Goal: Transaction & Acquisition: Purchase product/service

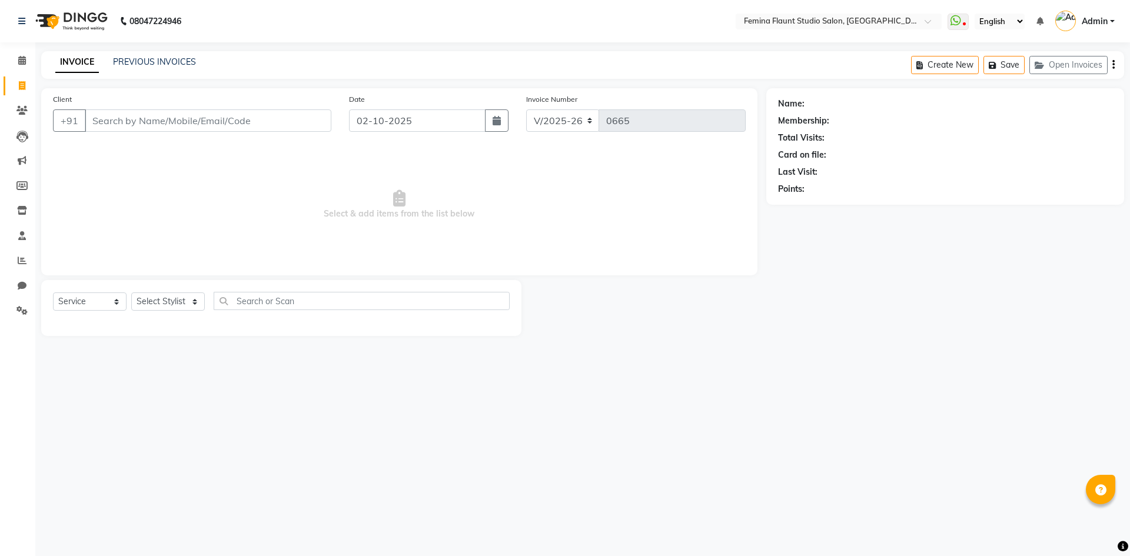
select select "8333"
select select "service"
drag, startPoint x: 1129, startPoint y: 496, endPoint x: 1129, endPoint y: 523, distance: 27.1
click at [1129, 497] on div "08047224946 Select Location × Femina Flaunt Studio Salon, Ava Road WhatsApp Sta…" at bounding box center [565, 278] width 1130 height 556
click at [667, 271] on div "Client +91 Date 02-10-2025 Invoice Number V/2025 V/2025-26 0665 Select & add it…" at bounding box center [399, 181] width 716 height 187
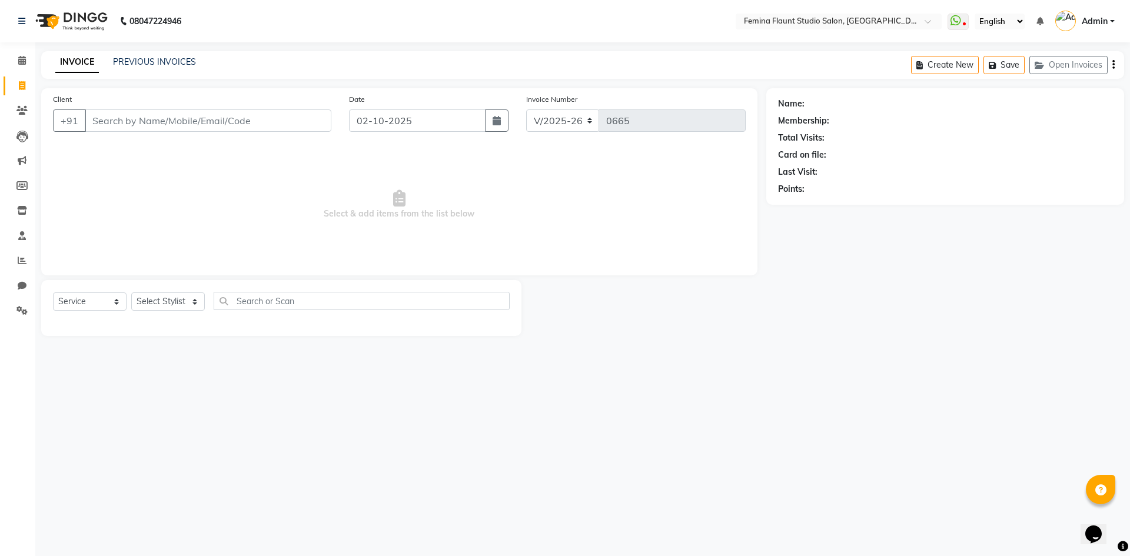
click at [628, 262] on span "Select & add items from the list below" at bounding box center [399, 205] width 692 height 118
click at [178, 121] on input "Client" at bounding box center [208, 120] width 247 height 22
type input "9951542948"
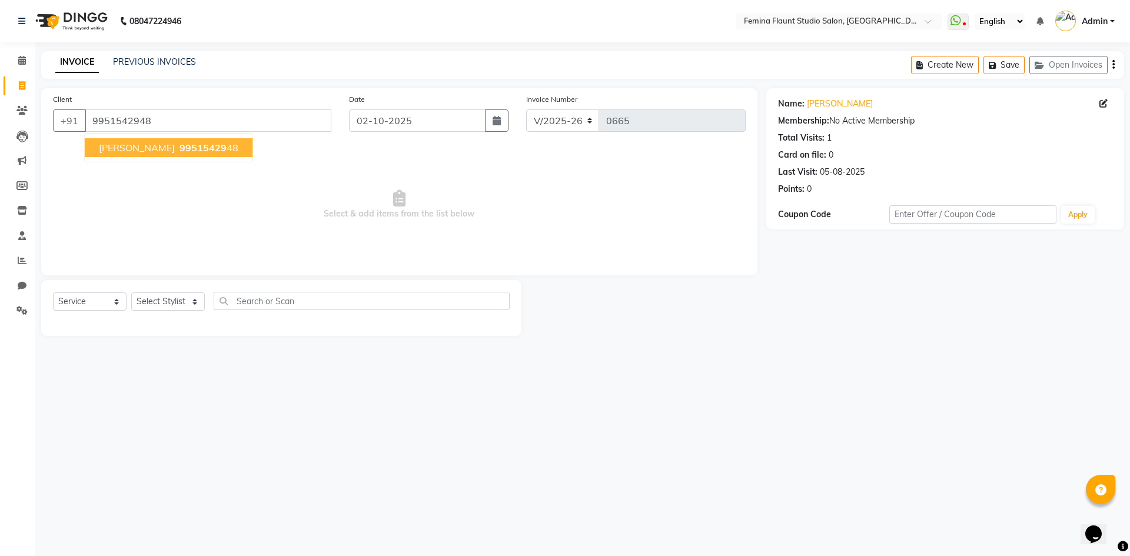
click at [179, 150] on span "99515429" at bounding box center [202, 148] width 47 height 12
click at [189, 299] on select "Select Stylist Admin Durga [PERSON_NAME] [PERSON_NAME] Sri [PERSON_NAME] [PERSO…" at bounding box center [168, 301] width 74 height 18
select select "80610"
click at [131, 292] on select "Select Stylist Admin Durga [PERSON_NAME] [PERSON_NAME] Sri [PERSON_NAME] [PERSO…" at bounding box center [168, 301] width 74 height 18
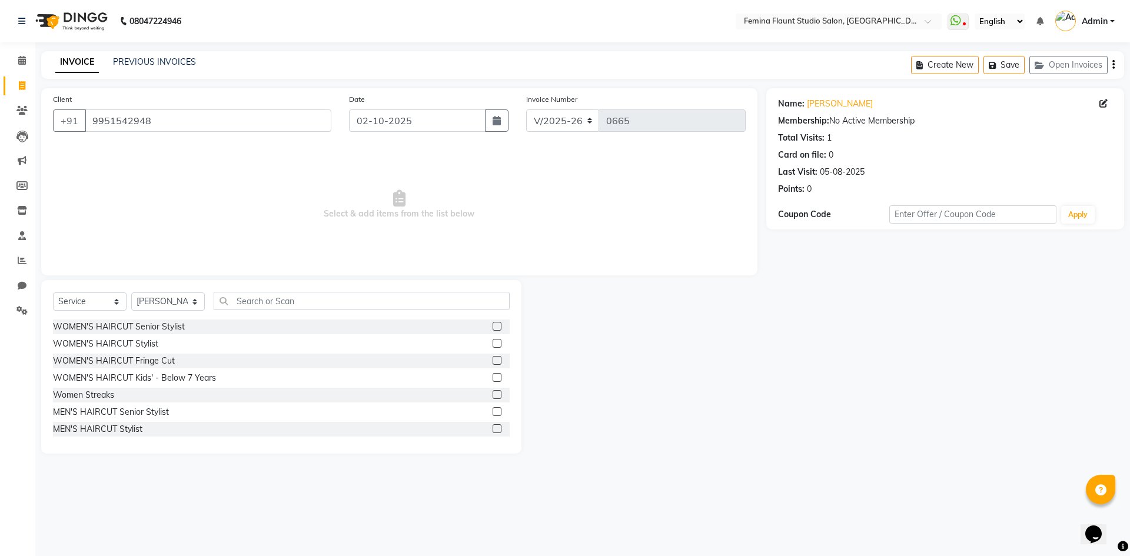
click at [492, 412] on label at bounding box center [496, 411] width 9 height 9
click at [492, 412] on input "checkbox" at bounding box center [496, 412] width 8 height 8
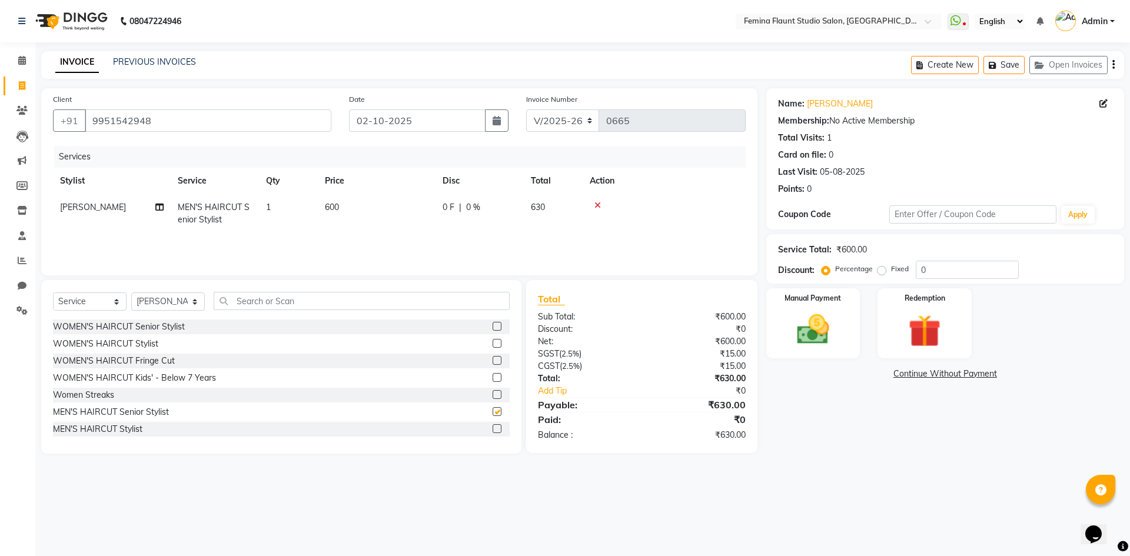
checkbox input "false"
click at [251, 301] on input "text" at bounding box center [362, 301] width 296 height 18
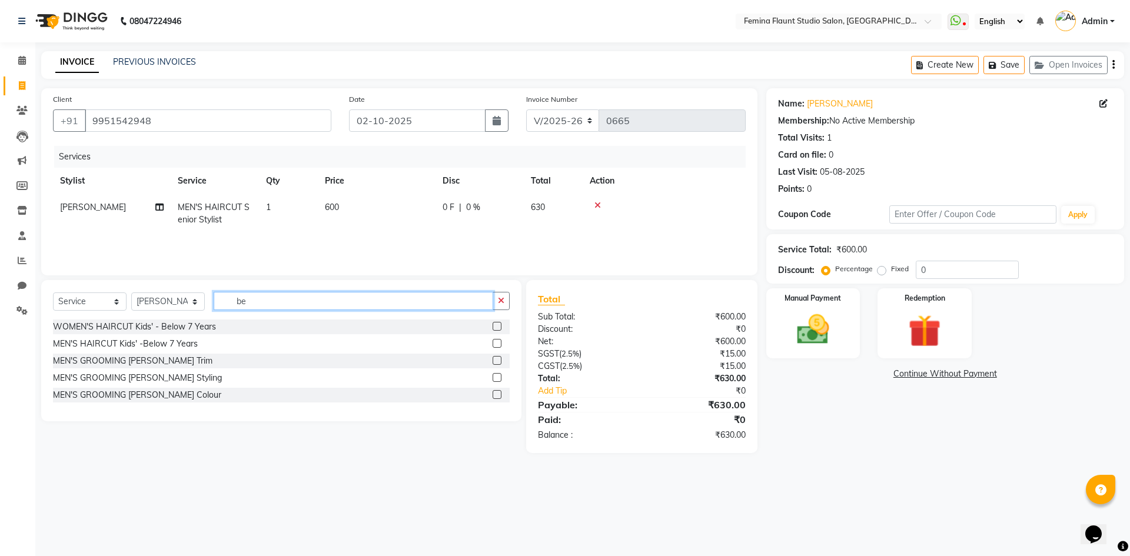
type input "be"
click at [494, 357] on label at bounding box center [496, 360] width 9 height 9
click at [494, 357] on input "checkbox" at bounding box center [496, 361] width 8 height 8
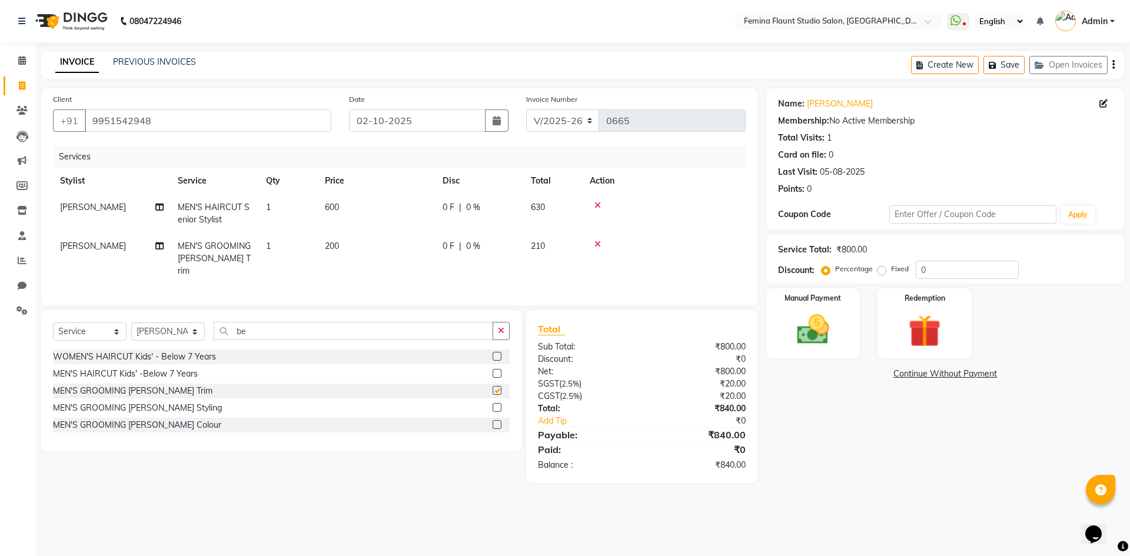
checkbox input "false"
click at [373, 200] on td "600" at bounding box center [377, 213] width 118 height 39
select select "80610"
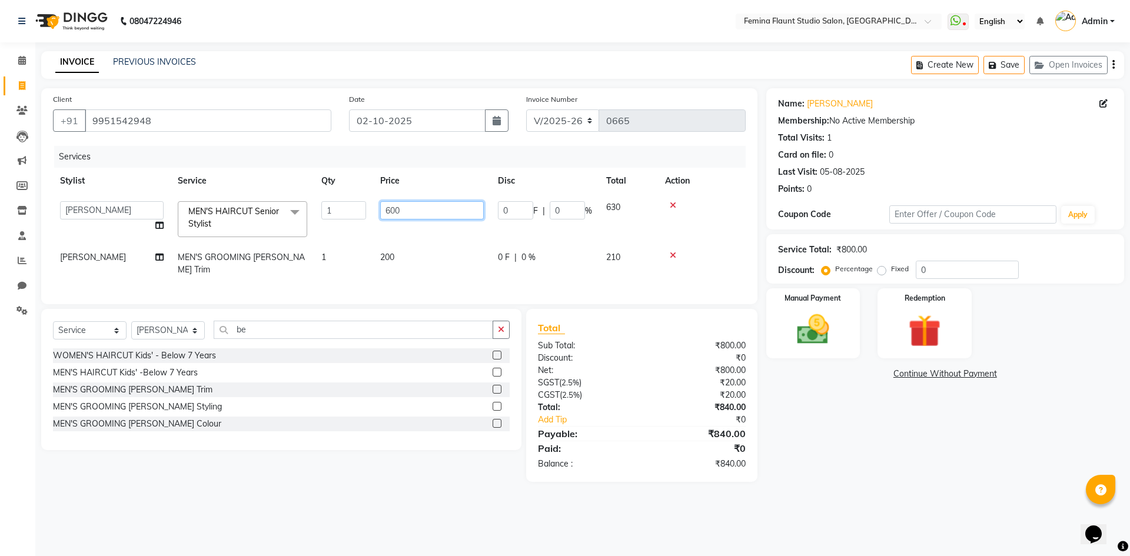
click at [415, 212] on input "600" at bounding box center [432, 210] width 104 height 18
type input "6"
type input "300"
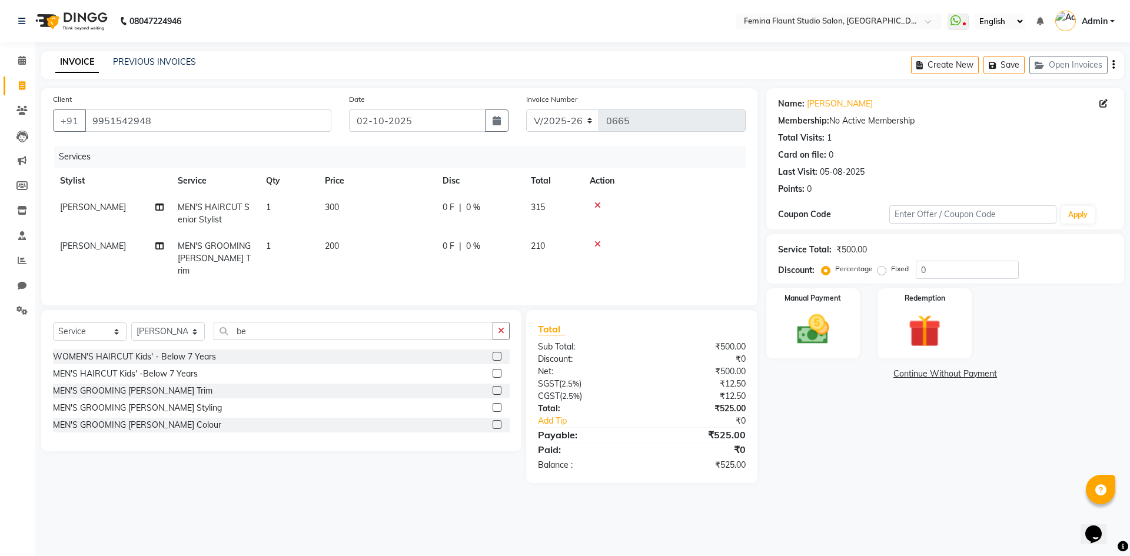
click at [871, 507] on div "08047224946 Select Location × Femina Flaunt Studio Salon, Ava Road WhatsApp Sta…" at bounding box center [565, 278] width 1130 height 556
click at [342, 248] on td "200" at bounding box center [377, 258] width 118 height 51
select select "80610"
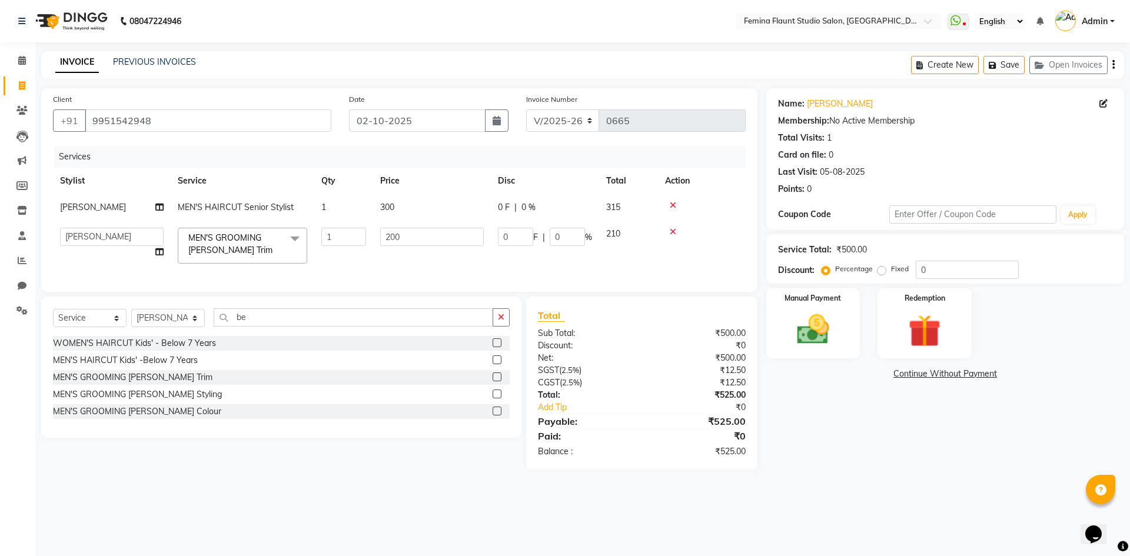
click at [818, 469] on div "Name: Rajesh K Membership: No Active Membership Total Visits: 1 Card on file: 0…" at bounding box center [949, 278] width 367 height 381
click at [444, 234] on input "200" at bounding box center [432, 237] width 104 height 18
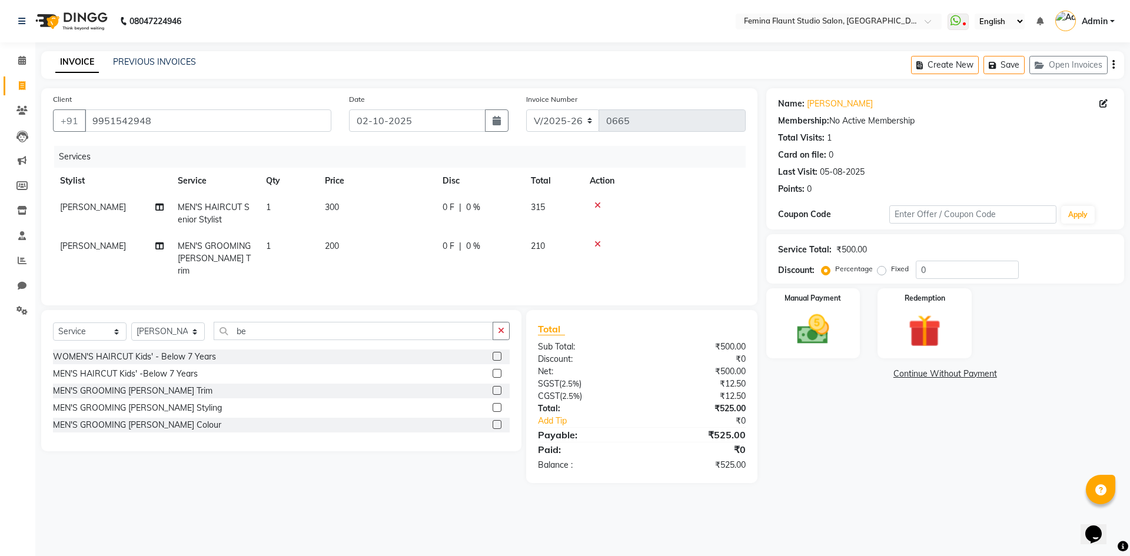
click at [795, 440] on div "Name: Rajesh K Membership: No Active Membership Total Visits: 1 Card on file: 0…" at bounding box center [949, 285] width 367 height 395
click at [828, 317] on img at bounding box center [812, 329] width 55 height 39
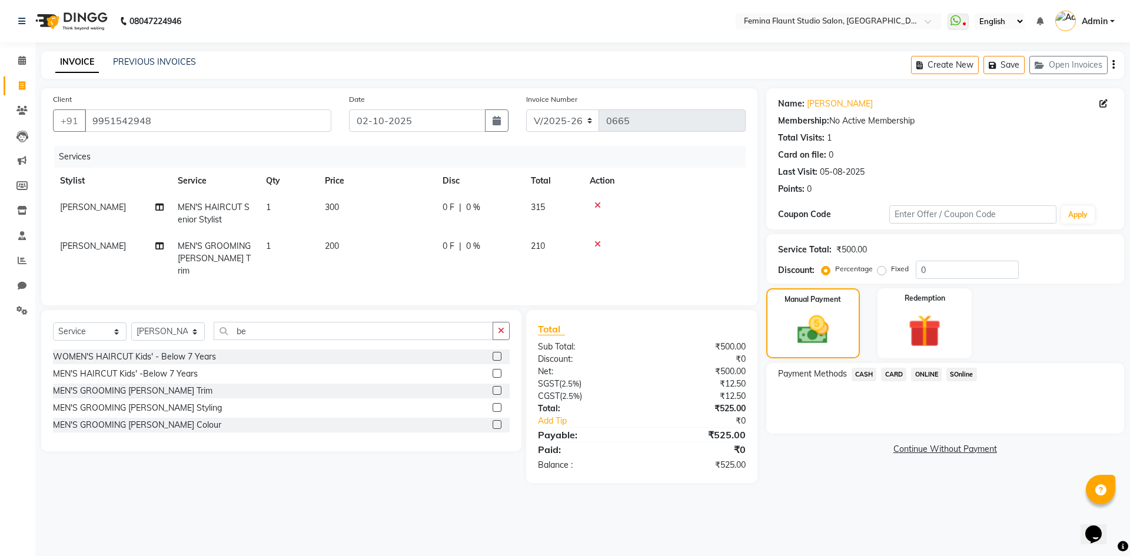
click at [928, 371] on span "ONLINE" at bounding box center [926, 375] width 31 height 14
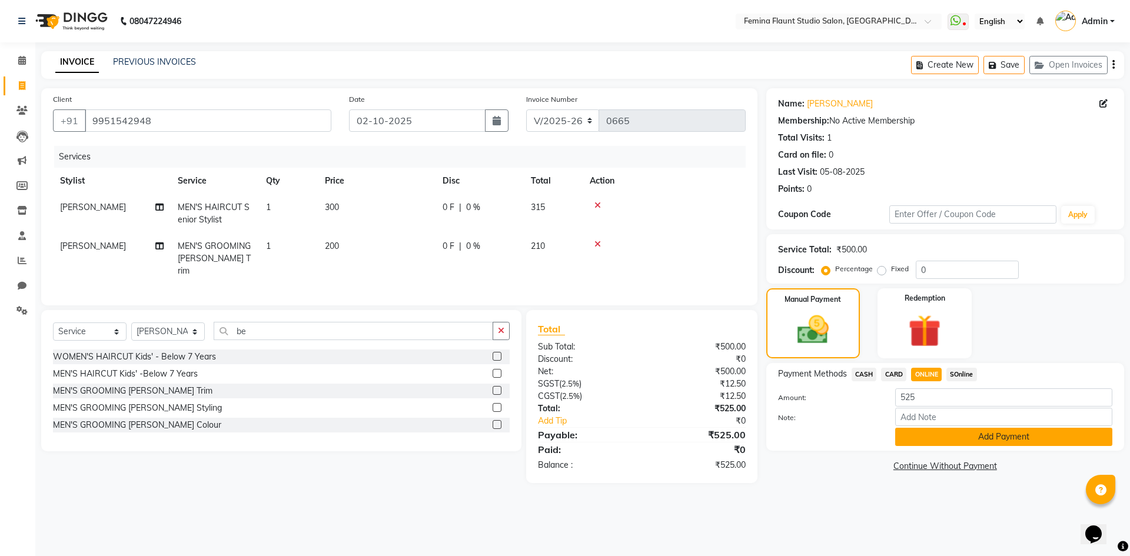
click at [1000, 441] on button "Add Payment" at bounding box center [1003, 437] width 217 height 18
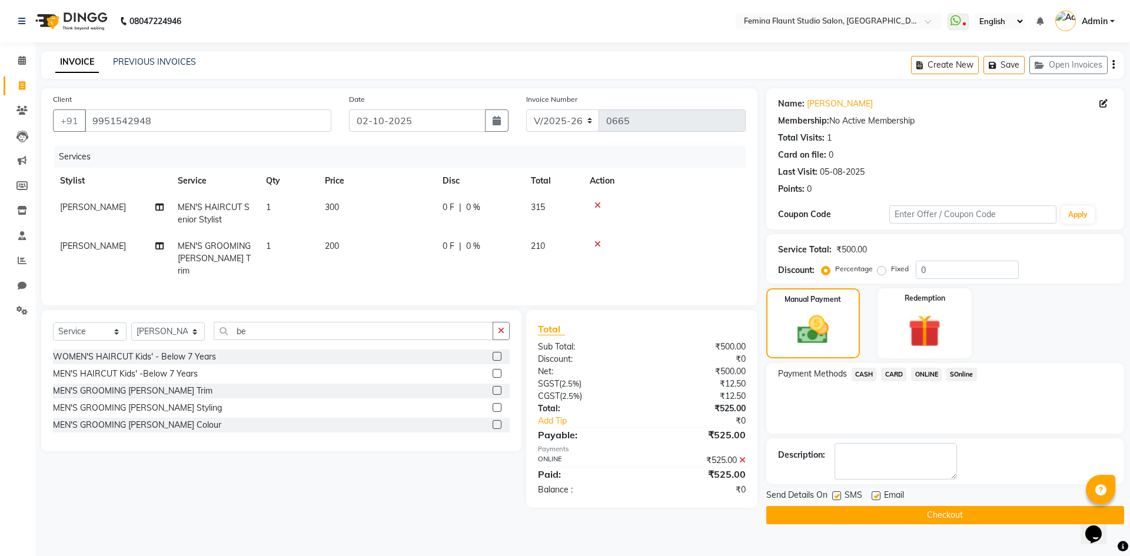
click at [980, 513] on button "Checkout" at bounding box center [945, 515] width 358 height 18
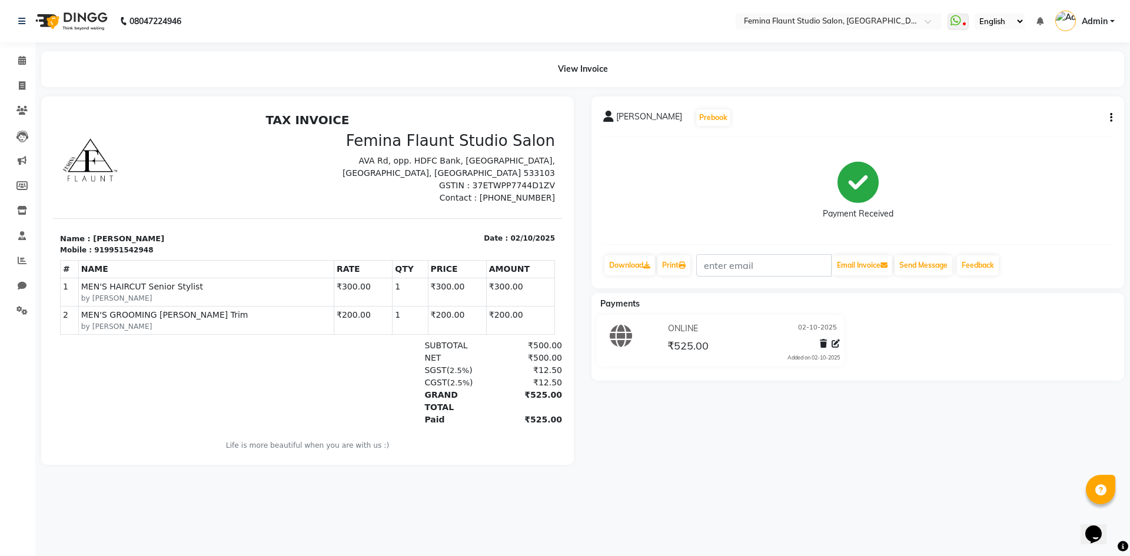
scroll to position [9, 0]
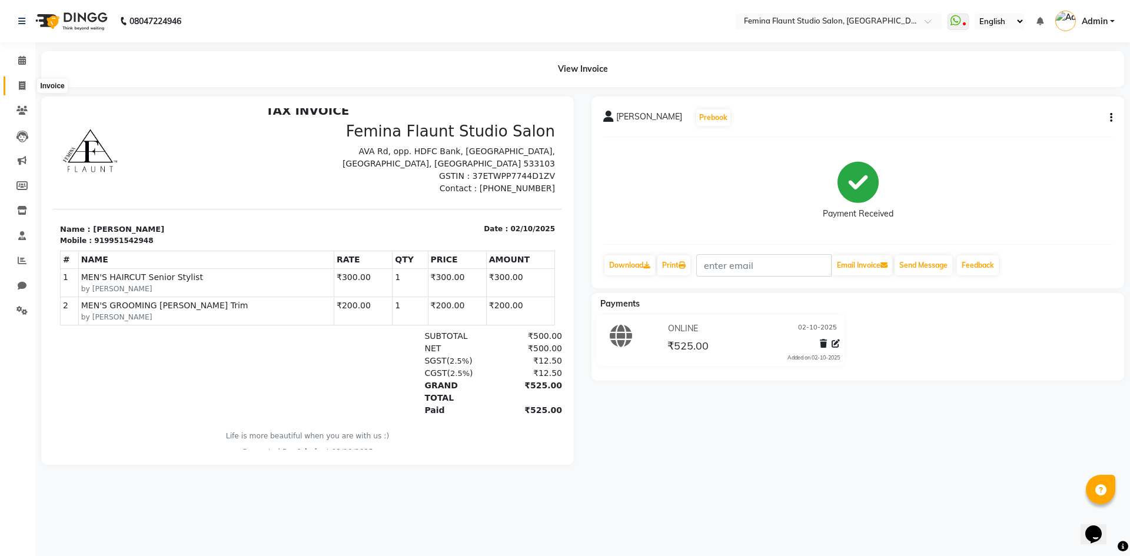
click at [15, 86] on span at bounding box center [22, 86] width 21 height 14
select select "service"
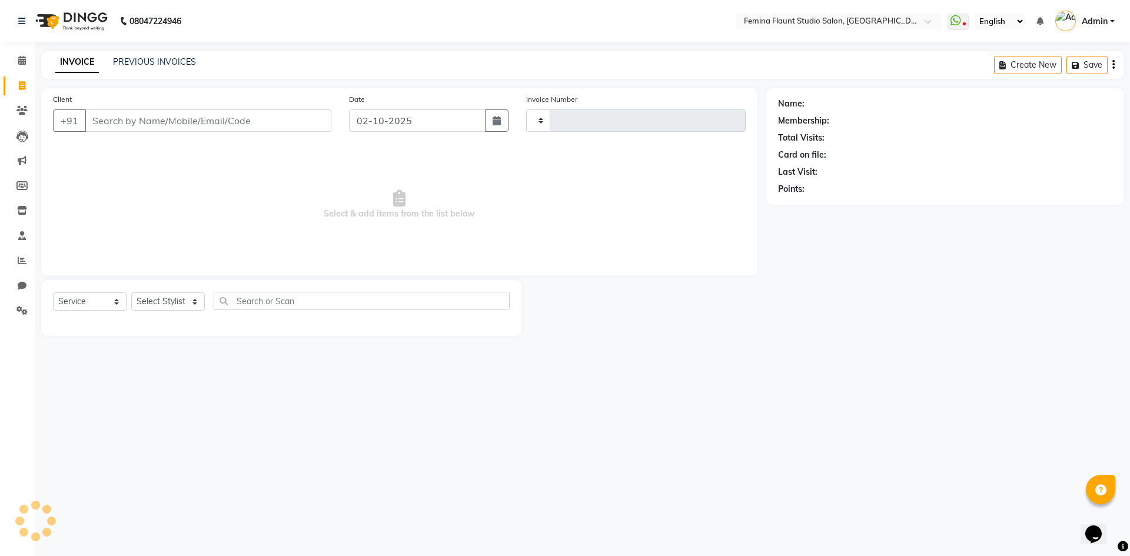
type input "0666"
select select "8333"
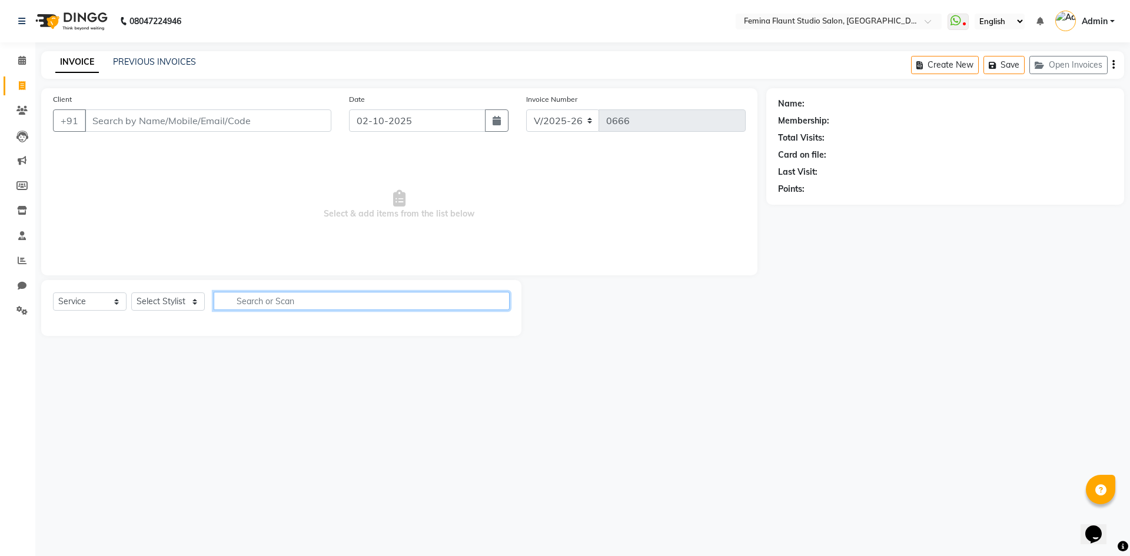
click at [277, 301] on input "text" at bounding box center [362, 301] width 296 height 18
type input "dan"
click at [191, 299] on select "Select Stylist Admin Durga [PERSON_NAME] [PERSON_NAME] Sri [PERSON_NAME] [PERSO…" at bounding box center [168, 301] width 74 height 18
click at [197, 305] on select "Select Stylist Admin Durga [PERSON_NAME] [PERSON_NAME] Sri [PERSON_NAME] [PERSO…" at bounding box center [168, 301] width 74 height 18
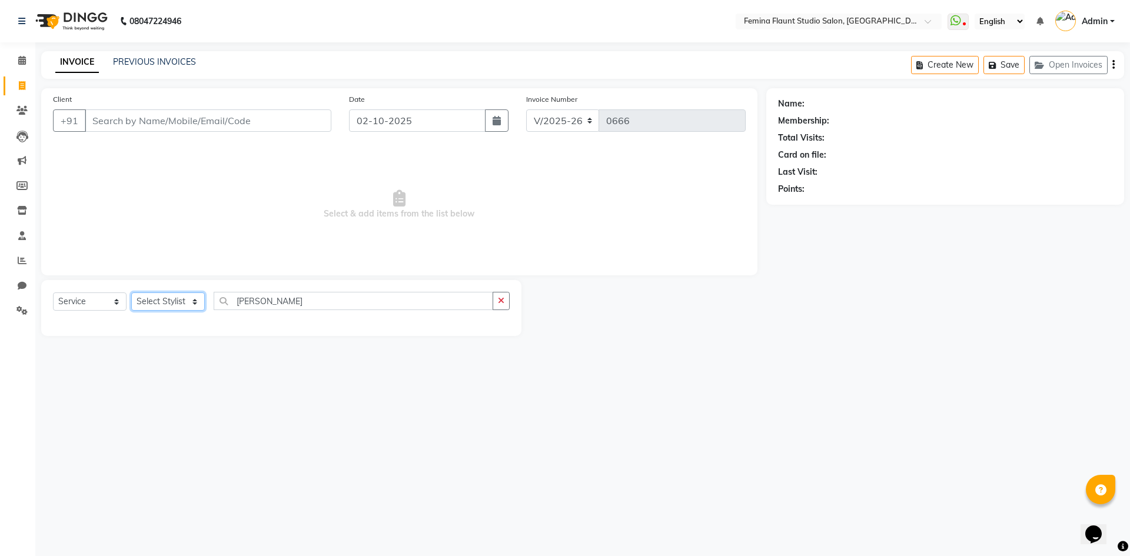
select select "80611"
click at [131, 292] on select "Select Stylist Admin Durga [PERSON_NAME] [PERSON_NAME] Sri [PERSON_NAME] [PERSO…" at bounding box center [168, 301] width 74 height 18
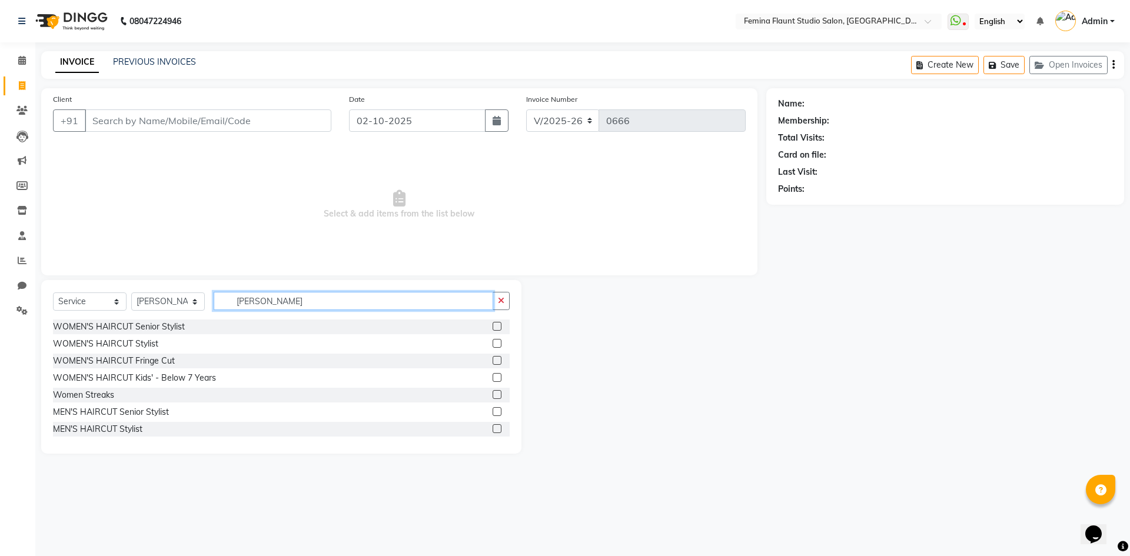
click at [277, 298] on input "dan" at bounding box center [353, 301] width 279 height 18
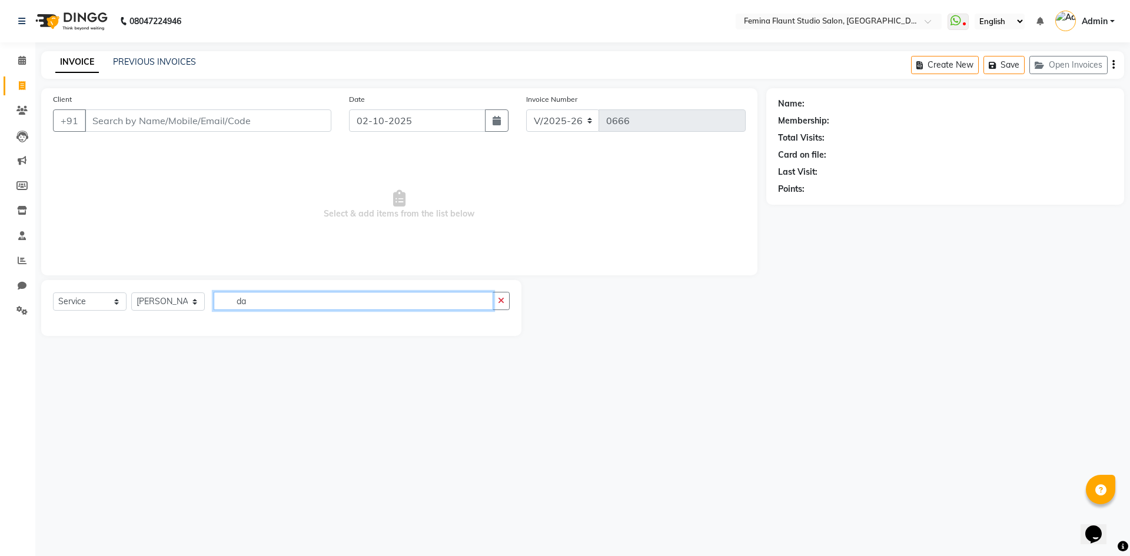
type input "d"
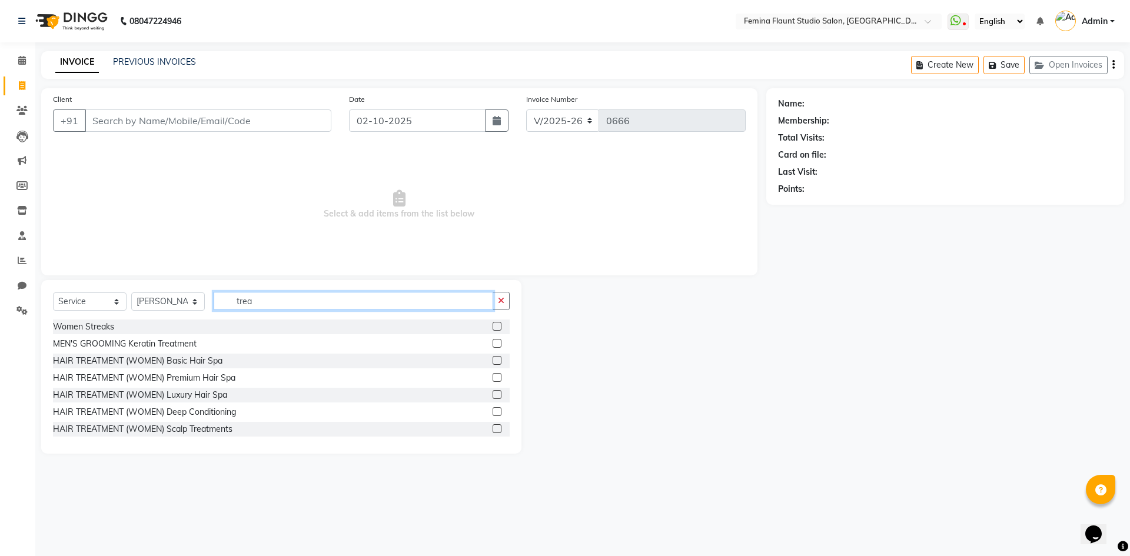
scroll to position [118, 0]
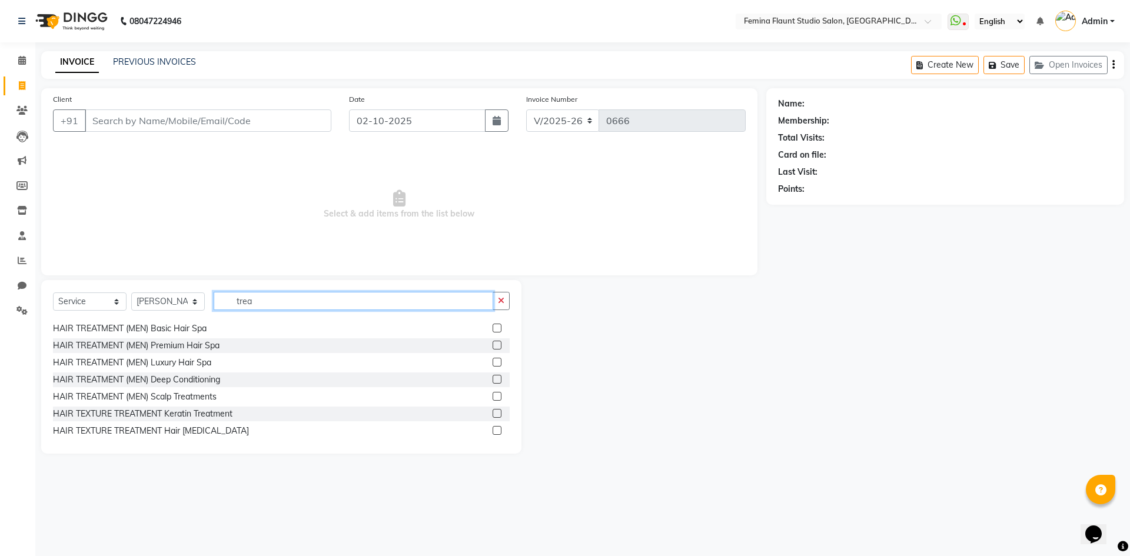
type input "trea"
click at [492, 395] on label at bounding box center [496, 396] width 9 height 9
click at [492, 395] on input "checkbox" at bounding box center [496, 397] width 8 height 8
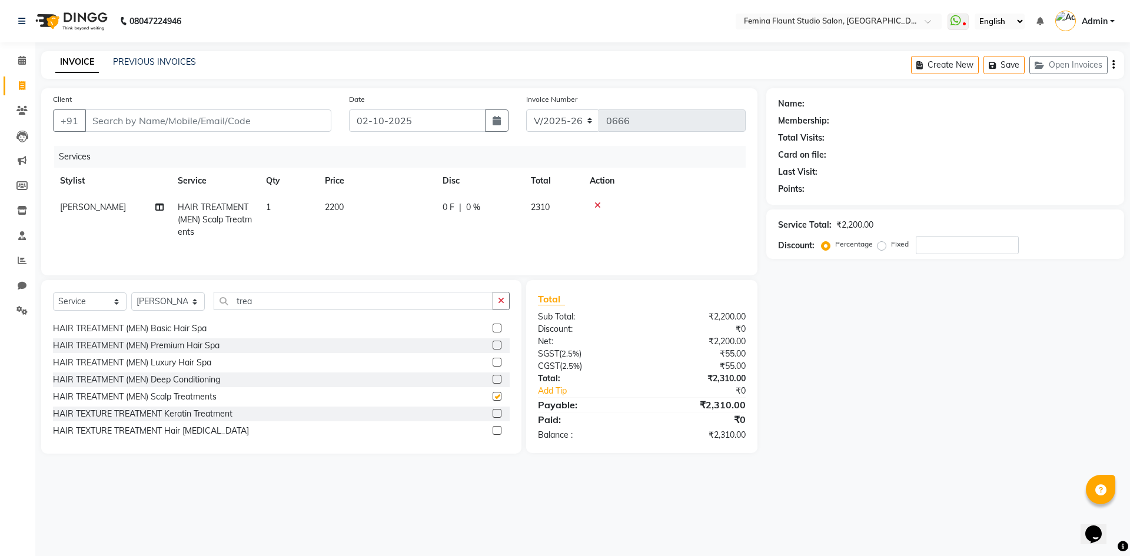
checkbox input "false"
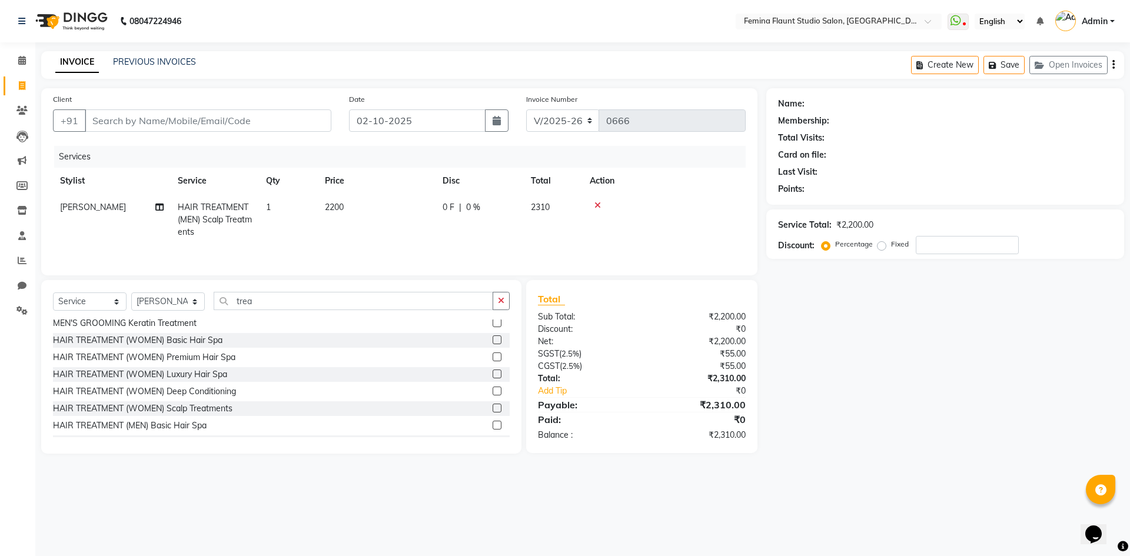
click at [492, 406] on label at bounding box center [496, 408] width 9 height 9
click at [492, 406] on input "checkbox" at bounding box center [496, 409] width 8 height 8
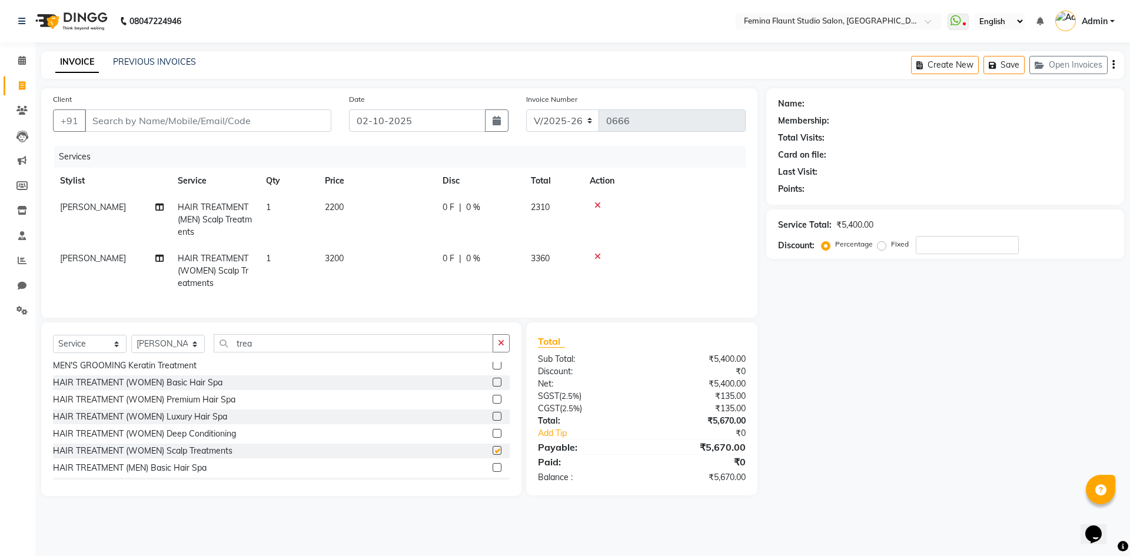
checkbox input "false"
click at [337, 204] on span "2200" at bounding box center [334, 207] width 19 height 11
select select "80611"
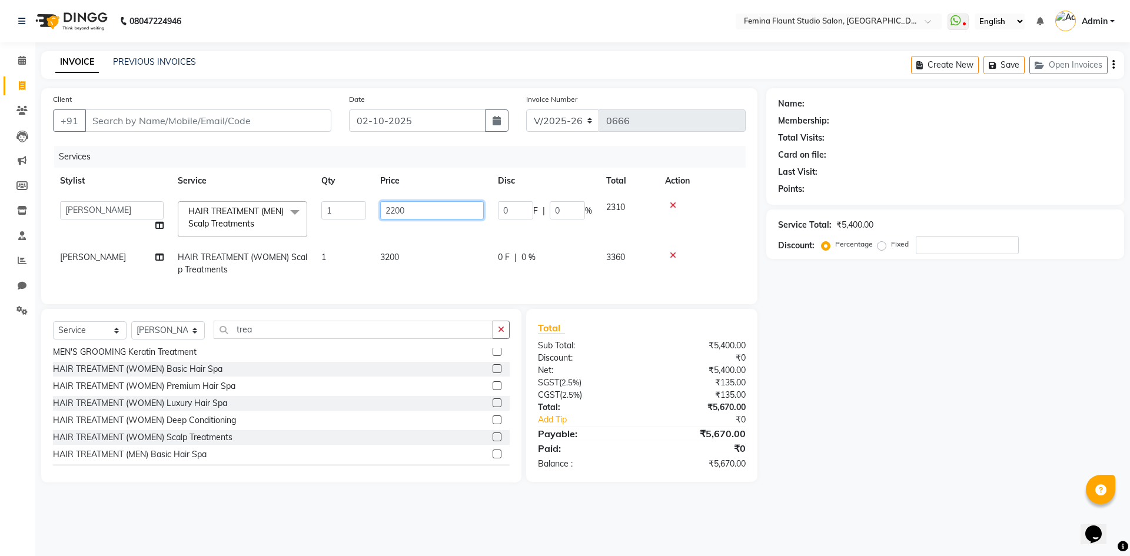
click at [431, 211] on input "2200" at bounding box center [432, 210] width 104 height 18
type input "2"
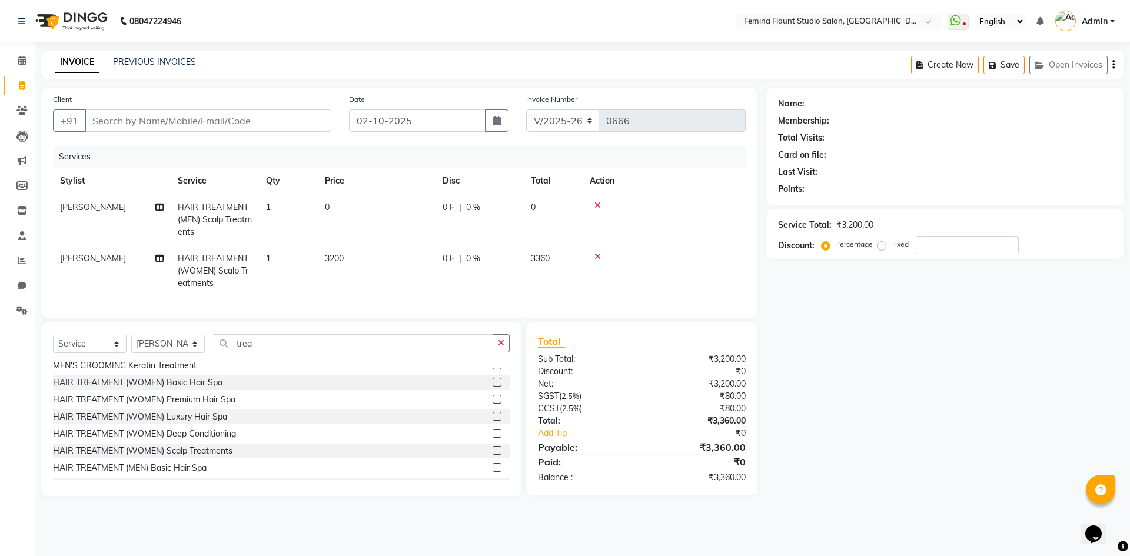
click at [669, 205] on div at bounding box center [664, 205] width 149 height 8
click at [600, 204] on icon at bounding box center [597, 205] width 6 height 8
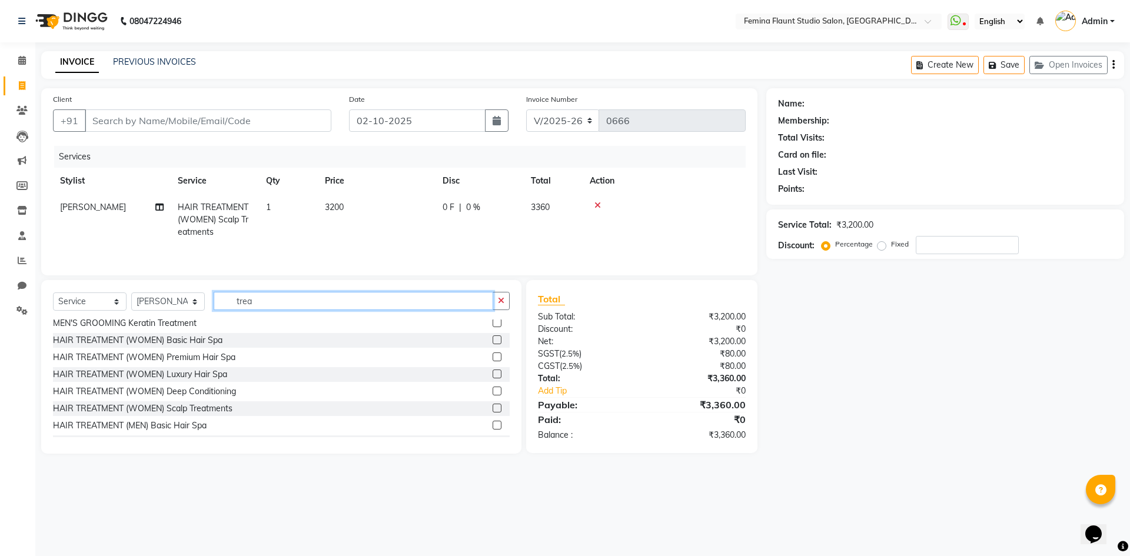
click at [324, 296] on input "trea" at bounding box center [353, 301] width 279 height 18
type input "t"
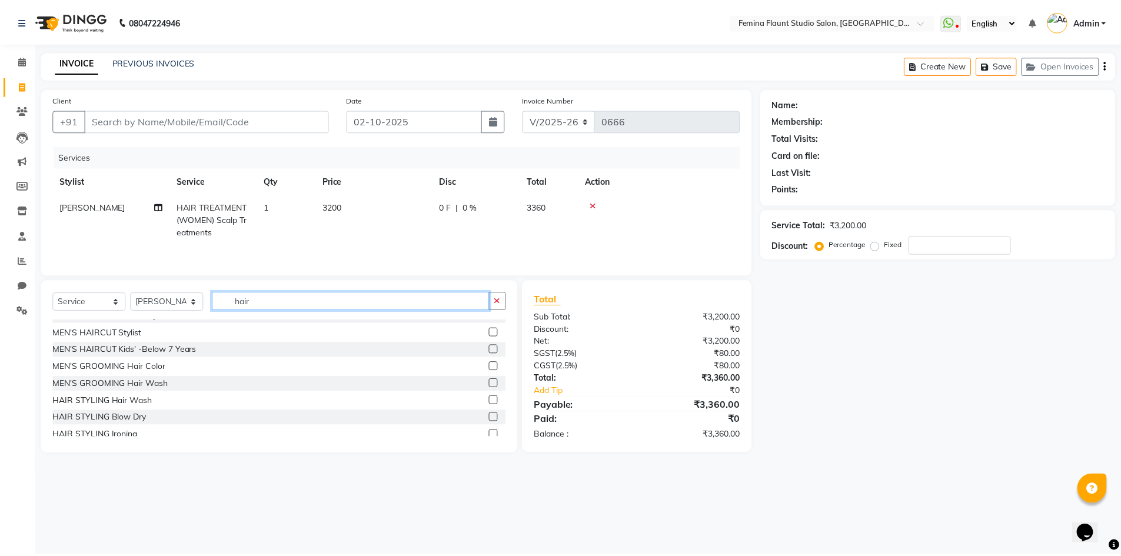
scroll to position [0, 0]
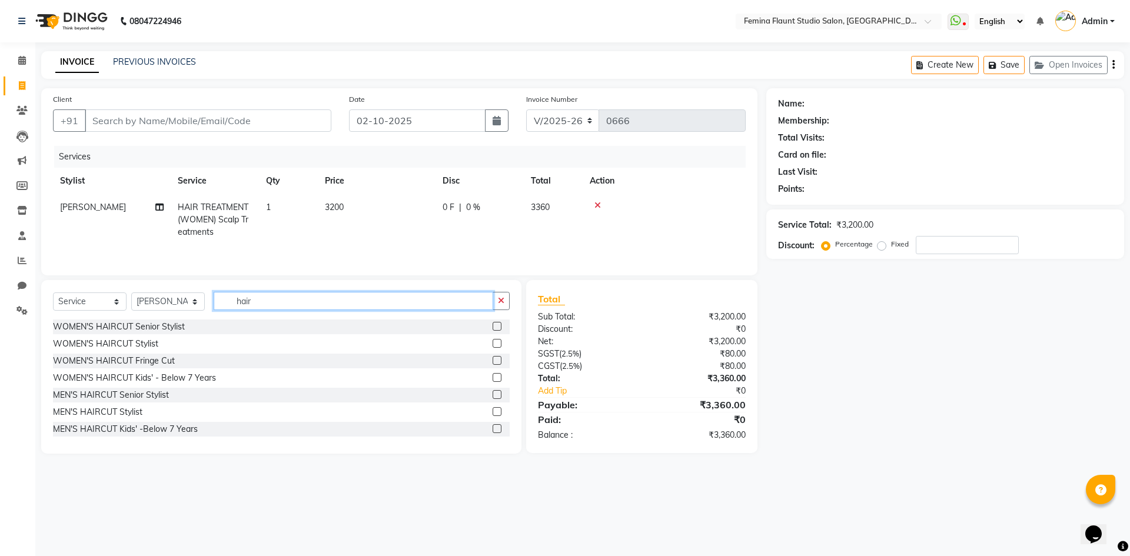
type input "hair"
click at [492, 323] on label at bounding box center [496, 326] width 9 height 9
click at [492, 323] on input "checkbox" at bounding box center [496, 327] width 8 height 8
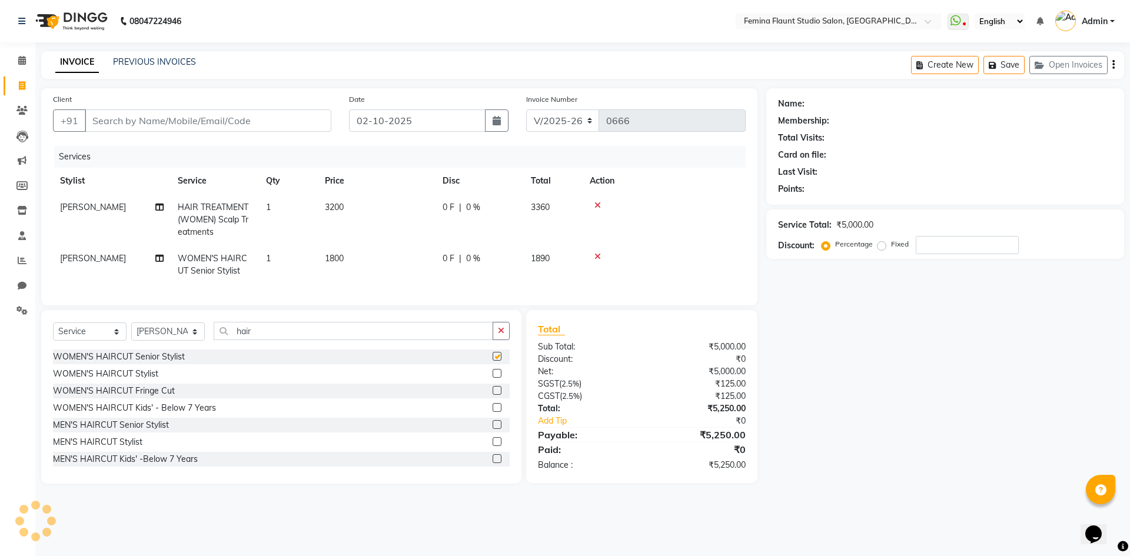
checkbox input "false"
click at [438, 325] on div "Select Service Product Membership Package Voucher Prepaid Gift Card Select Styl…" at bounding box center [281, 397] width 480 height 174
click at [279, 334] on input "hair" at bounding box center [353, 331] width 279 height 18
type input "h"
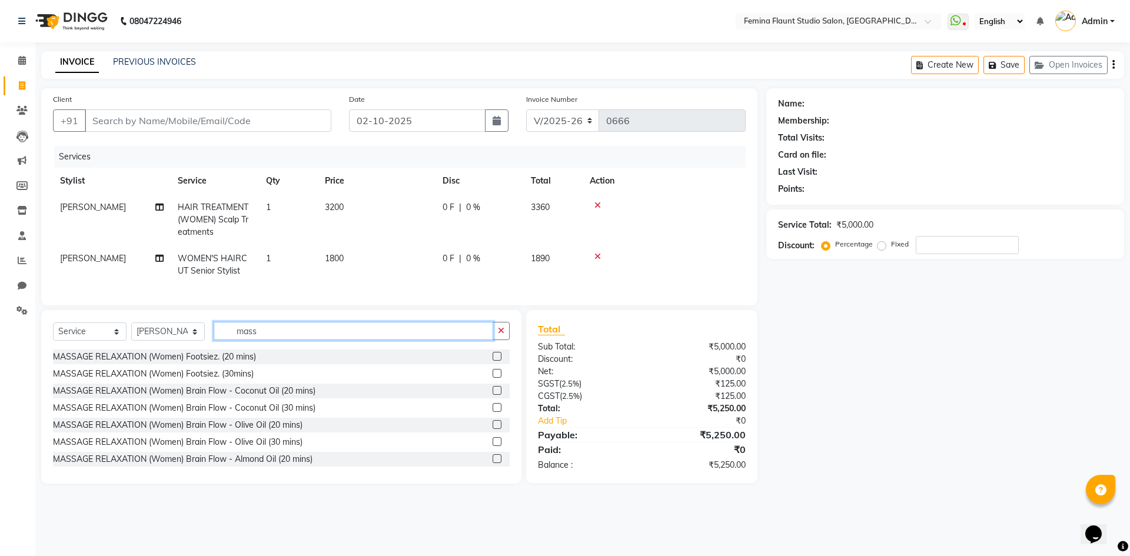
type input "mass"
click at [198, 341] on select "Select Stylist Admin Durga [PERSON_NAME] [PERSON_NAME] Sri [PERSON_NAME] [PERSO…" at bounding box center [168, 331] width 74 height 18
select select "83818"
click at [131, 331] on select "Select Stylist Admin Durga [PERSON_NAME] [PERSON_NAME] Sri [PERSON_NAME] [PERSO…" at bounding box center [168, 331] width 74 height 18
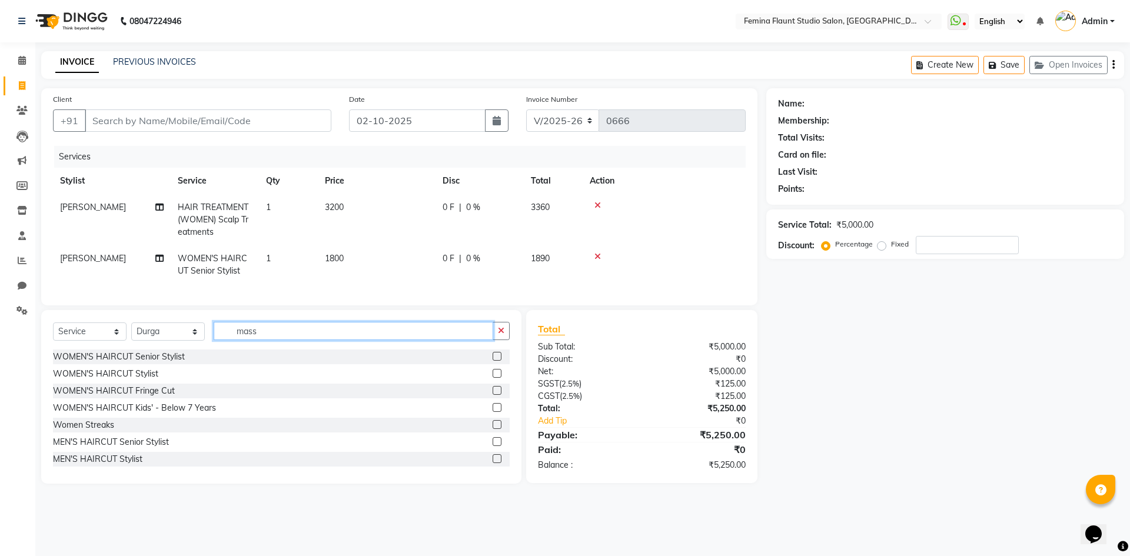
click at [272, 337] on input "mass" at bounding box center [353, 331] width 279 height 18
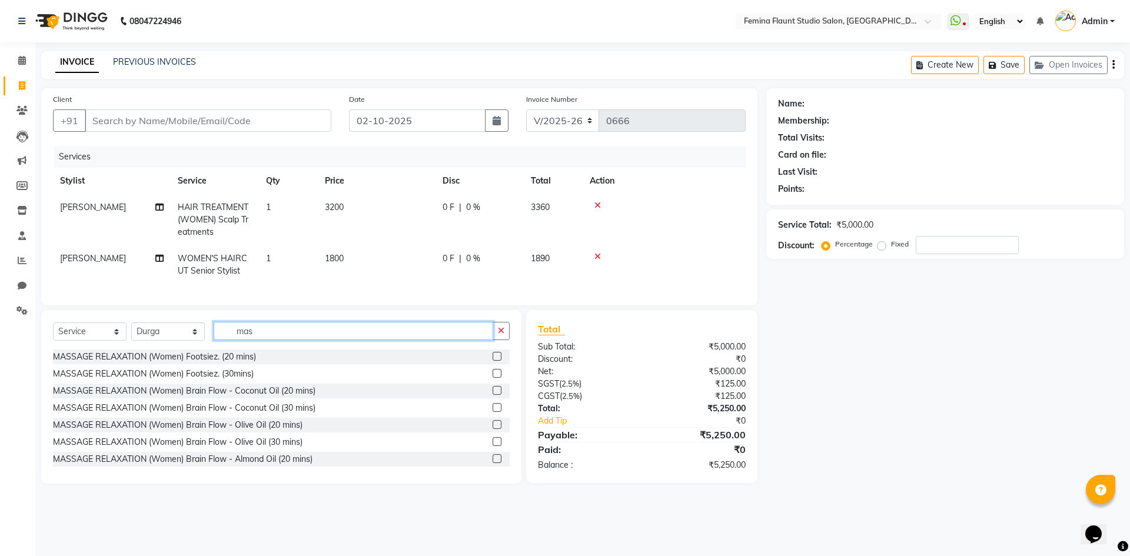
type input "mas"
click at [492, 395] on label at bounding box center [496, 390] width 9 height 9
click at [492, 395] on input "checkbox" at bounding box center [496, 391] width 8 height 8
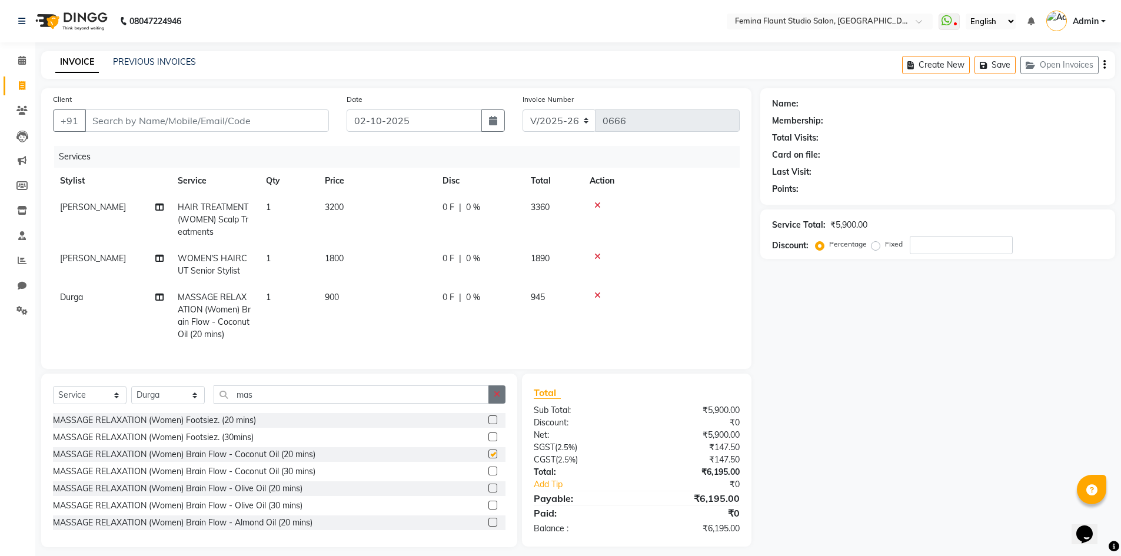
checkbox input "false"
click at [275, 404] on input "mas" at bounding box center [351, 394] width 275 height 18
type input "m"
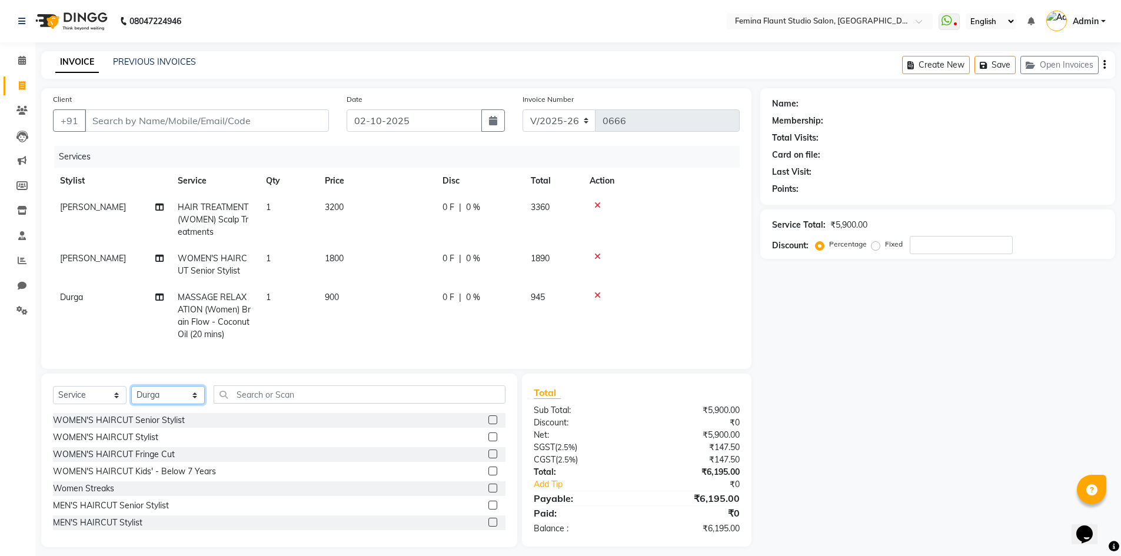
click at [191, 404] on select "Select Stylist Admin Durga [PERSON_NAME] [PERSON_NAME] Sri [PERSON_NAME] [PERSO…" at bounding box center [168, 395] width 74 height 18
select select "80612"
click at [131, 395] on select "Select Stylist Admin Durga [PERSON_NAME] [PERSON_NAME] Sri [PERSON_NAME] [PERSO…" at bounding box center [168, 395] width 74 height 18
click at [488, 527] on label at bounding box center [492, 522] width 9 height 9
click at [488, 527] on input "checkbox" at bounding box center [492, 523] width 8 height 8
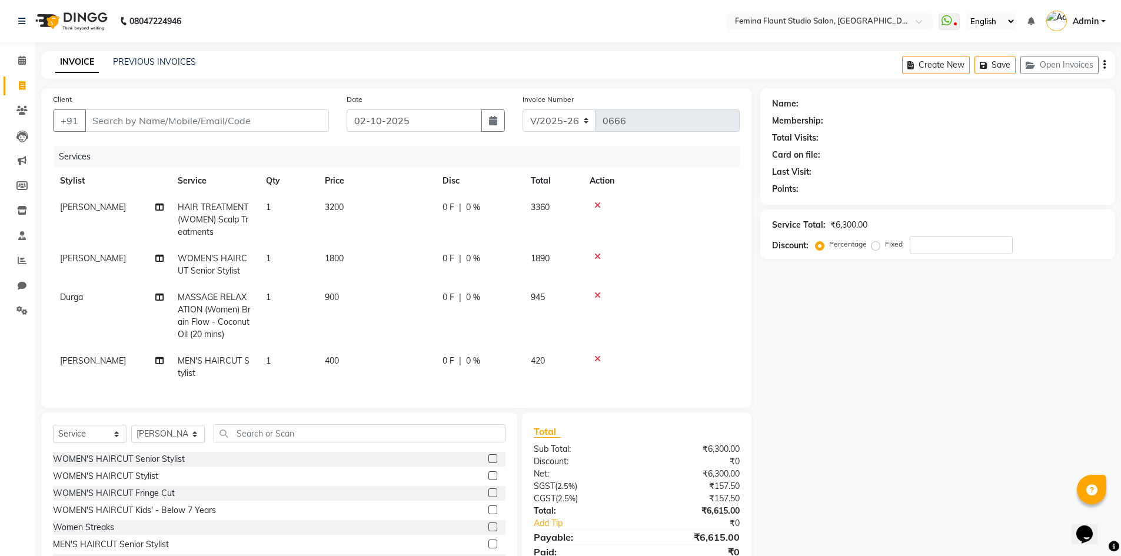
checkbox input "false"
click at [334, 439] on input "text" at bounding box center [360, 433] width 292 height 18
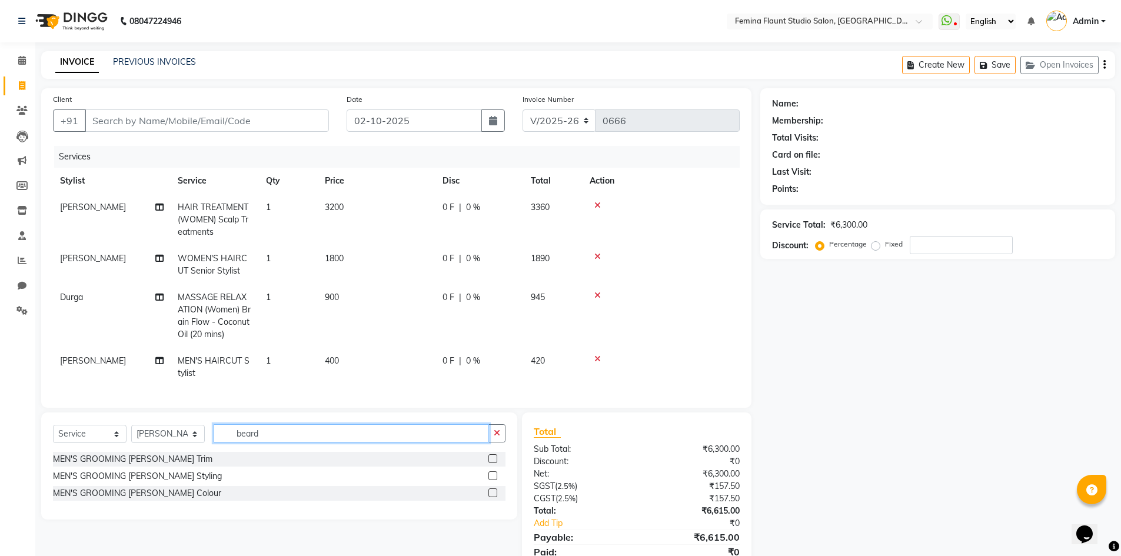
type input "beard"
click at [492, 463] on label at bounding box center [492, 458] width 9 height 9
click at [492, 463] on input "checkbox" at bounding box center [492, 459] width 8 height 8
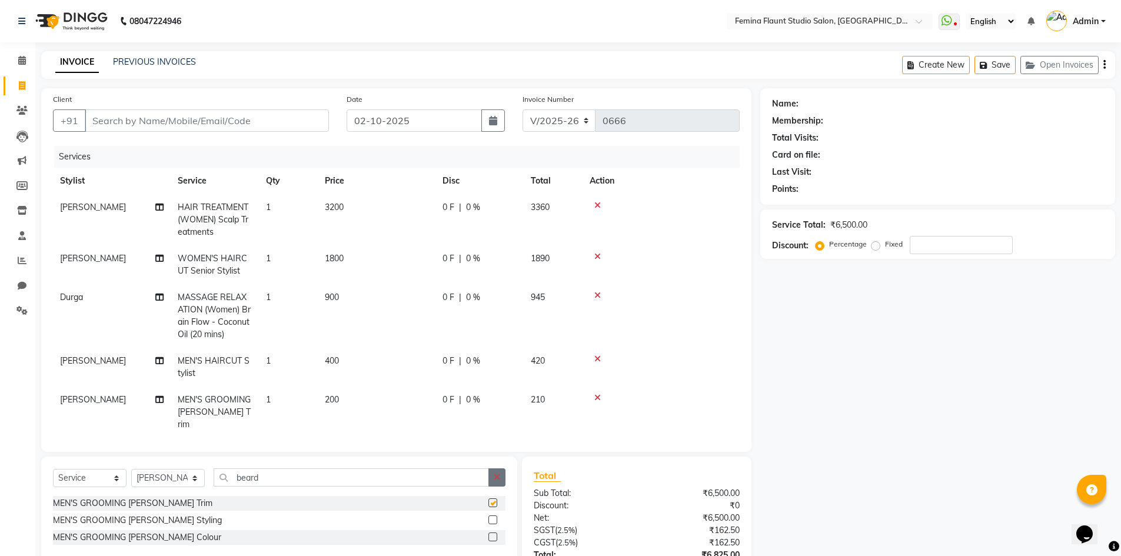
checkbox input "false"
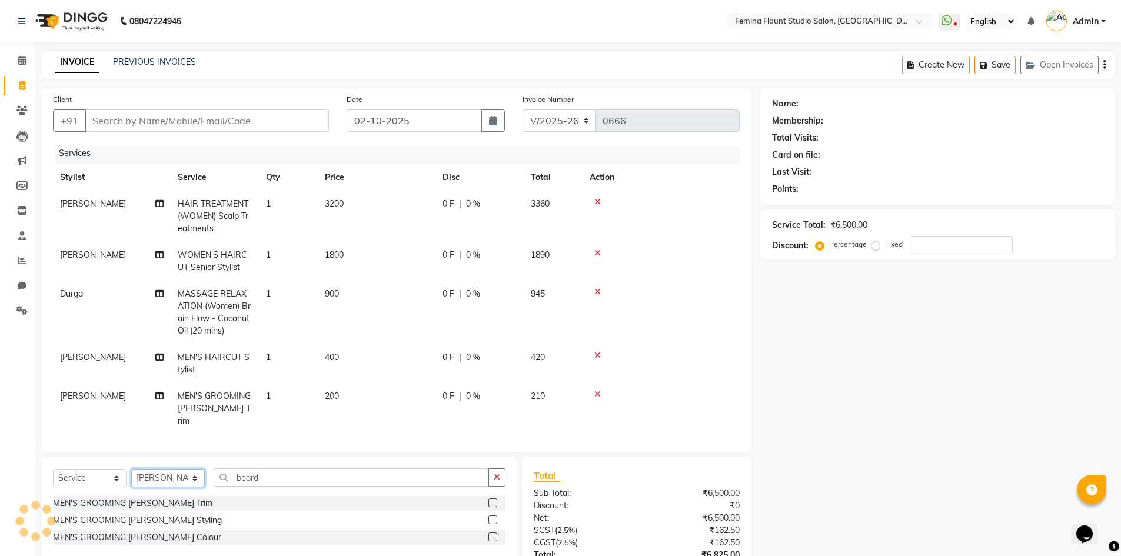
click at [194, 481] on select "Select Stylist Admin Durga [PERSON_NAME] [PERSON_NAME] Sri [PERSON_NAME] [PERSO…" at bounding box center [168, 478] width 74 height 18
select select "80611"
click at [131, 469] on select "Select Stylist Admin Durga [PERSON_NAME] [PERSON_NAME] Sri [PERSON_NAME] [PERSO…" at bounding box center [168, 478] width 74 height 18
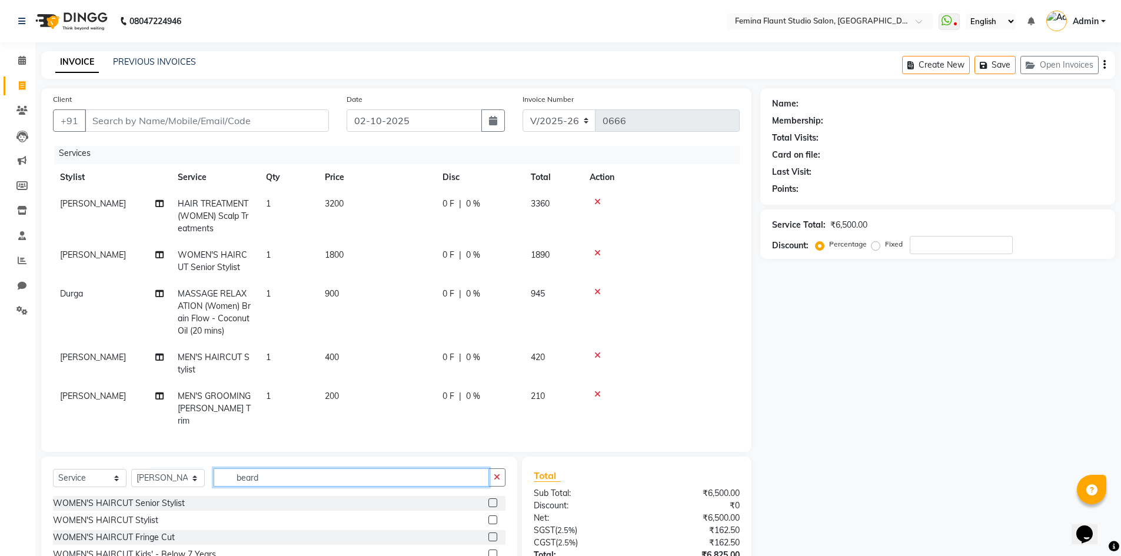
click at [257, 476] on input "beard" at bounding box center [351, 477] width 275 height 18
type input "b"
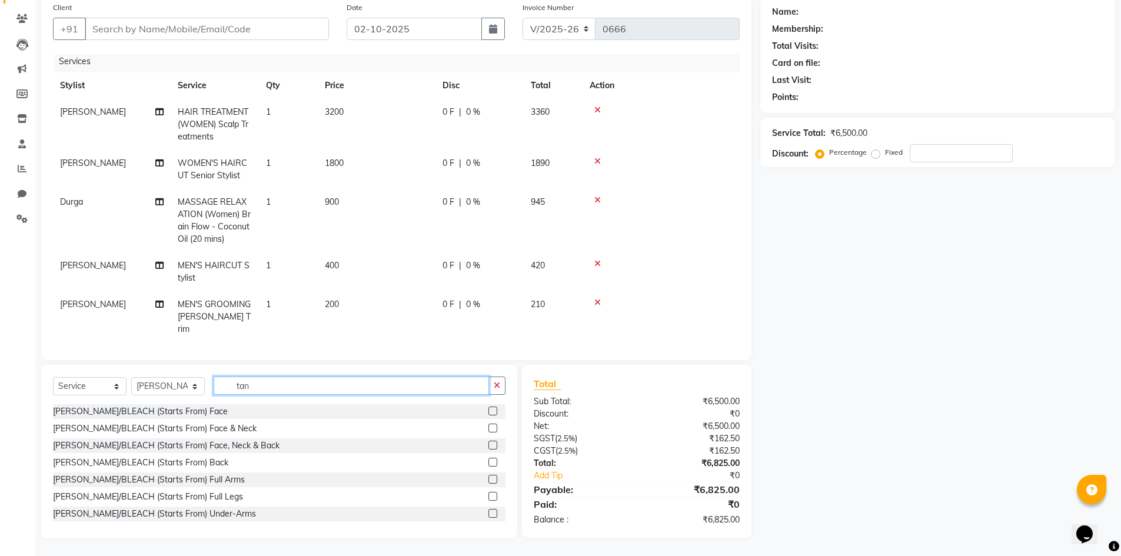
type input "tan"
click at [488, 461] on label at bounding box center [492, 462] width 9 height 9
click at [488, 461] on input "checkbox" at bounding box center [492, 463] width 8 height 8
checkbox input "false"
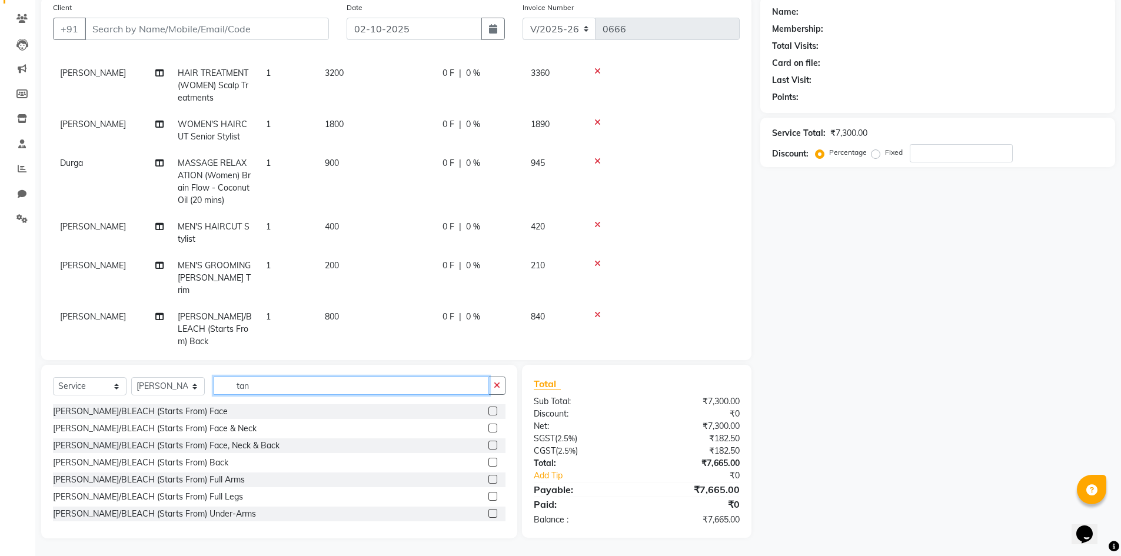
click at [278, 385] on input "tan" at bounding box center [351, 386] width 275 height 18
type input "tan"
click at [488, 429] on label at bounding box center [492, 428] width 9 height 9
click at [488, 429] on input "checkbox" at bounding box center [492, 429] width 8 height 8
checkbox input "false"
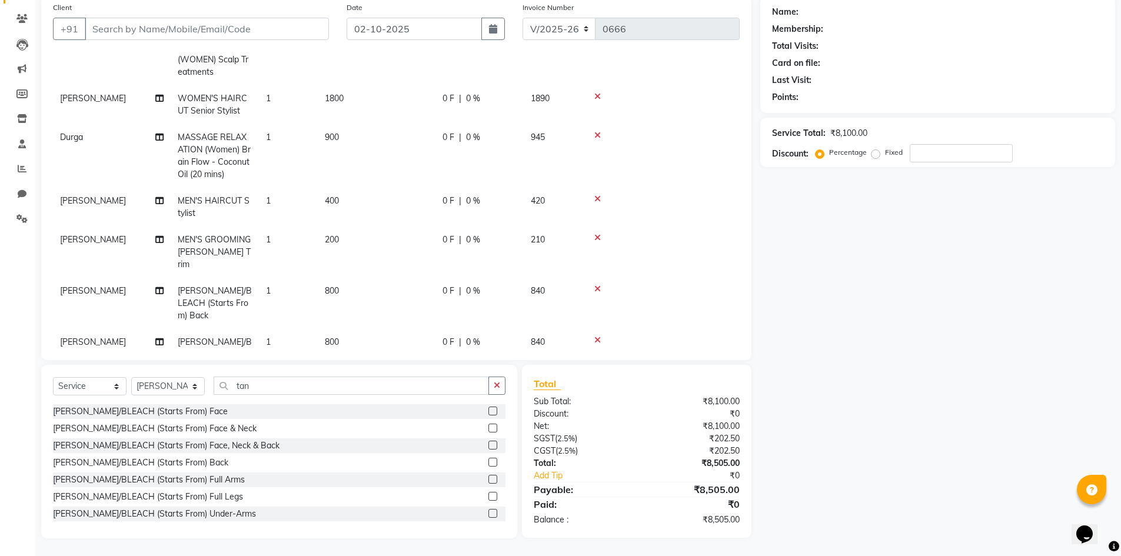
scroll to position [94, 0]
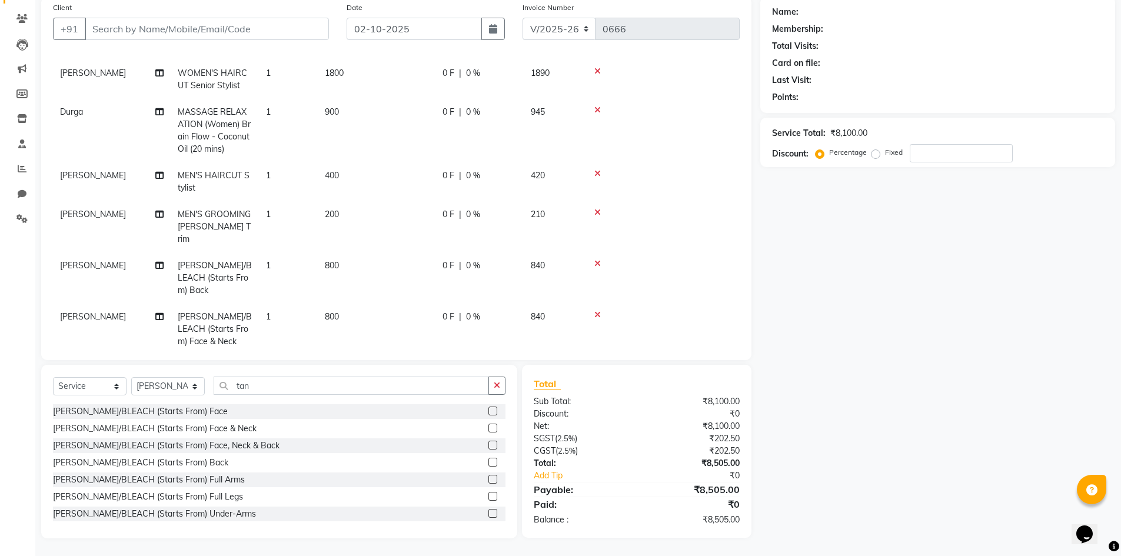
click at [99, 311] on span "[PERSON_NAME]" at bounding box center [93, 316] width 66 height 11
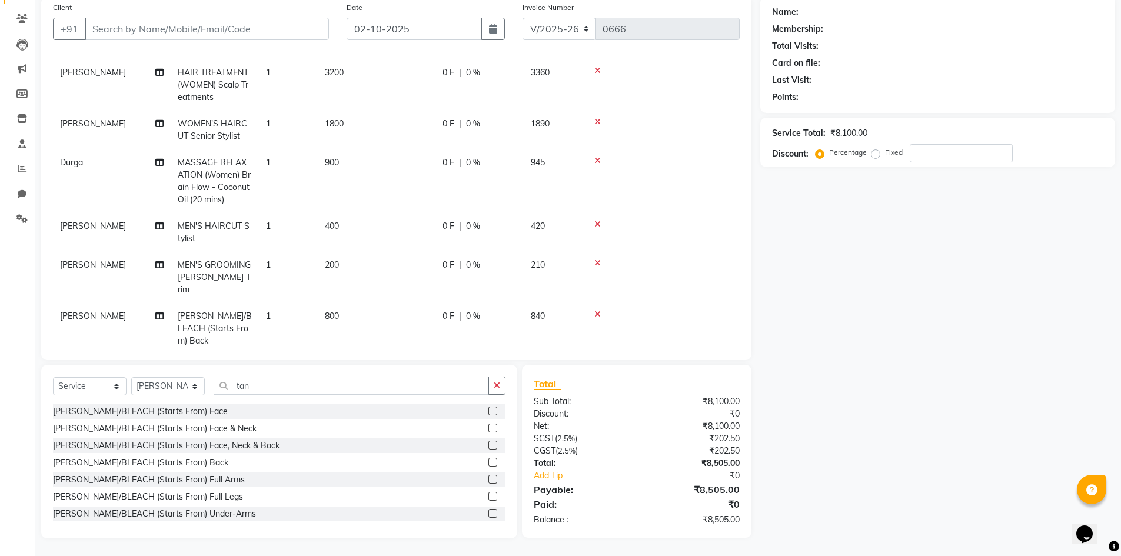
select select "80611"
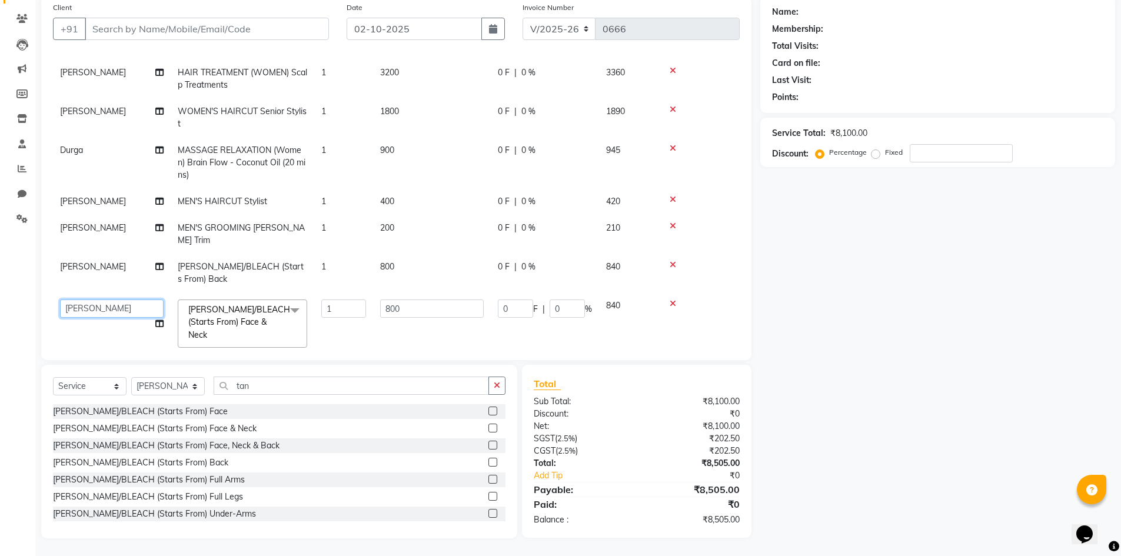
click at [128, 299] on select "Admin Durga Jyothi Bandi Keerthi Sri Mohd Akib Mohd Faizan Pramila Rai Prasamsi…" at bounding box center [112, 308] width 104 height 18
select select "83818"
click at [408, 254] on td "800" at bounding box center [432, 273] width 118 height 39
select select "80611"
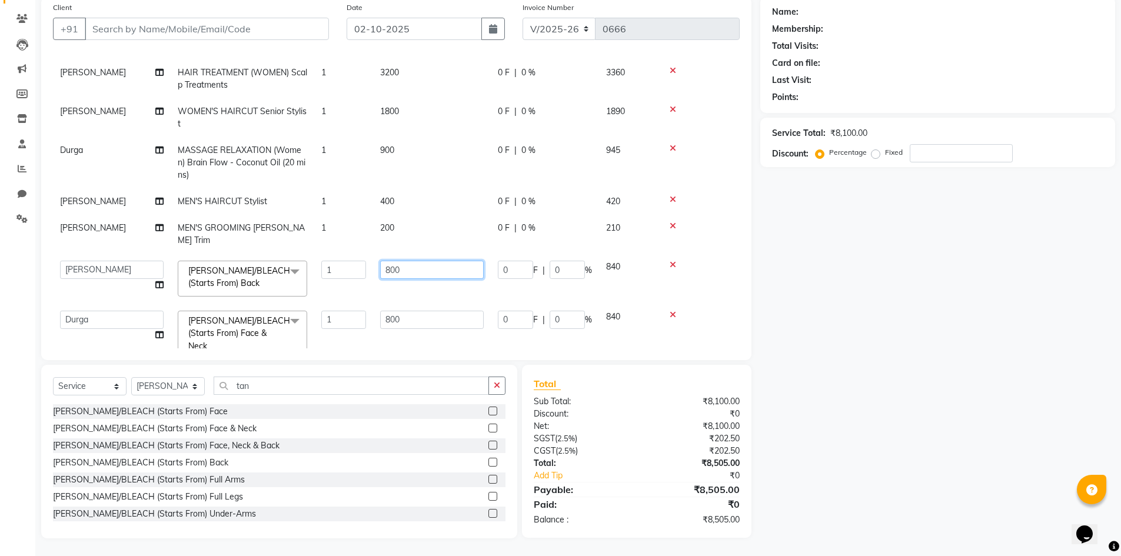
click at [421, 261] on input "800" at bounding box center [432, 270] width 104 height 18
type input "8"
type input "600"
click at [902, 304] on div "Name: Membership: Total Visits: Card on file: Last Visit: Points: Service Total…" at bounding box center [942, 267] width 364 height 542
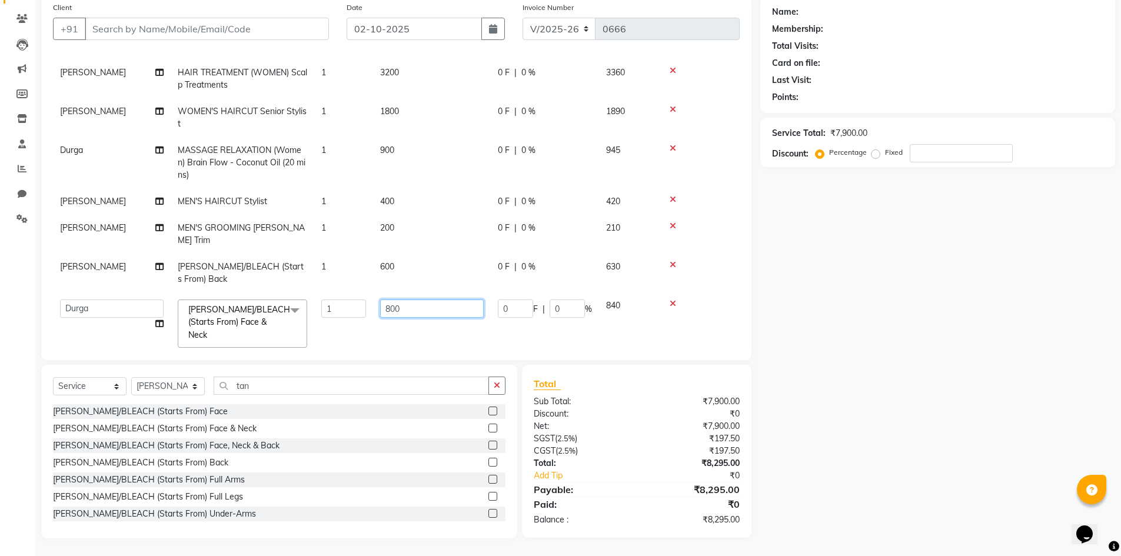
click at [448, 300] on input "800" at bounding box center [432, 308] width 104 height 18
click at [889, 318] on div "Name: Membership: Total Visits: Card on file: Last Visit: Points: Service Total…" at bounding box center [942, 267] width 364 height 542
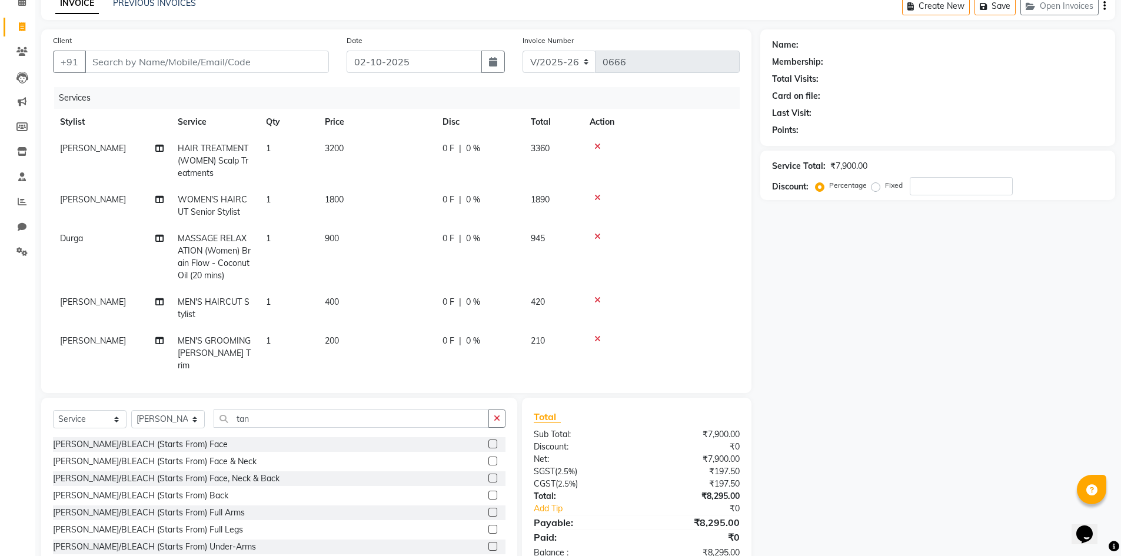
scroll to position [0, 0]
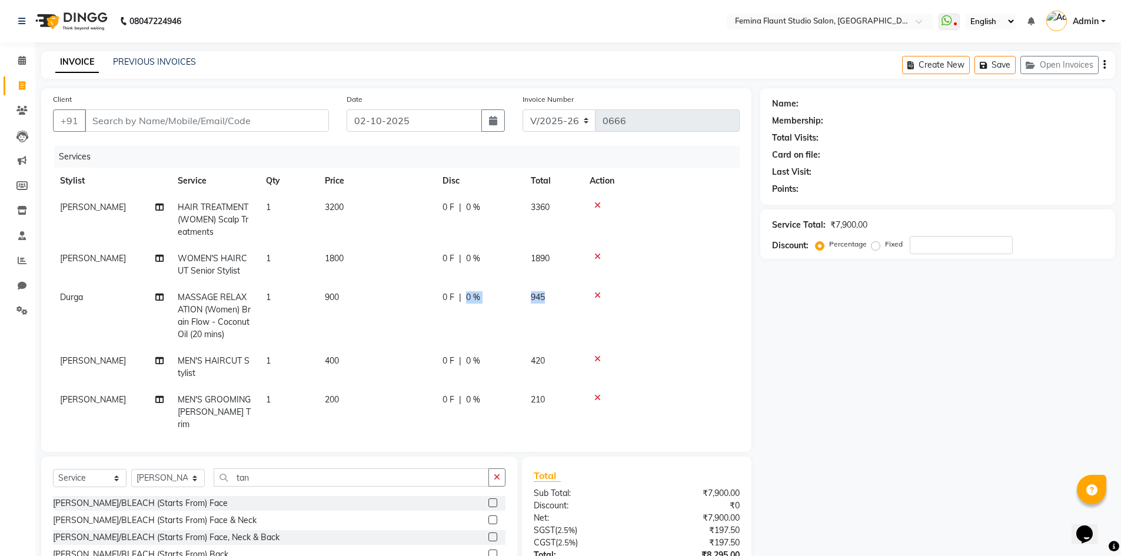
drag, startPoint x: 544, startPoint y: 346, endPoint x: 462, endPoint y: 289, distance: 100.2
click at [462, 289] on tr "Durga MASSAGE RELAXATION (Women) Brain Flow - Coconut Oil (20 mins) 1 900 0 F |…" at bounding box center [396, 316] width 687 height 64
drag, startPoint x: 772, startPoint y: 324, endPoint x: 764, endPoint y: 320, distance: 9.2
click at [770, 324] on div "Name: Membership: Total Visits: Card on file: Last Visit: Points: Service Total…" at bounding box center [942, 359] width 364 height 542
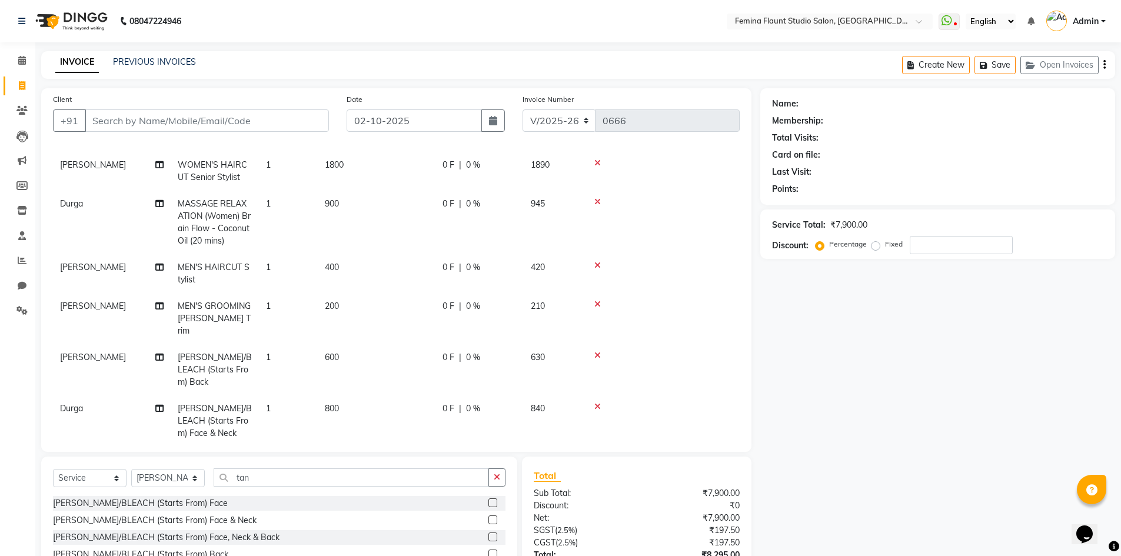
scroll to position [59, 0]
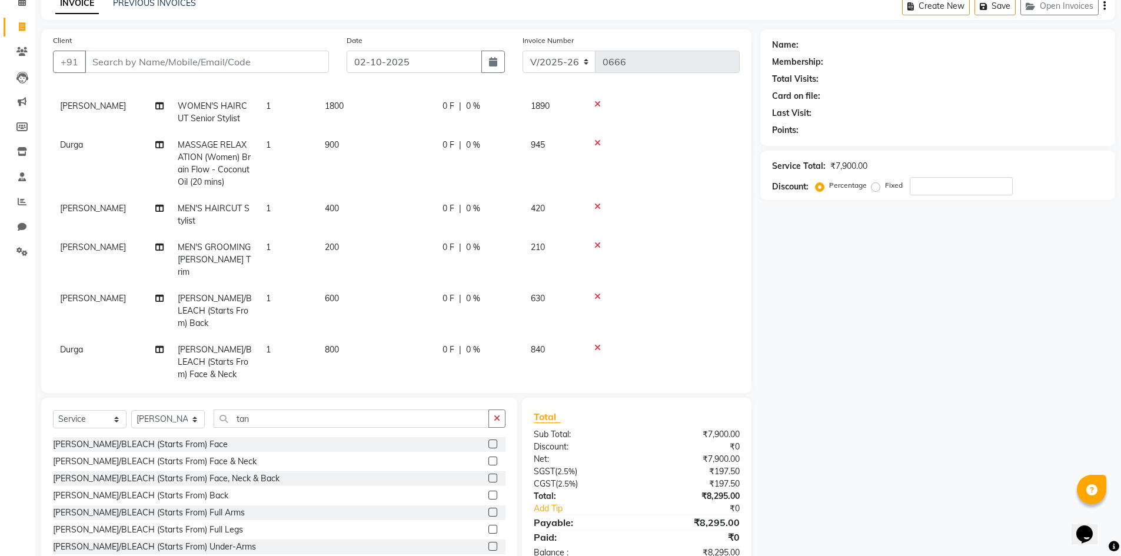
click at [351, 286] on td "600" at bounding box center [377, 310] width 118 height 51
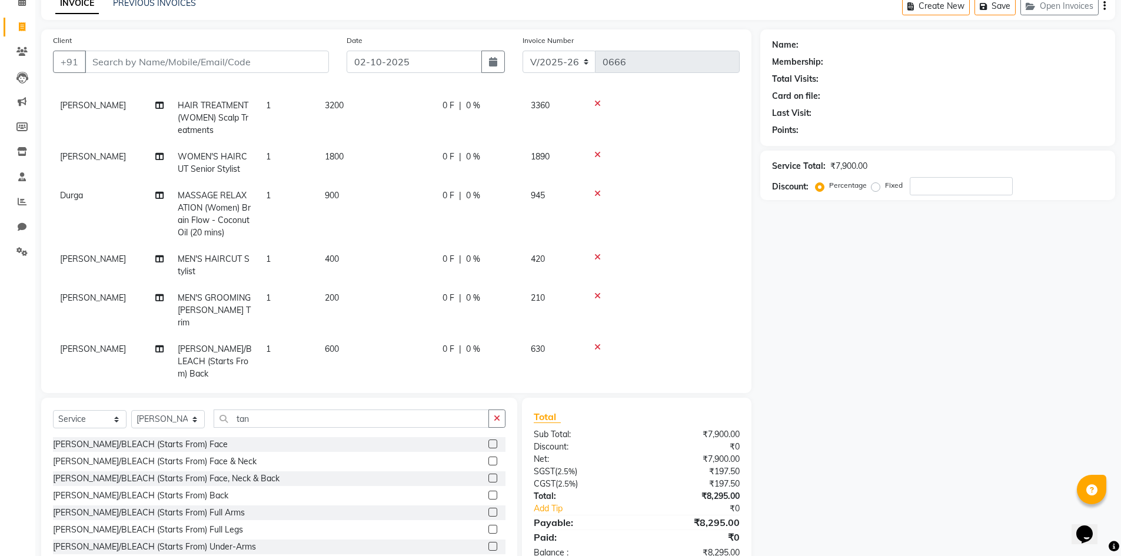
select select "80611"
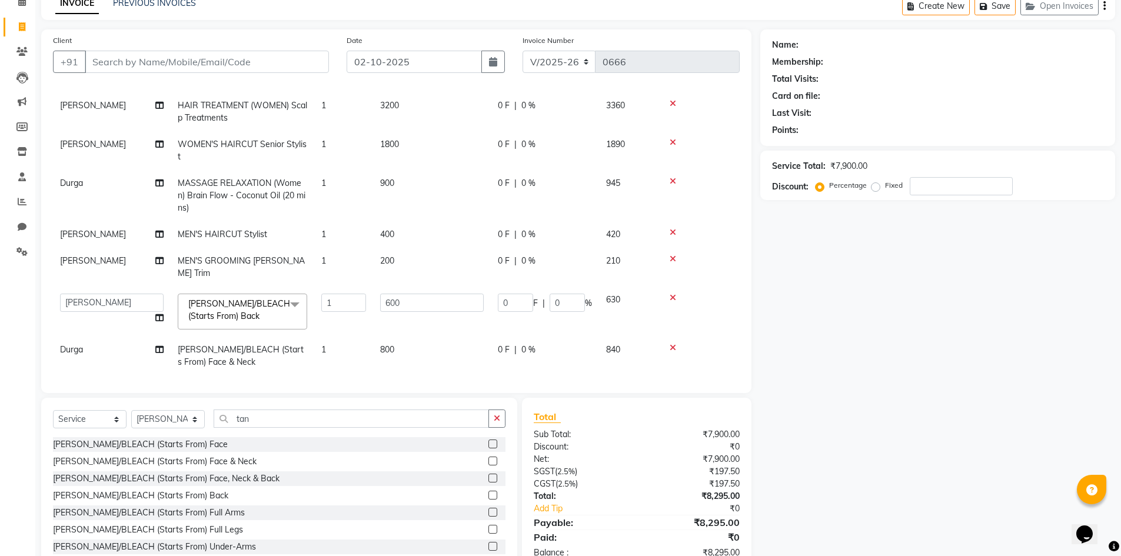
click at [448, 287] on td "600" at bounding box center [432, 312] width 118 height 50
click at [429, 294] on input "600" at bounding box center [432, 303] width 104 height 18
type input "6"
type input "800"
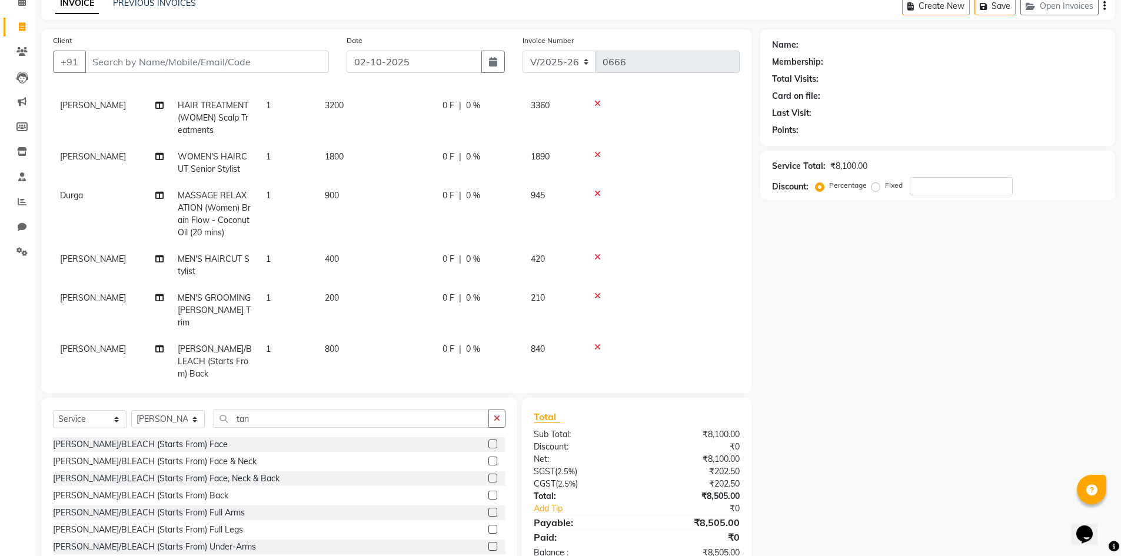
click at [825, 410] on div "Name: Membership: Total Visits: Card on file: Last Visit: Points: Service Total…" at bounding box center [942, 300] width 364 height 542
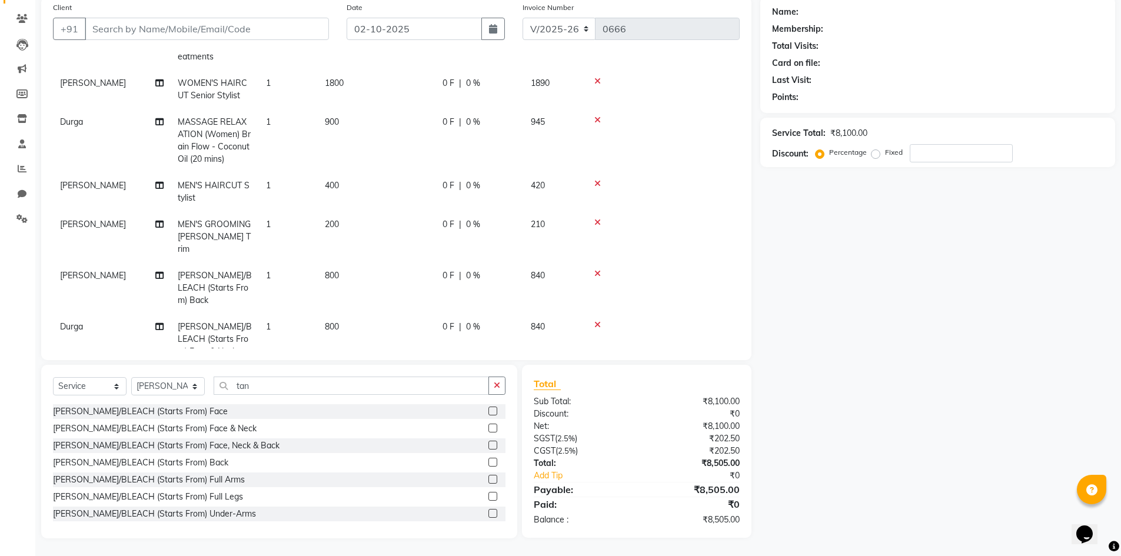
scroll to position [94, 0]
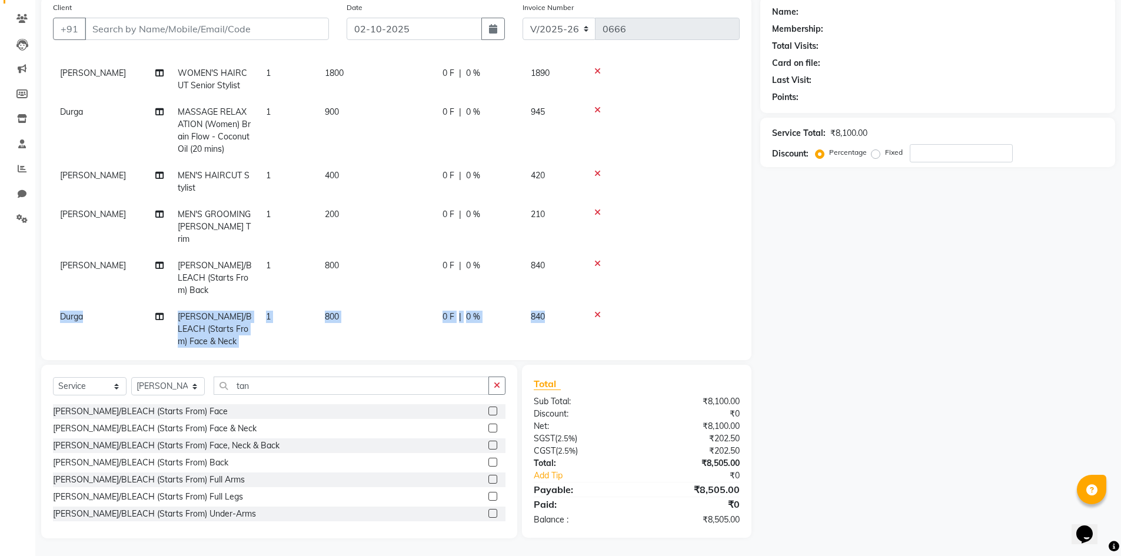
click at [642, 279] on tbody "Pramila Rai HAIR TREATMENT (WOMEN) Scalp Treatments 1 3200 0 F | 0 % 3360 Prami…" at bounding box center [396, 182] width 687 height 346
click at [634, 311] on div at bounding box center [661, 315] width 143 height 8
click at [986, 325] on div "Name: Membership: Total Visits: Card on file: Last Visit: Points: Service Total…" at bounding box center [942, 267] width 364 height 542
click at [614, 260] on td at bounding box center [660, 277] width 157 height 51
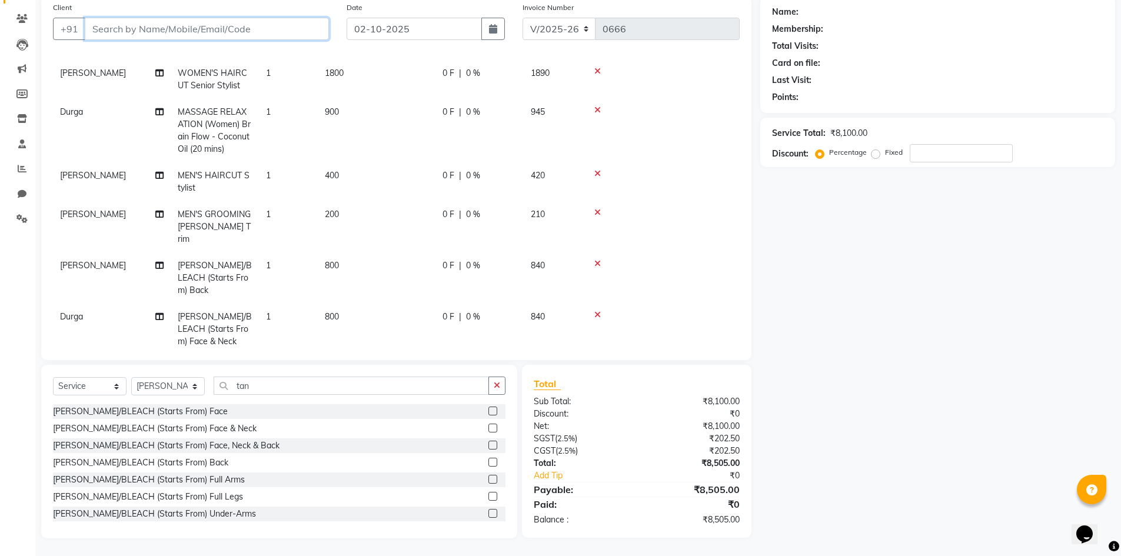
click at [254, 27] on input "Client" at bounding box center [207, 29] width 244 height 22
type input "9"
type input "0"
type input "9494465099"
click at [295, 31] on span "Add Client" at bounding box center [298, 29] width 46 height 12
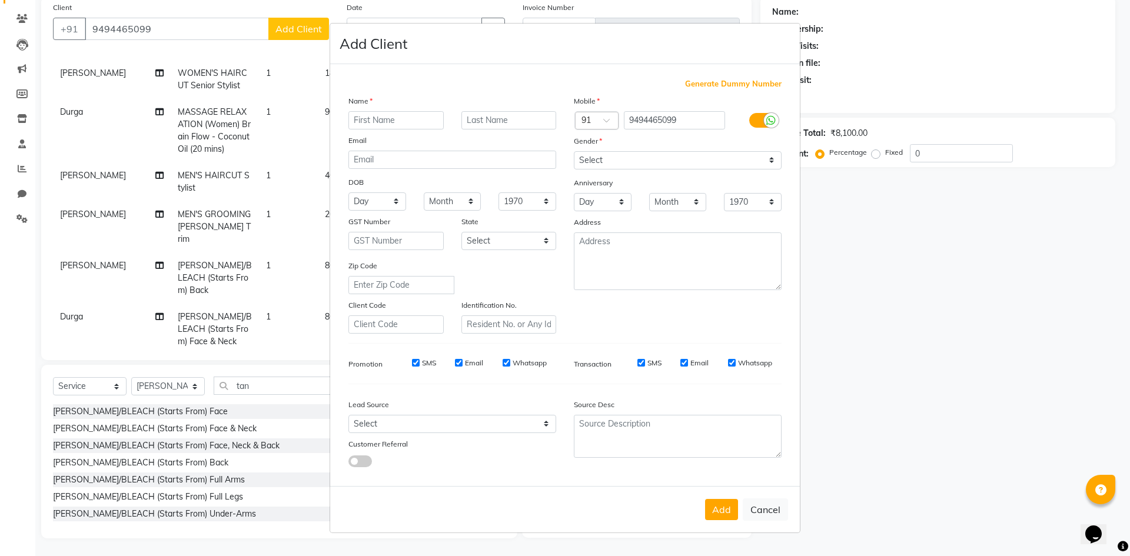
click at [378, 116] on input "text" at bounding box center [395, 120] width 95 height 18
type input "s"
type input "Surya"
click at [497, 122] on input "text" at bounding box center [508, 120] width 95 height 18
type input "[PERSON_NAME]"
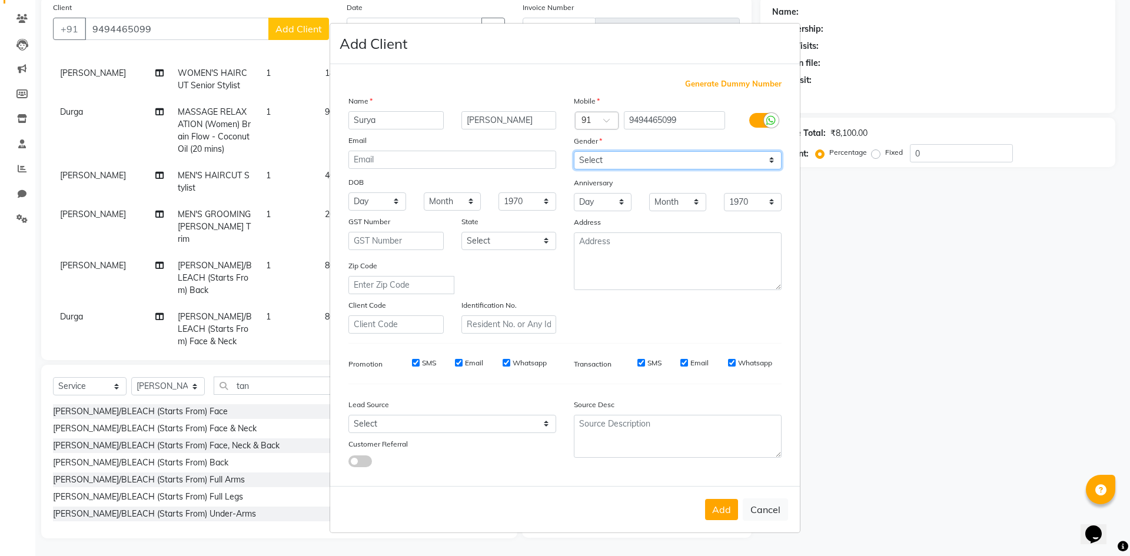
drag, startPoint x: 775, startPoint y: 160, endPoint x: 766, endPoint y: 156, distance: 10.1
click at [771, 158] on select "Select Male Female Other Prefer Not To Say" at bounding box center [678, 160] width 208 height 18
select select "female"
click at [574, 151] on select "Select Male Female Other Prefer Not To Say" at bounding box center [678, 160] width 208 height 18
click at [717, 511] on button "Add" at bounding box center [721, 509] width 33 height 21
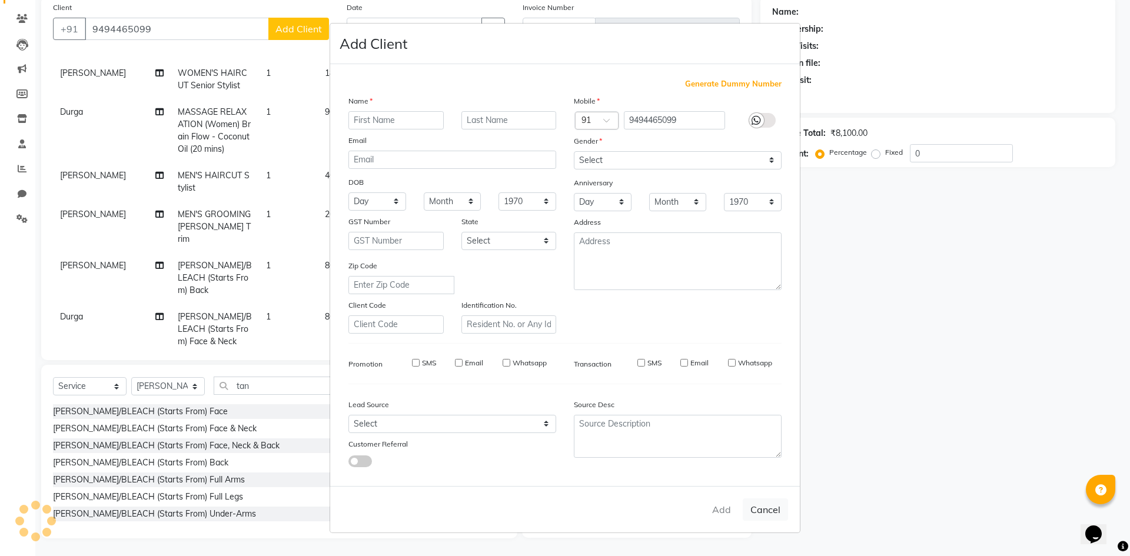
select select
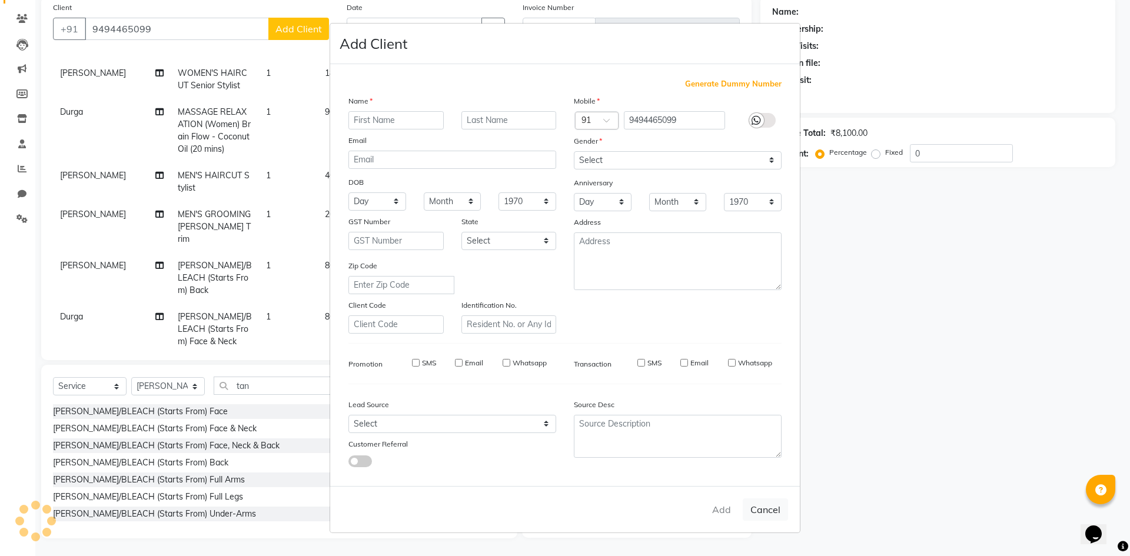
select select
checkbox input "false"
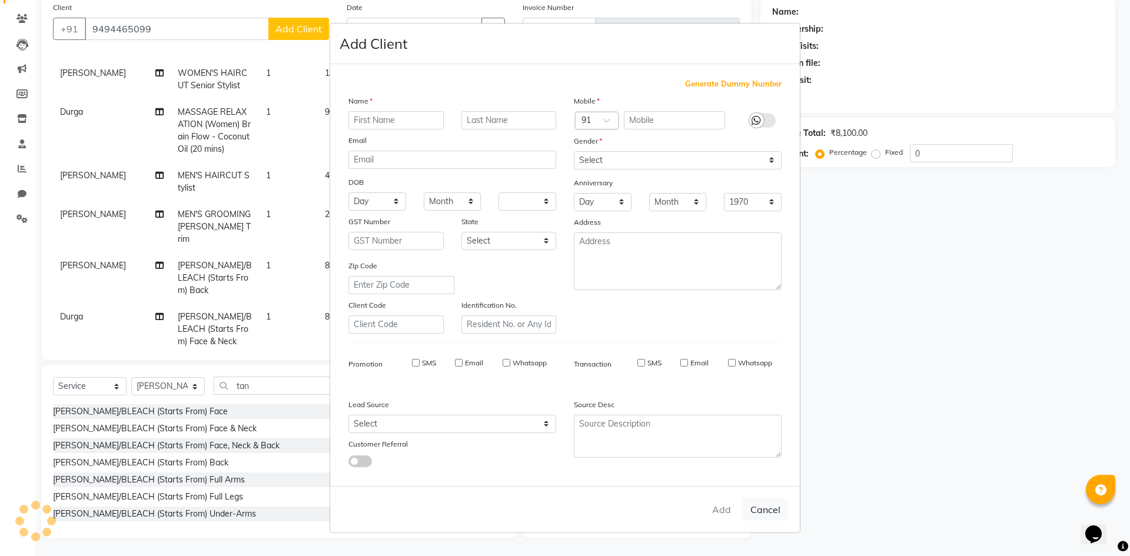
checkbox input "false"
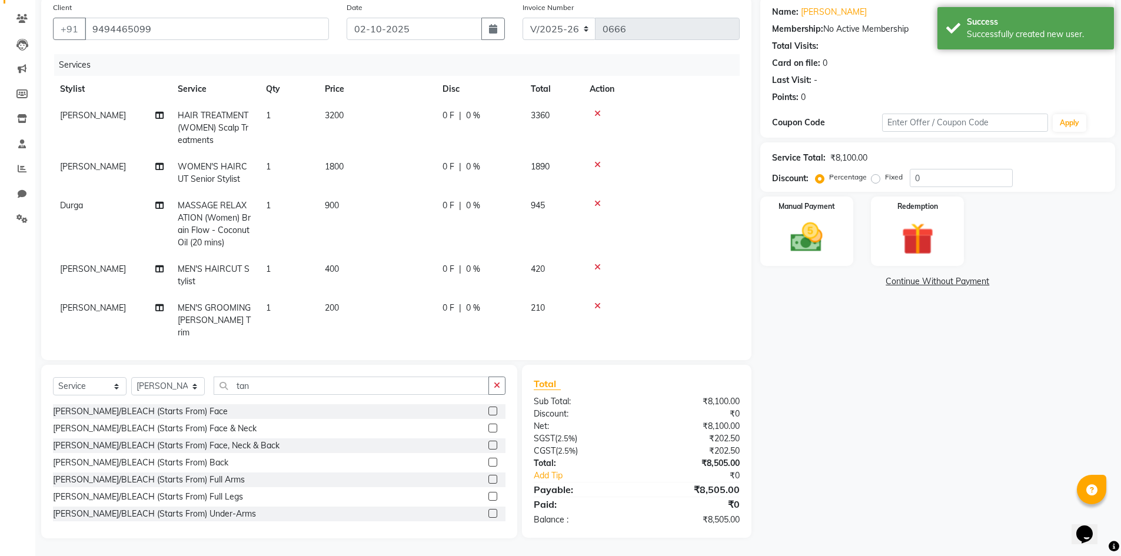
scroll to position [33, 0]
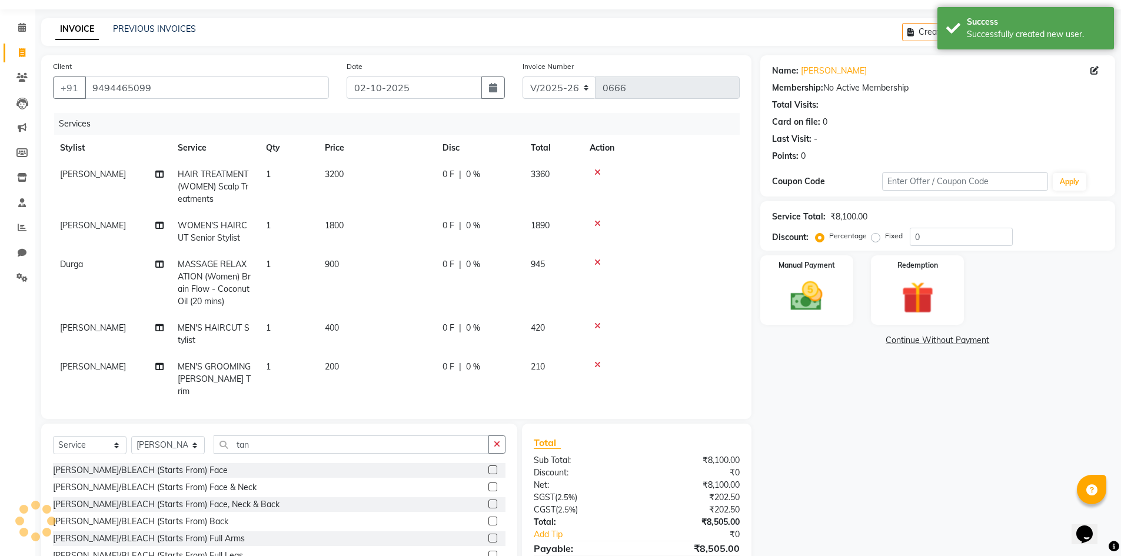
click at [453, 174] on span "0 F" at bounding box center [448, 174] width 12 height 12
select select "80611"
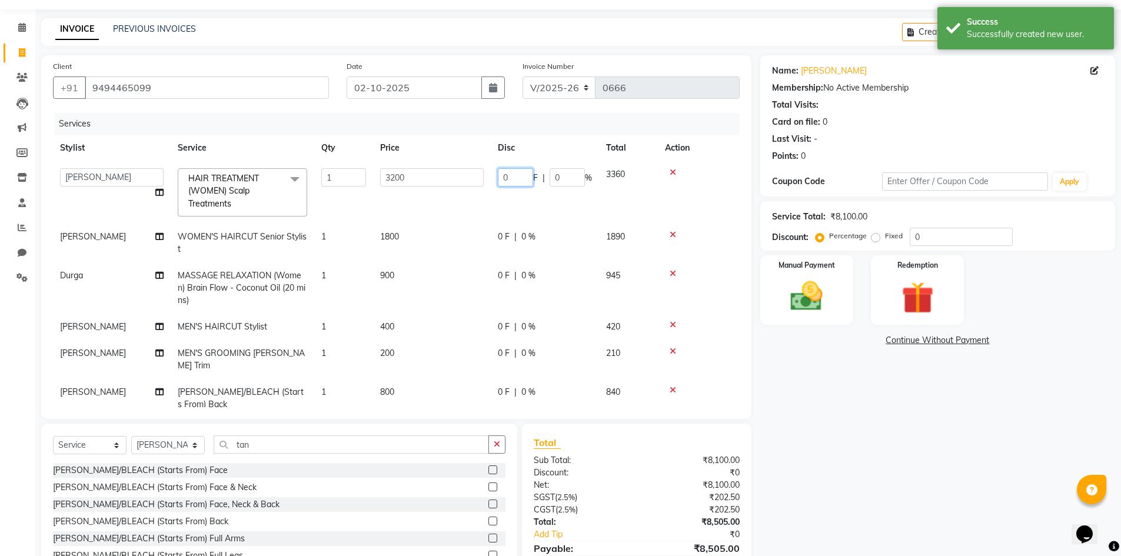
click at [522, 179] on input "0" at bounding box center [515, 177] width 35 height 18
type input "200"
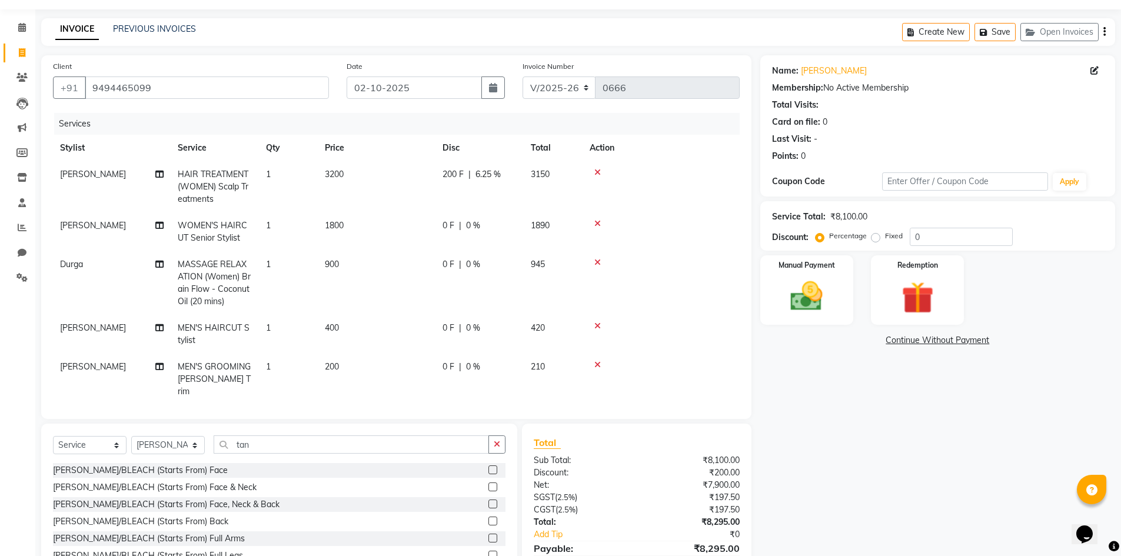
click at [502, 232] on td "0 F | 0 %" at bounding box center [479, 231] width 88 height 39
select select "80611"
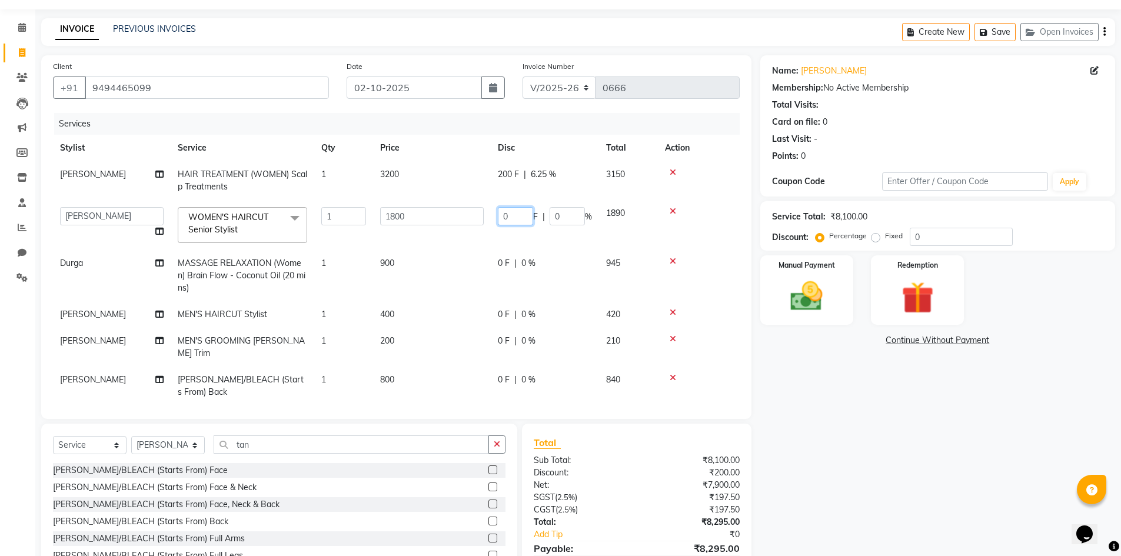
click at [518, 214] on input "0" at bounding box center [515, 216] width 35 height 18
type input "600"
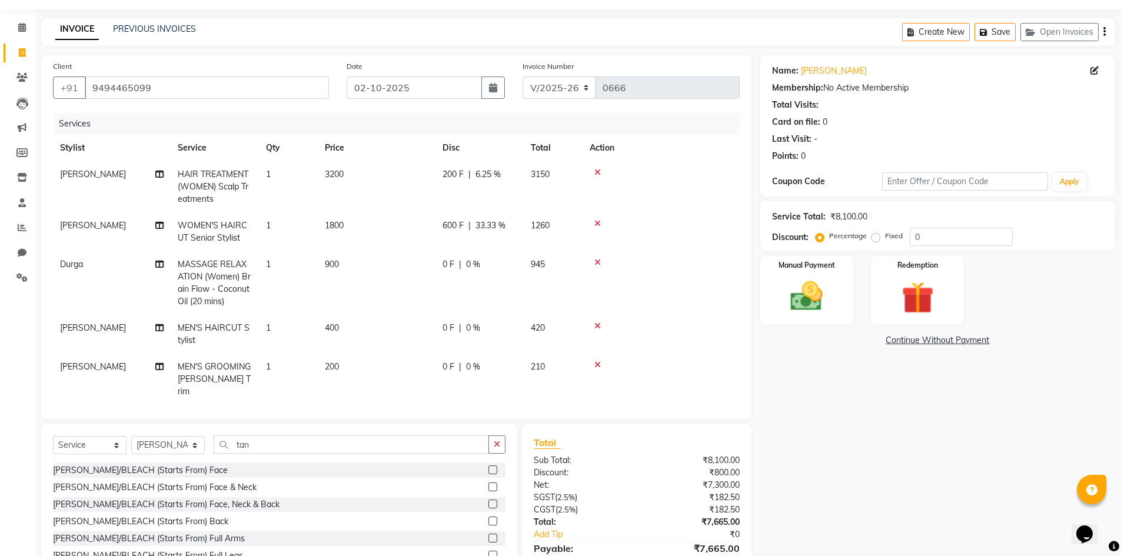
click at [784, 430] on div "Name: Surya Pavani Membership: No Active Membership Total Visits: Card on file:…" at bounding box center [942, 326] width 364 height 542
click at [448, 269] on span "0 F" at bounding box center [448, 264] width 12 height 12
select select "83818"
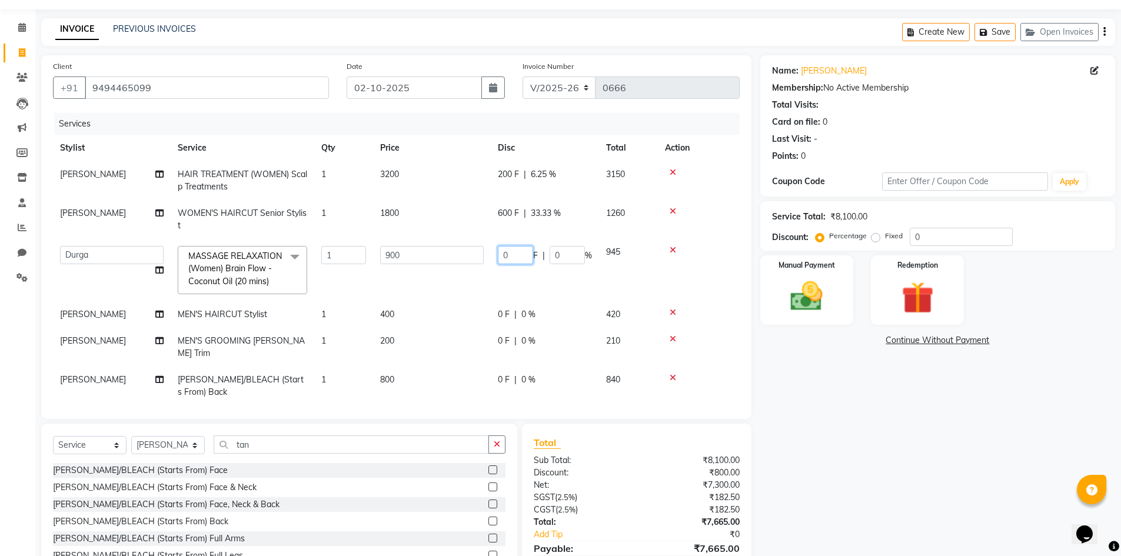
click at [519, 260] on input "0" at bounding box center [515, 255] width 35 height 18
type input "200"
click at [903, 446] on div "Name: Surya Pavani Membership: No Active Membership Total Visits: Card on file:…" at bounding box center [942, 326] width 364 height 542
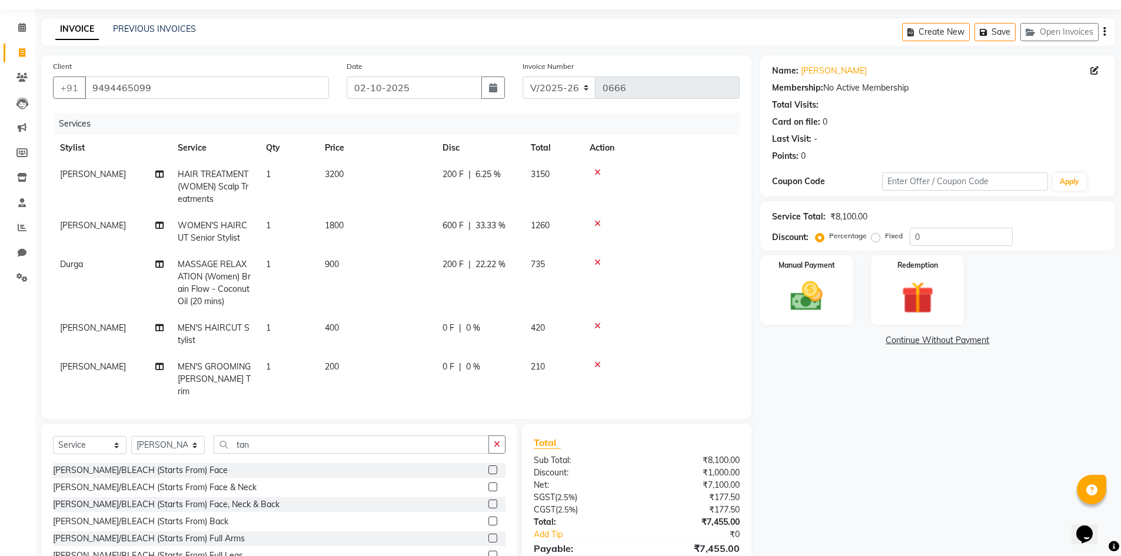
click at [454, 265] on span "200 F" at bounding box center [452, 264] width 21 height 12
select select "83818"
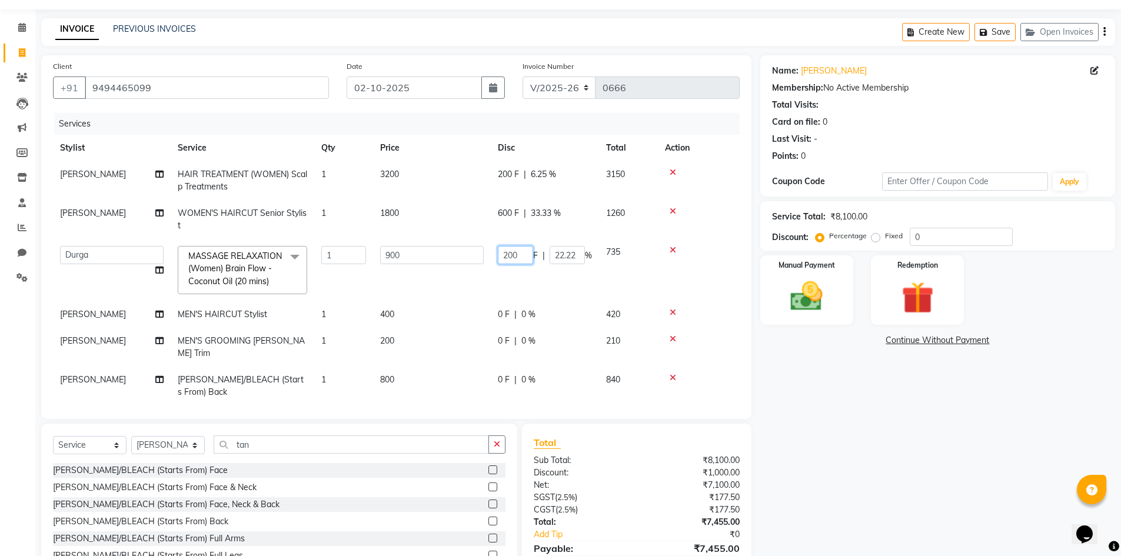
click at [525, 251] on input "200" at bounding box center [515, 255] width 35 height 18
type input "2"
type input "300"
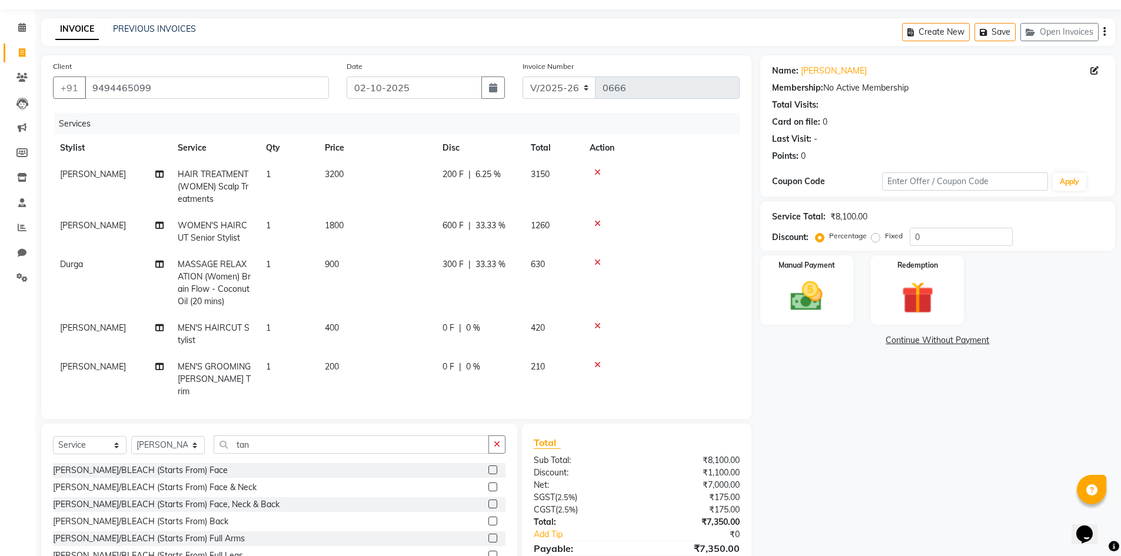
click at [928, 460] on div "Name: Surya Pavani Membership: No Active Membership Total Visits: Card on file:…" at bounding box center [942, 326] width 364 height 542
click at [458, 225] on span "600 F" at bounding box center [452, 225] width 21 height 12
select select "80611"
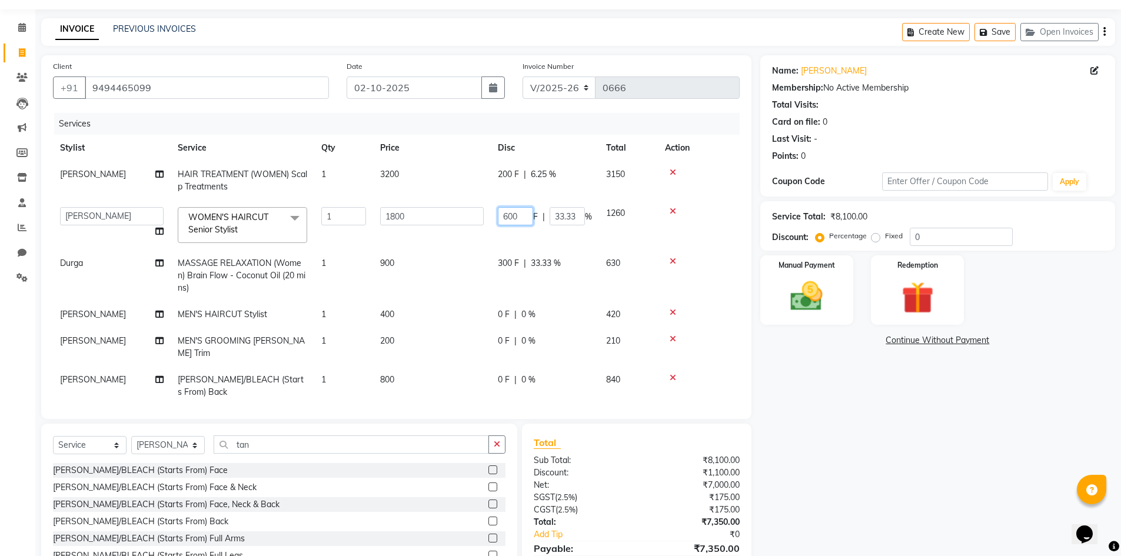
click at [531, 214] on input "600" at bounding box center [515, 216] width 35 height 18
type input "6"
type input "500"
click at [844, 479] on div "Name: Surya Pavani Membership: No Active Membership Total Visits: Card on file:…" at bounding box center [942, 326] width 364 height 542
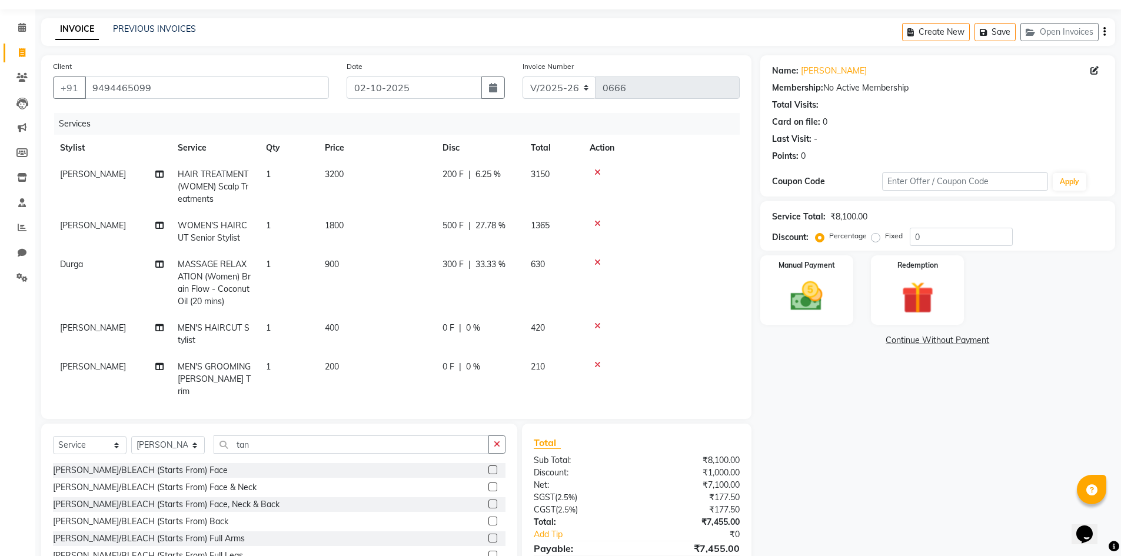
scroll to position [59, 0]
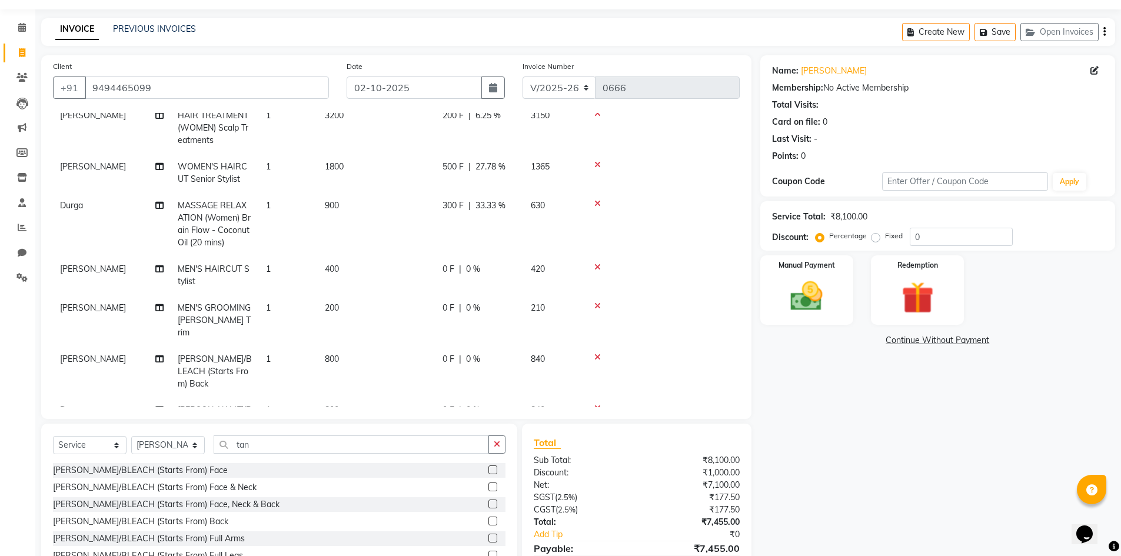
click at [448, 267] on span "0 F" at bounding box center [448, 269] width 12 height 12
select select "80612"
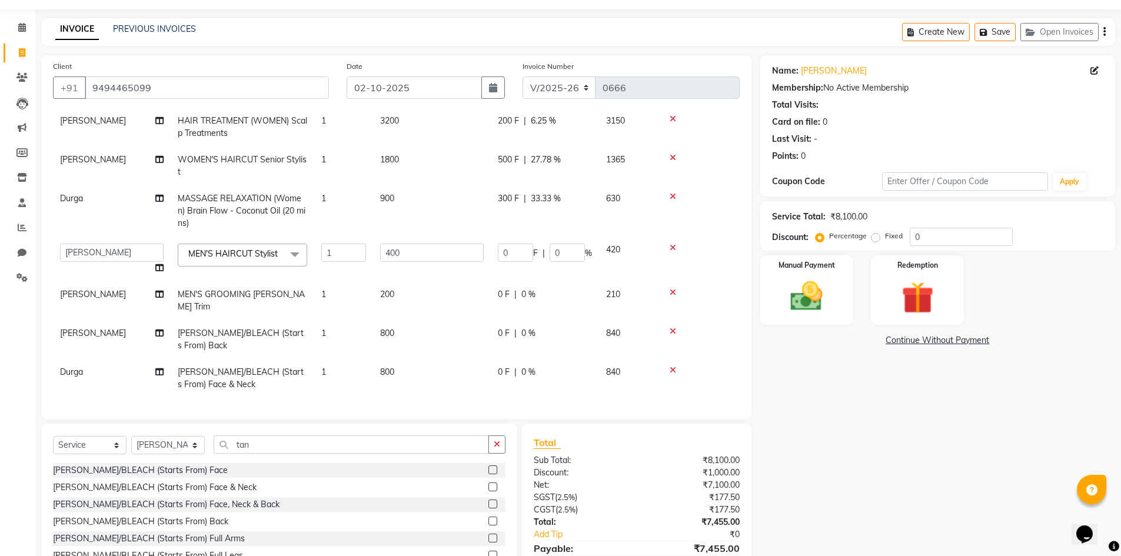
scroll to position [50, 0]
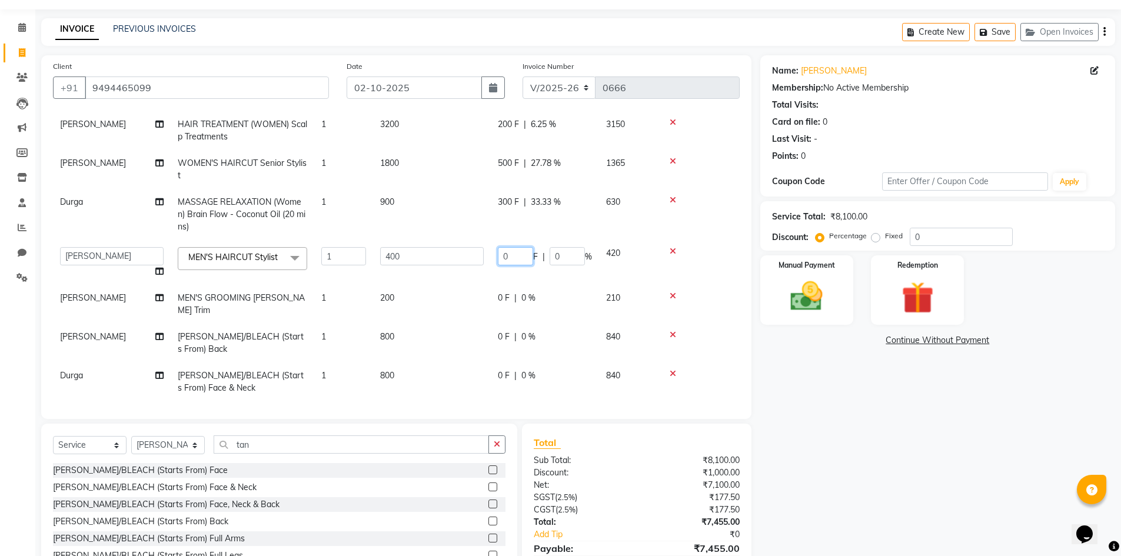
click at [520, 257] on input "0" at bounding box center [515, 256] width 35 height 18
type input "100"
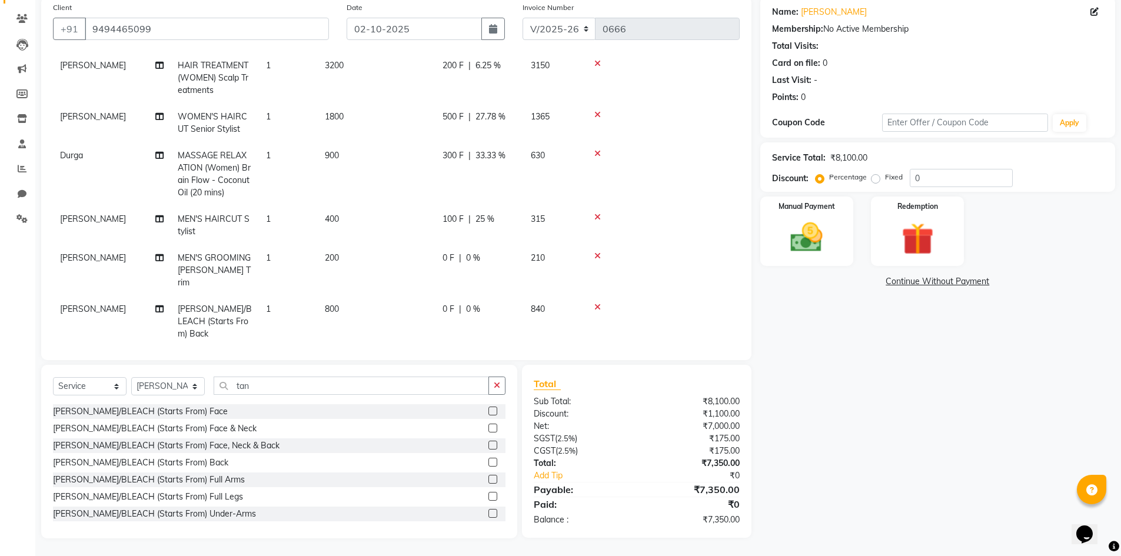
click at [507, 262] on tbody "Pramila Rai HAIR TREATMENT (WOMEN) Scalp Treatments 1 3200 200 F | 6.25 % 3150 …" at bounding box center [396, 225] width 687 height 346
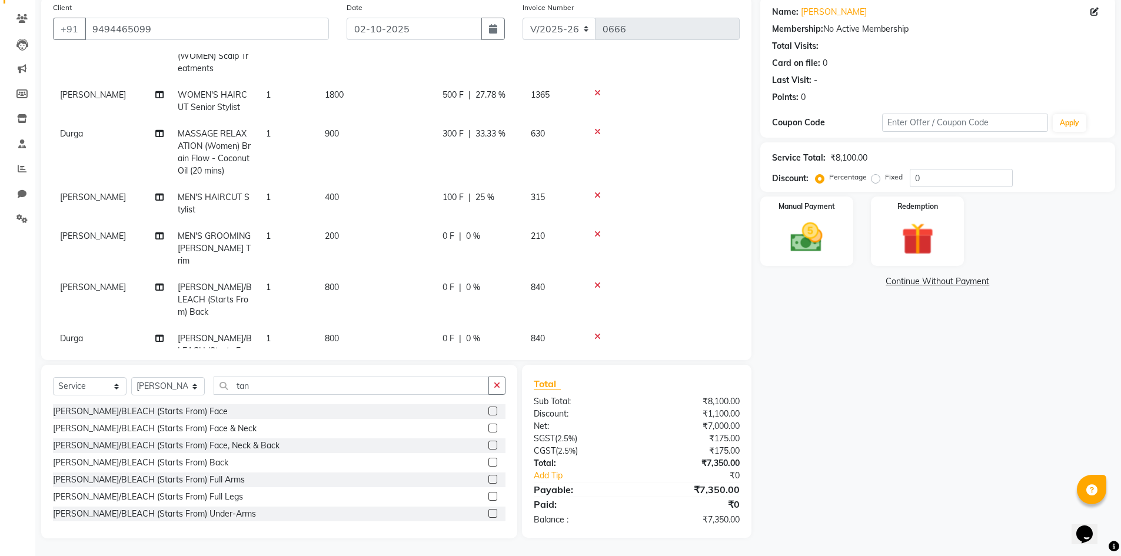
scroll to position [94, 0]
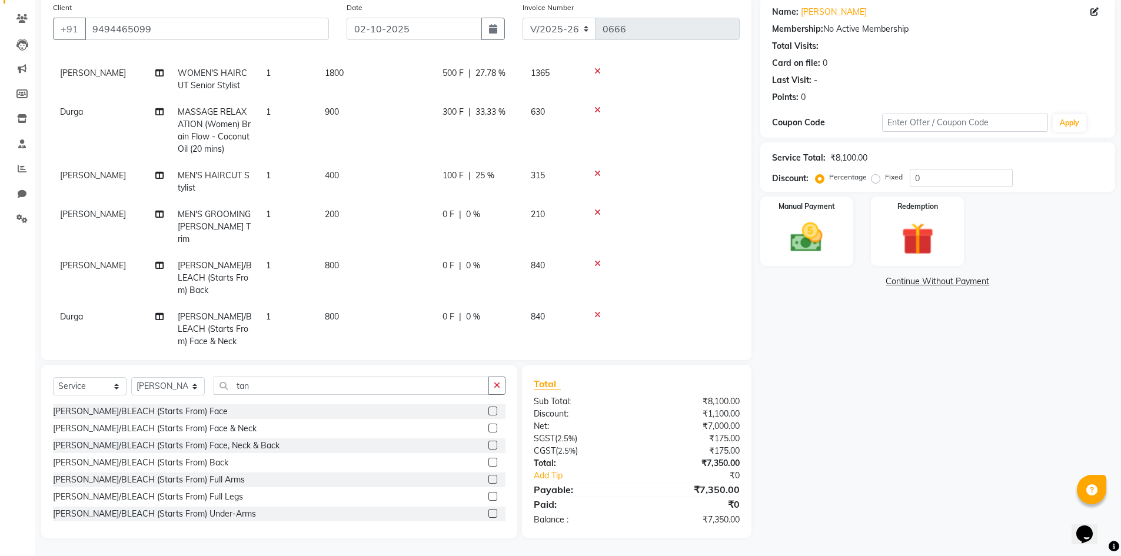
click at [454, 259] on span "0 F" at bounding box center [448, 265] width 12 height 12
select select "80611"
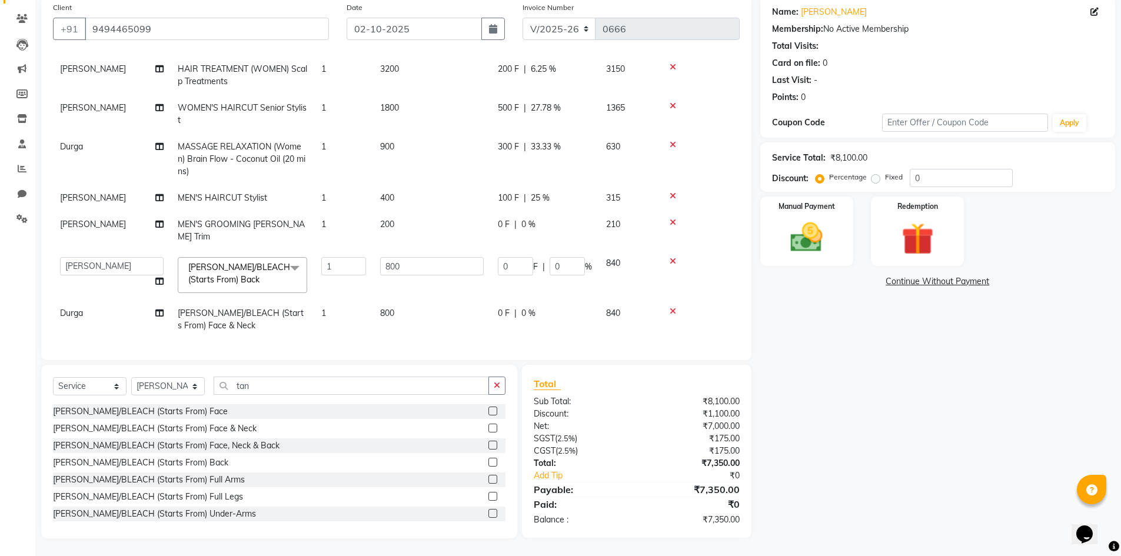
scroll to position [43, 0]
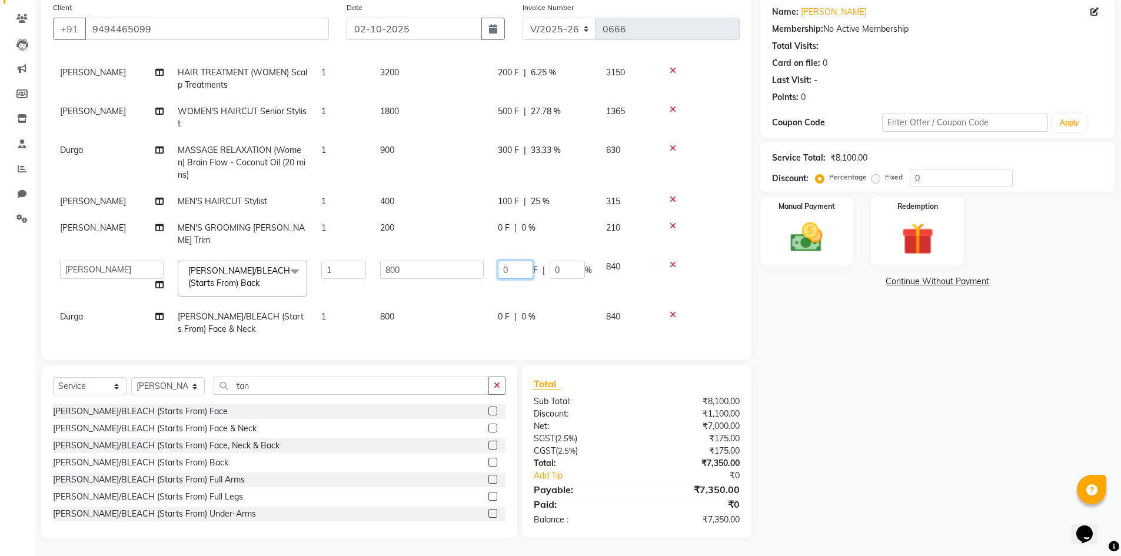
click at [522, 261] on input "0" at bounding box center [515, 270] width 35 height 18
type input "200"
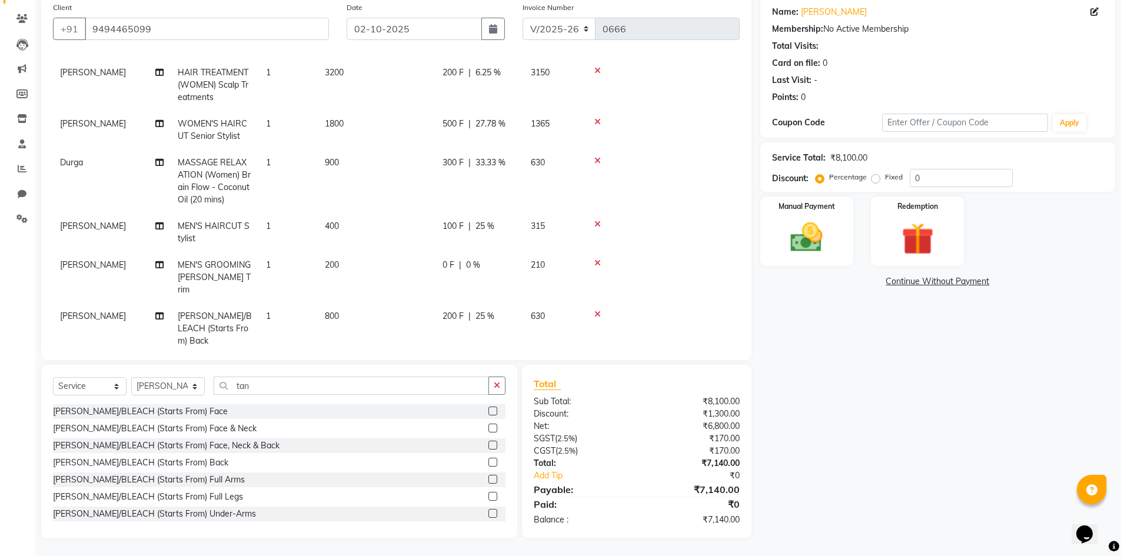
click at [847, 434] on div "Name: Surya Pavani Membership: No Active Membership Total Visits: Card on file:…" at bounding box center [942, 267] width 364 height 542
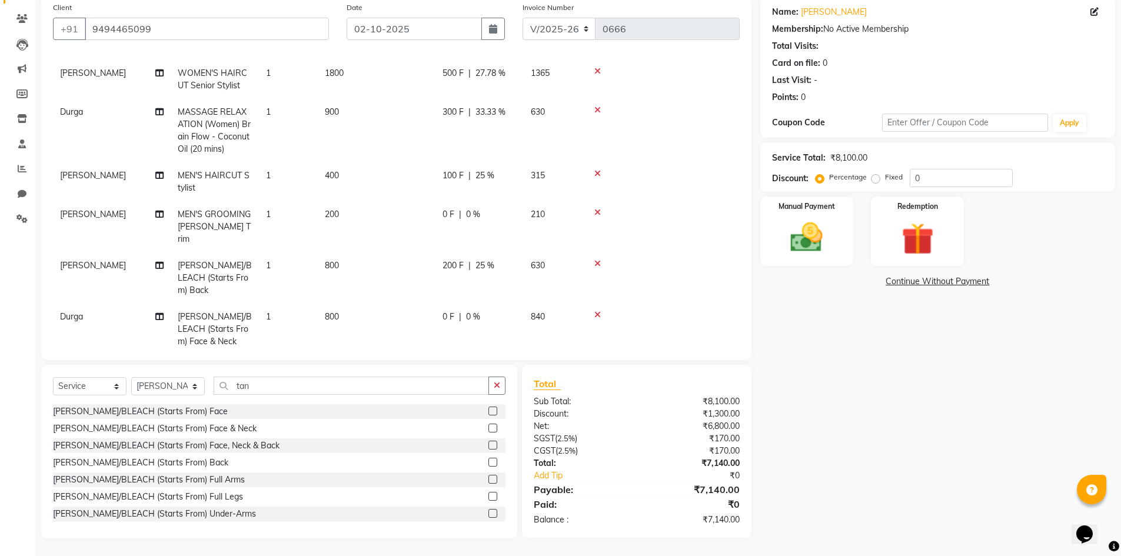
scroll to position [0, 0]
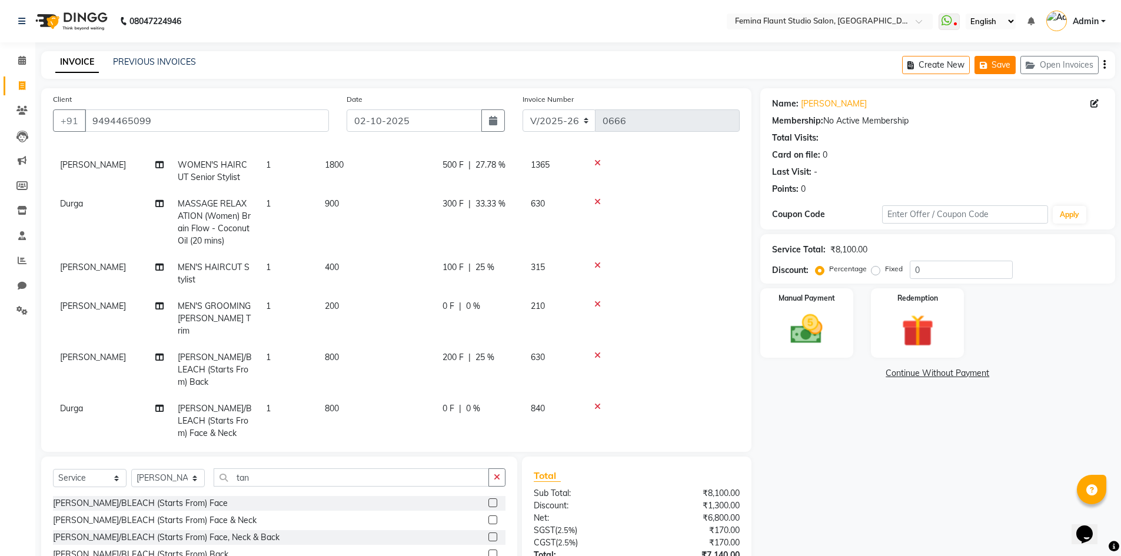
click at [994, 62] on button "Save" at bounding box center [994, 65] width 41 height 18
click at [24, 63] on icon at bounding box center [22, 60] width 8 height 9
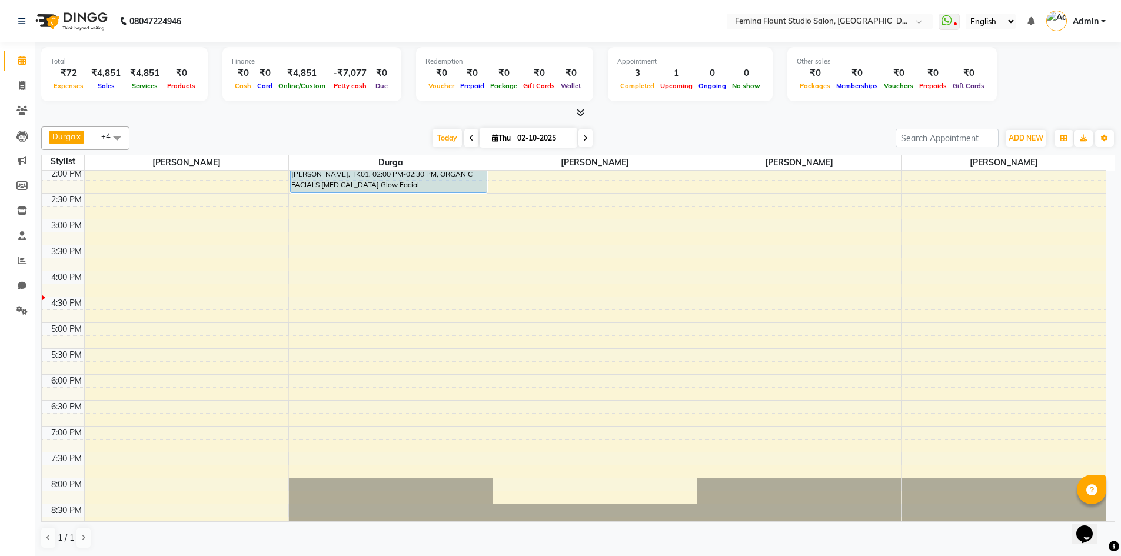
scroll to position [322, 0]
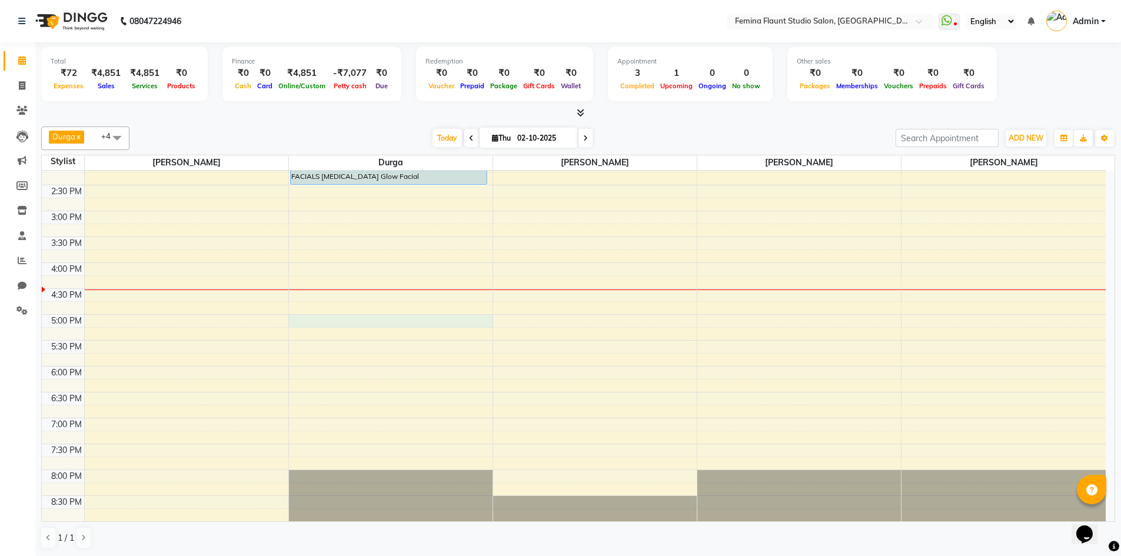
click at [368, 321] on div "8:00 AM 8:30 AM 9:00 AM 9:30 AM 10:00 AM 10:30 AM 11:00 AM 11:30 AM 12:00 PM 12…" at bounding box center [574, 185] width 1064 height 672
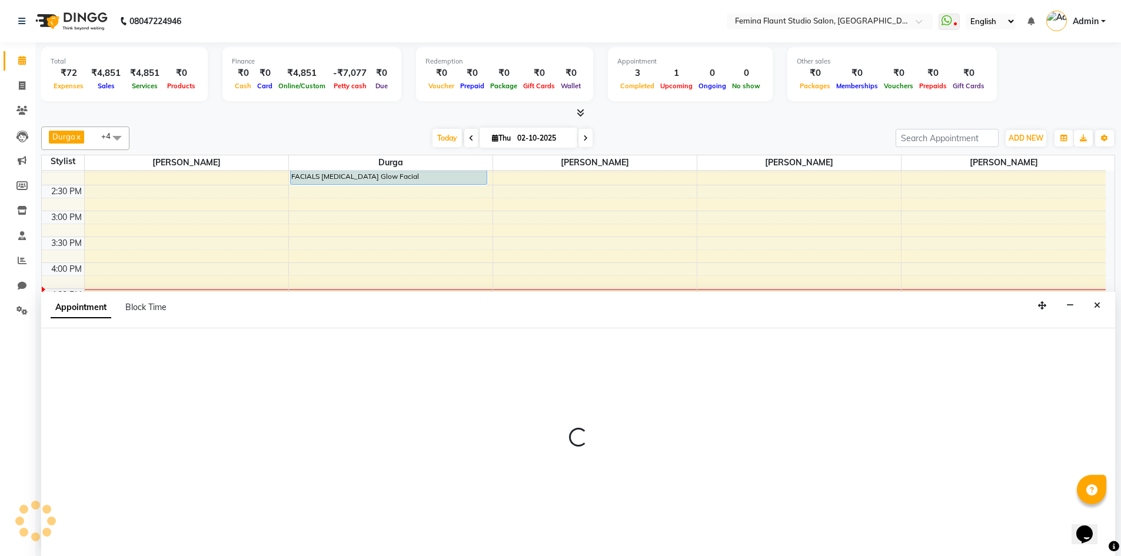
scroll to position [1, 0]
select select "83818"
select select "1020"
select select "tentative"
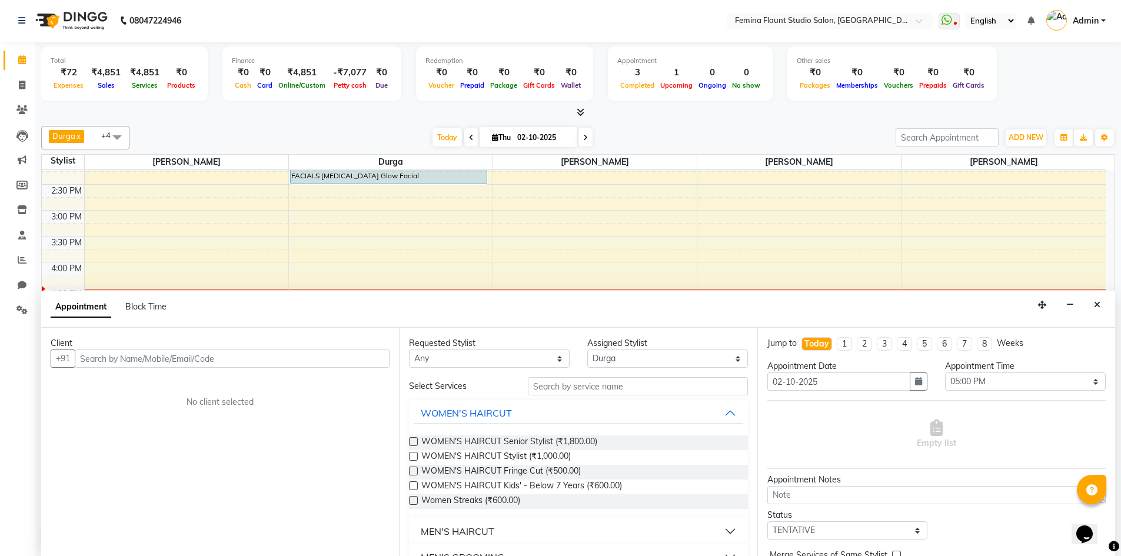
click at [354, 361] on input "text" at bounding box center [232, 358] width 315 height 18
type input "9063593986"
click at [355, 357] on span "Add Client" at bounding box center [364, 358] width 39 height 11
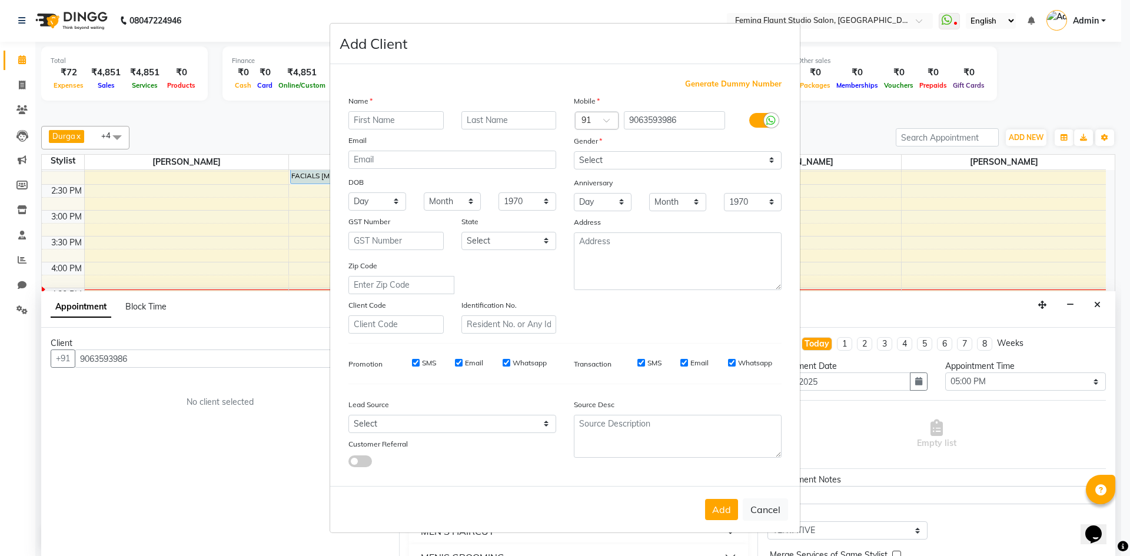
click at [397, 119] on input "text" at bounding box center [395, 120] width 95 height 18
click at [356, 119] on input "thanuja" at bounding box center [395, 120] width 95 height 18
type input "[PERSON_NAME]"
click at [773, 159] on select "Select Male Female Other Prefer Not To Say" at bounding box center [678, 160] width 208 height 18
select select "female"
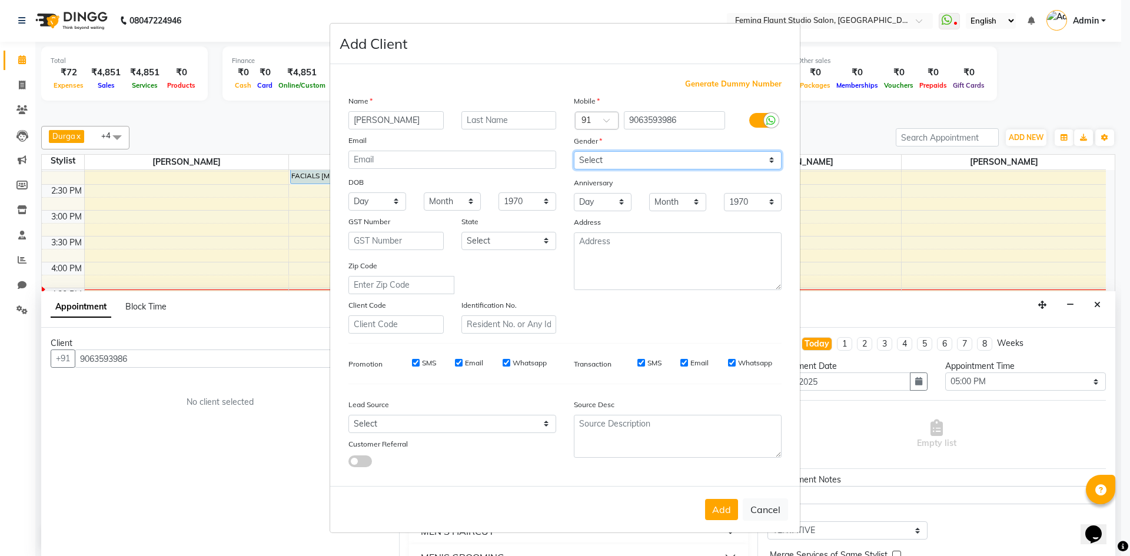
click at [574, 151] on select "Select Male Female Other Prefer Not To Say" at bounding box center [678, 160] width 208 height 18
click at [724, 510] on button "Add" at bounding box center [721, 509] width 33 height 21
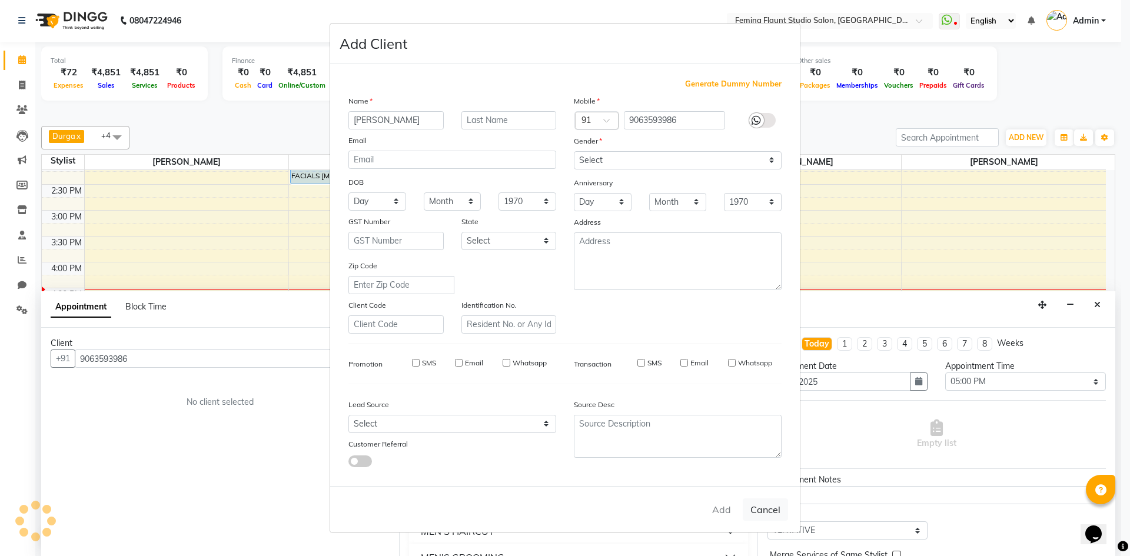
select select
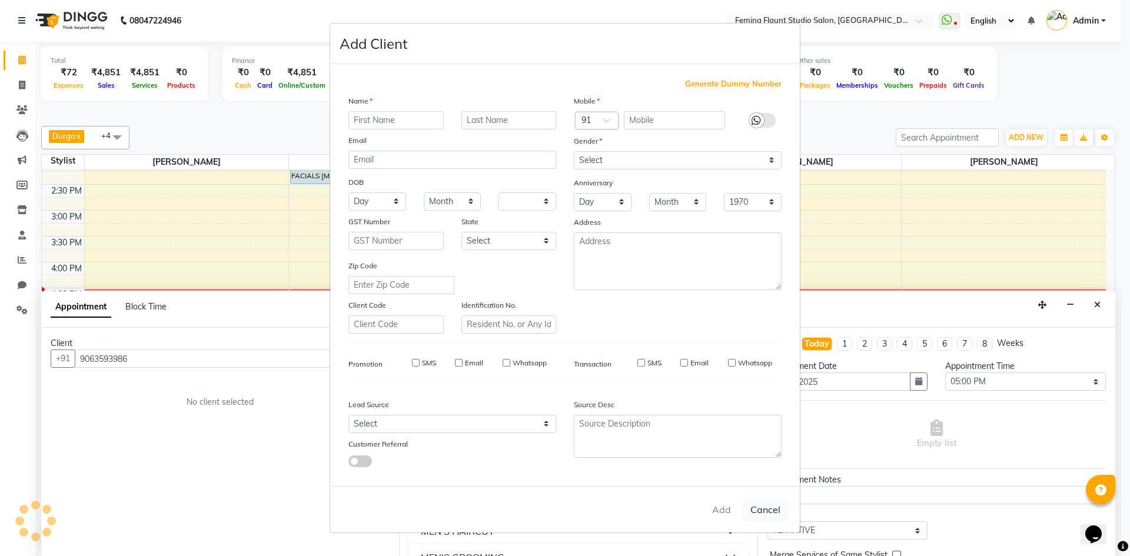
select select
checkbox input "false"
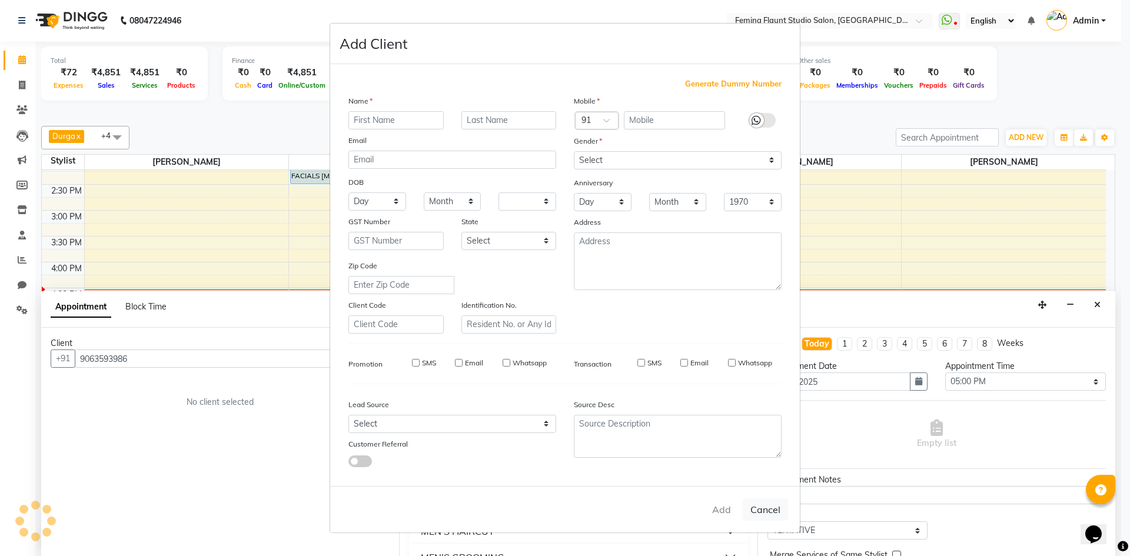
checkbox input "false"
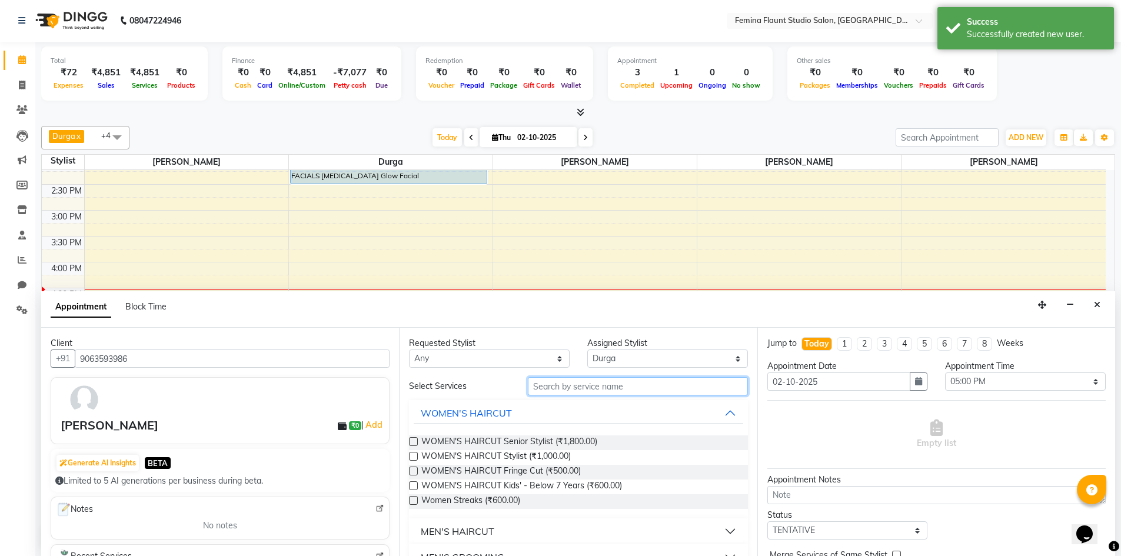
click at [607, 387] on input "text" at bounding box center [638, 386] width 220 height 18
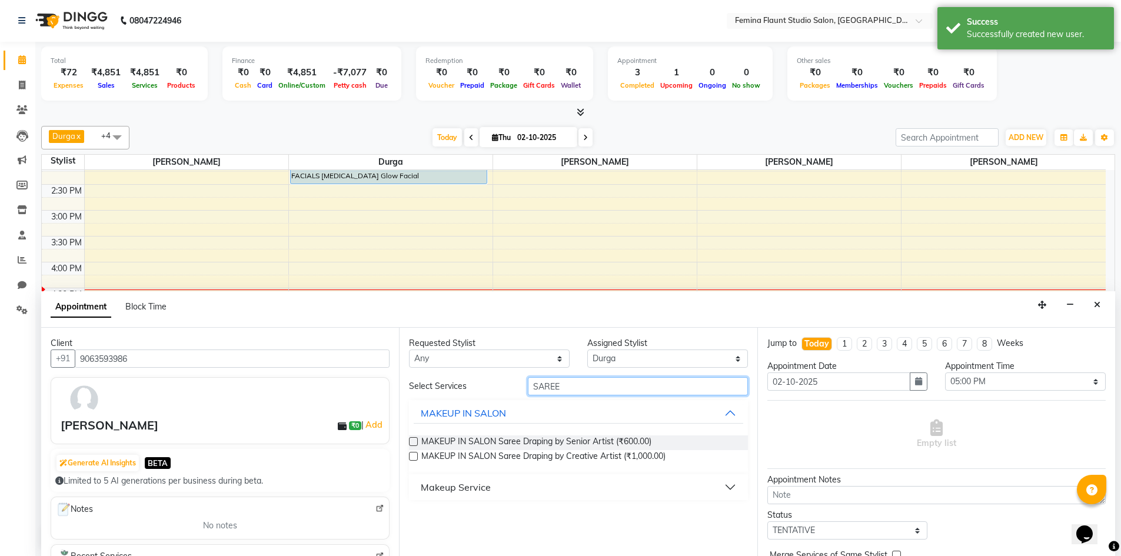
type input "SAREE"
click at [412, 461] on div at bounding box center [413, 458] width 8 height 12
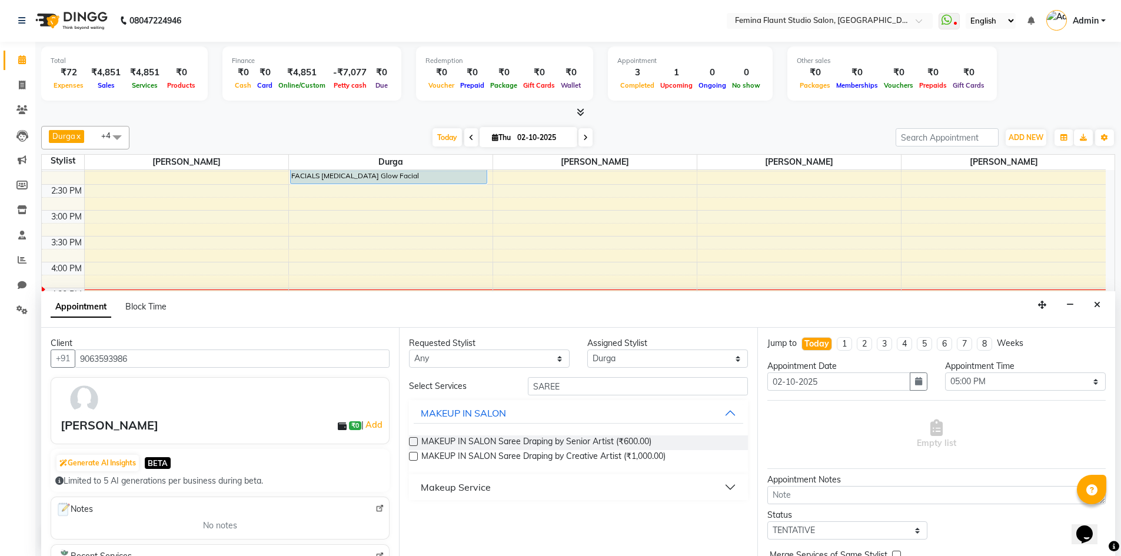
click at [415, 454] on label at bounding box center [413, 456] width 9 height 9
click at [415, 454] on input "checkbox" at bounding box center [413, 458] width 8 height 8
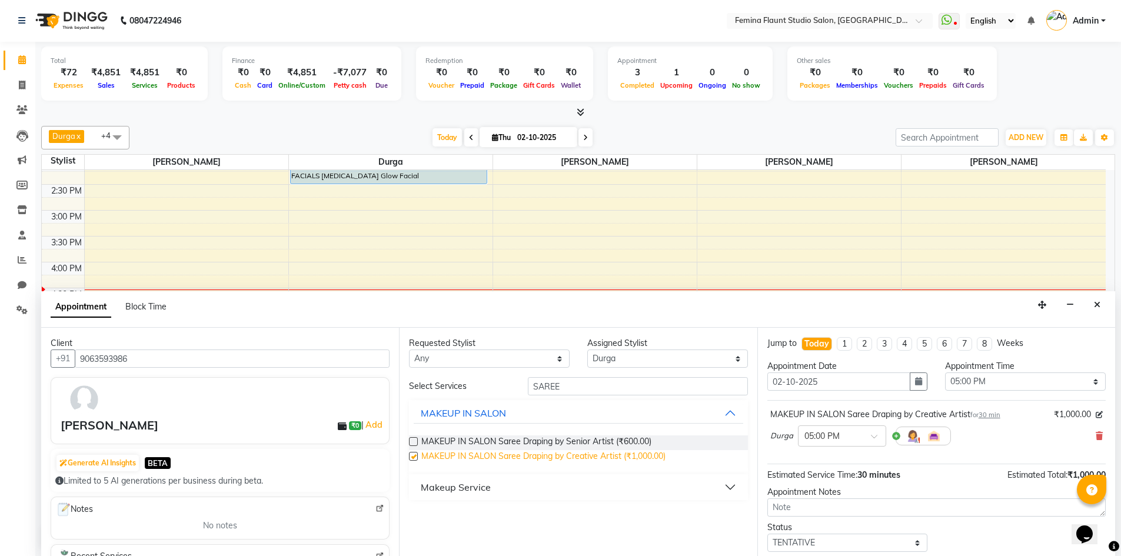
checkbox input "false"
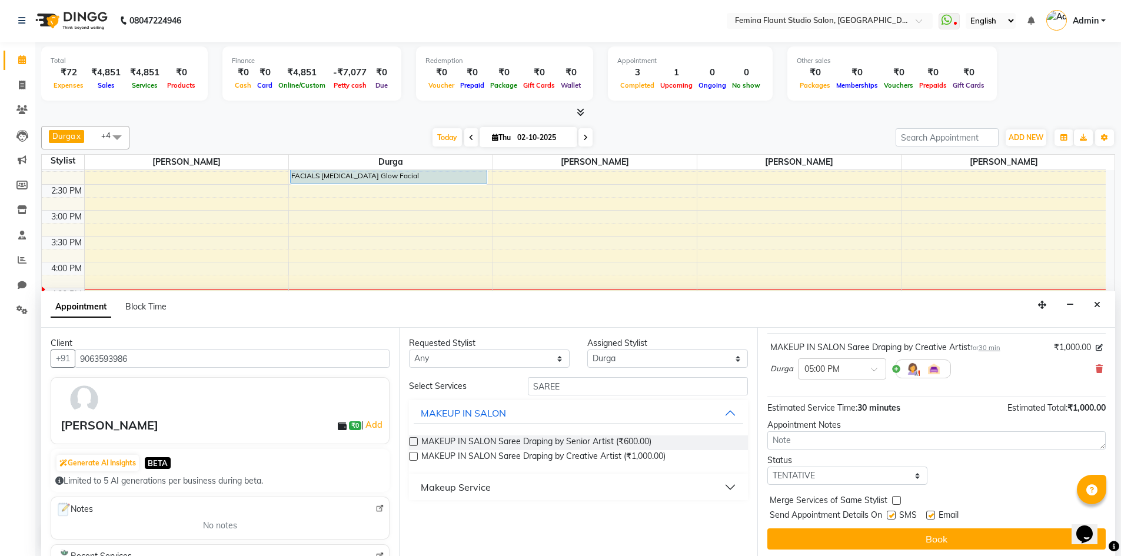
scroll to position [70, 0]
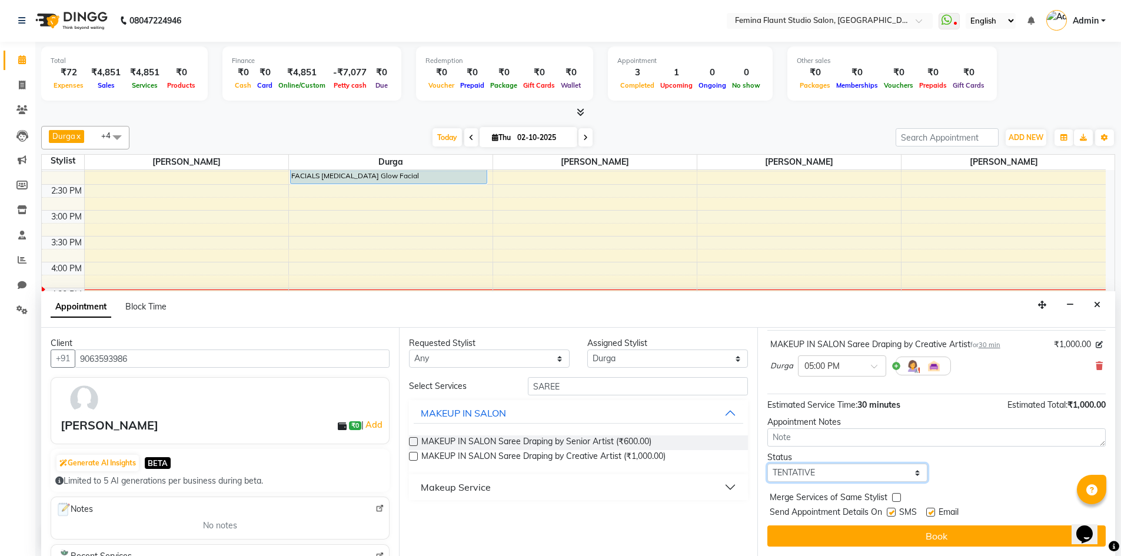
drag, startPoint x: 910, startPoint y: 469, endPoint x: 905, endPoint y: 475, distance: 7.2
click at [910, 469] on select "Select TENTATIVE CONFIRM CHECK-IN UPCOMING" at bounding box center [847, 473] width 161 height 18
select select "upcoming"
click at [767, 464] on select "Select TENTATIVE CONFIRM CHECK-IN UPCOMING" at bounding box center [847, 473] width 161 height 18
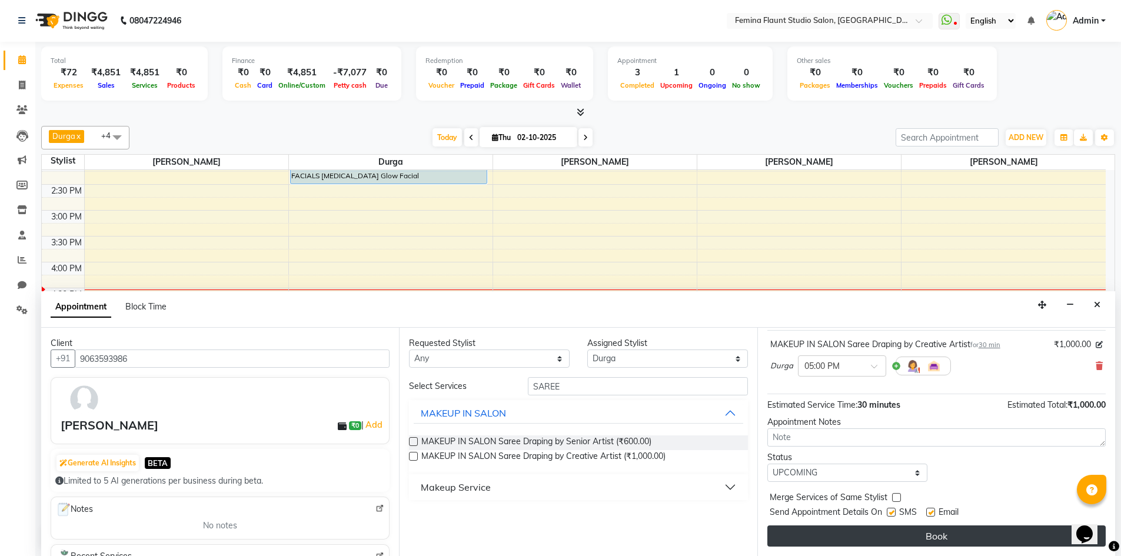
click at [937, 535] on button "Book" at bounding box center [936, 535] width 338 height 21
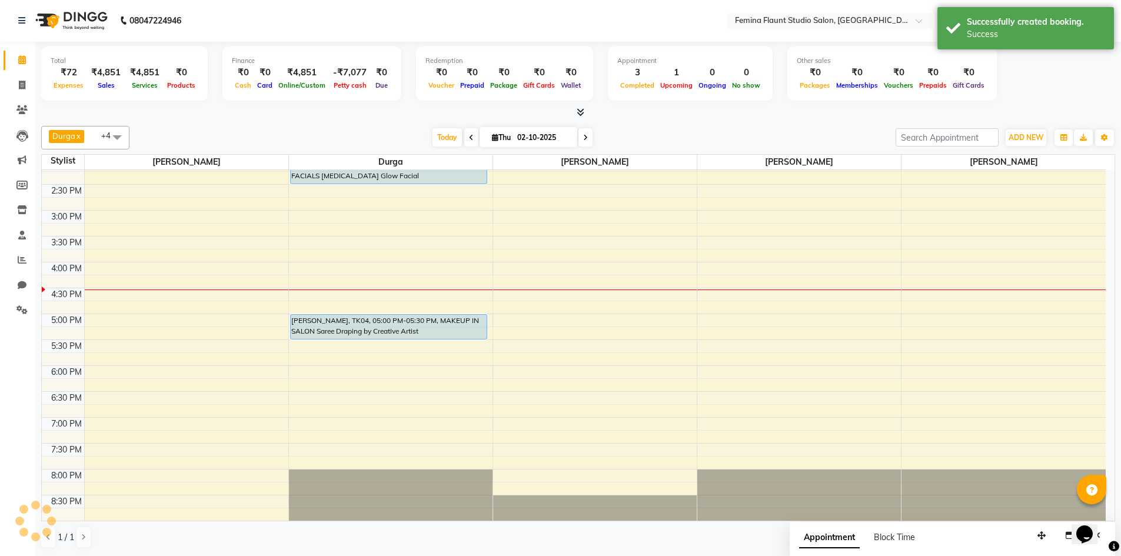
scroll to position [0, 0]
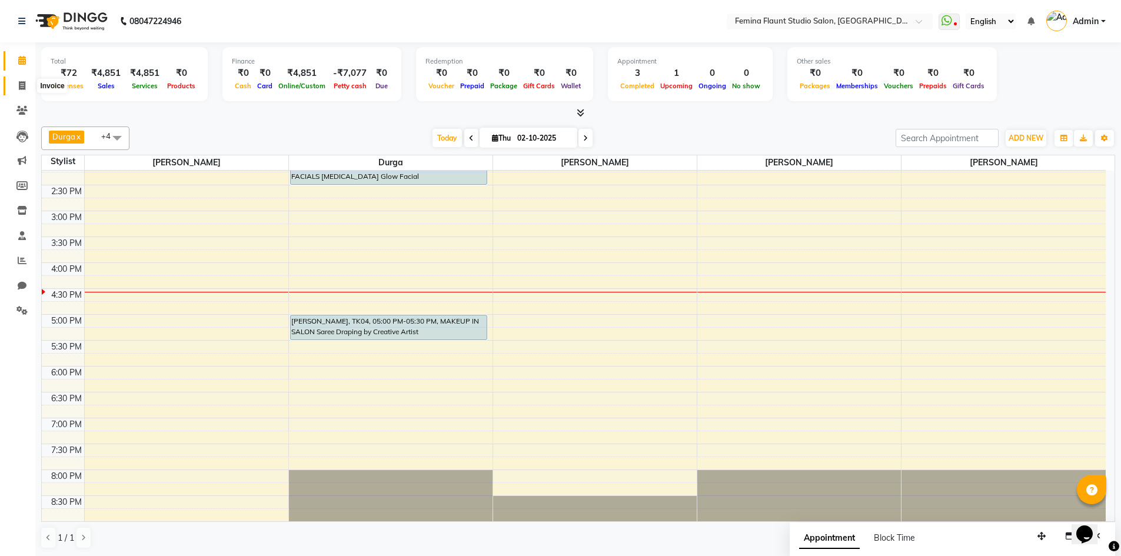
click at [21, 86] on icon at bounding box center [22, 85] width 6 height 9
select select "service"
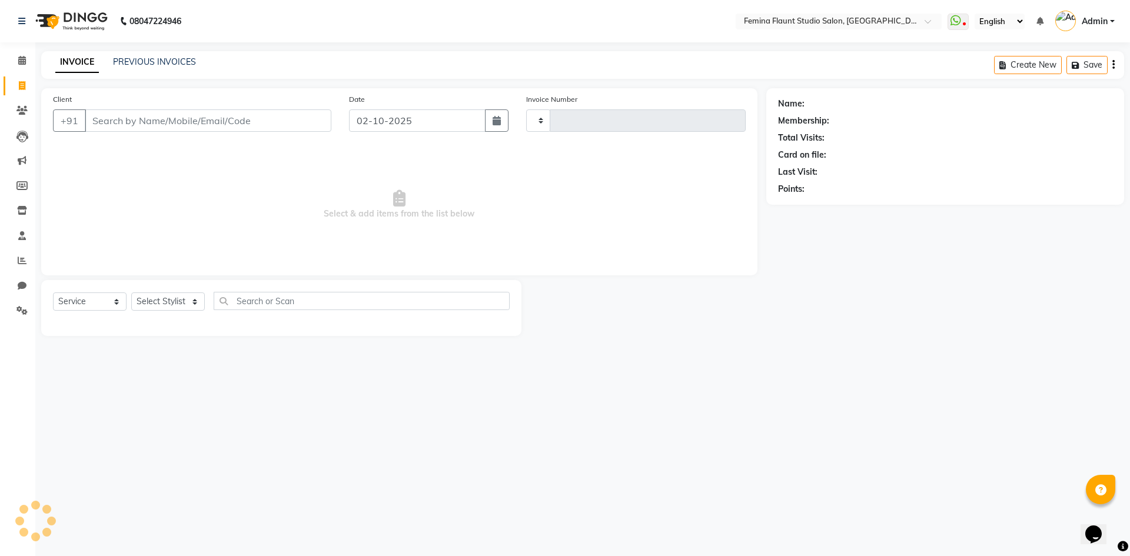
type input "0666"
select select "8333"
click at [1000, 65] on icon "button" at bounding box center [994, 65] width 12 height 8
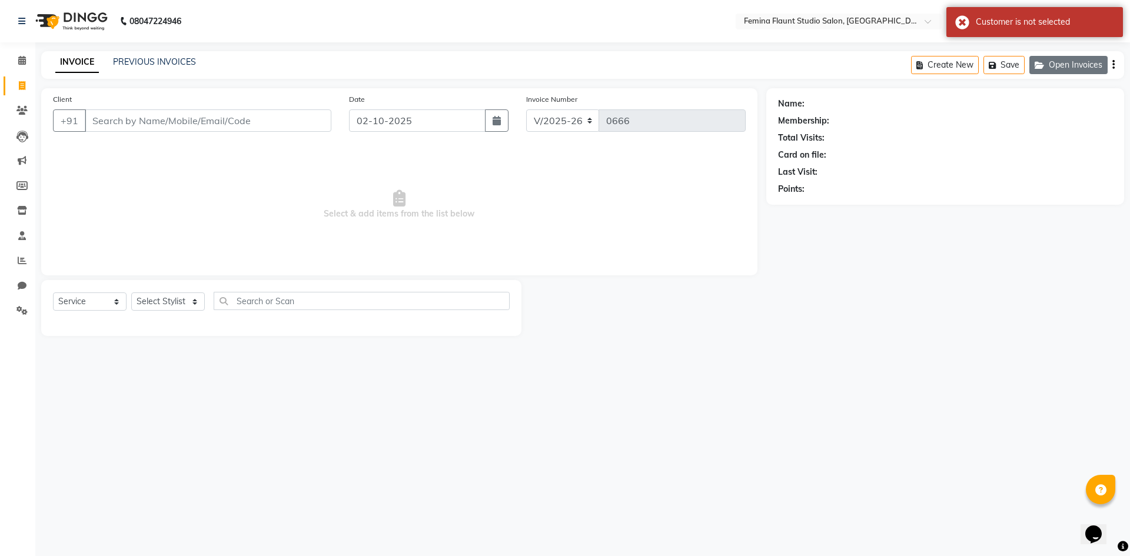
click at [1070, 64] on button "Open Invoices" at bounding box center [1068, 65] width 78 height 18
click at [1067, 66] on button "Open Invoices" at bounding box center [1068, 65] width 78 height 18
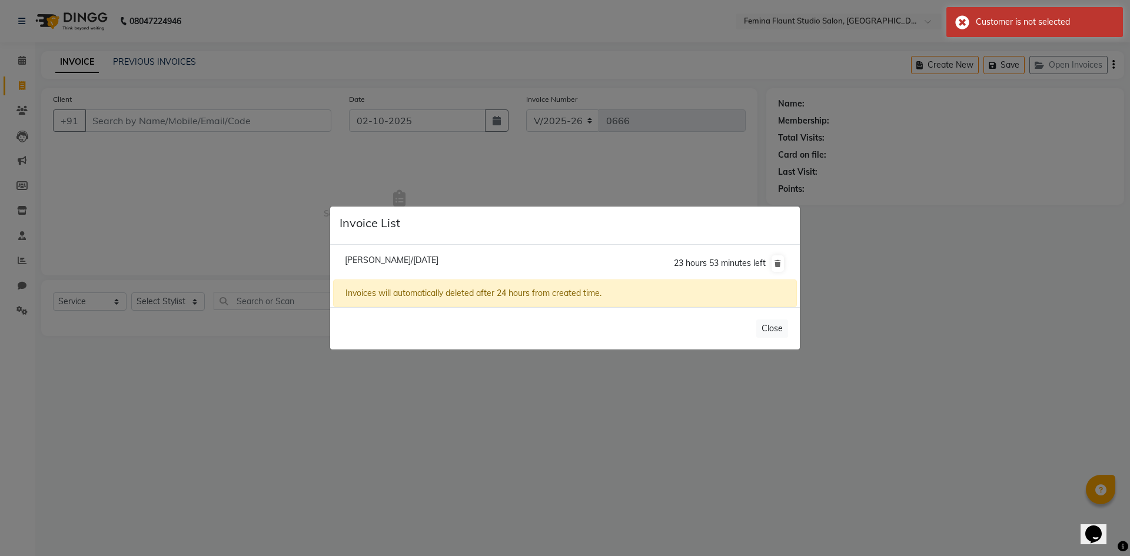
click at [491, 262] on li "Surya Pavani/02 October 2025 23 hours 53 minutes left" at bounding box center [565, 263] width 464 height 33
click at [438, 255] on span "Surya Pavani/02 October 2025" at bounding box center [392, 260] width 94 height 11
type input "9494465099"
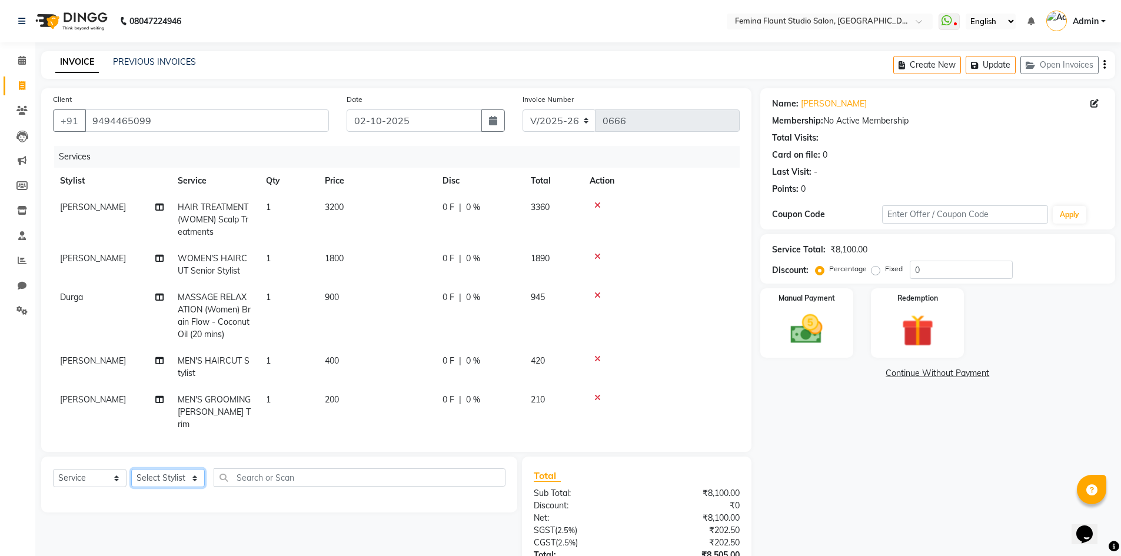
click at [192, 484] on select "Select Stylist Admin Durga [PERSON_NAME] [PERSON_NAME] Sri [PERSON_NAME] [PERSO…" at bounding box center [168, 478] width 74 height 18
select select "80612"
click at [131, 469] on select "Select Stylist Admin Durga [PERSON_NAME] [PERSON_NAME] Sri [PERSON_NAME] [PERSO…" at bounding box center [168, 478] width 74 height 18
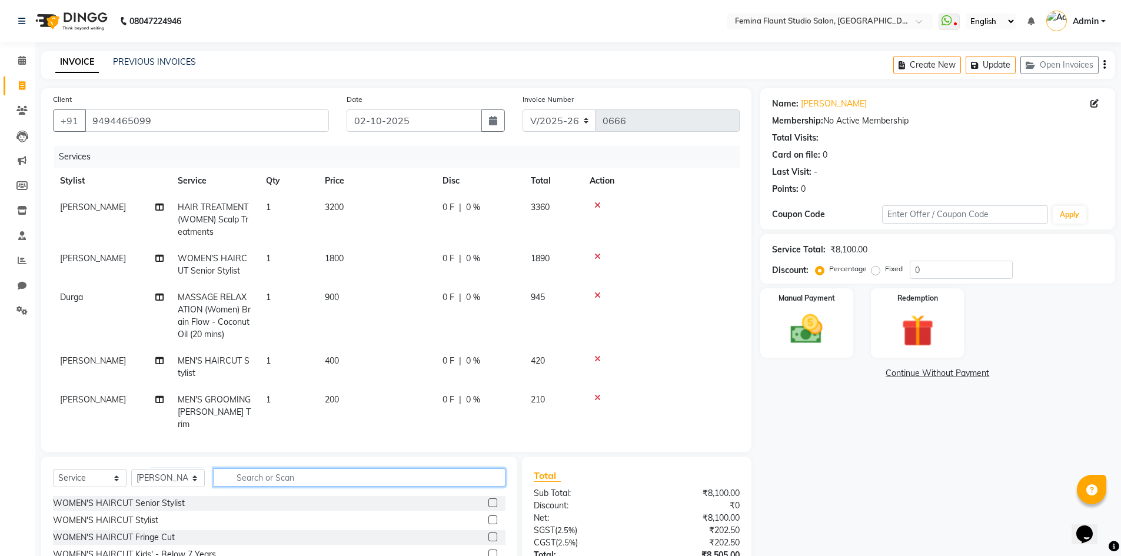
click at [268, 483] on input "text" at bounding box center [360, 477] width 292 height 18
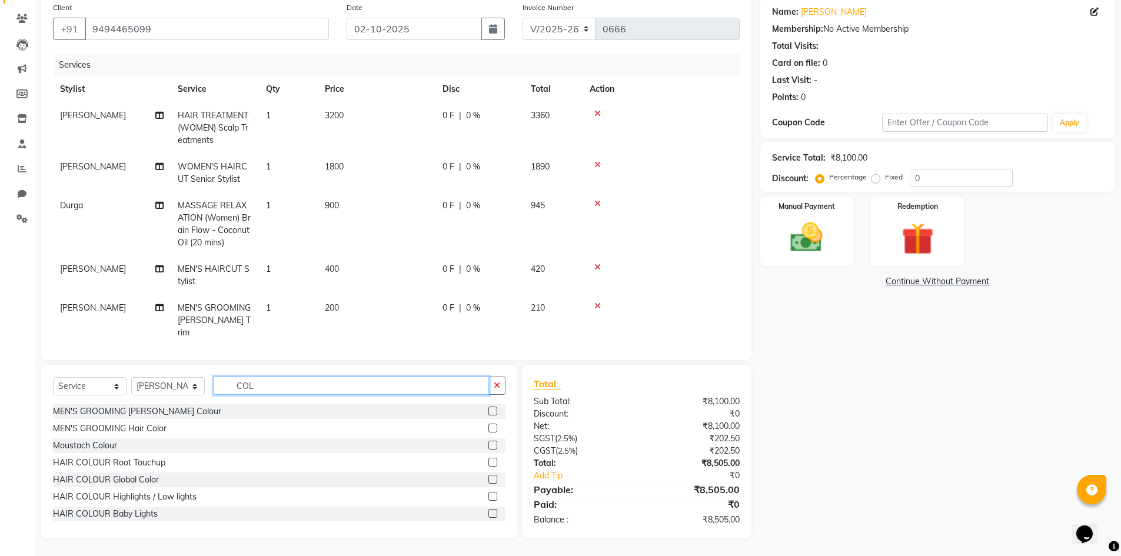
type input "COL"
click at [488, 409] on label at bounding box center [492, 411] width 9 height 9
click at [488, 409] on input "checkbox" at bounding box center [492, 412] width 8 height 8
checkbox input "false"
click at [488, 425] on label at bounding box center [492, 428] width 9 height 9
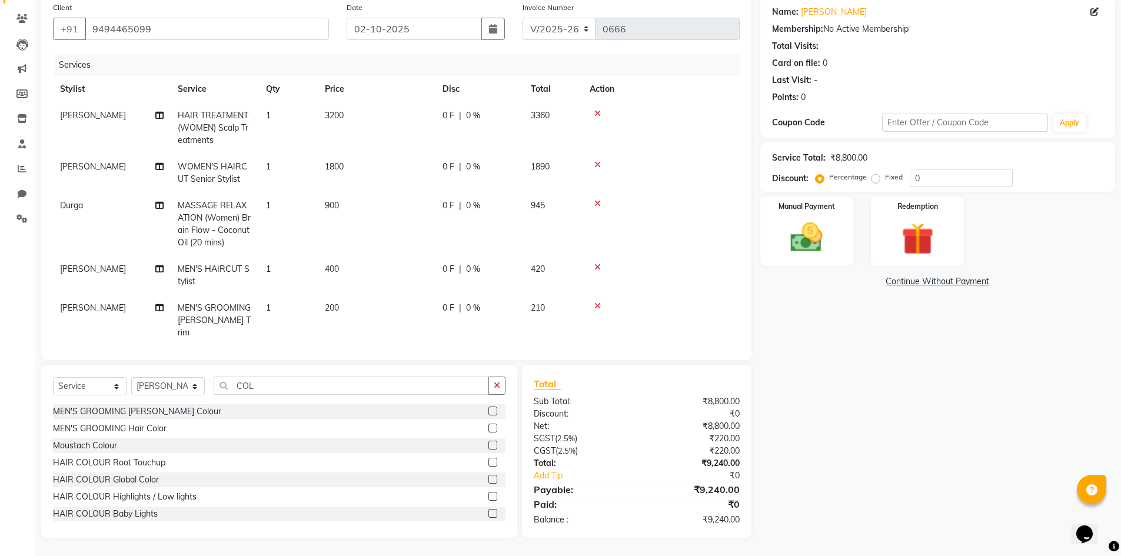
click at [488, 425] on input "checkbox" at bounding box center [492, 429] width 8 height 8
checkbox input "false"
click at [446, 110] on span "0 F" at bounding box center [448, 115] width 12 height 12
select select "80611"
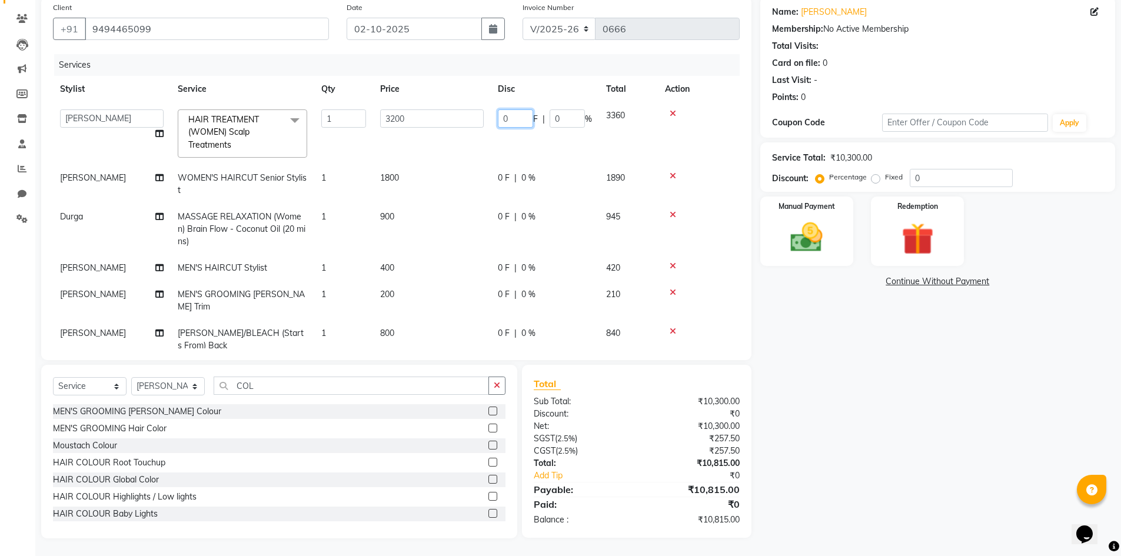
click at [522, 119] on input "0" at bounding box center [515, 118] width 35 height 18
type input "200"
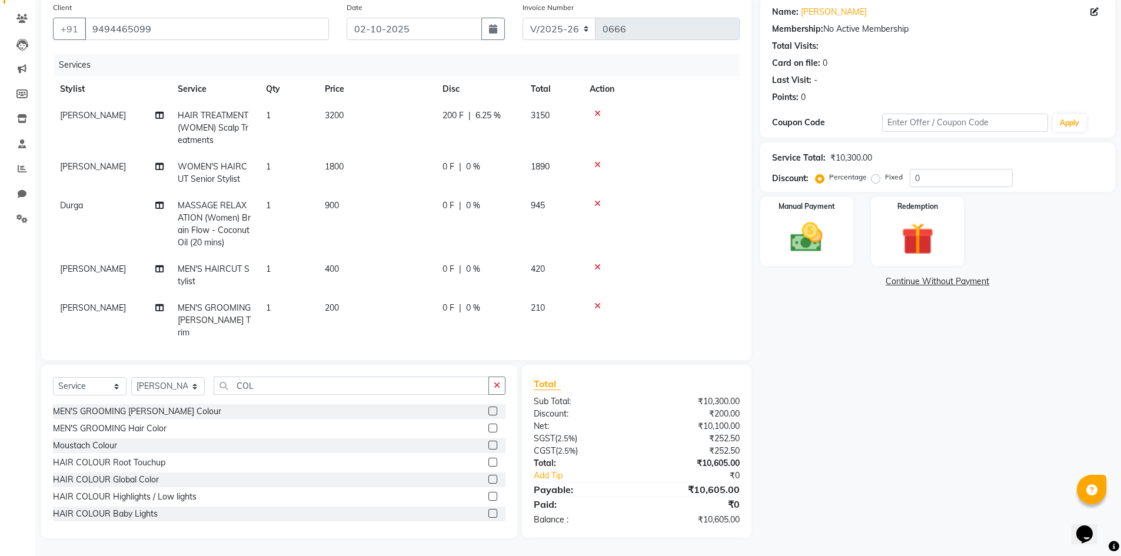
click at [498, 178] on td "0 F | 0 %" at bounding box center [479, 173] width 88 height 39
select select "80611"
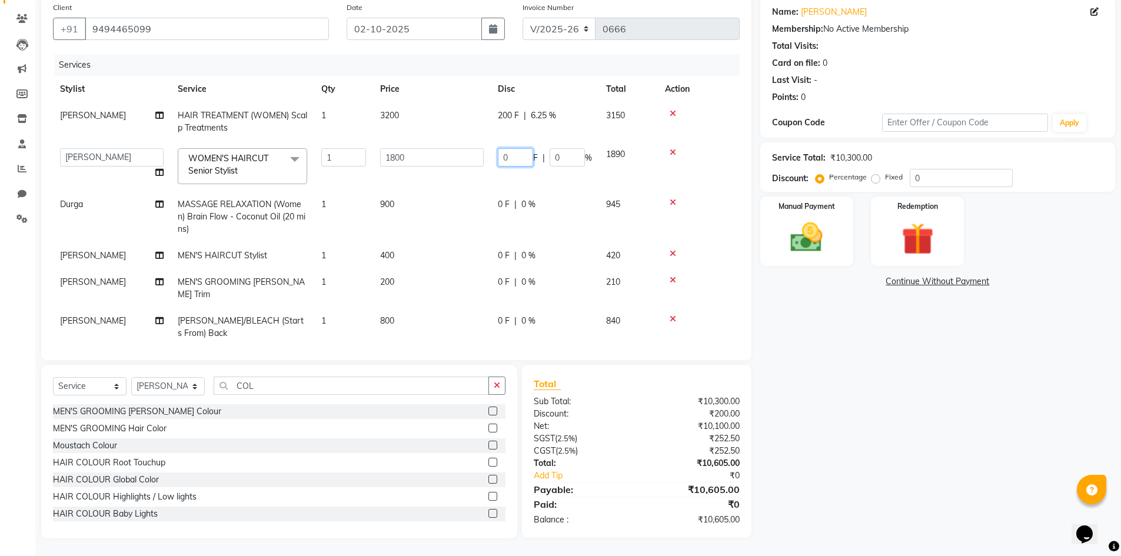
click at [510, 159] on input "0" at bounding box center [515, 157] width 35 height 18
type input "500"
click at [502, 205] on div "0 F | 0 %" at bounding box center [545, 204] width 94 height 12
select select "83818"
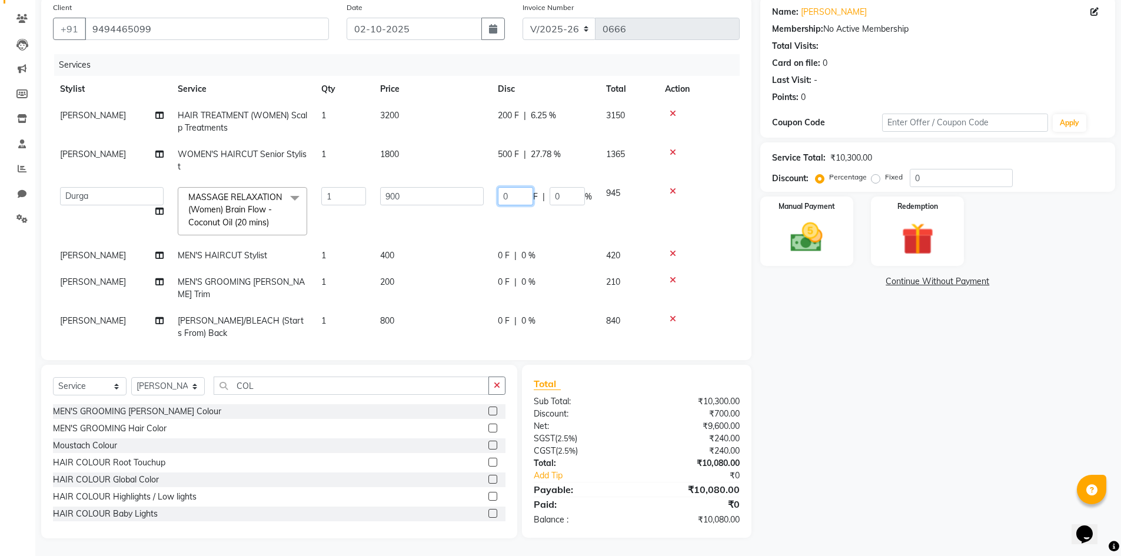
click at [515, 189] on input "0" at bounding box center [515, 196] width 35 height 18
type input "300"
click at [841, 424] on div "Name: Surya Pavani Membership: No Active Membership Total Visits: Card on file:…" at bounding box center [942, 267] width 364 height 542
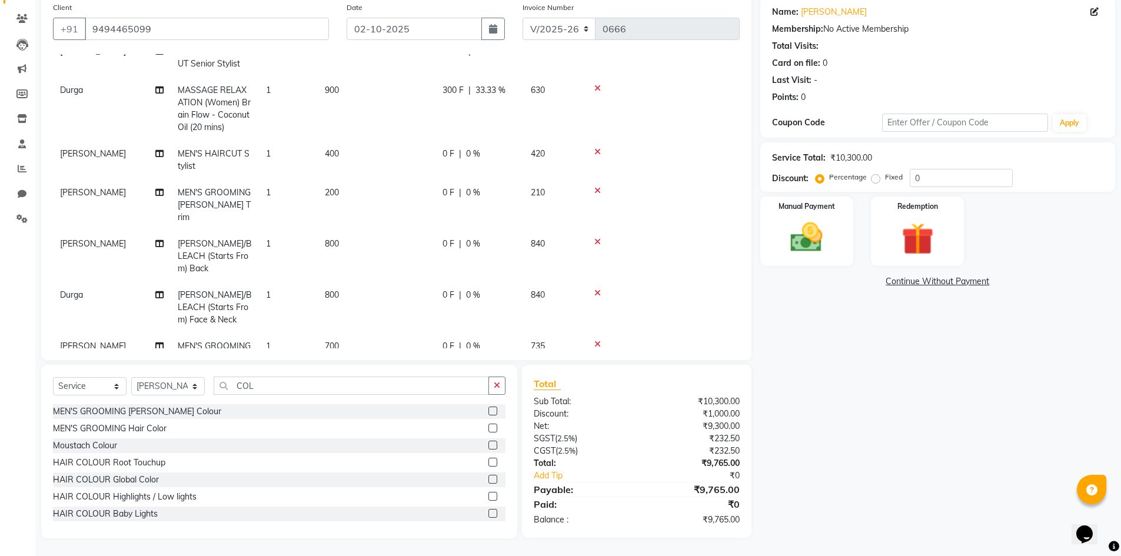
scroll to position [118, 0]
click at [451, 235] on span "0 F" at bounding box center [448, 241] width 12 height 12
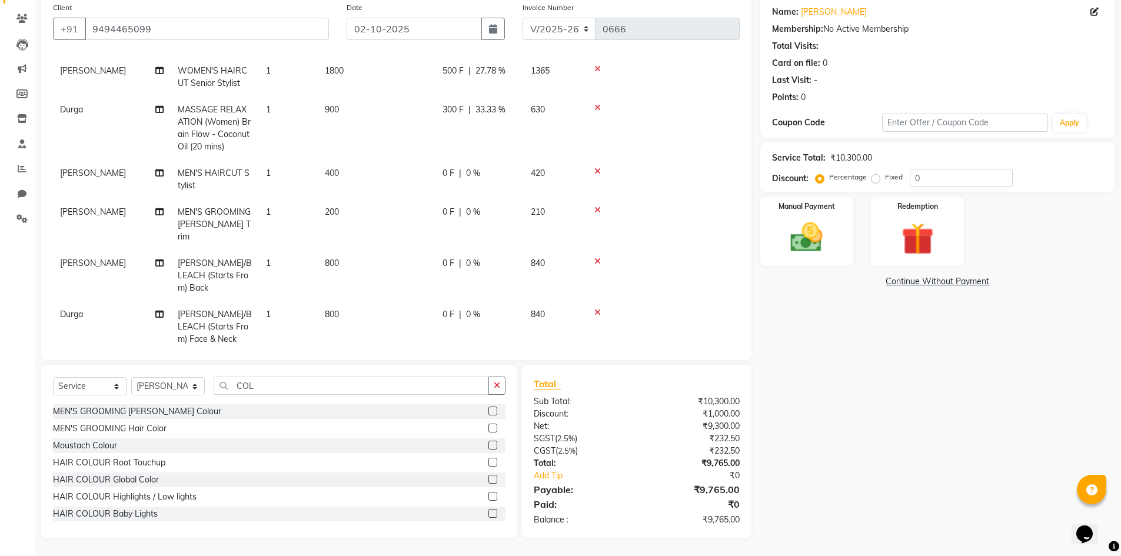
select select "80611"
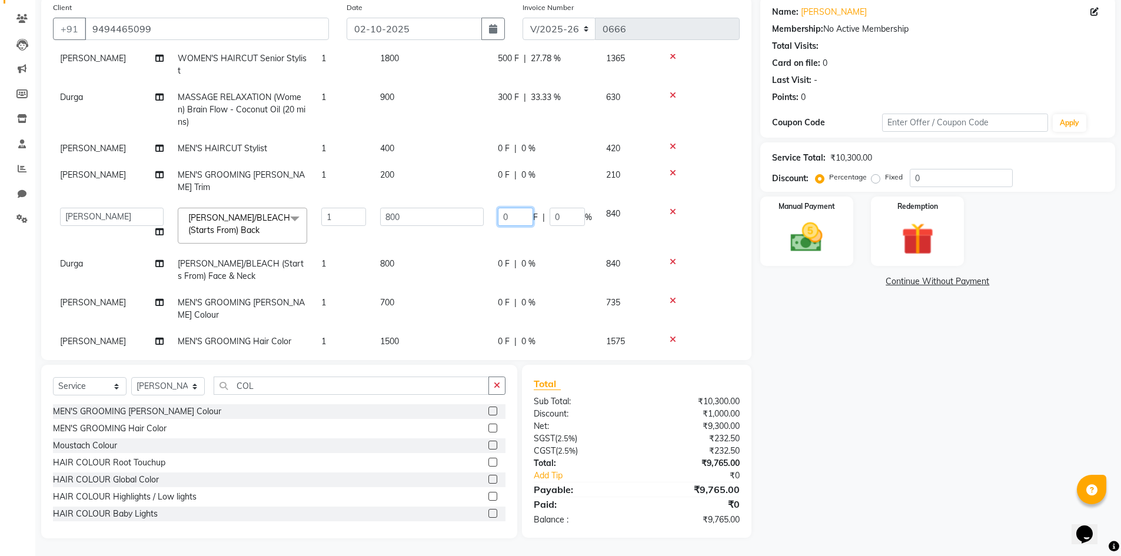
click at [517, 208] on input "0" at bounding box center [515, 217] width 35 height 18
type input "200"
click at [861, 354] on div "Name: Surya Pavani Membership: No Active Membership Total Visits: Card on file:…" at bounding box center [942, 267] width 364 height 542
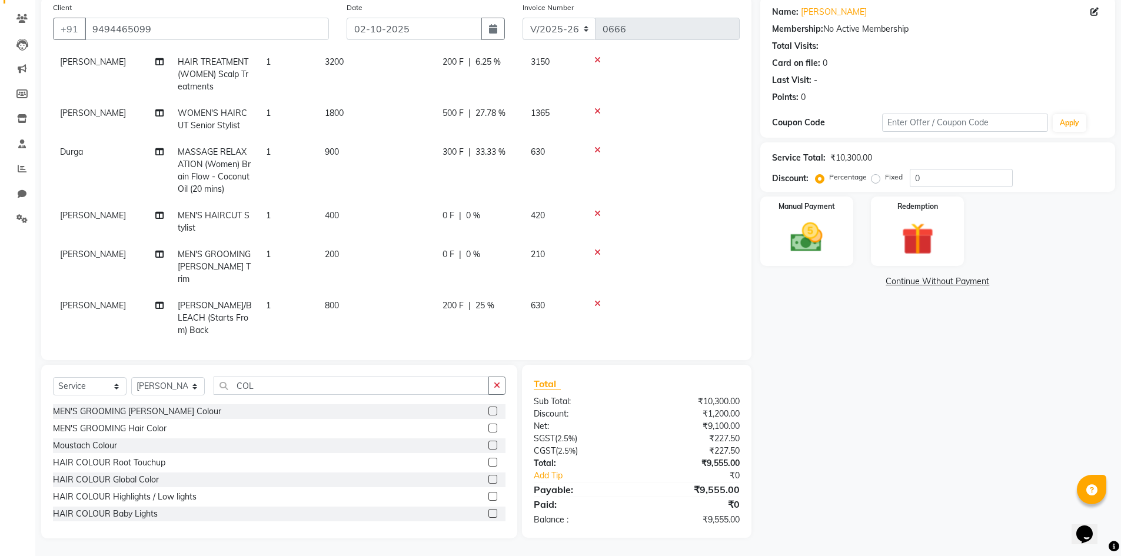
scroll to position [0, 0]
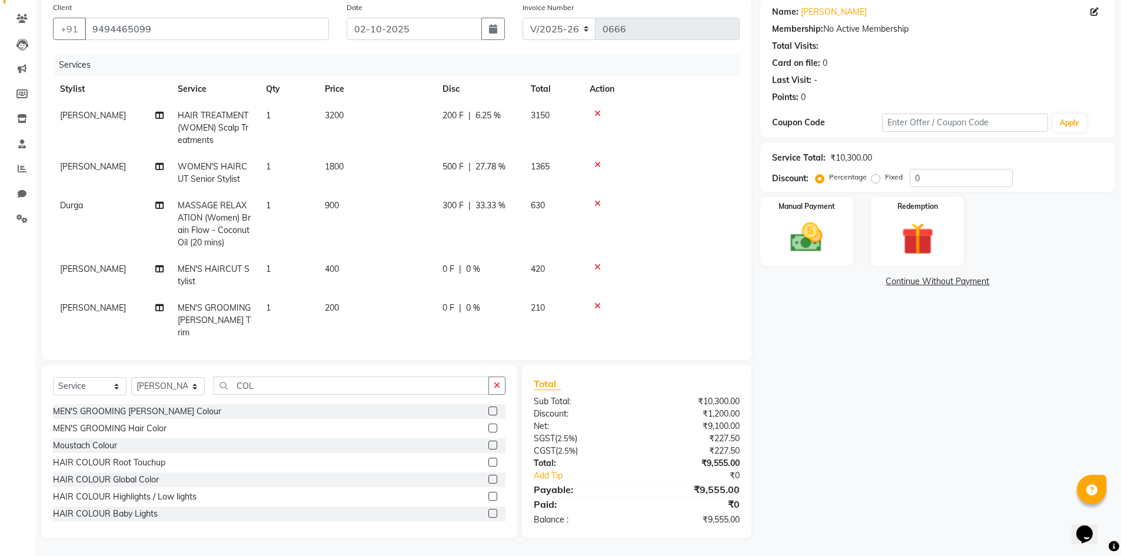
click at [459, 205] on span "300 F" at bounding box center [452, 205] width 21 height 12
select select "83818"
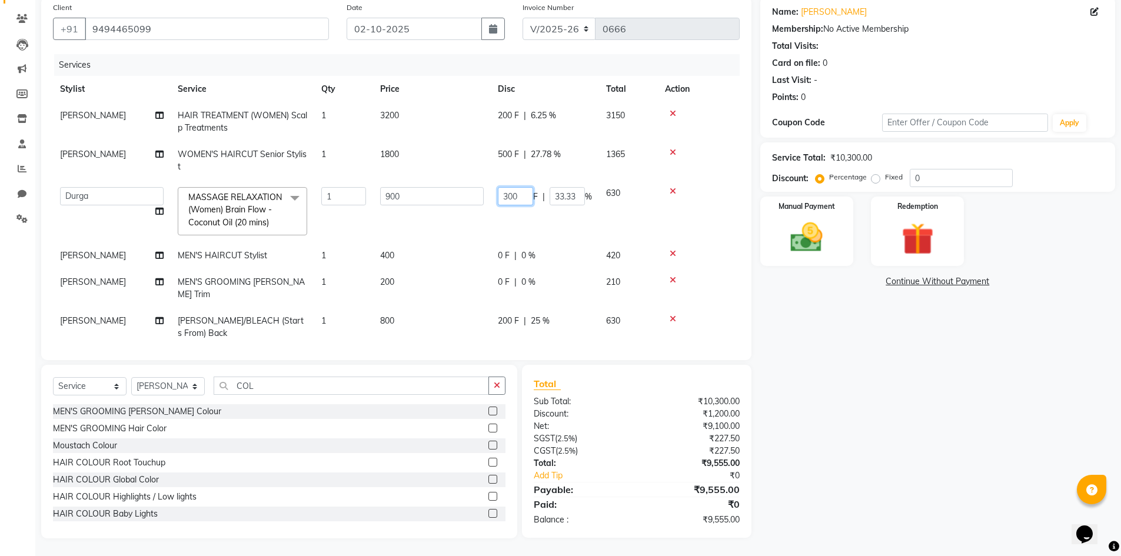
click at [519, 195] on input "300" at bounding box center [515, 196] width 35 height 18
type input "3"
type input "200"
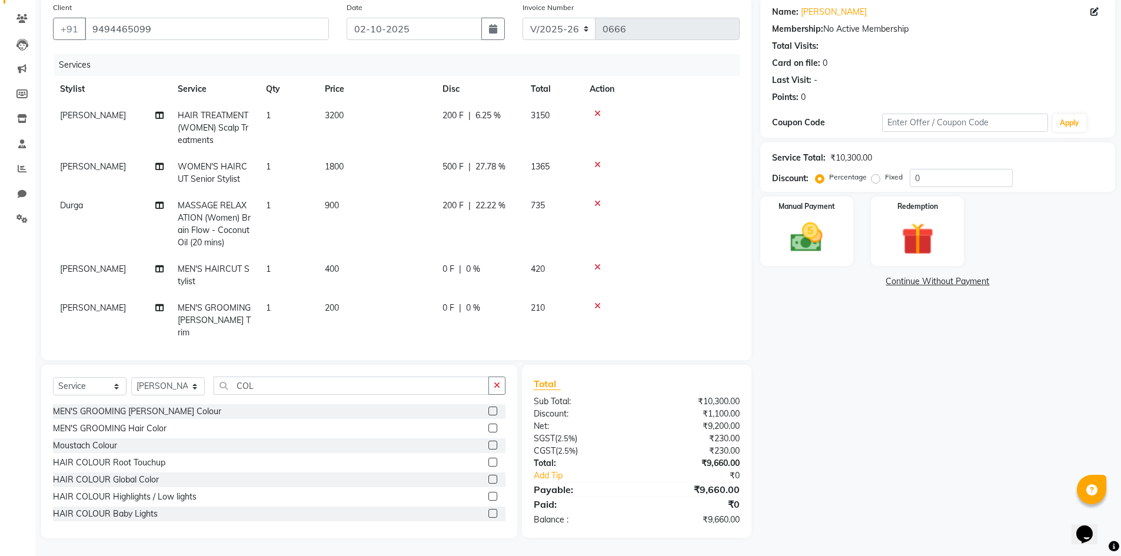
click at [795, 337] on div "Name: Surya Pavani Membership: No Active Membership Total Visits: Card on file:…" at bounding box center [942, 267] width 364 height 542
click at [448, 266] on span "0 F" at bounding box center [448, 269] width 12 height 12
select select "80612"
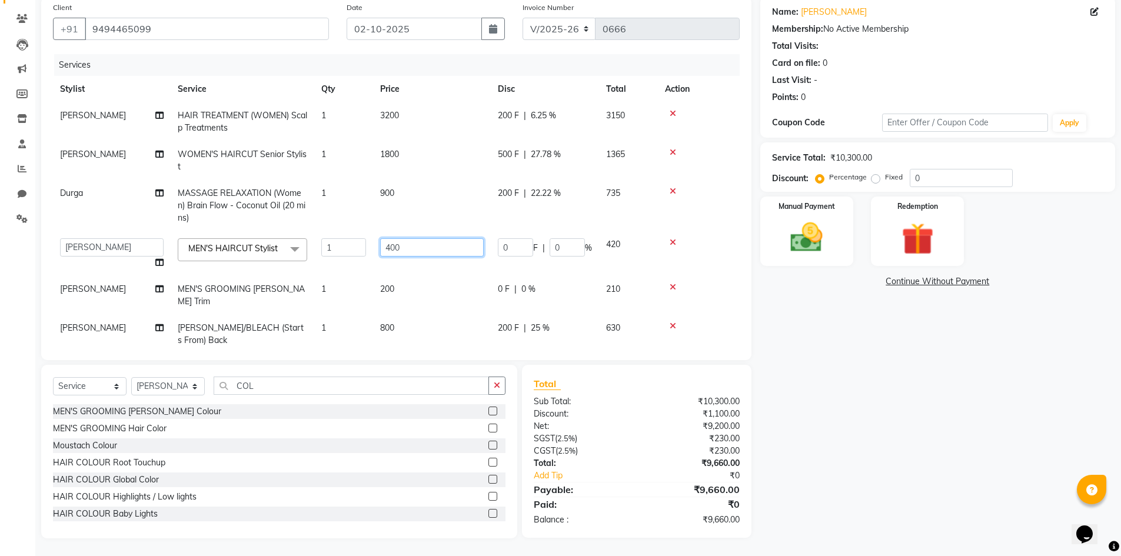
drag, startPoint x: 448, startPoint y: 266, endPoint x: 460, endPoint y: 256, distance: 15.4
click at [459, 257] on td "400" at bounding box center [432, 253] width 118 height 45
type input "400"
drag, startPoint x: 514, startPoint y: 249, endPoint x: 519, endPoint y: 245, distance: 6.4
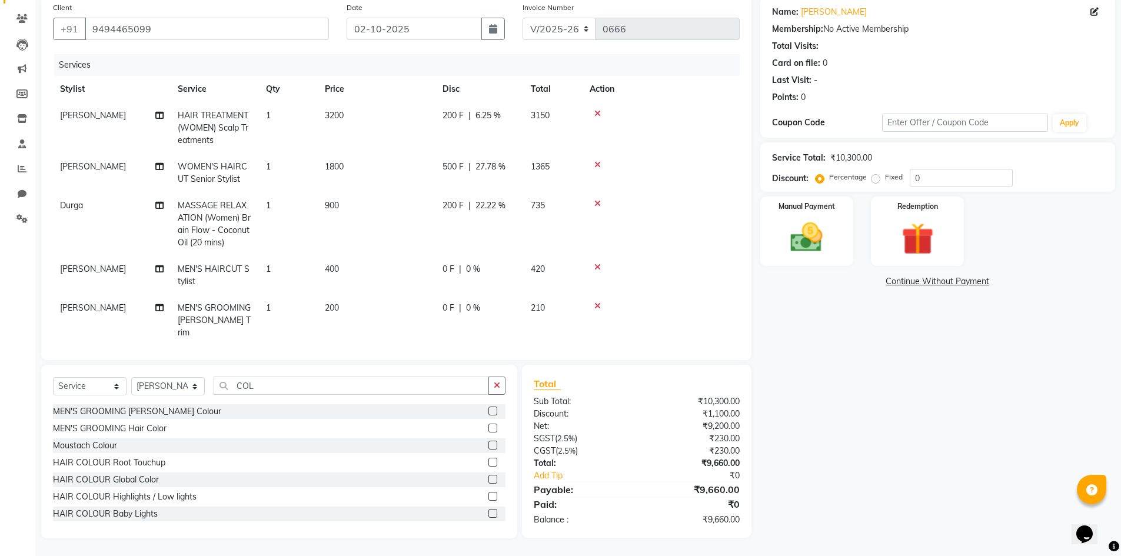
click at [451, 266] on span "0 F" at bounding box center [448, 269] width 12 height 12
select select "80612"
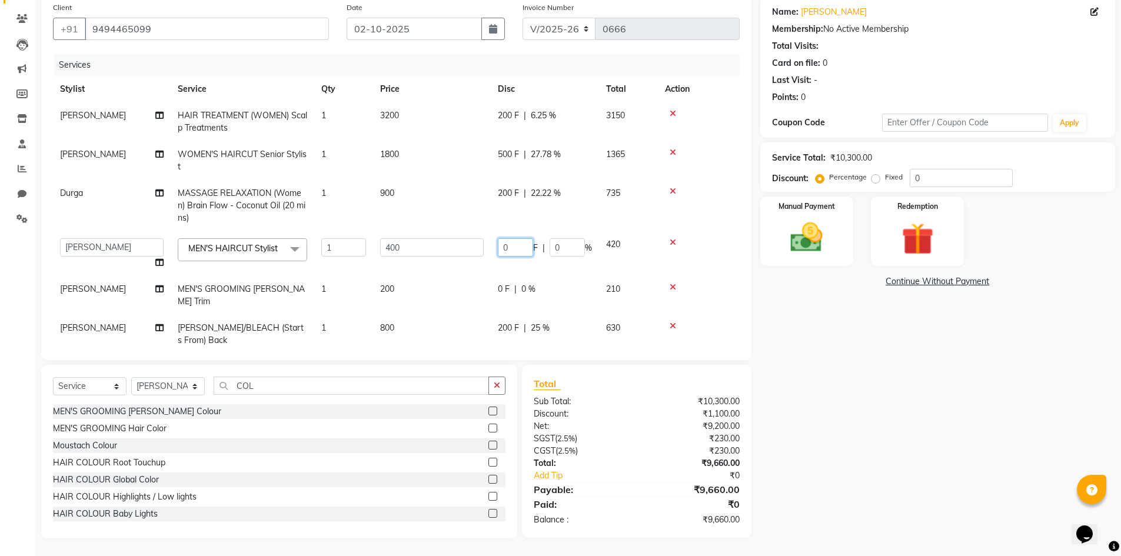
click at [519, 248] on input "0" at bounding box center [515, 247] width 35 height 18
type input "100"
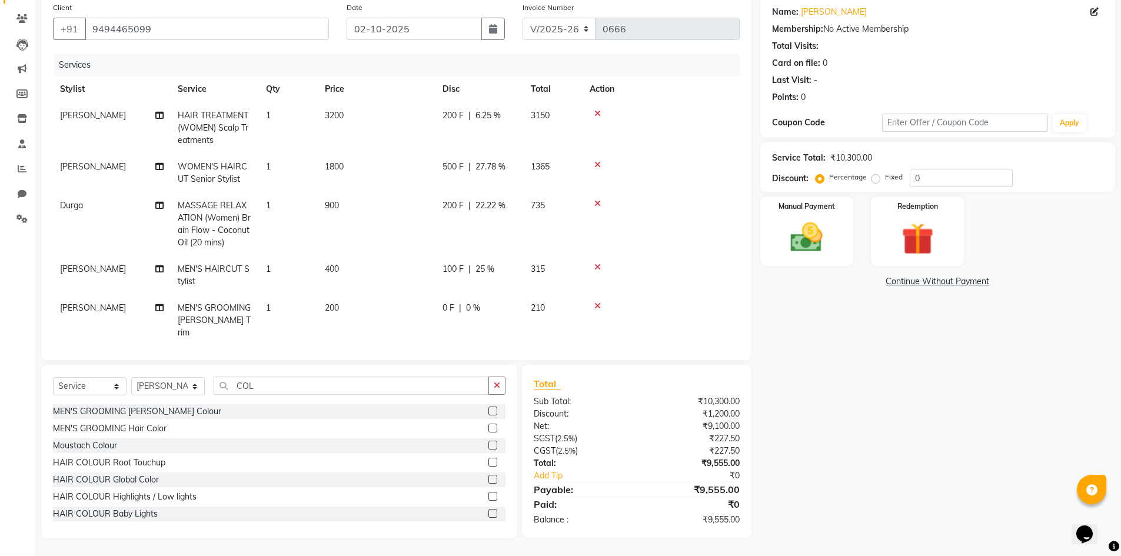
click at [869, 358] on div "Name: Surya Pavani Membership: No Active Membership Total Visits: Card on file:…" at bounding box center [942, 267] width 364 height 542
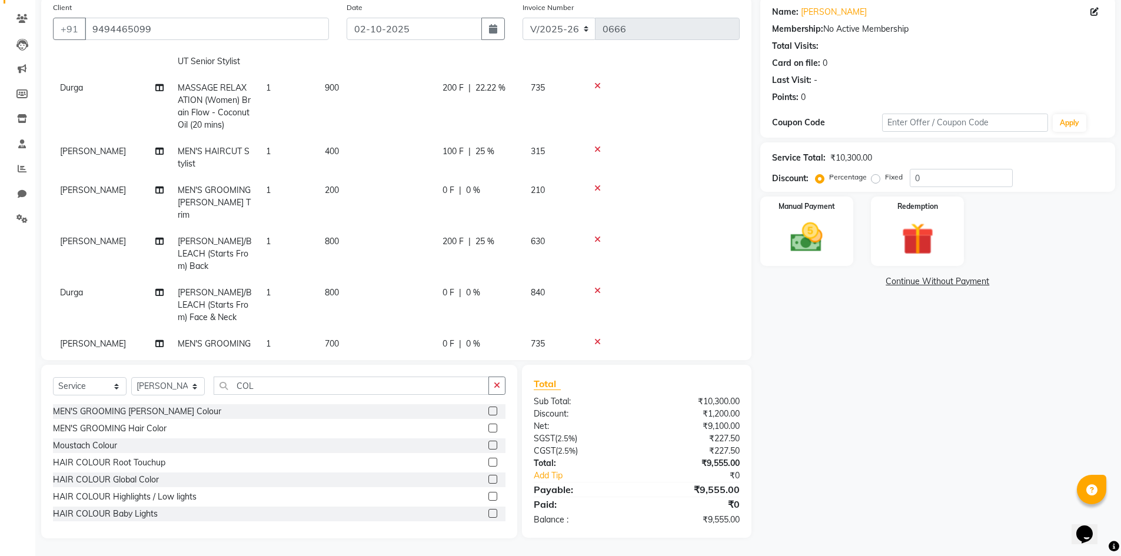
scroll to position [171, 0]
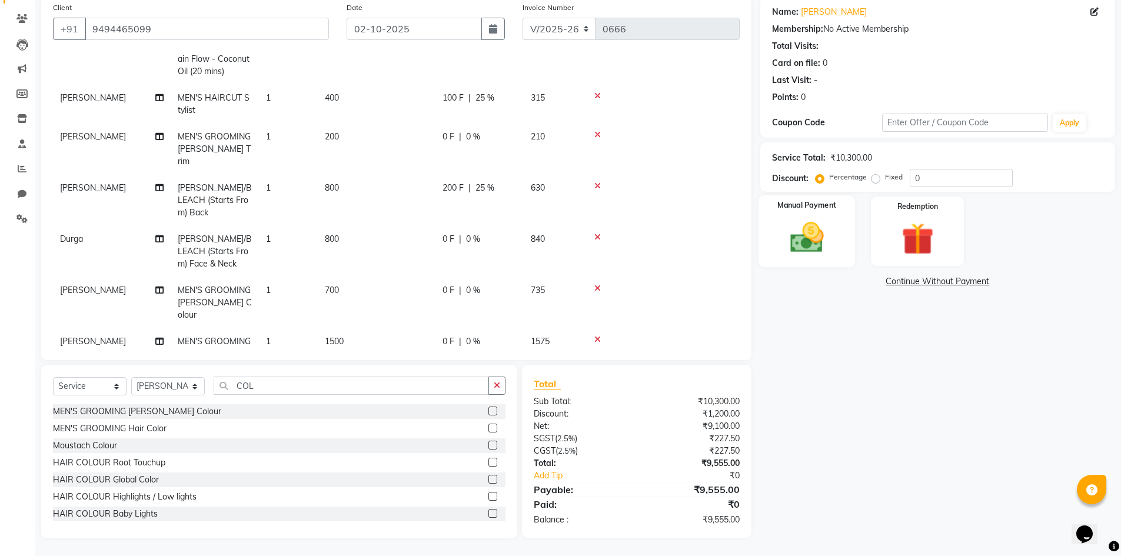
click at [798, 238] on img at bounding box center [807, 237] width 54 height 38
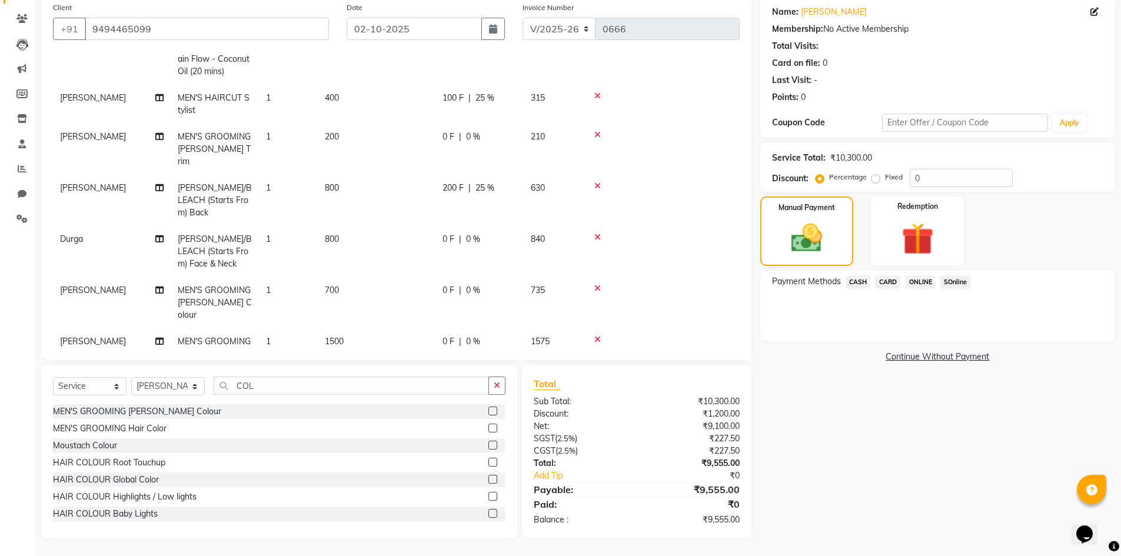
click at [920, 284] on span "ONLINE" at bounding box center [920, 282] width 31 height 14
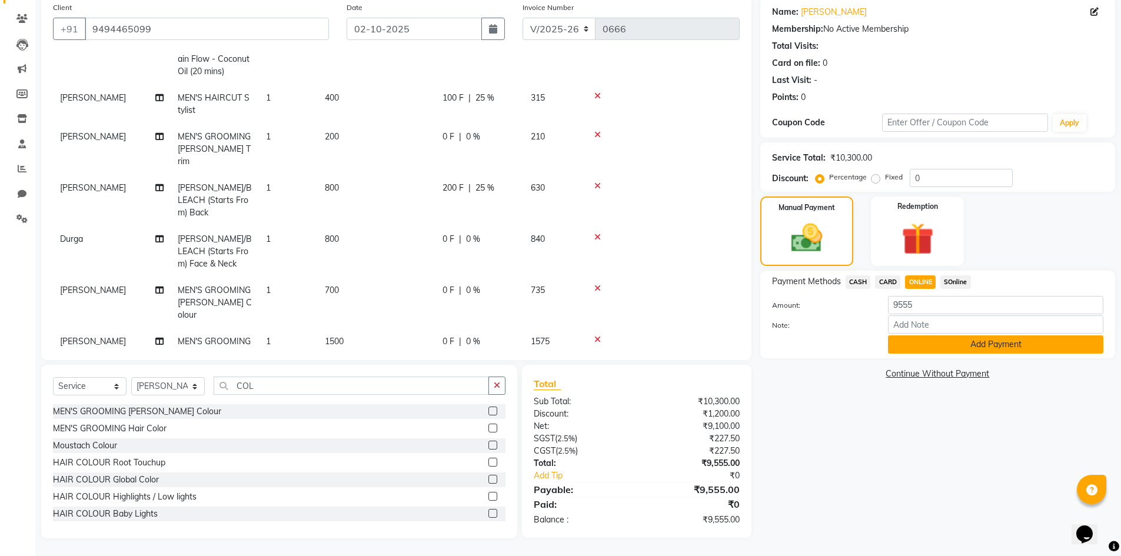
click at [975, 342] on button "Add Payment" at bounding box center [995, 344] width 215 height 18
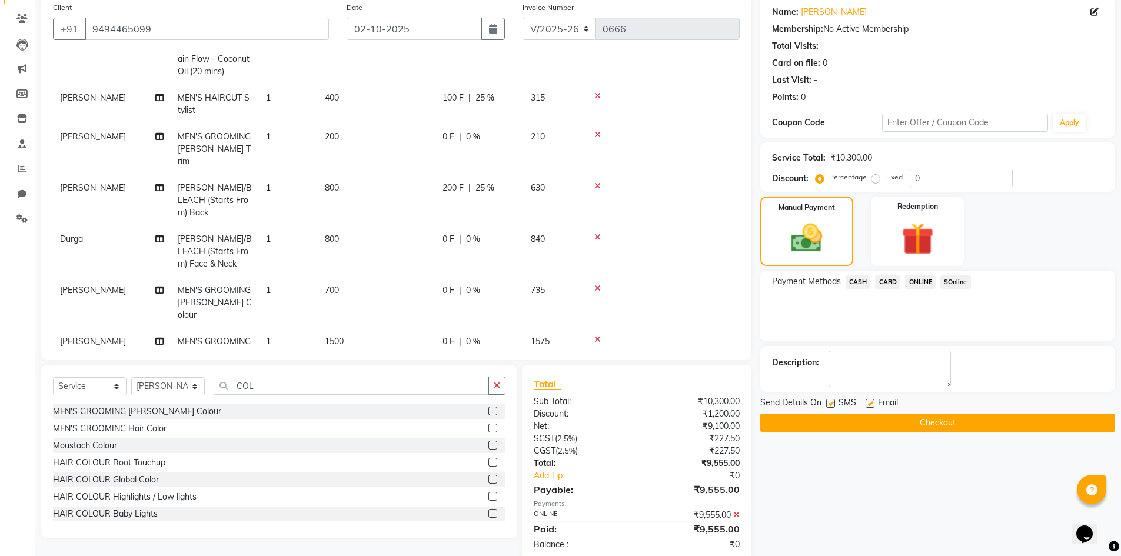
click at [957, 423] on button "Checkout" at bounding box center [937, 423] width 355 height 18
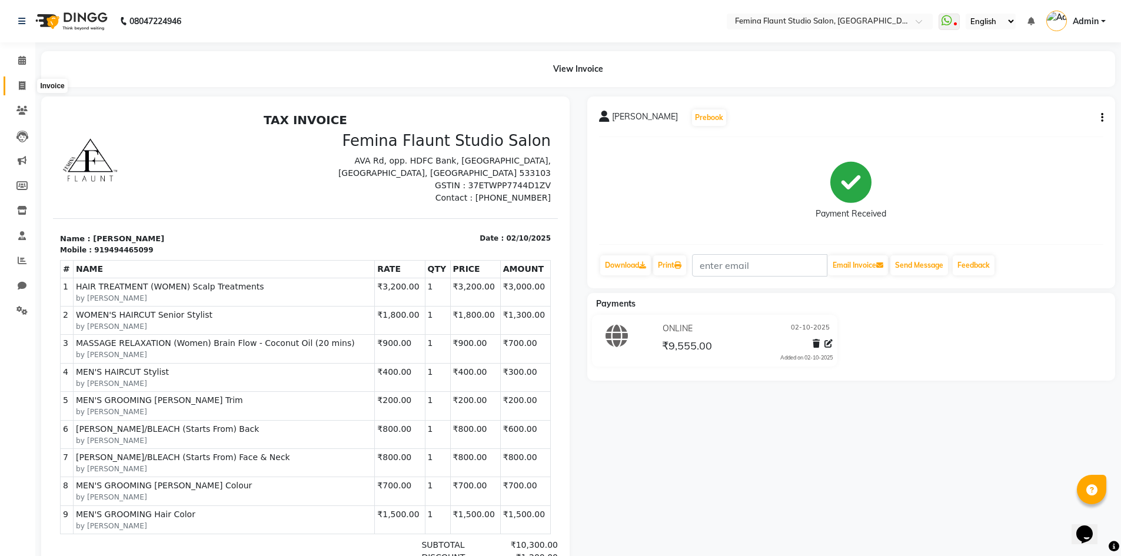
click at [20, 81] on icon at bounding box center [22, 85] width 6 height 9
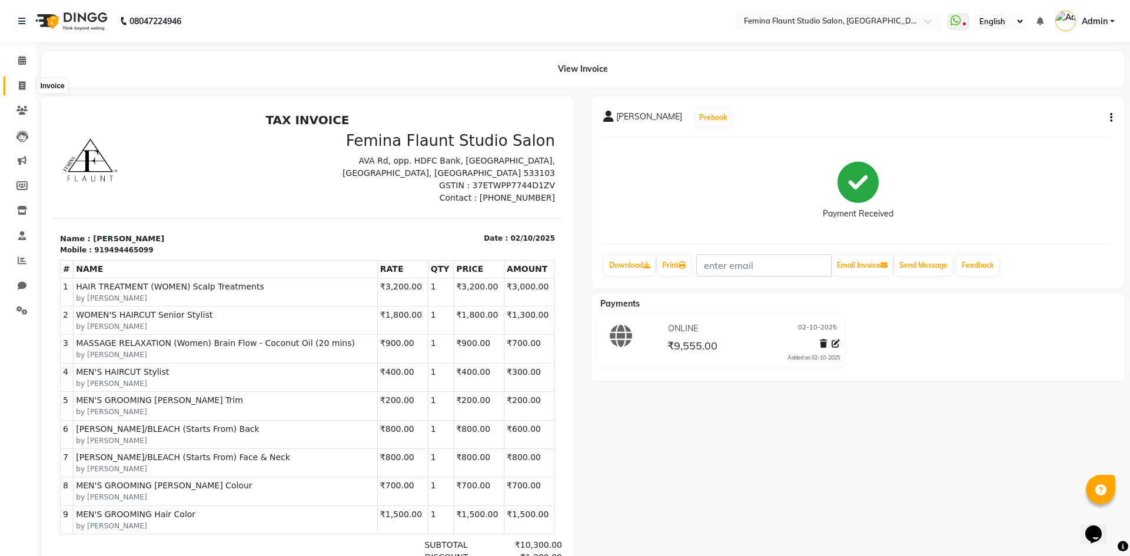
select select "service"
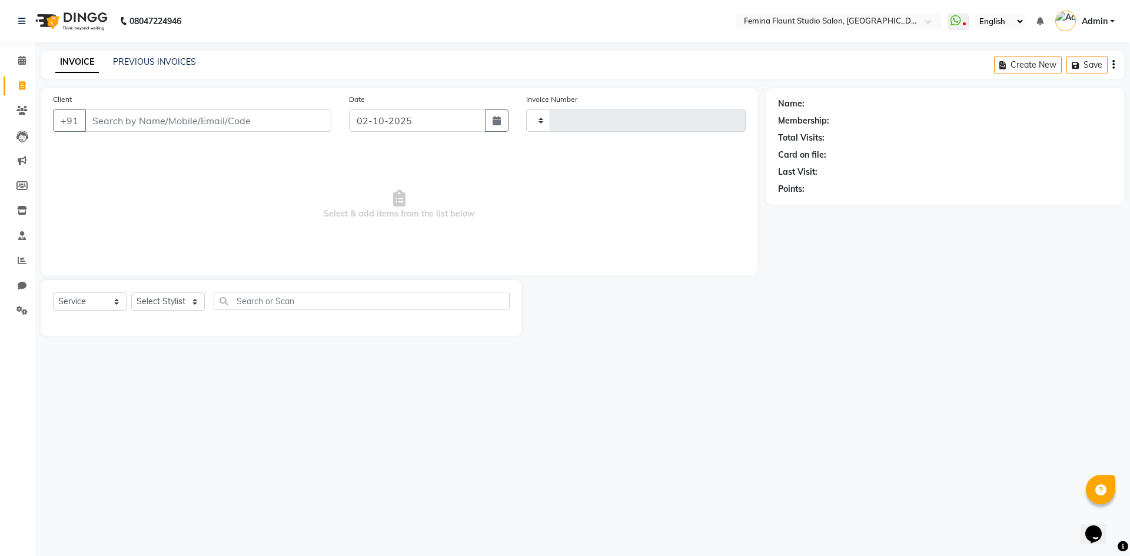
type input "0667"
select select "8333"
click at [263, 119] on input "Client" at bounding box center [208, 120] width 247 height 22
type input "8688534385"
click at [307, 121] on span "Add Client" at bounding box center [301, 121] width 46 height 12
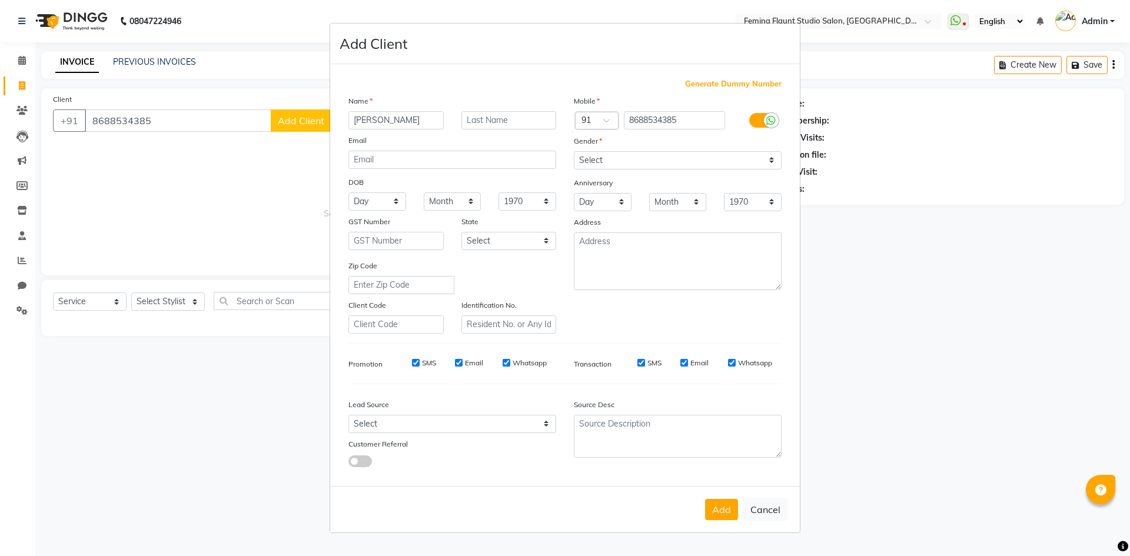
type input "[PERSON_NAME]"
click at [771, 162] on select "Select Male Female Other Prefer Not To Say" at bounding box center [678, 160] width 208 height 18
select select "female"
click at [574, 151] on select "Select Male Female Other Prefer Not To Say" at bounding box center [678, 160] width 208 height 18
click at [721, 507] on button "Add" at bounding box center [721, 509] width 33 height 21
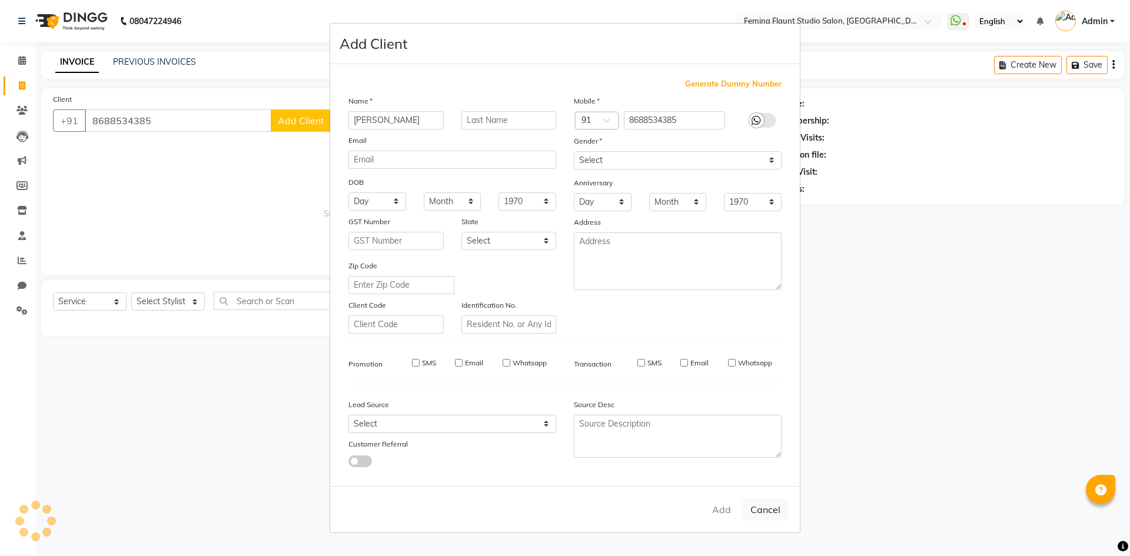
select select
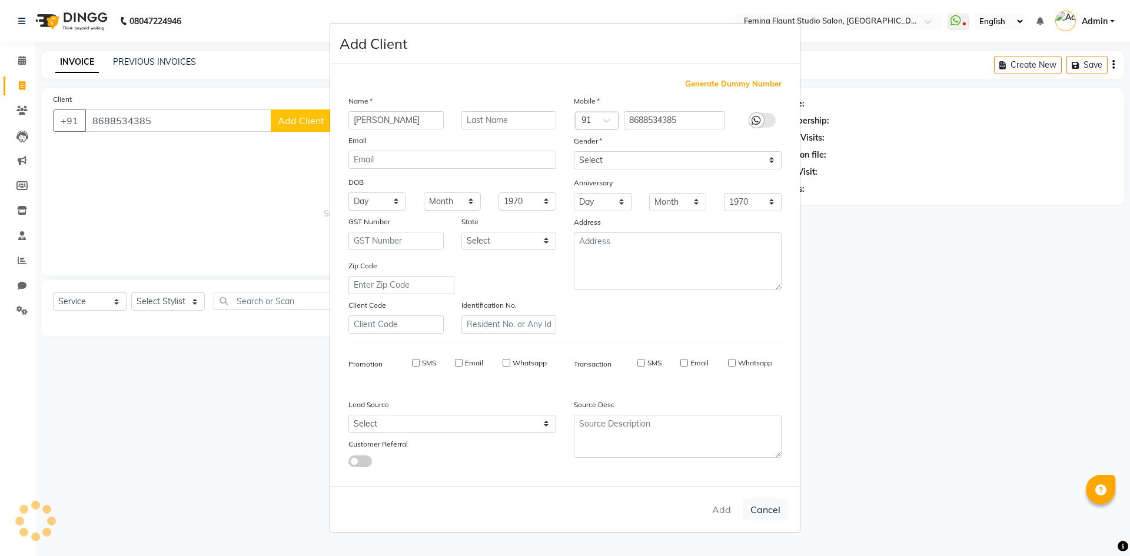
select select
checkbox input "false"
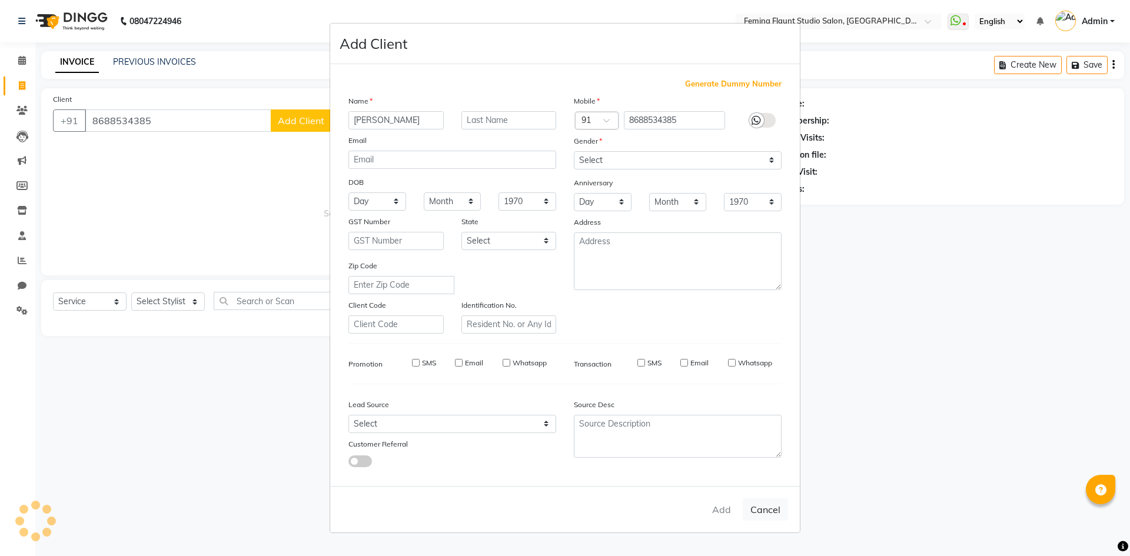
checkbox input "false"
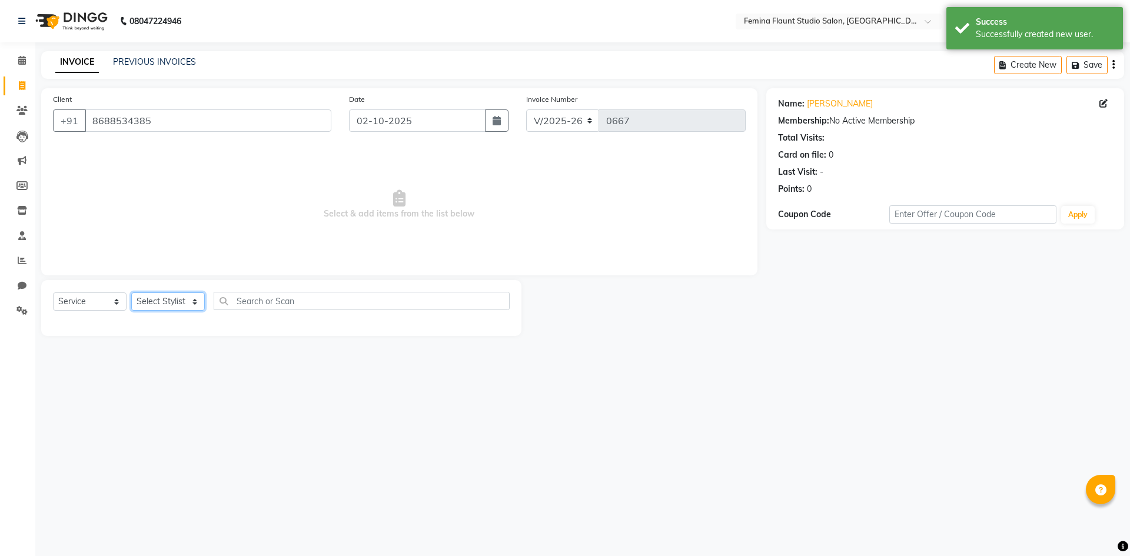
click at [195, 302] on select "Select Stylist Admin Durga [PERSON_NAME] [PERSON_NAME] Sri [PERSON_NAME] [PERSO…" at bounding box center [168, 301] width 74 height 18
select select "80610"
click at [131, 292] on select "Select Stylist Admin Durga [PERSON_NAME] [PERSON_NAME] Sri [PERSON_NAME] [PERSO…" at bounding box center [168, 301] width 74 height 18
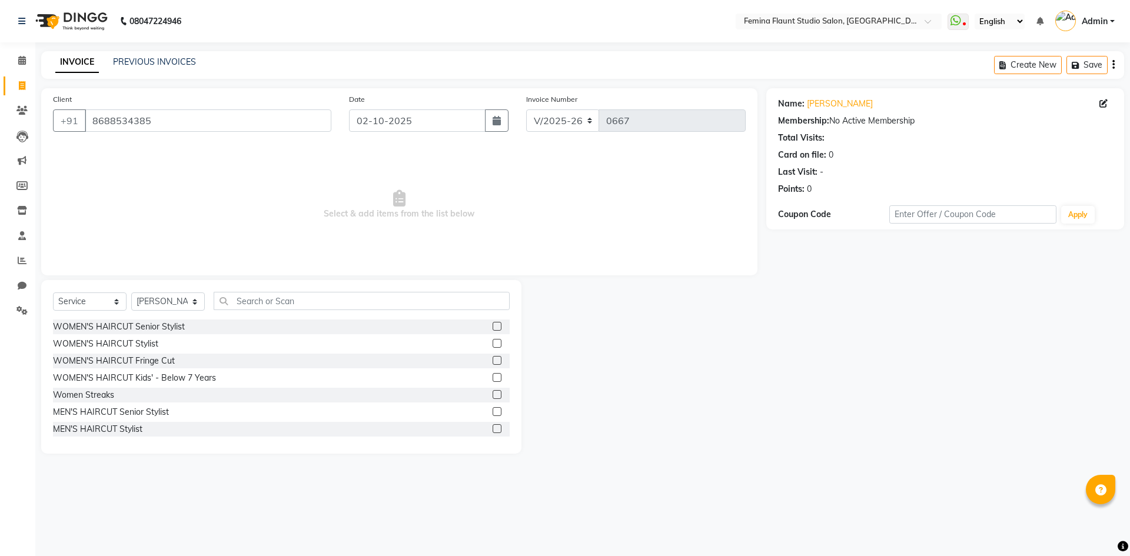
click at [492, 345] on label at bounding box center [496, 343] width 9 height 9
click at [492, 345] on input "checkbox" at bounding box center [496, 344] width 8 height 8
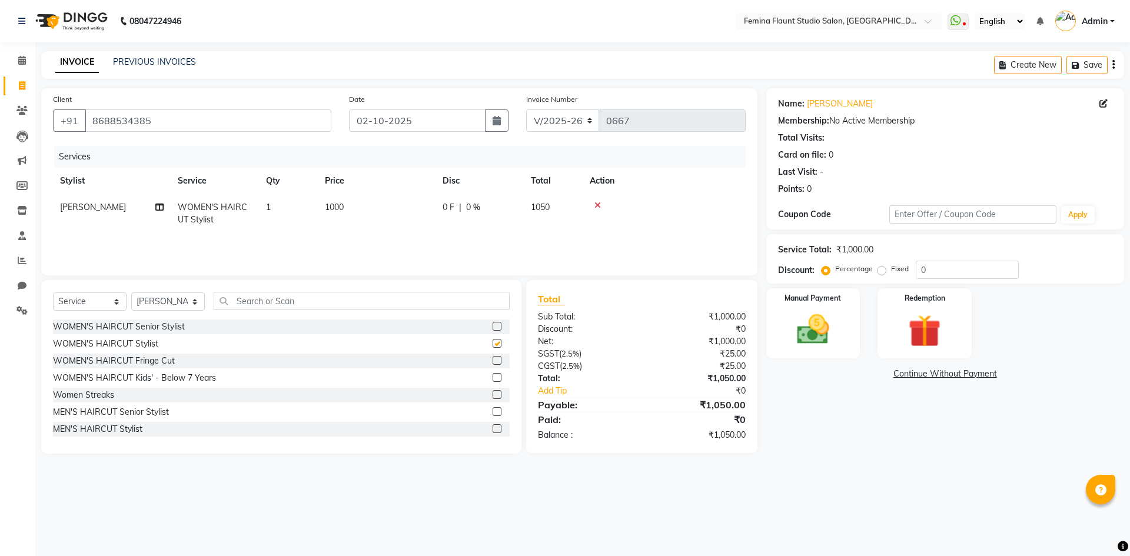
checkbox input "false"
click at [281, 298] on input "text" at bounding box center [362, 301] width 296 height 18
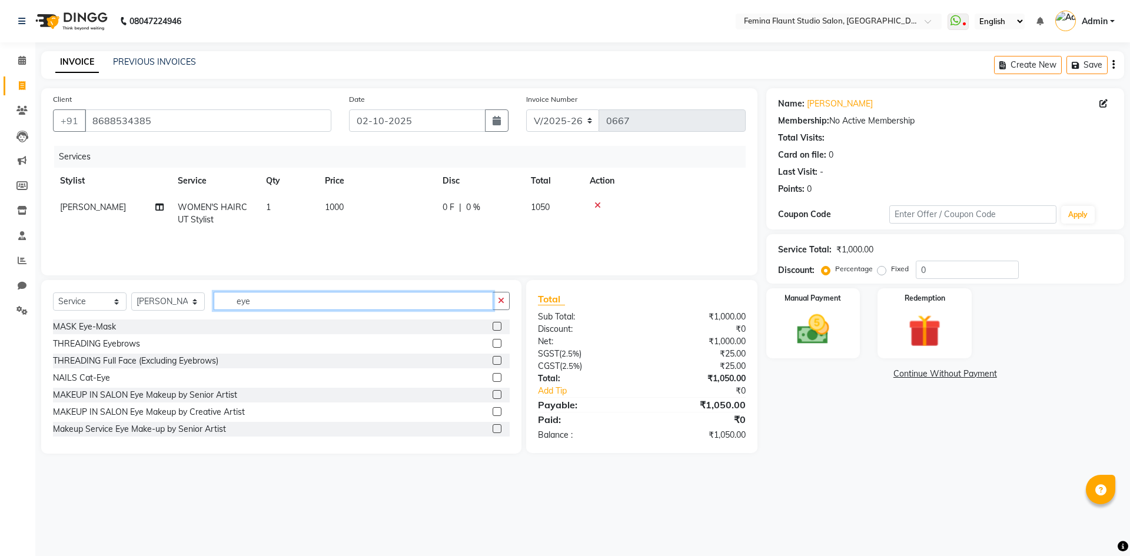
type input "eye"
click at [492, 340] on label at bounding box center [496, 343] width 9 height 9
click at [492, 340] on input "checkbox" at bounding box center [496, 344] width 8 height 8
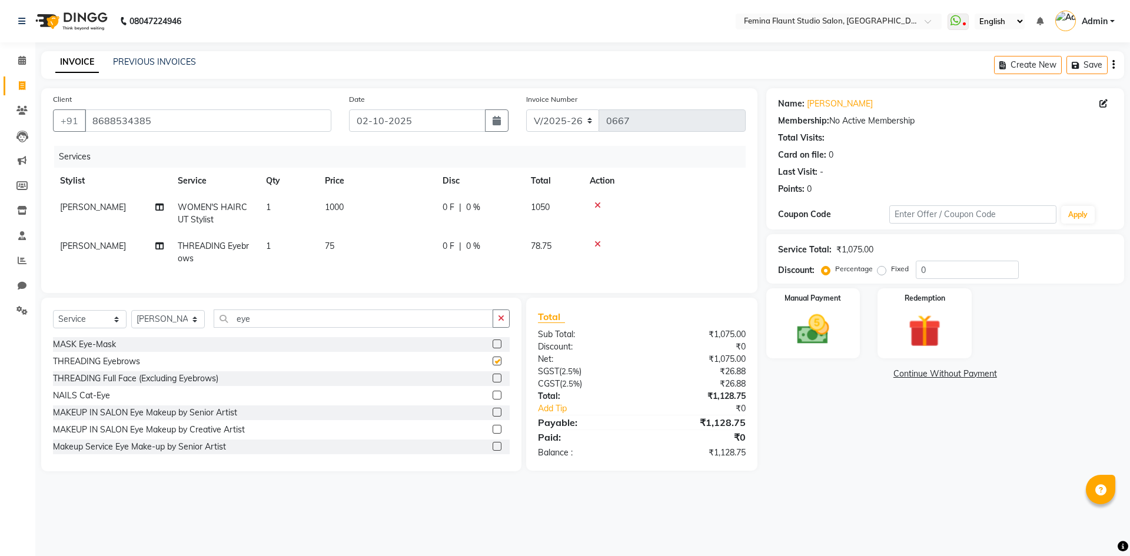
checkbox input "false"
click at [278, 327] on input "eye" at bounding box center [353, 318] width 279 height 18
type input "e"
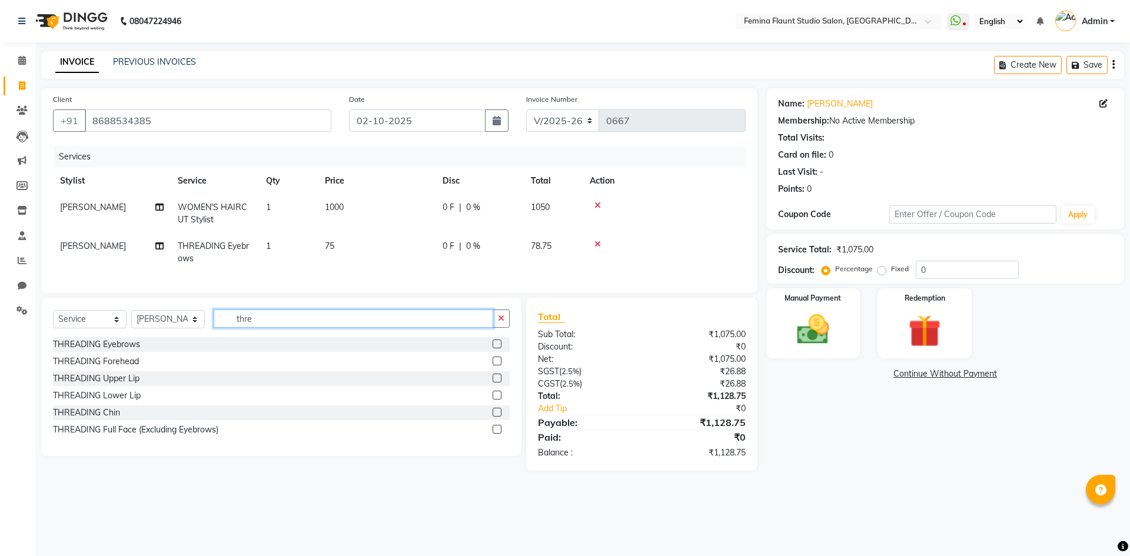
type input "thre"
click at [496, 382] on label at bounding box center [496, 378] width 9 height 9
click at [496, 382] on input "checkbox" at bounding box center [496, 379] width 8 height 8
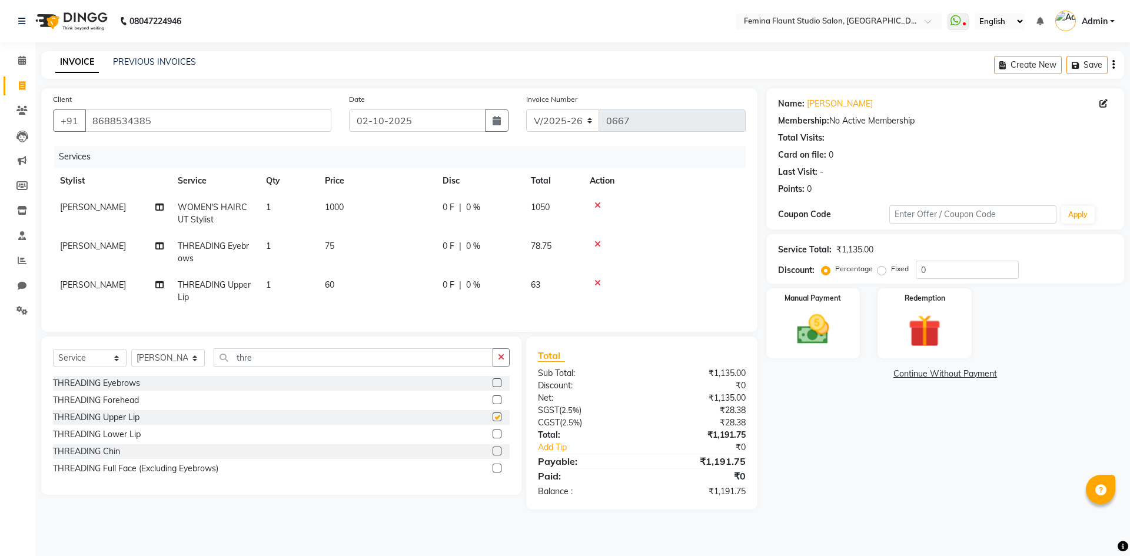
checkbox input "false"
click at [348, 204] on td "1000" at bounding box center [377, 213] width 118 height 39
select select "80610"
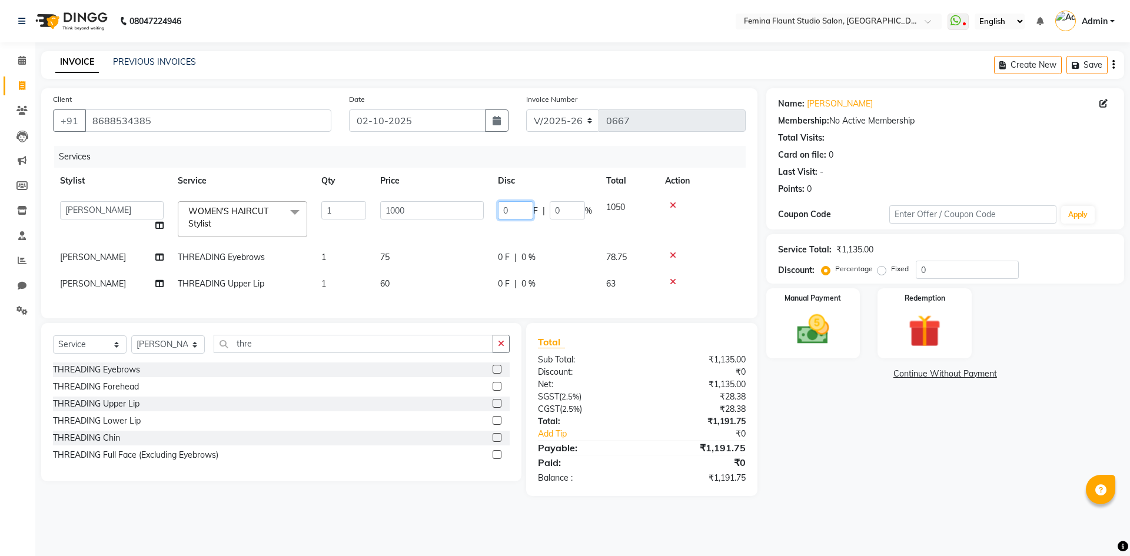
click at [518, 209] on input "0" at bounding box center [515, 210] width 35 height 18
type input "300"
click at [881, 458] on div "Name: Maheshwari Membership: No Active Membership Total Visits: Card on file: 0…" at bounding box center [949, 292] width 367 height 408
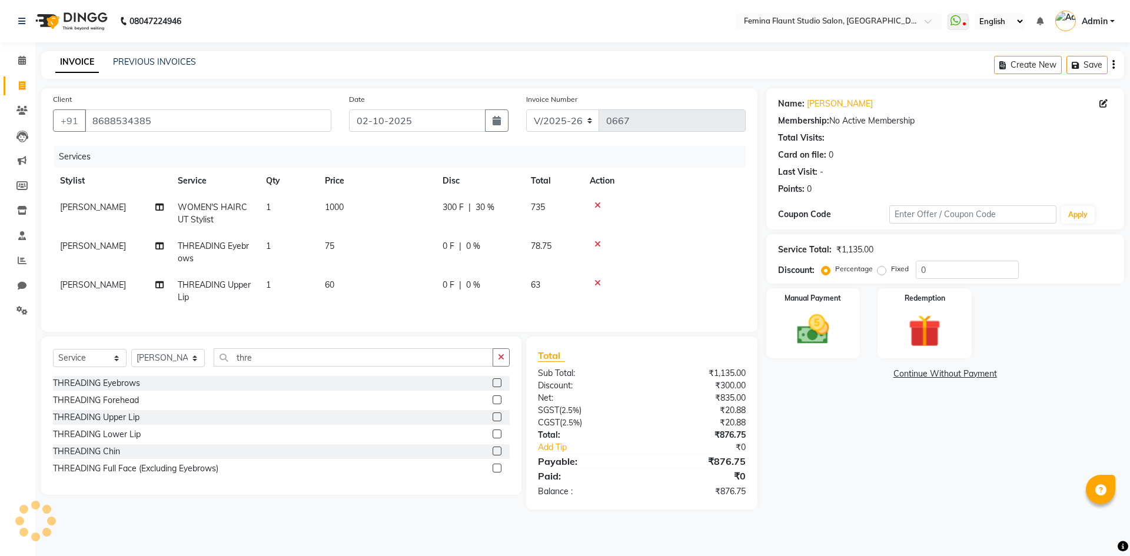
click at [339, 244] on td "75" at bounding box center [377, 252] width 118 height 39
select select "80610"
click at [344, 245] on td "75" at bounding box center [377, 252] width 118 height 39
select select "80610"
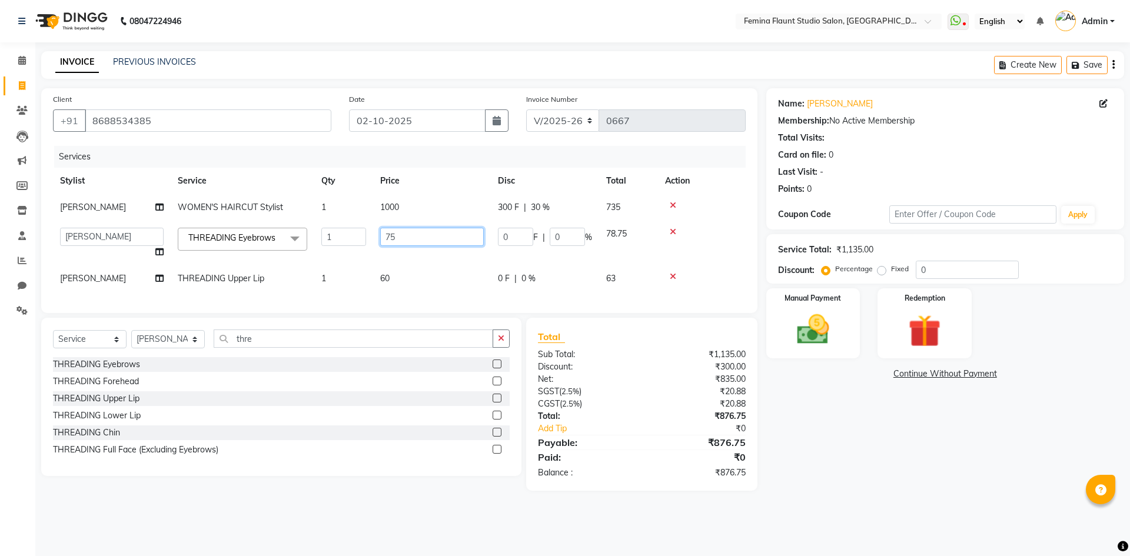
click at [399, 235] on input "75" at bounding box center [432, 237] width 104 height 18
type input "7"
type input "60"
click at [906, 458] on div "Name: Maheshwari Membership: No Active Membership Total Visits: Card on file: 0…" at bounding box center [949, 289] width 367 height 402
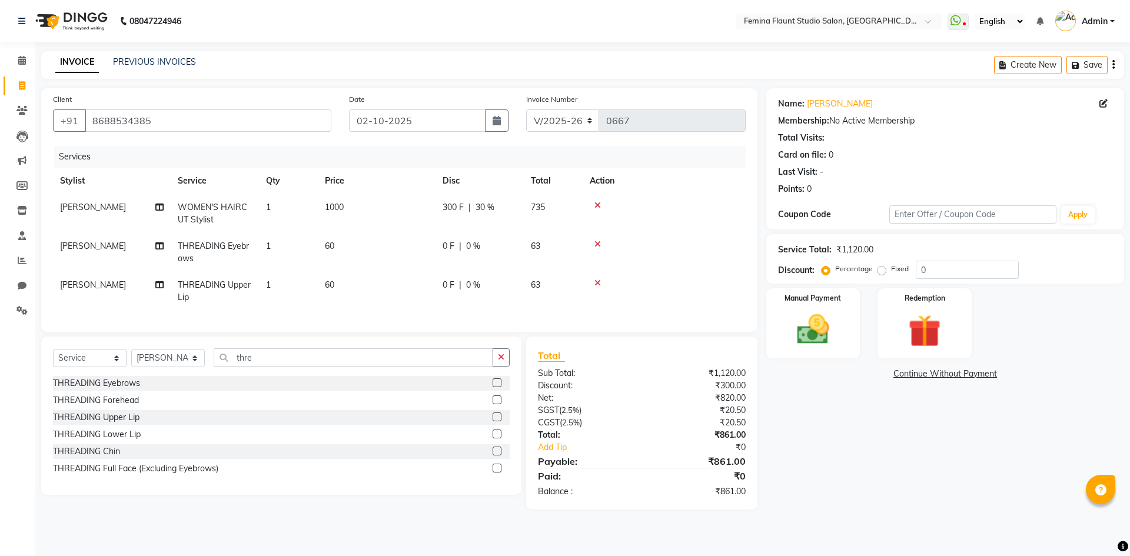
click at [457, 207] on span "300 F" at bounding box center [452, 207] width 21 height 12
select select "80610"
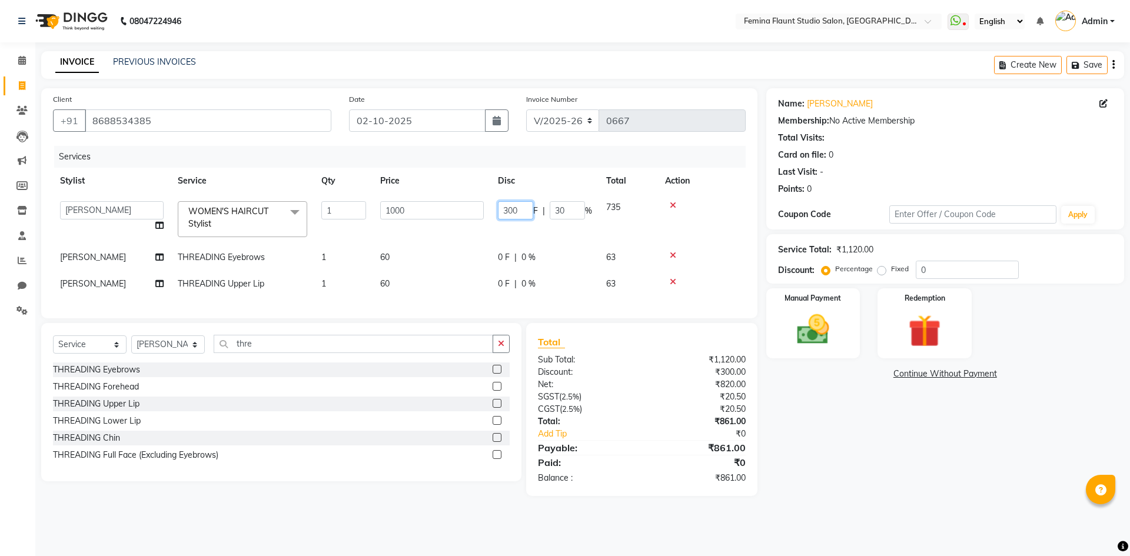
click at [523, 214] on input "300" at bounding box center [515, 210] width 35 height 18
type input "3"
type input "400"
click at [820, 421] on div "Name: Maheshwari Membership: No Active Membership Total Visits: Card on file: 0…" at bounding box center [949, 292] width 367 height 408
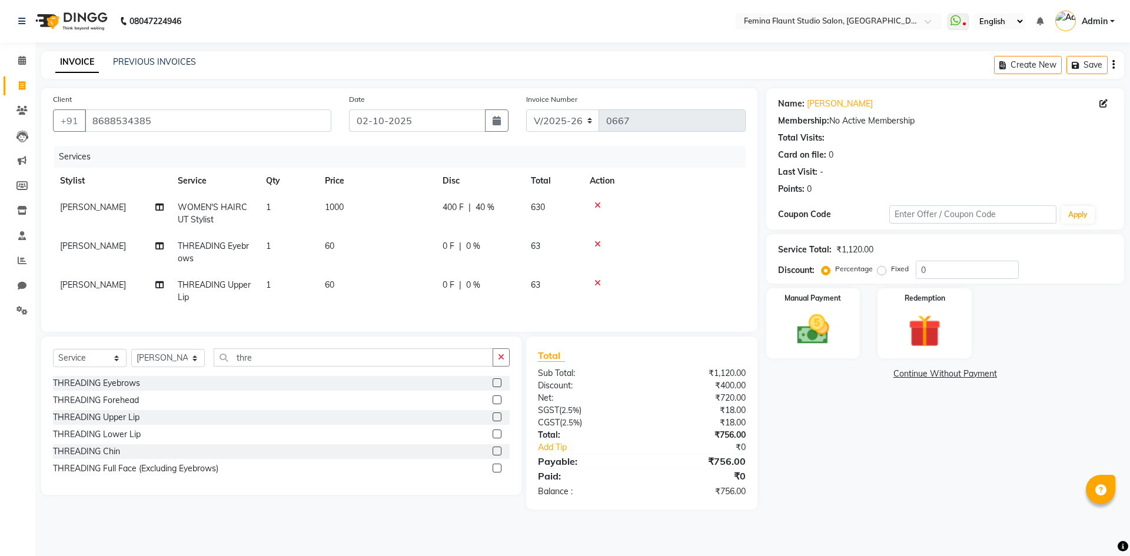
click at [459, 205] on span "400 F" at bounding box center [452, 207] width 21 height 12
select select "80610"
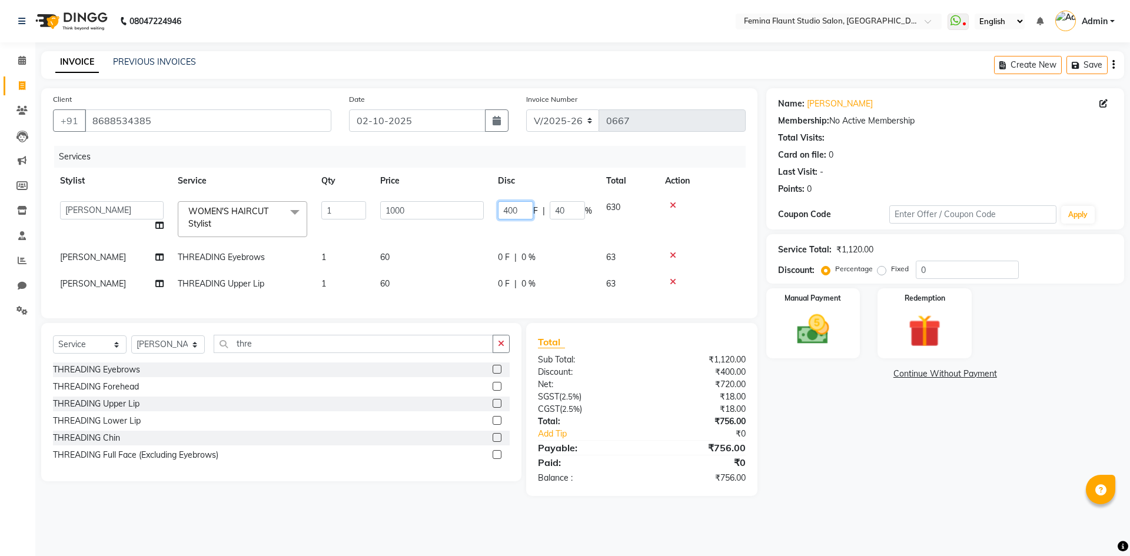
click at [518, 212] on input "400" at bounding box center [515, 210] width 35 height 18
type input "4"
type input "350"
click at [871, 491] on div "Name: Maheshwari Membership: No Active Membership Total Visits: Card on file: 0…" at bounding box center [949, 292] width 367 height 408
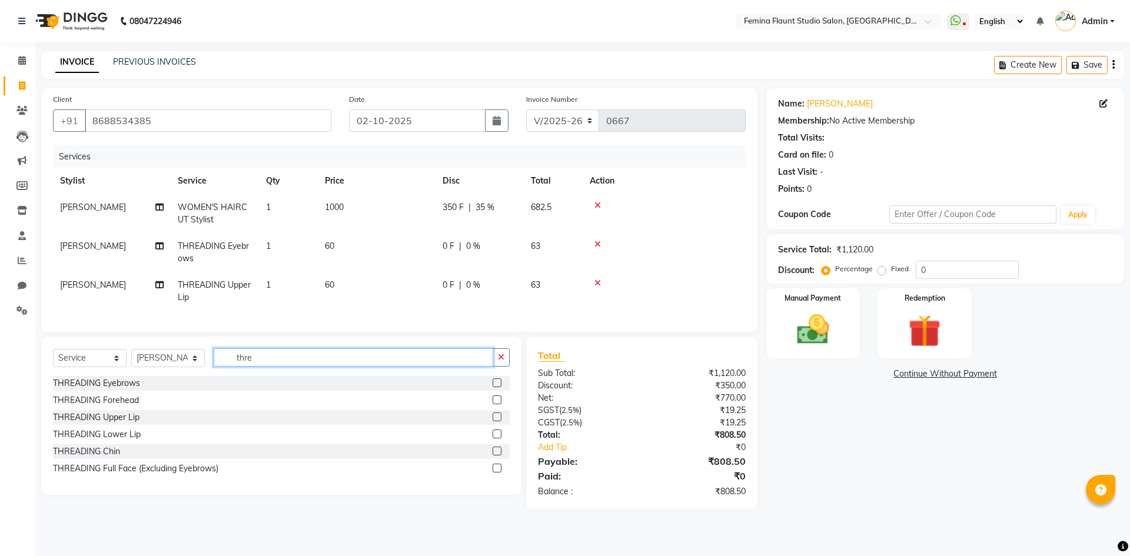
click at [279, 367] on input "thre" at bounding box center [353, 357] width 279 height 18
type input "t"
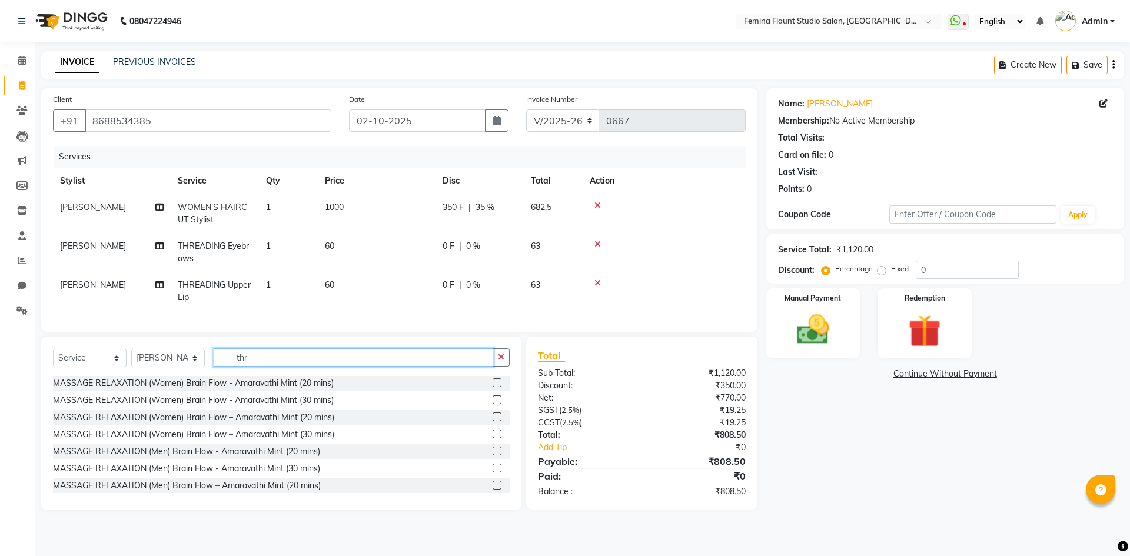
type input "thre"
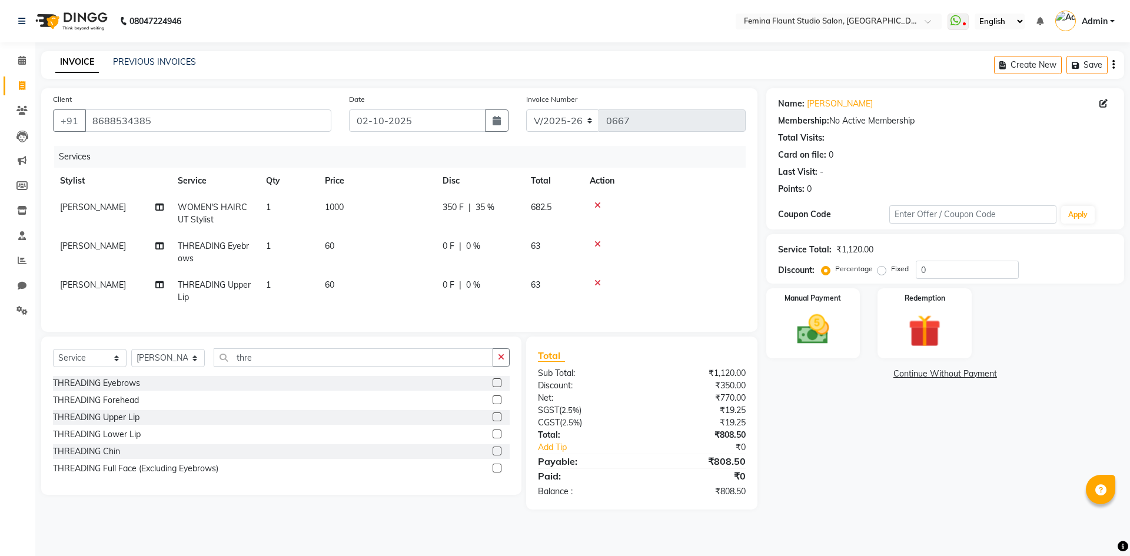
click at [495, 404] on label at bounding box center [496, 399] width 9 height 9
click at [495, 404] on input "checkbox" at bounding box center [496, 401] width 8 height 8
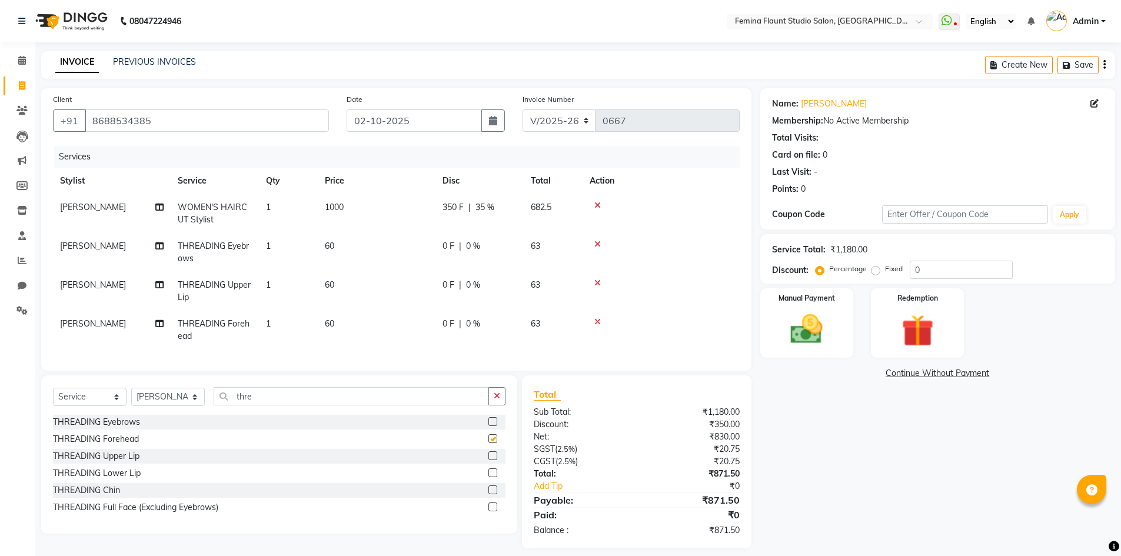
checkbox input "false"
click at [447, 322] on span "0 F" at bounding box center [448, 324] width 12 height 12
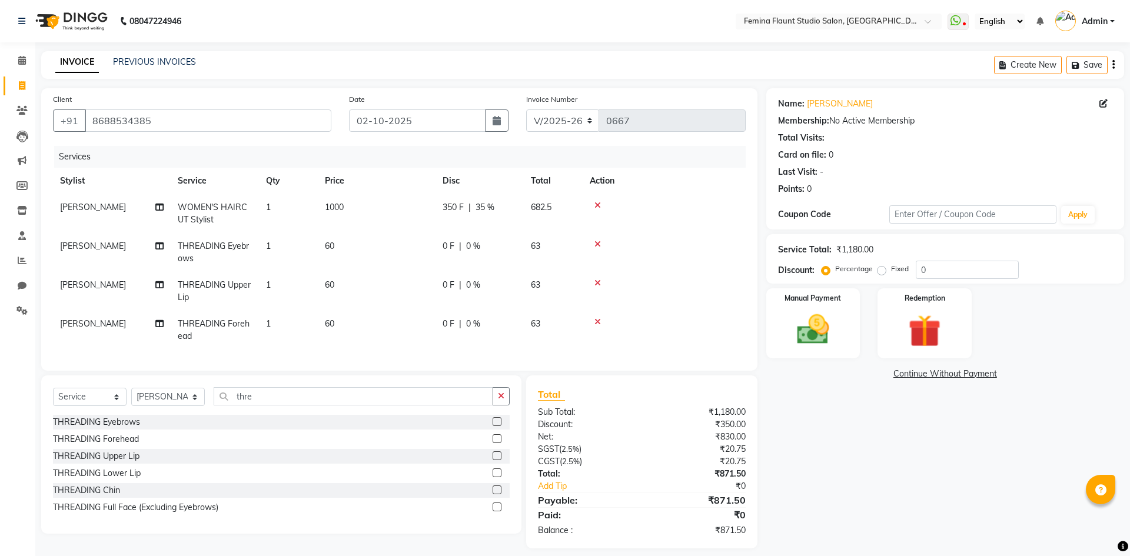
select select "80610"
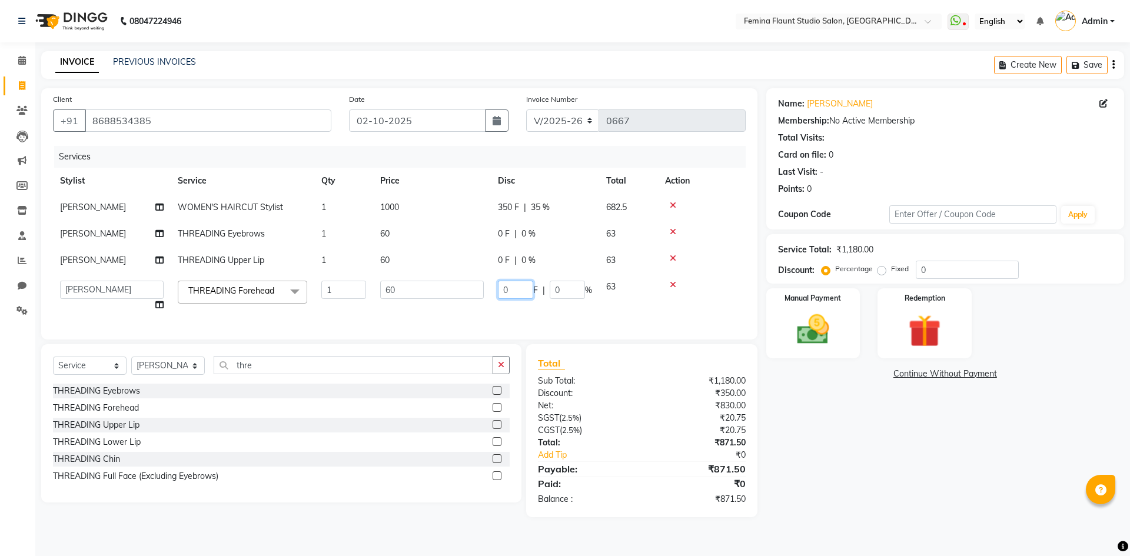
click at [522, 289] on input "0" at bounding box center [515, 290] width 35 height 18
type input "30"
click at [798, 438] on div "Name: Maheshwari Membership: No Active Membership Total Visits: Card on file: 0…" at bounding box center [949, 302] width 367 height 429
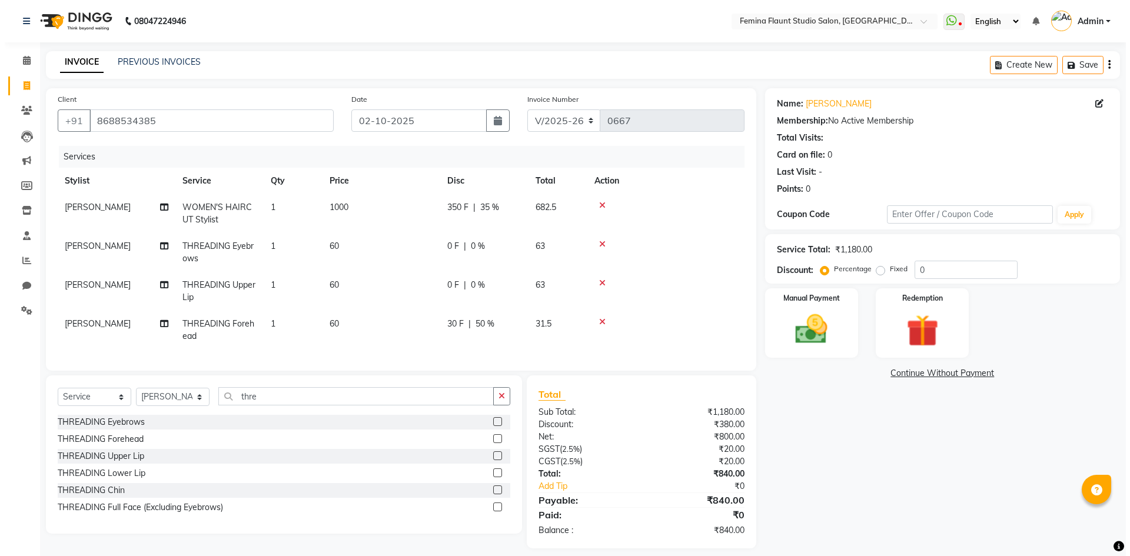
scroll to position [19, 0]
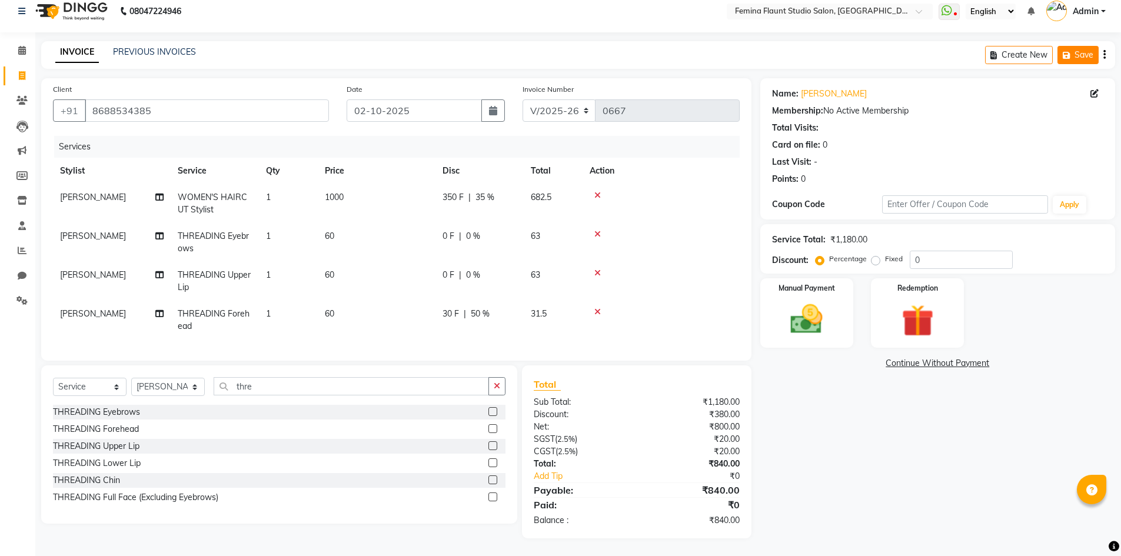
click at [1084, 46] on button "Save" at bounding box center [1077, 55] width 41 height 18
click at [974, 46] on button "Save" at bounding box center [994, 55] width 41 height 18
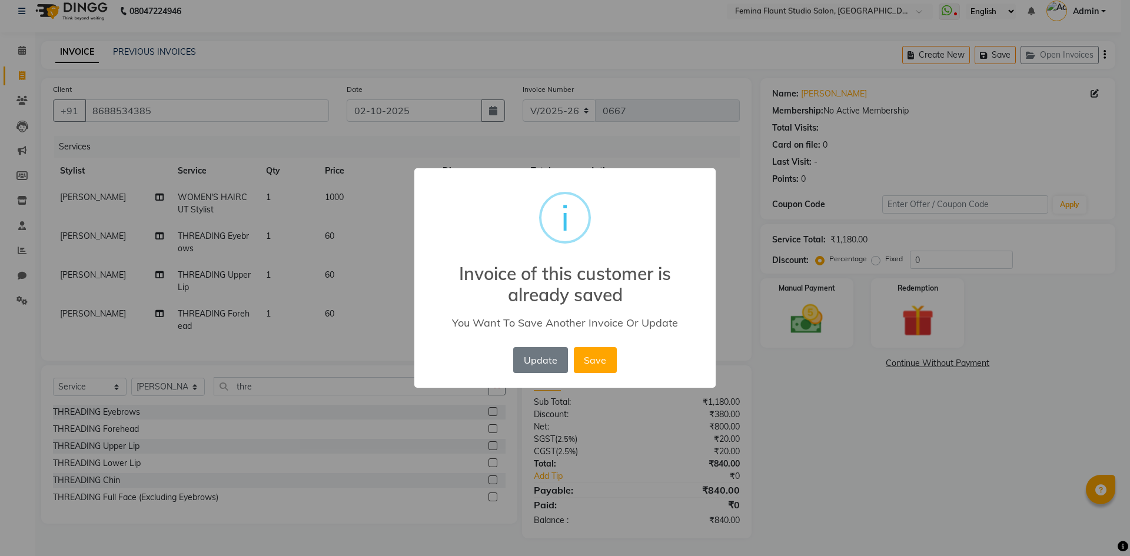
click at [1034, 489] on div "× i Invoice of this customer is already saved You Want To Save Another Invoice …" at bounding box center [565, 278] width 1130 height 556
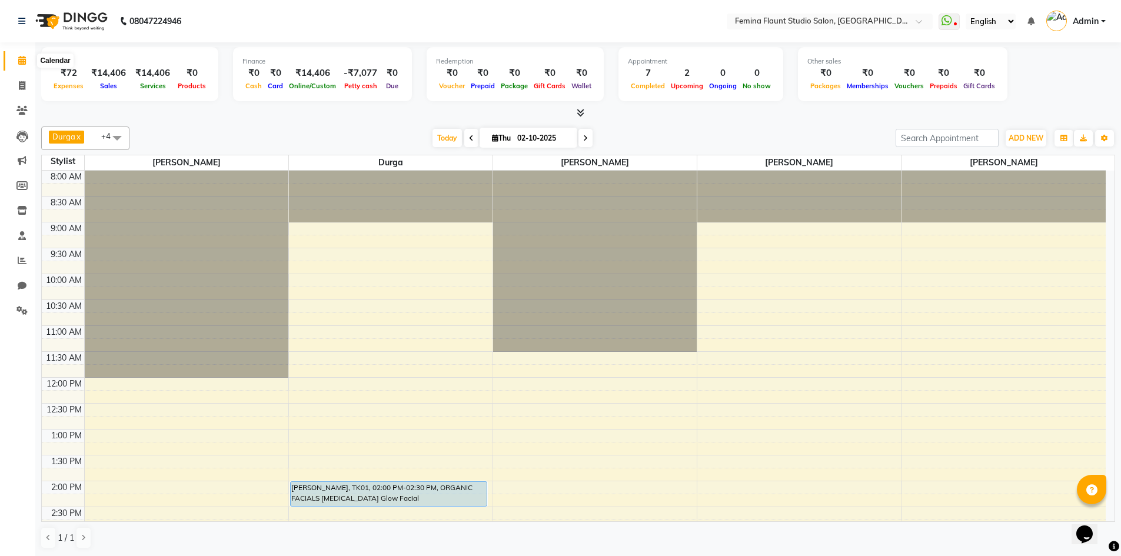
click at [22, 58] on icon at bounding box center [22, 60] width 8 height 9
click at [23, 87] on icon at bounding box center [22, 85] width 6 height 9
select select "service"
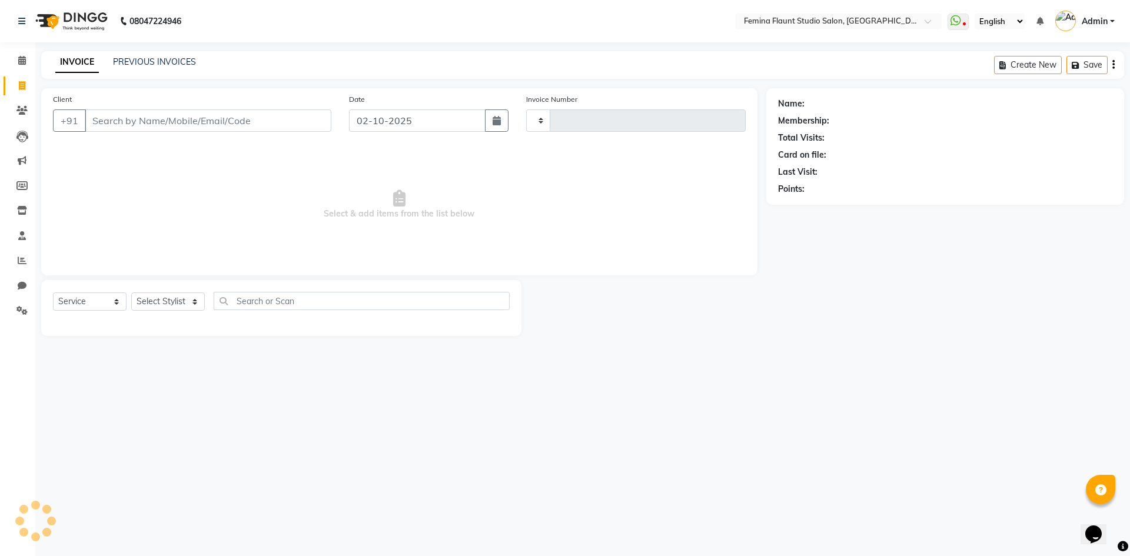
type input "0667"
select select "8333"
click at [1000, 66] on button "Save" at bounding box center [1003, 65] width 41 height 18
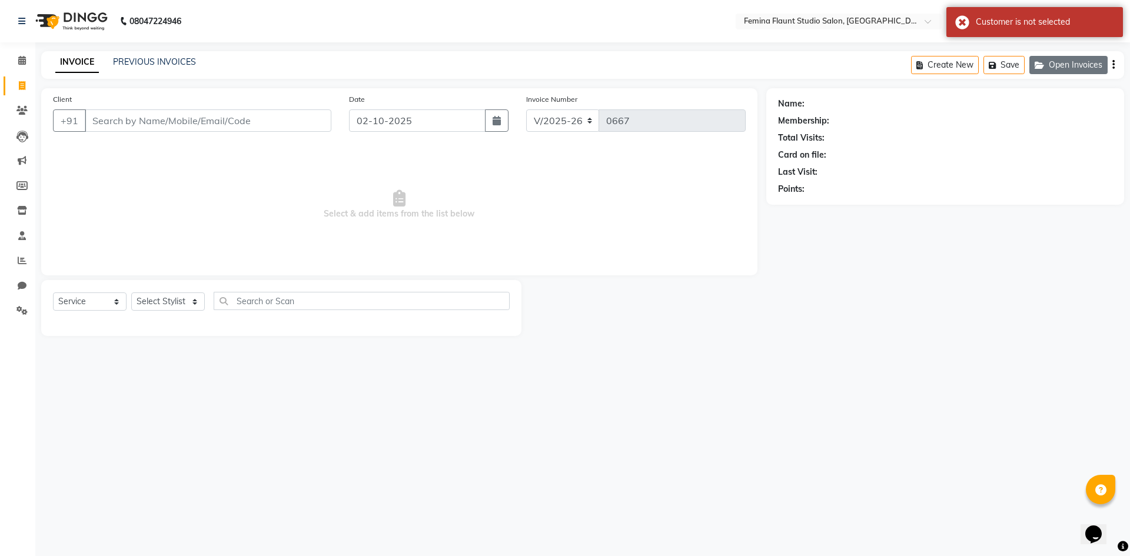
click at [1049, 58] on button "Open Invoices" at bounding box center [1068, 65] width 78 height 18
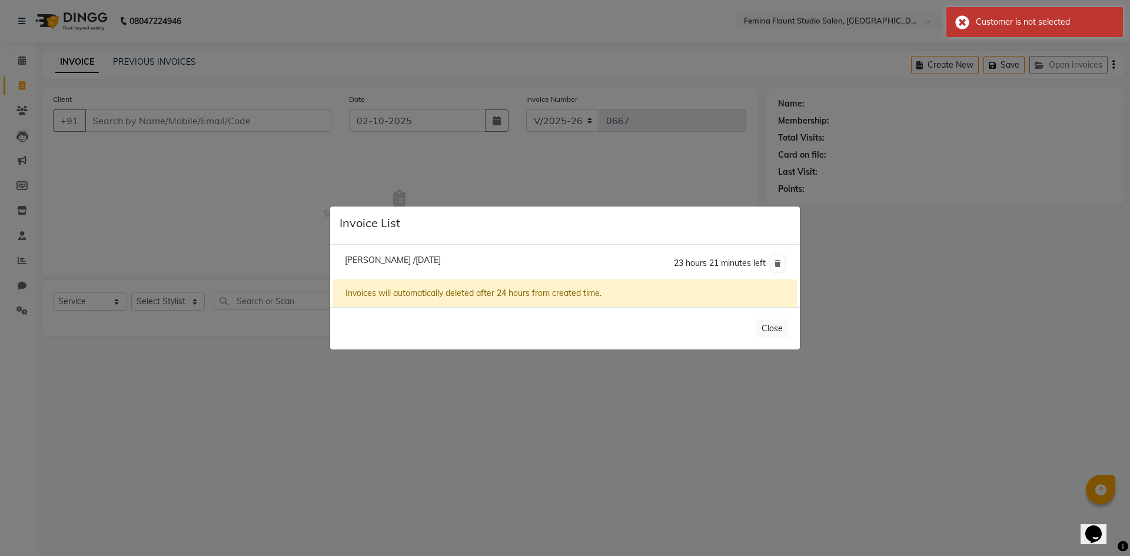
click at [940, 319] on ngb-modal-window "Invoice List [PERSON_NAME] /[DATE] 23 hours 21 minutes left Invoices will autom…" at bounding box center [565, 278] width 1130 height 556
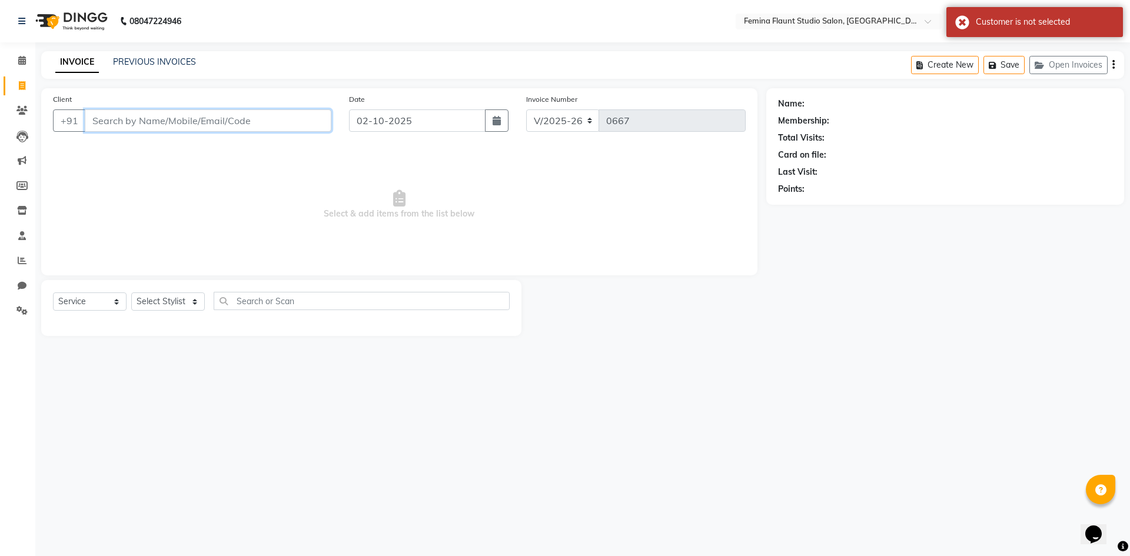
click at [184, 122] on input "Client" at bounding box center [208, 120] width 247 height 22
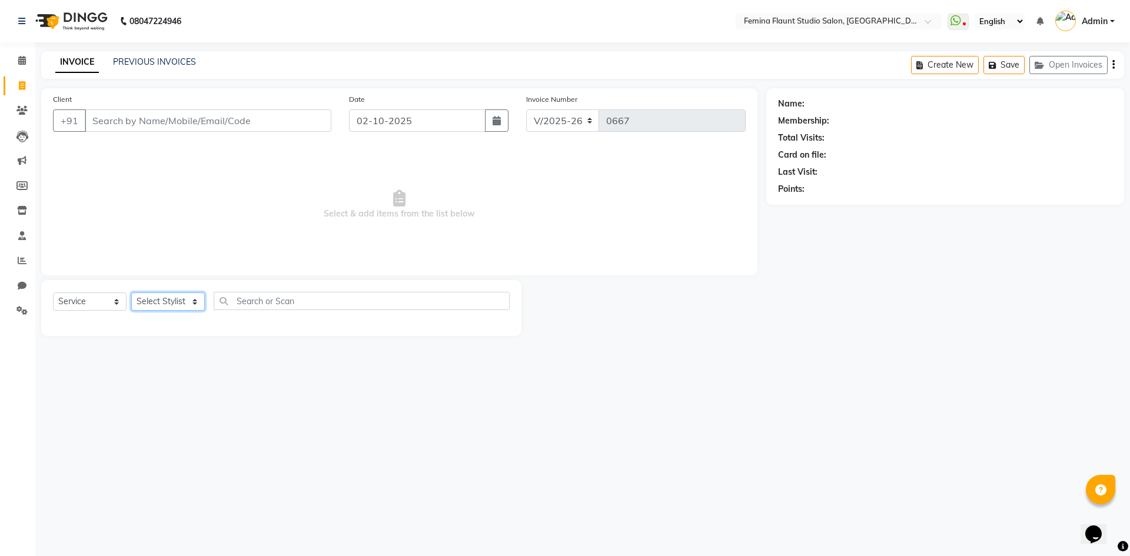
click at [175, 302] on select "Select Stylist Admin Durga [PERSON_NAME] [PERSON_NAME] Sri [PERSON_NAME] [PERSO…" at bounding box center [168, 301] width 74 height 18
click at [131, 292] on select "Select Stylist Admin Durga [PERSON_NAME] [PERSON_NAME] Sri [PERSON_NAME] [PERSO…" at bounding box center [168, 301] width 74 height 18
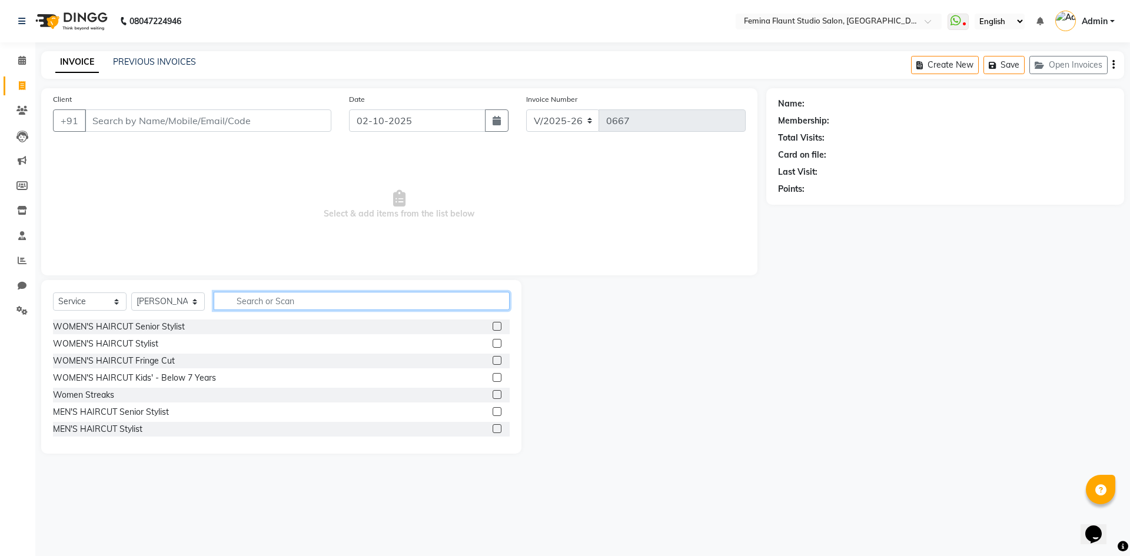
click at [252, 302] on input "text" at bounding box center [362, 301] width 296 height 18
click at [150, 300] on select "Select Stylist Admin Durga [PERSON_NAME] [PERSON_NAME] Sri [PERSON_NAME] [PERSO…" at bounding box center [168, 301] width 74 height 18
select select "80611"
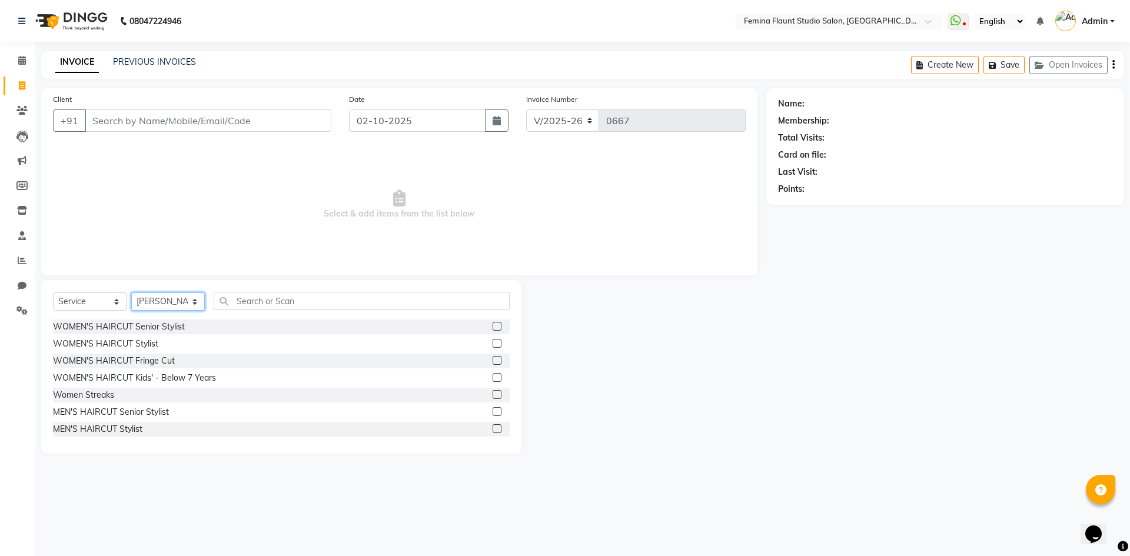
click at [131, 292] on select "Select Stylist Admin Durga [PERSON_NAME] [PERSON_NAME] Sri [PERSON_NAME] [PERSO…" at bounding box center [168, 301] width 74 height 18
click at [237, 121] on input "Client" at bounding box center [208, 120] width 247 height 22
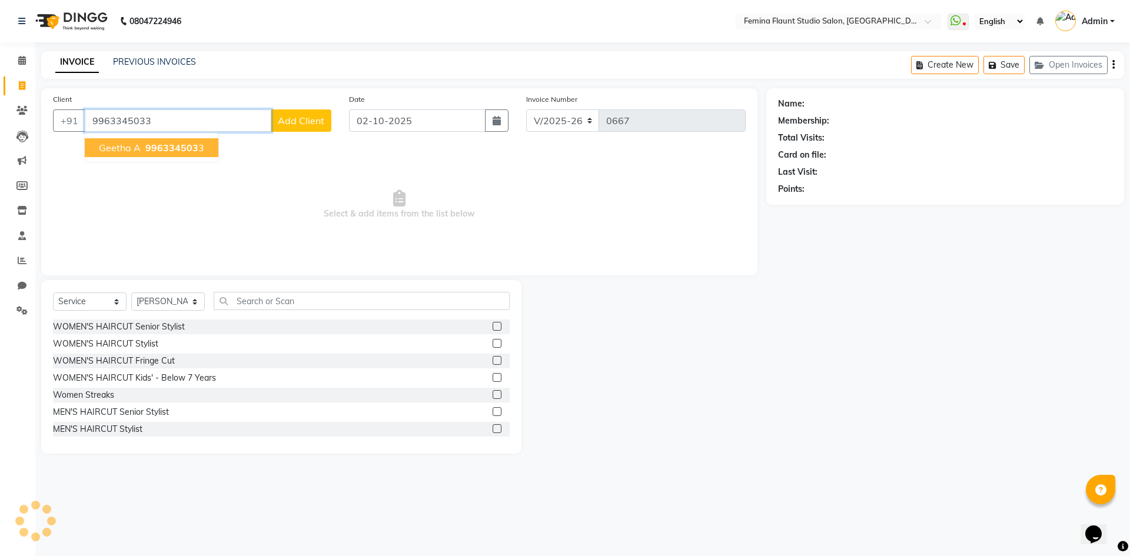
type input "9963345033"
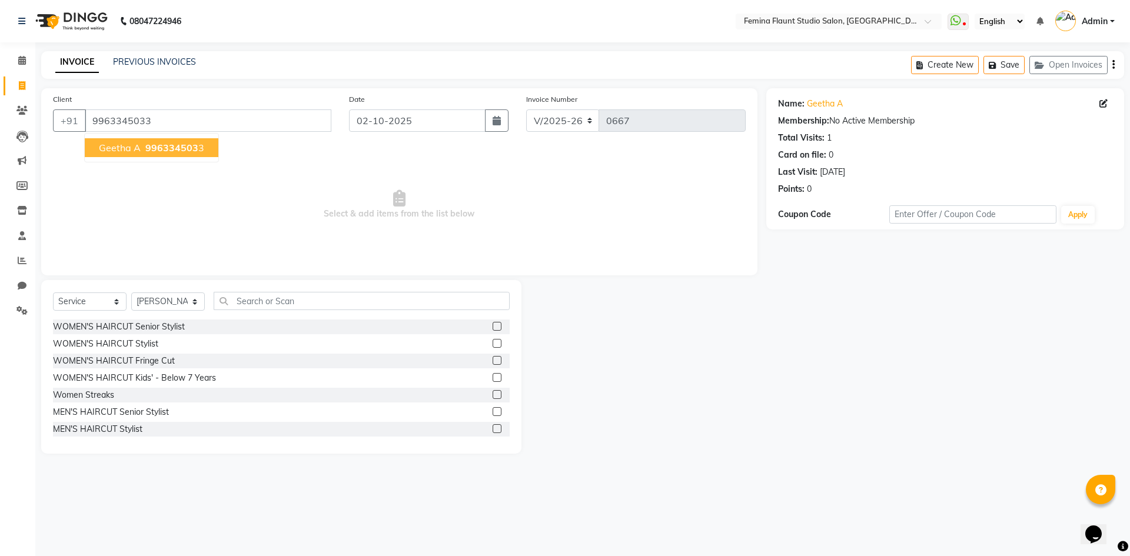
click at [184, 145] on span "996334503" at bounding box center [171, 148] width 53 height 12
click at [184, 145] on div "Client [PHONE_NUMBER] Geetha A 996334503 3 Date [DATE] Invoice Number V/2025 V/…" at bounding box center [399, 181] width 716 height 187
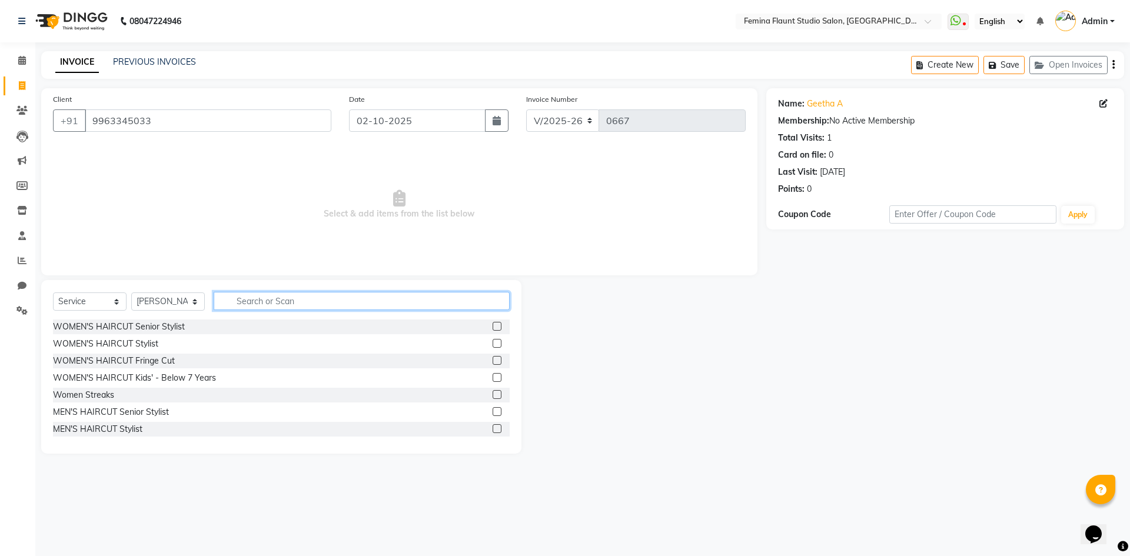
click at [302, 301] on input "text" at bounding box center [362, 301] width 296 height 18
type input "eye"
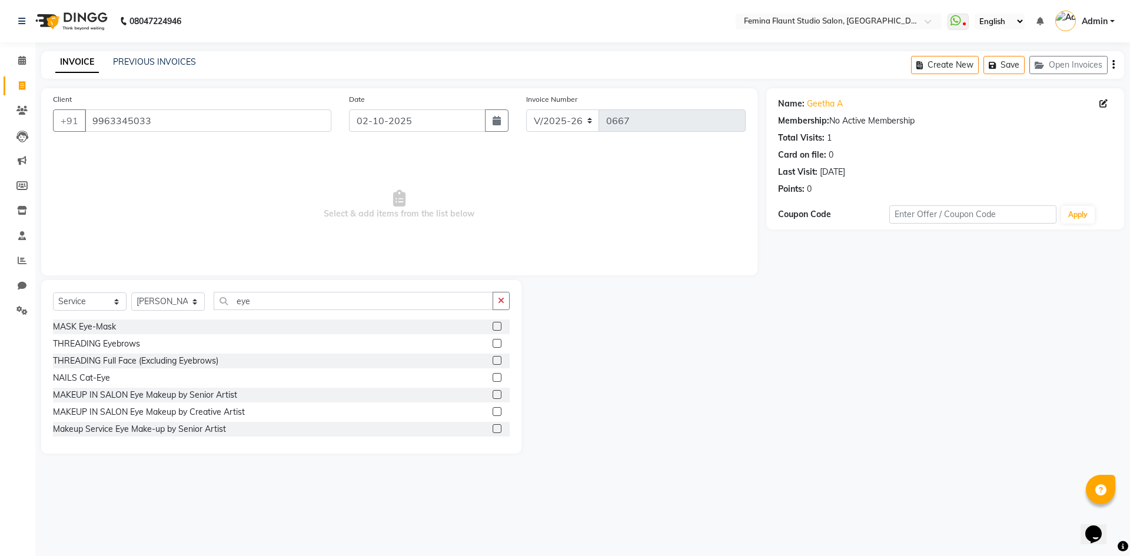
click at [492, 340] on label at bounding box center [496, 343] width 9 height 9
click at [492, 340] on input "checkbox" at bounding box center [496, 344] width 8 height 8
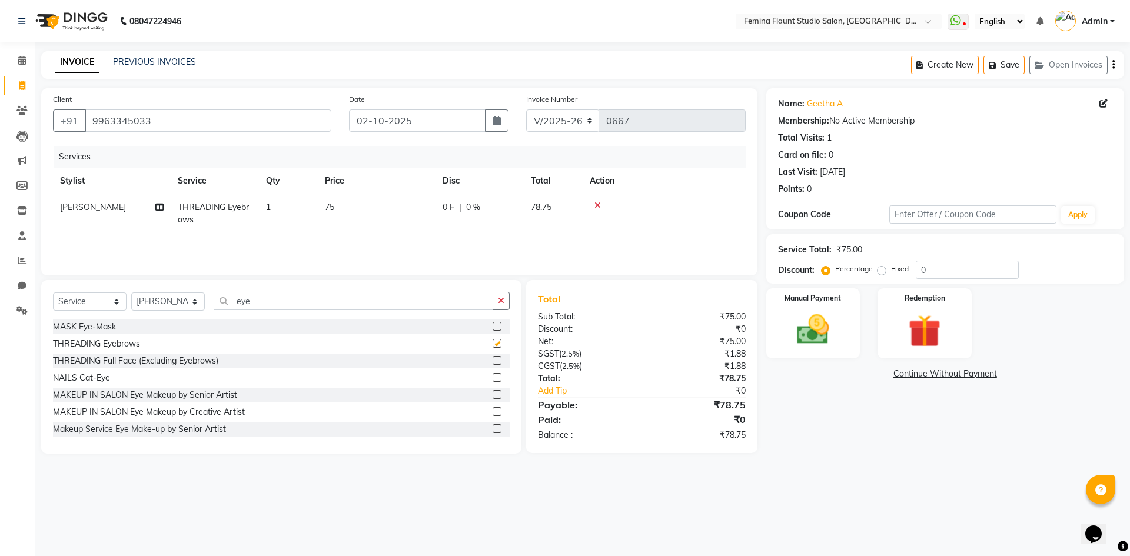
click at [492, 340] on label at bounding box center [496, 343] width 9 height 9
click at [492, 340] on input "checkbox" at bounding box center [496, 344] width 8 height 8
checkbox input "false"
click at [454, 203] on div "0 F | 0 %" at bounding box center [479, 207] width 74 height 12
select select "80611"
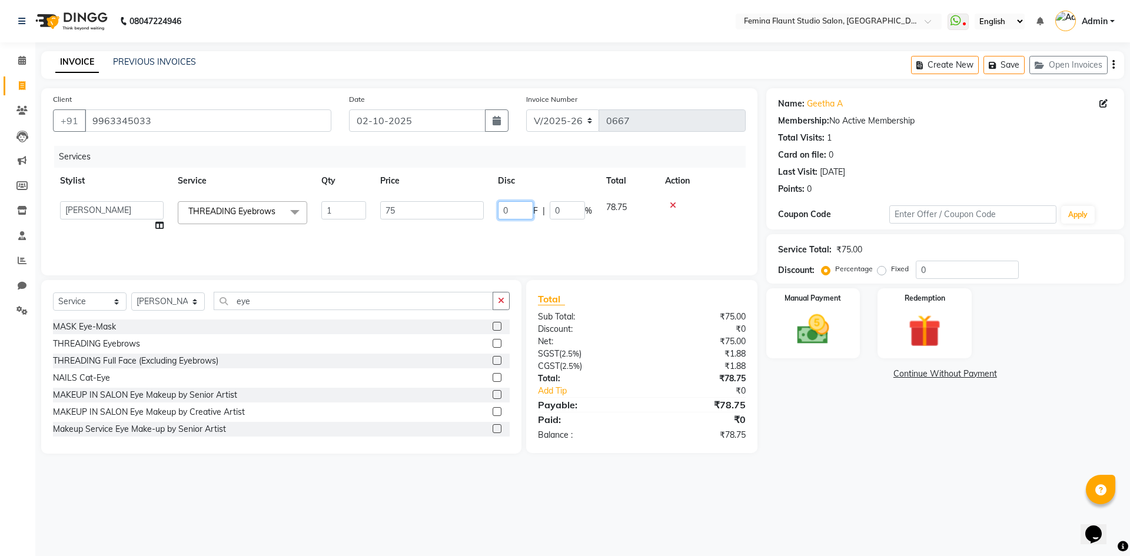
click at [525, 214] on input "0" at bounding box center [515, 210] width 35 height 18
type input "12"
click at [718, 207] on div at bounding box center [664, 205] width 149 height 8
click at [519, 207] on td "12 F | 16 %" at bounding box center [479, 213] width 88 height 39
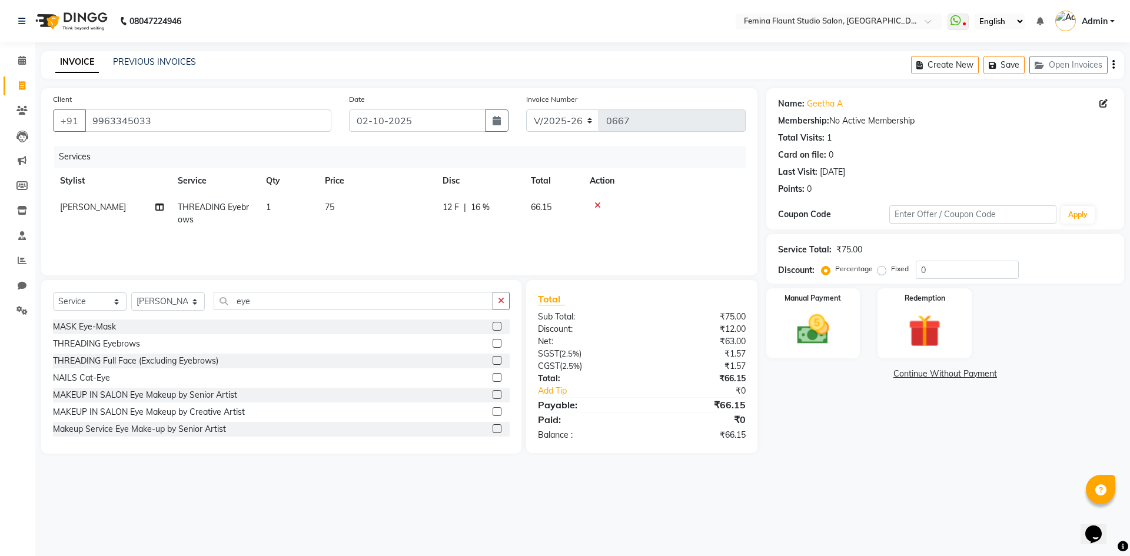
select select "80611"
click at [526, 214] on input "12" at bounding box center [515, 210] width 35 height 18
type input "15"
click at [737, 224] on td at bounding box center [663, 213] width 163 height 39
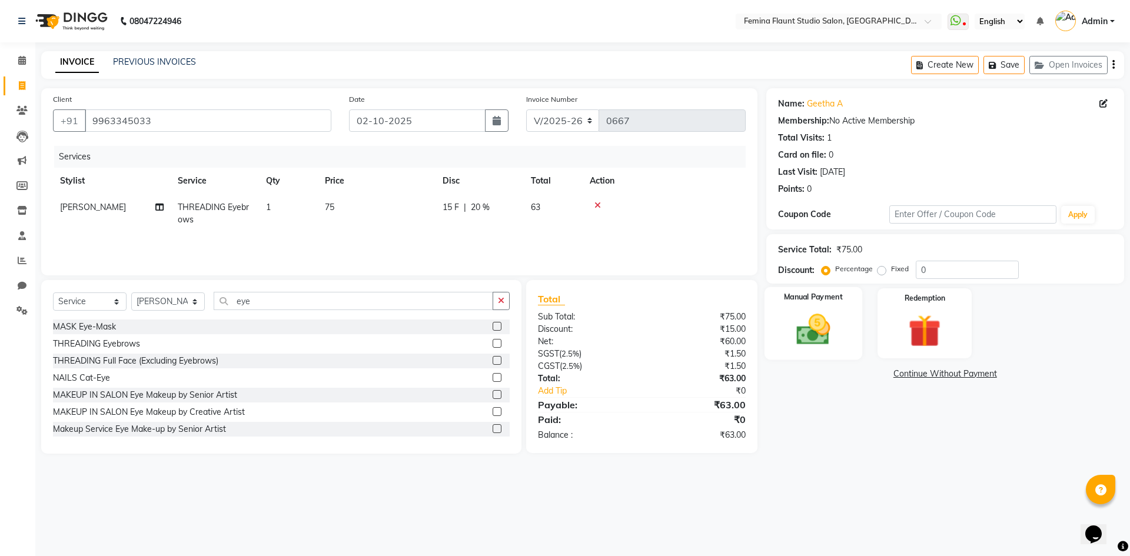
click at [829, 317] on img at bounding box center [812, 329] width 55 height 39
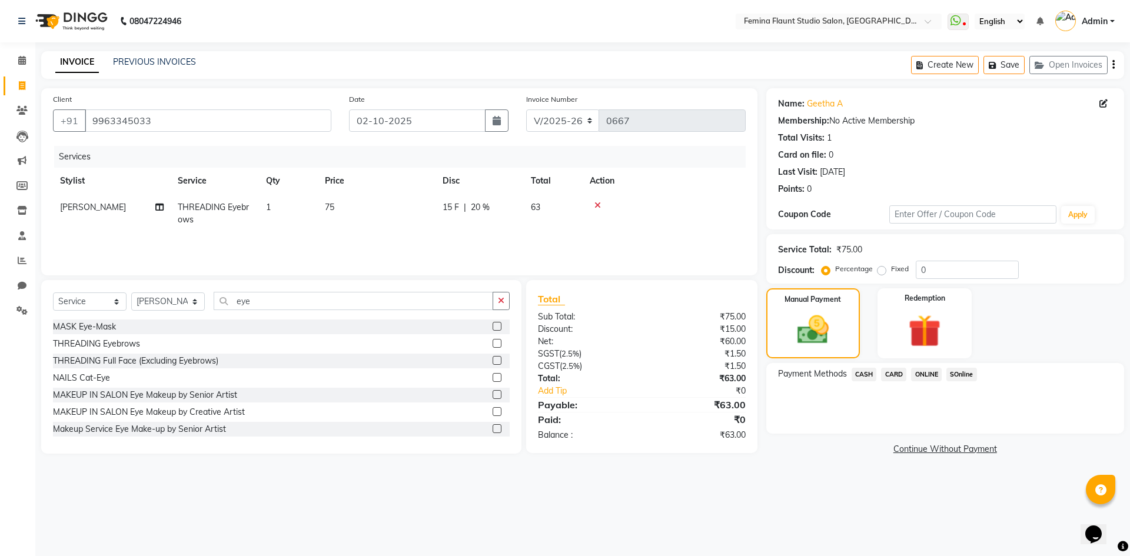
click at [868, 372] on span "CASH" at bounding box center [863, 375] width 25 height 14
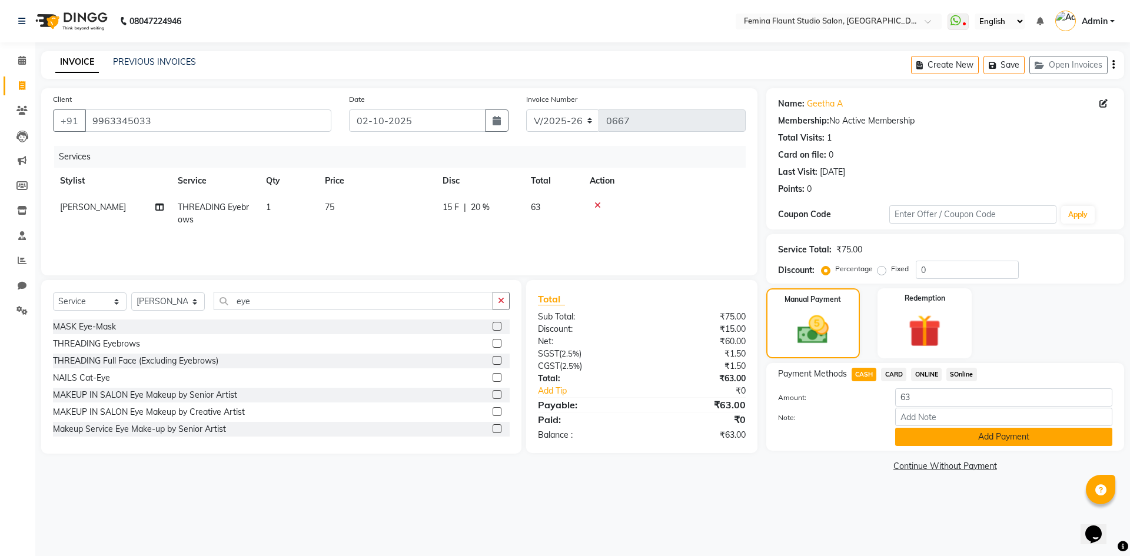
click at [924, 430] on button "Add Payment" at bounding box center [1003, 437] width 217 height 18
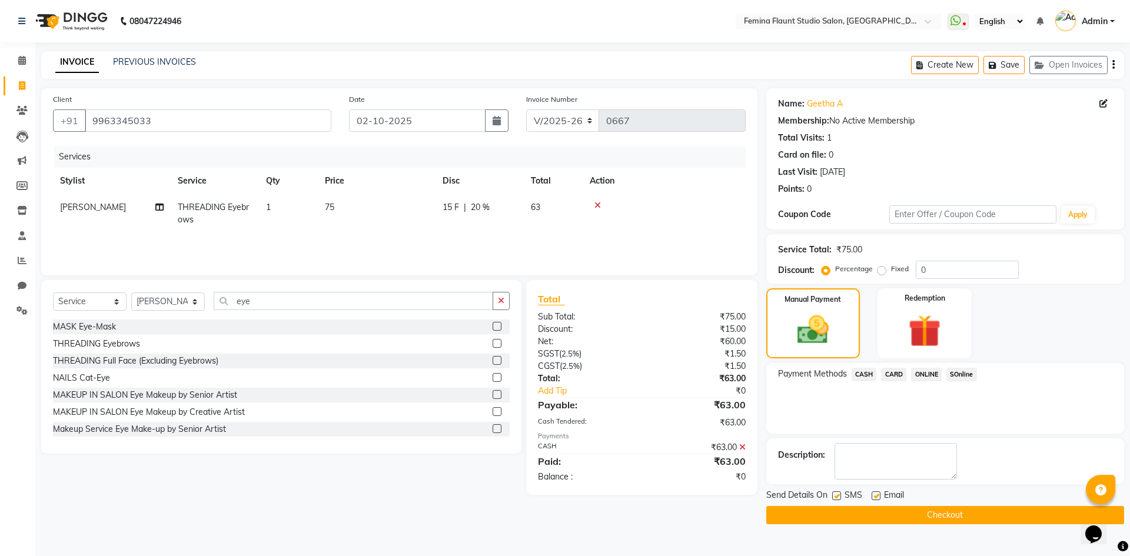
click at [901, 515] on button "Checkout" at bounding box center [945, 515] width 358 height 18
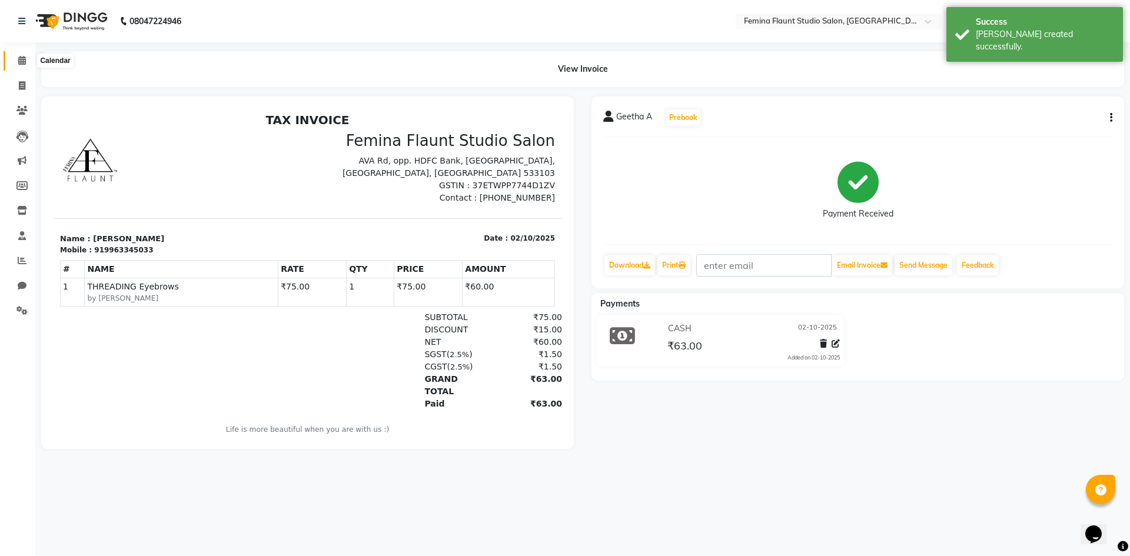
click at [19, 58] on icon at bounding box center [22, 60] width 8 height 9
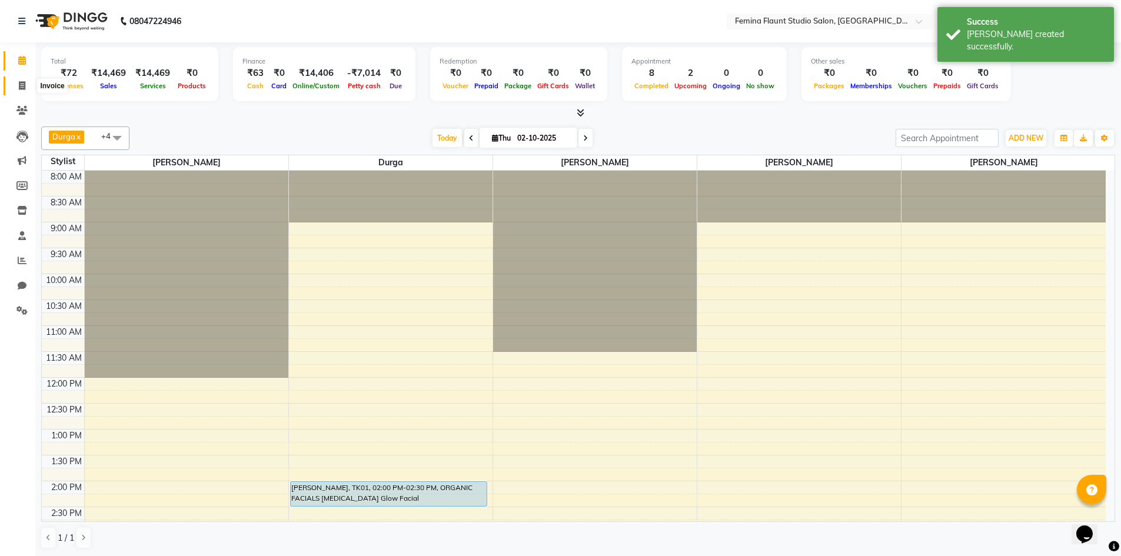
click at [21, 84] on icon at bounding box center [22, 85] width 6 height 9
select select "service"
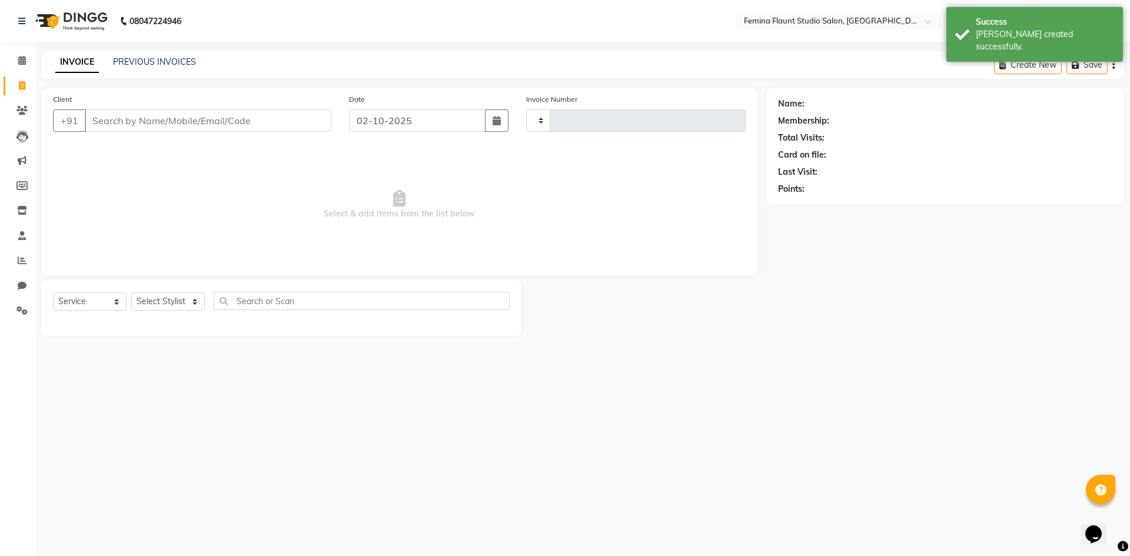
type input "0668"
select select "8333"
drag, startPoint x: 104, startPoint y: 116, endPoint x: 115, endPoint y: 131, distance: 18.5
click at [105, 118] on input "Client" at bounding box center [208, 120] width 247 height 22
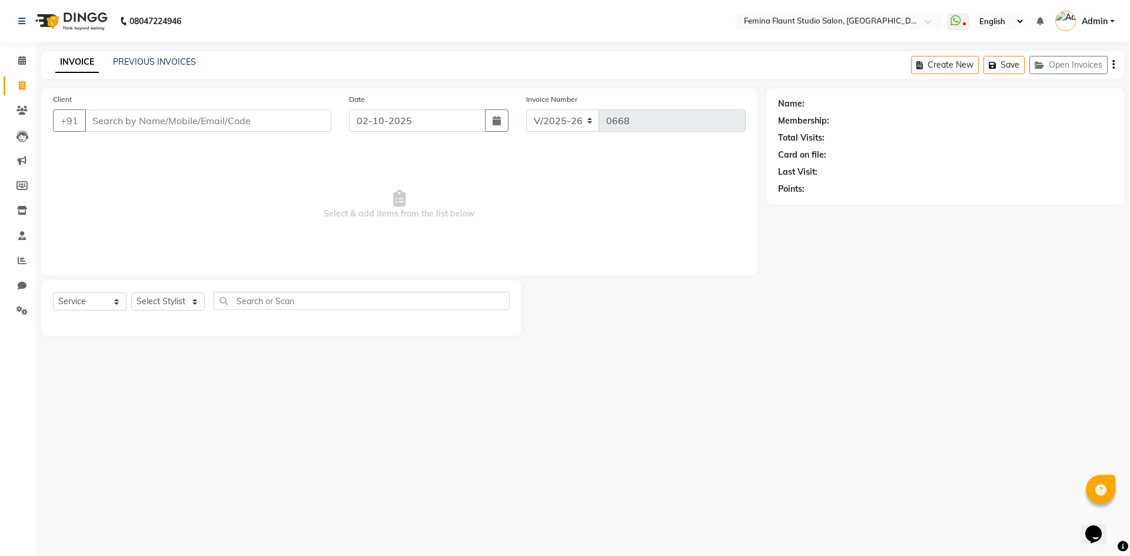
click at [119, 122] on input "Client" at bounding box center [208, 120] width 247 height 22
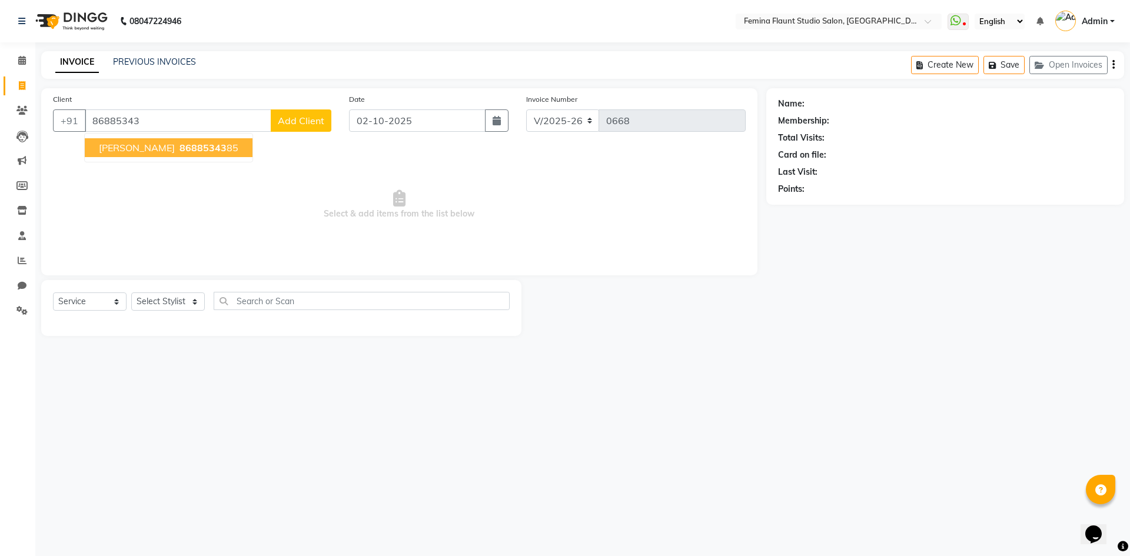
click at [151, 150] on span "[PERSON_NAME]" at bounding box center [137, 148] width 76 height 12
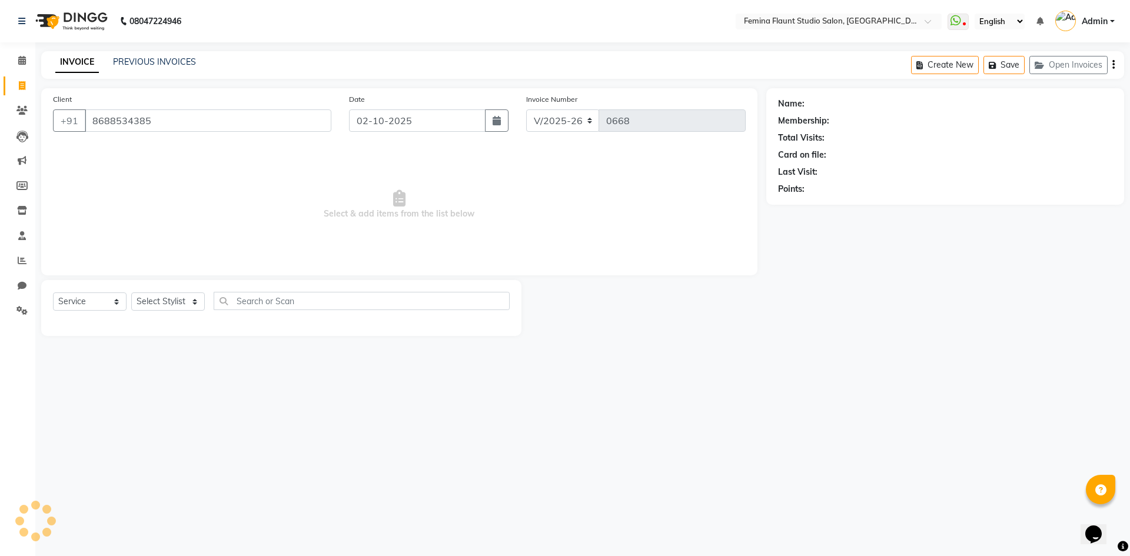
type input "8688534385"
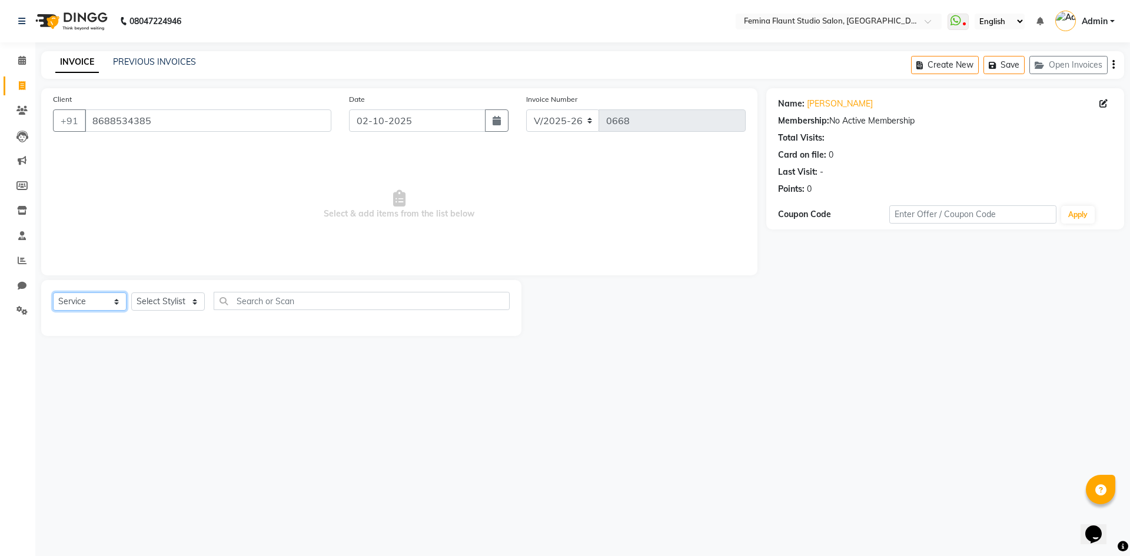
click at [108, 298] on select "Select Service Product Membership Package Voucher Prepaid Gift Card" at bounding box center [90, 301] width 74 height 18
click at [53, 292] on select "Select Service Product Membership Package Voucher Prepaid Gift Card" at bounding box center [90, 301] width 74 height 18
click at [171, 304] on select "Select Stylist Admin Durga [PERSON_NAME] [PERSON_NAME] Sri [PERSON_NAME] [PERSO…" at bounding box center [168, 301] width 74 height 18
select select "80610"
click at [131, 292] on select "Select Stylist Admin Durga [PERSON_NAME] [PERSON_NAME] Sri [PERSON_NAME] [PERSO…" at bounding box center [168, 301] width 74 height 18
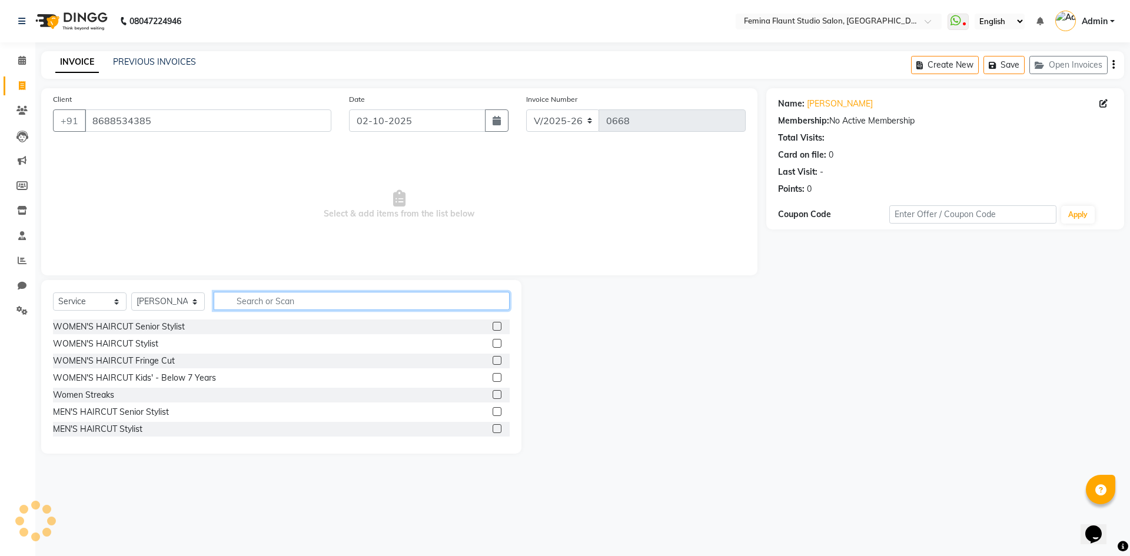
click at [267, 300] on input "text" at bounding box center [362, 301] width 296 height 18
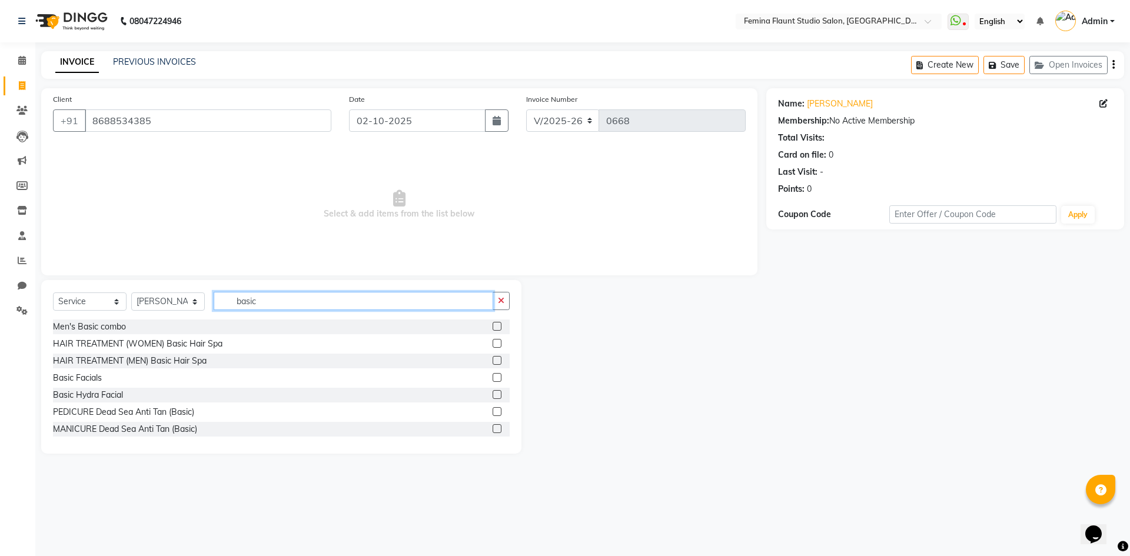
click at [390, 304] on input "basic" at bounding box center [353, 301] width 279 height 18
type input "b"
type input "hair cut"
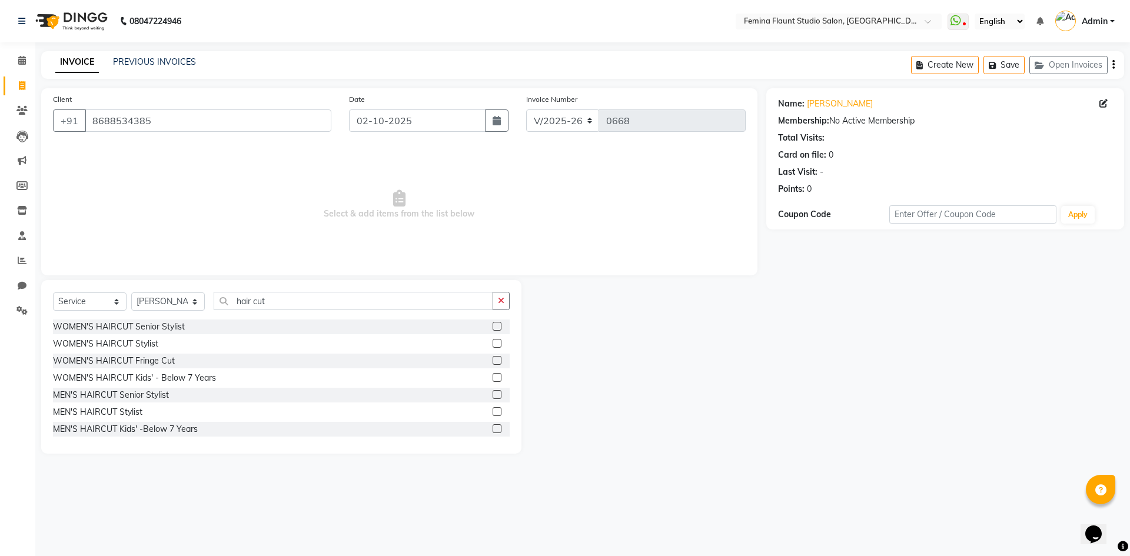
click at [492, 341] on label at bounding box center [496, 343] width 9 height 9
click at [492, 341] on input "checkbox" at bounding box center [496, 344] width 8 height 8
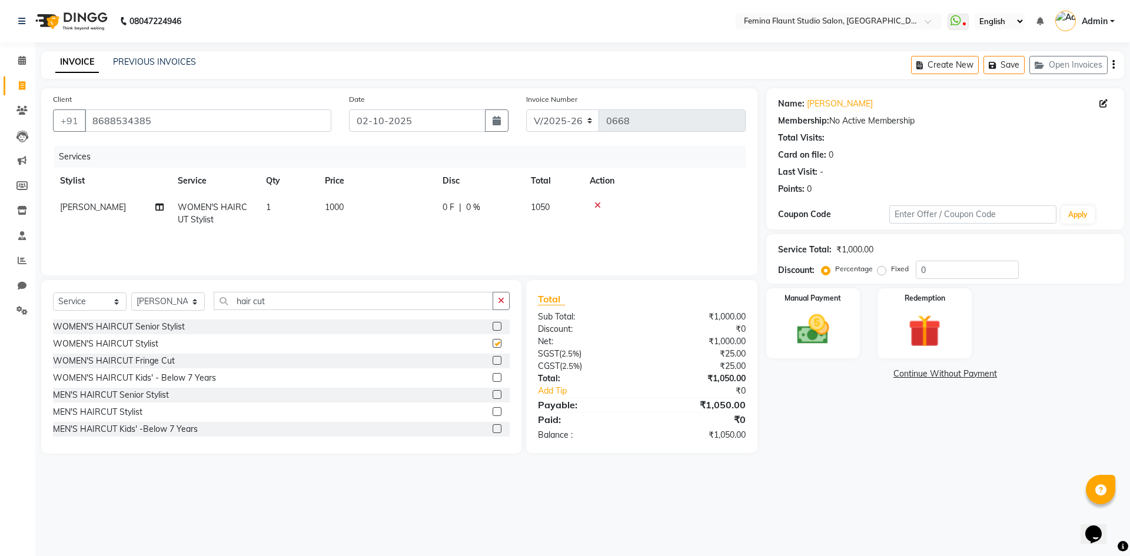
checkbox input "false"
click at [627, 214] on td at bounding box center [663, 213] width 163 height 39
click at [454, 205] on div "0 F | 0 %" at bounding box center [479, 207] width 74 height 12
select select "80610"
click at [454, 205] on input "1000" at bounding box center [432, 210] width 104 height 18
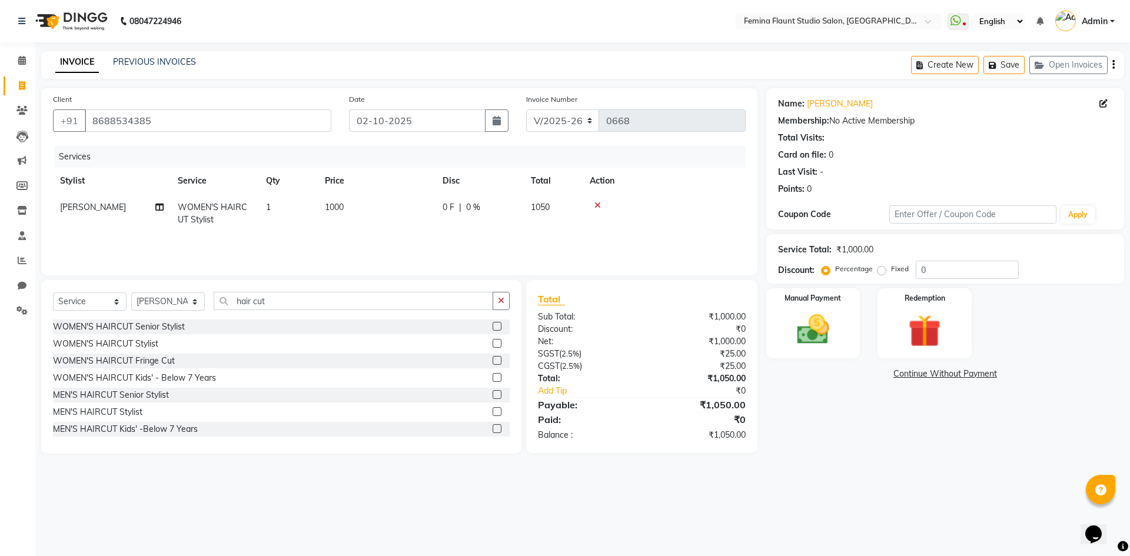
click at [520, 211] on td "0 F | 0 %" at bounding box center [479, 213] width 88 height 39
select select "80610"
click at [519, 212] on input "0" at bounding box center [515, 210] width 35 height 18
type input "200"
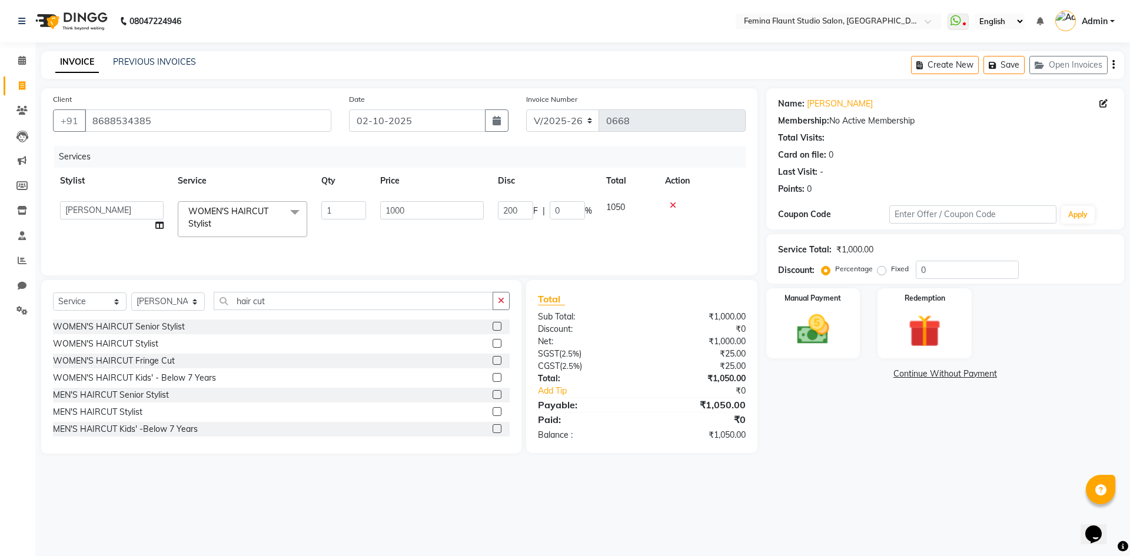
click at [741, 225] on td at bounding box center [702, 219] width 88 height 50
click at [741, 225] on td at bounding box center [663, 213] width 163 height 39
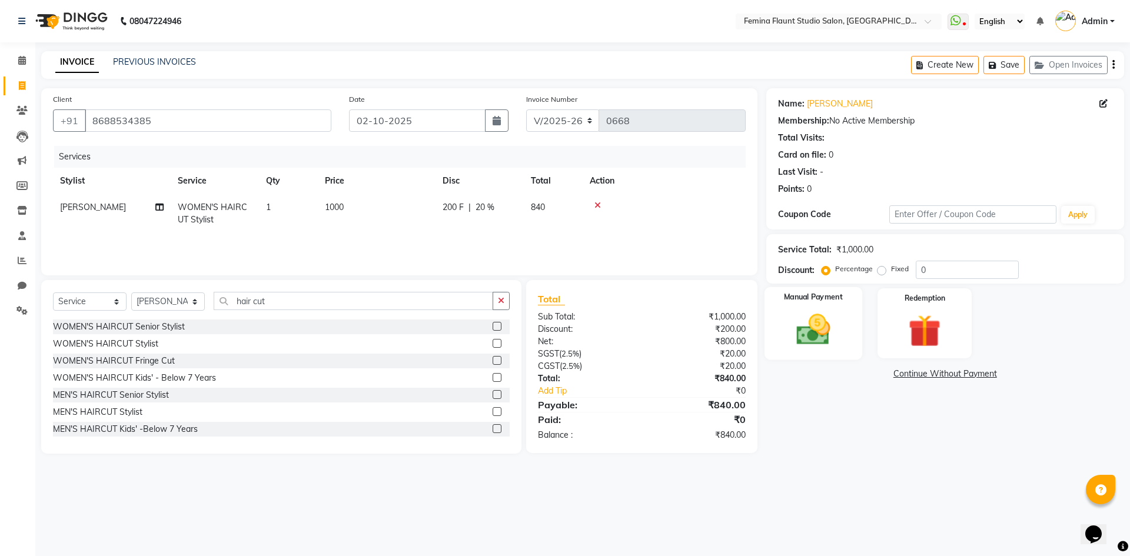
click at [815, 322] on img at bounding box center [812, 329] width 55 height 39
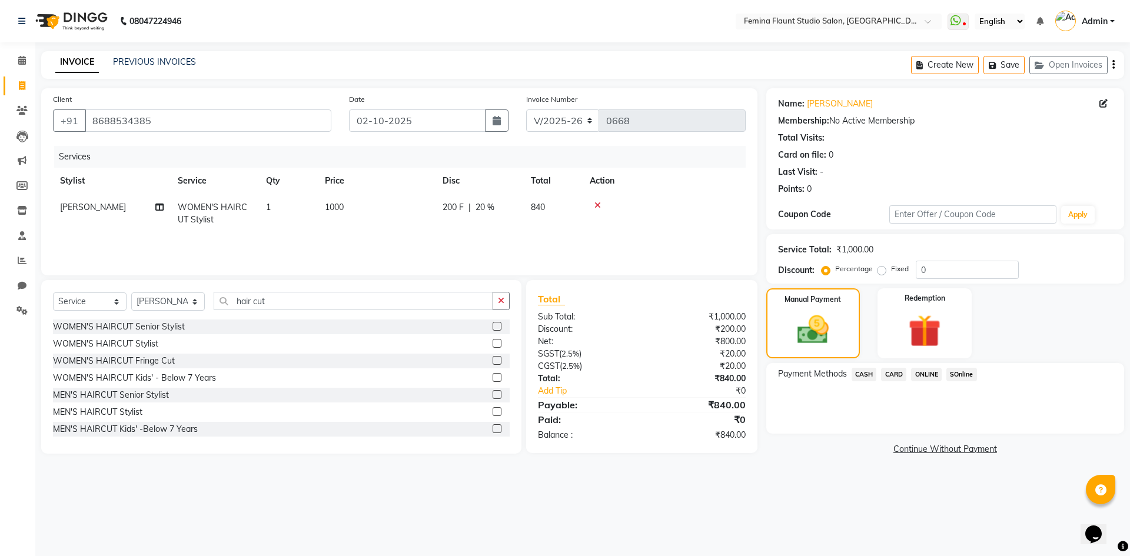
click at [863, 373] on span "CASH" at bounding box center [863, 375] width 25 height 14
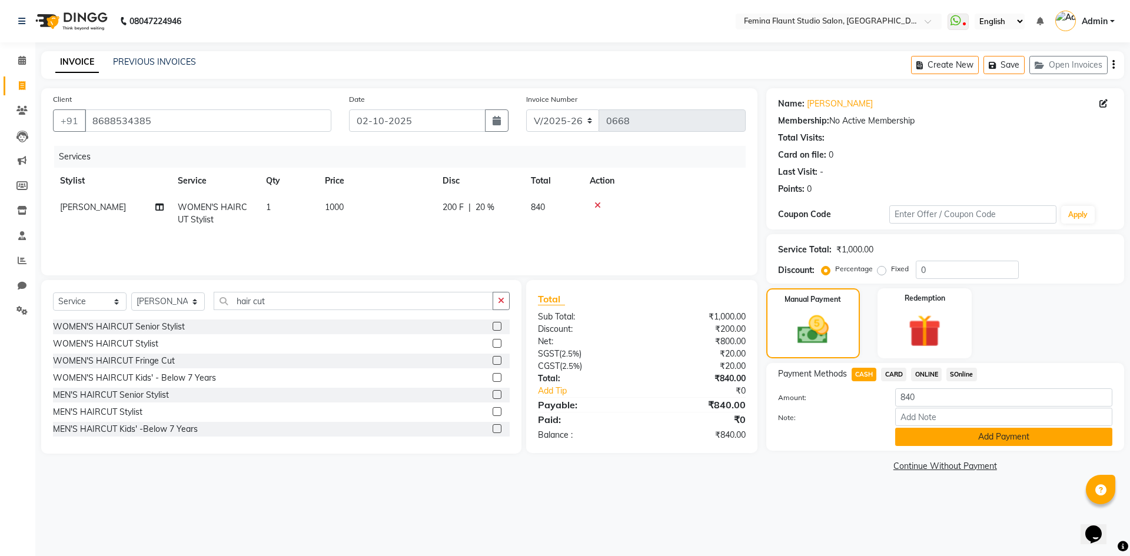
click at [951, 433] on button "Add Payment" at bounding box center [1003, 437] width 217 height 18
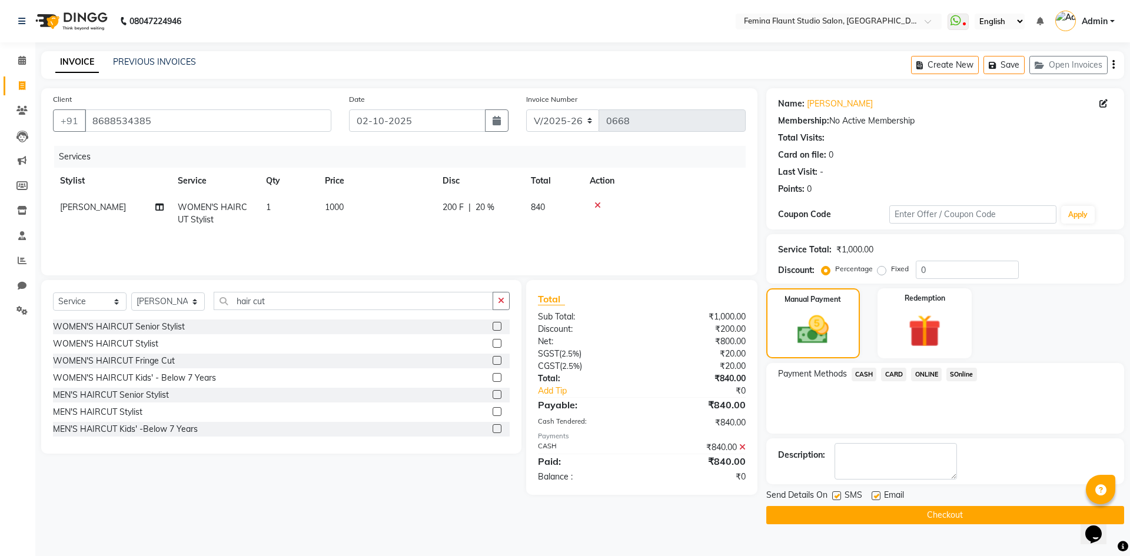
click at [940, 515] on button "Checkout" at bounding box center [945, 515] width 358 height 18
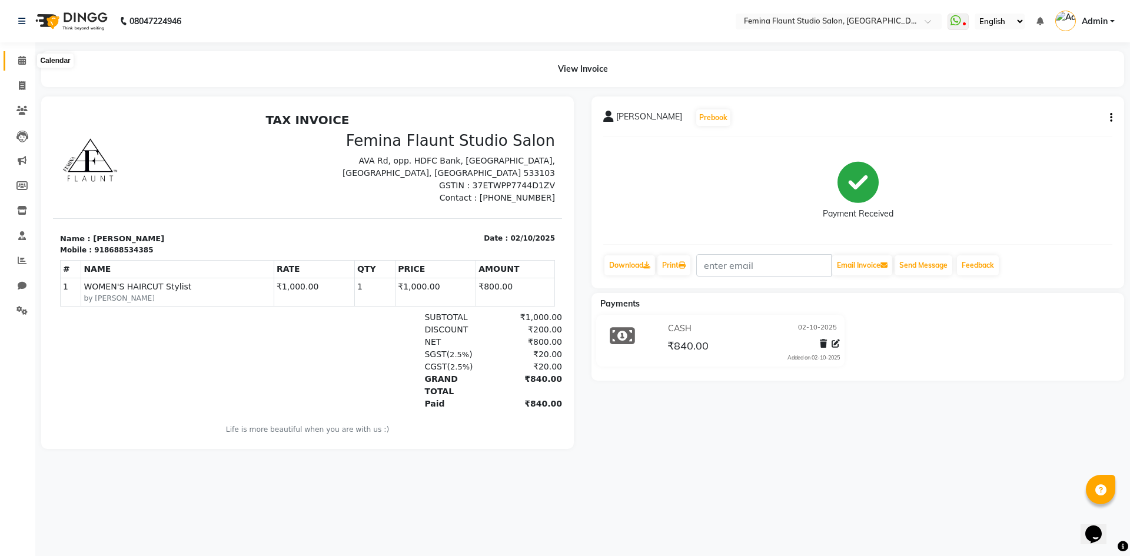
click at [18, 62] on icon at bounding box center [22, 60] width 8 height 9
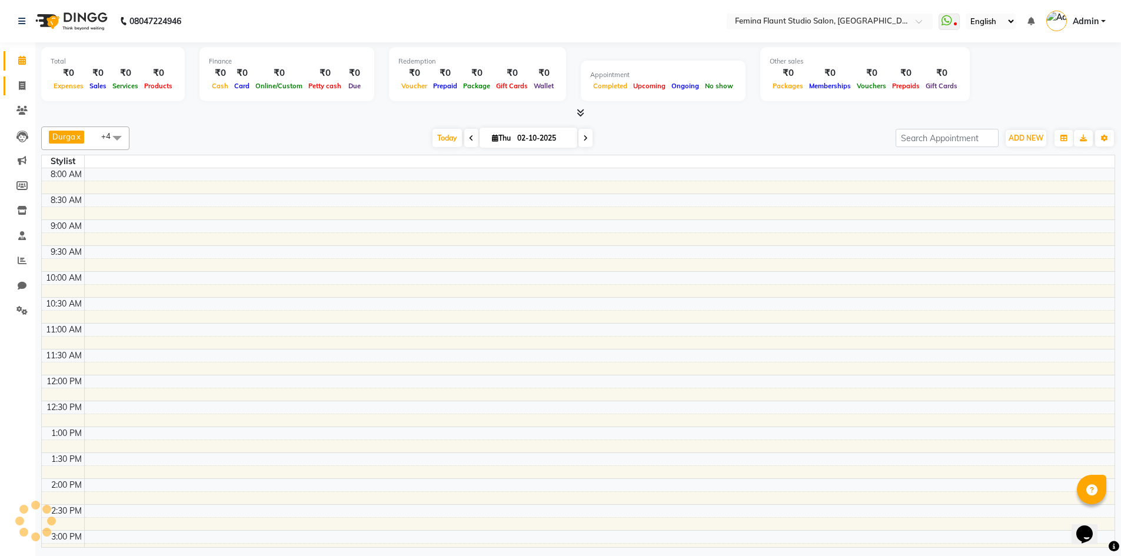
click at [19, 81] on icon at bounding box center [22, 85] width 6 height 9
select select "service"
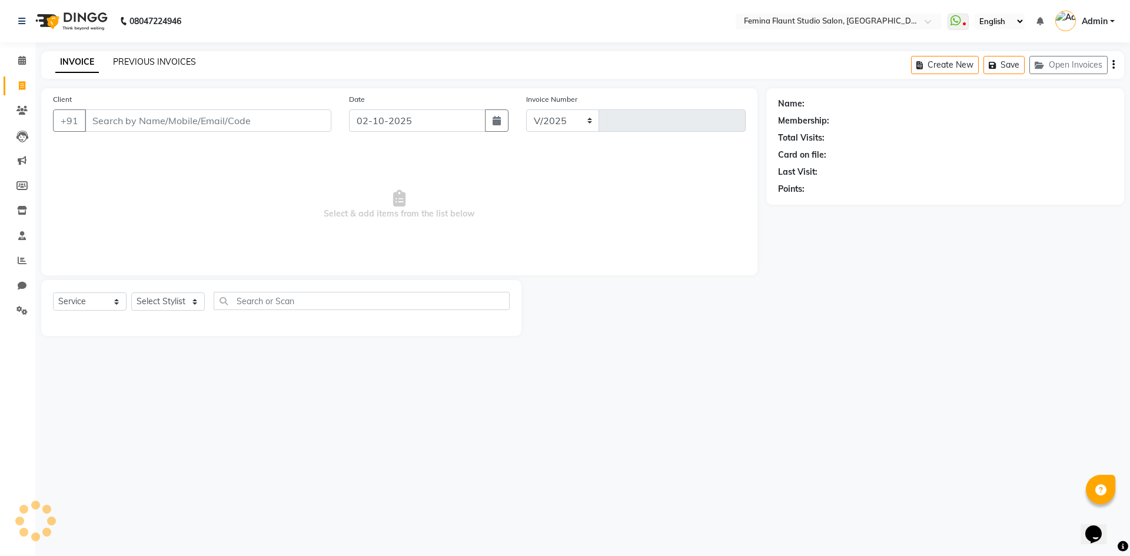
select select "8333"
type input "0669"
click at [144, 57] on link "PREVIOUS INVOICES" at bounding box center [154, 61] width 83 height 11
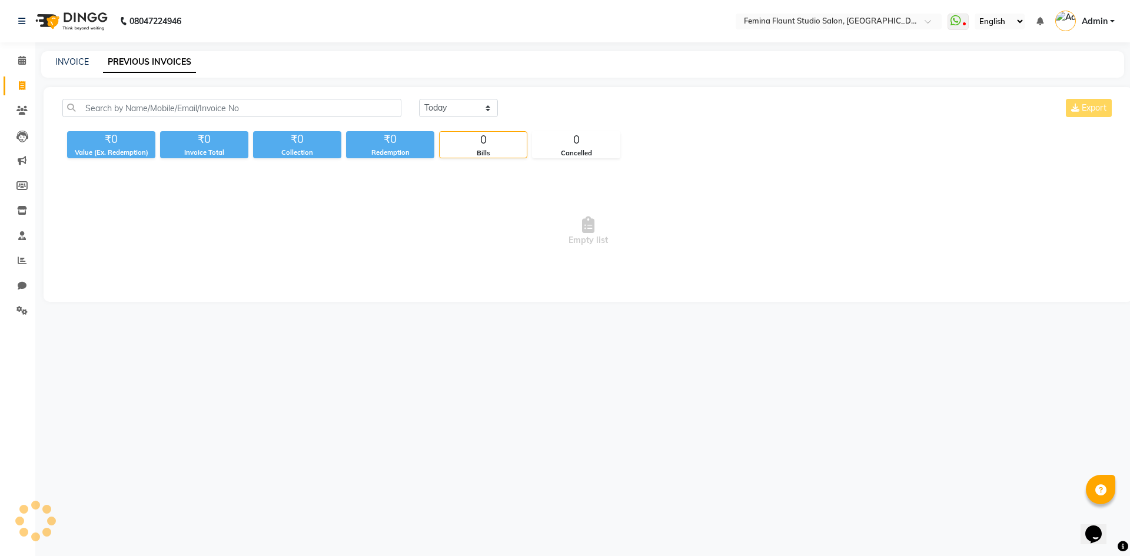
click at [144, 57] on link "PREVIOUS INVOICES" at bounding box center [149, 62] width 93 height 21
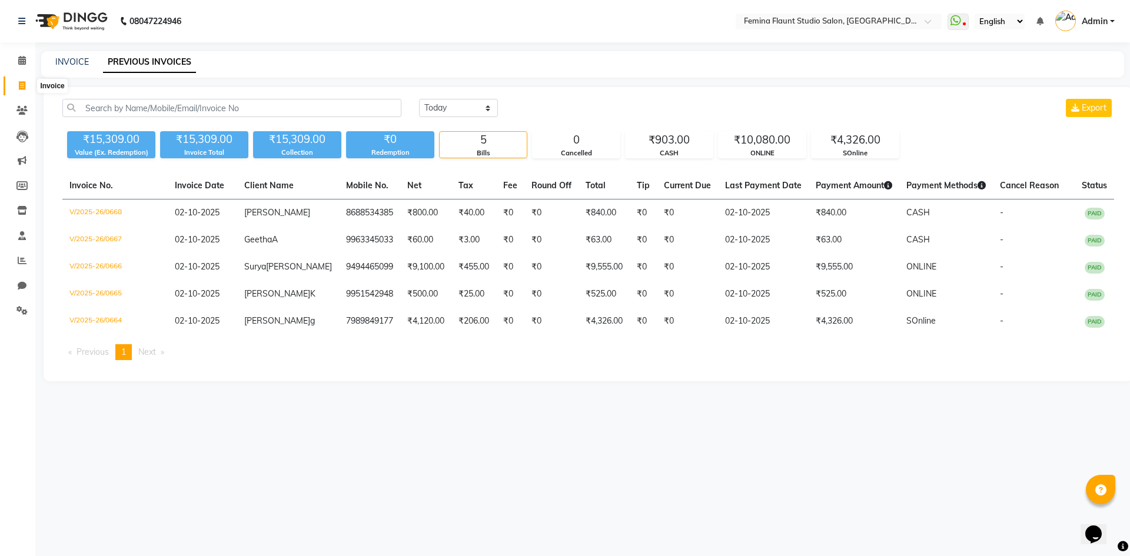
click at [21, 84] on icon at bounding box center [22, 85] width 6 height 9
select select "service"
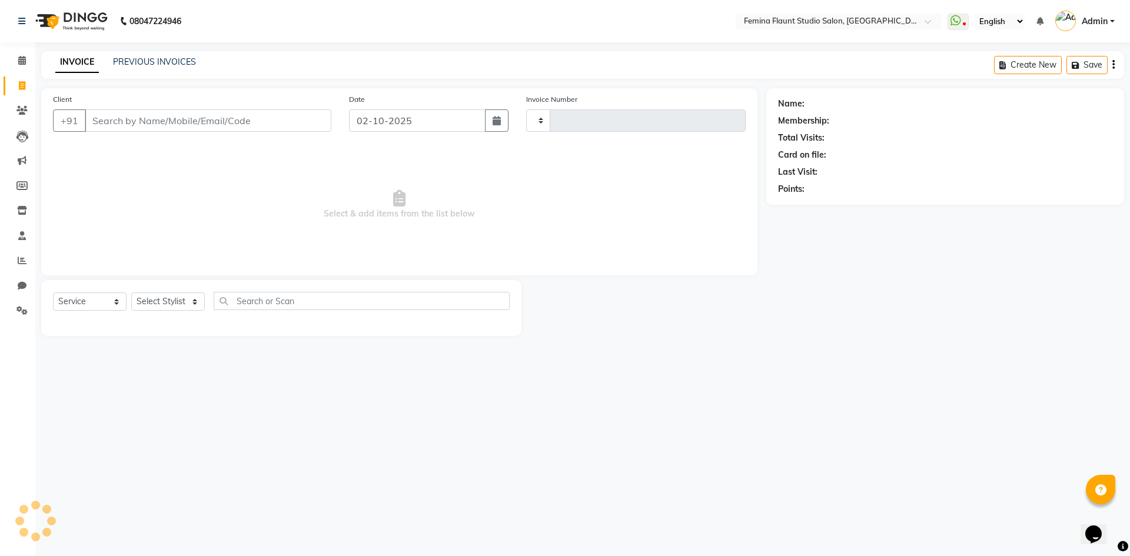
type input "0669"
select select "8333"
click at [229, 125] on input "Client" at bounding box center [208, 120] width 247 height 22
click at [228, 118] on input "Client" at bounding box center [208, 120] width 247 height 22
click at [196, 120] on input "Client" at bounding box center [208, 120] width 247 height 22
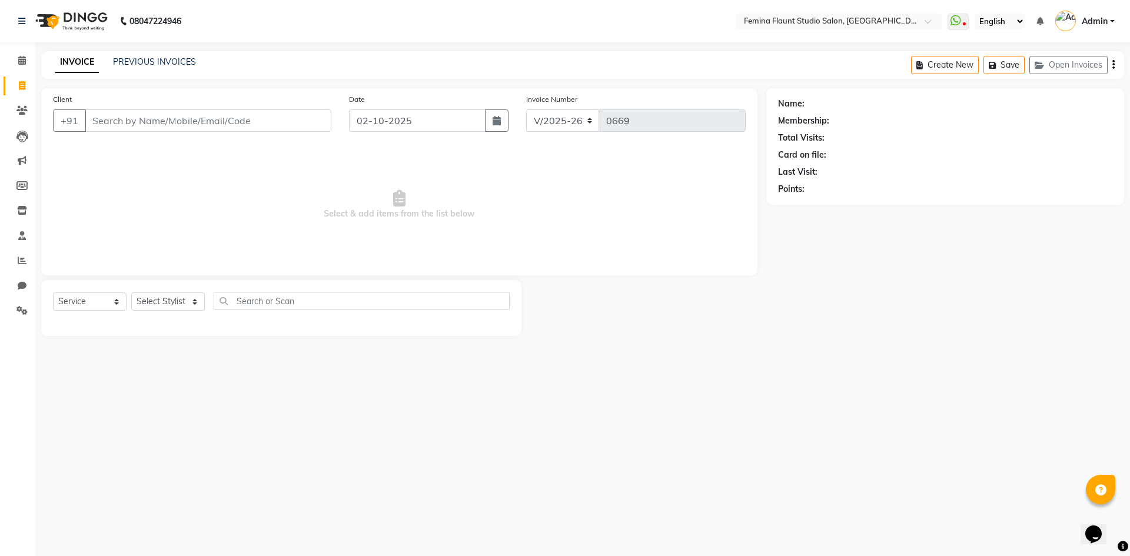
click at [260, 115] on input "Client" at bounding box center [208, 120] width 247 height 22
click at [258, 131] on input "Client" at bounding box center [208, 120] width 247 height 22
click at [221, 114] on input "Client" at bounding box center [208, 120] width 247 height 22
click at [221, 118] on input "Client" at bounding box center [208, 120] width 247 height 22
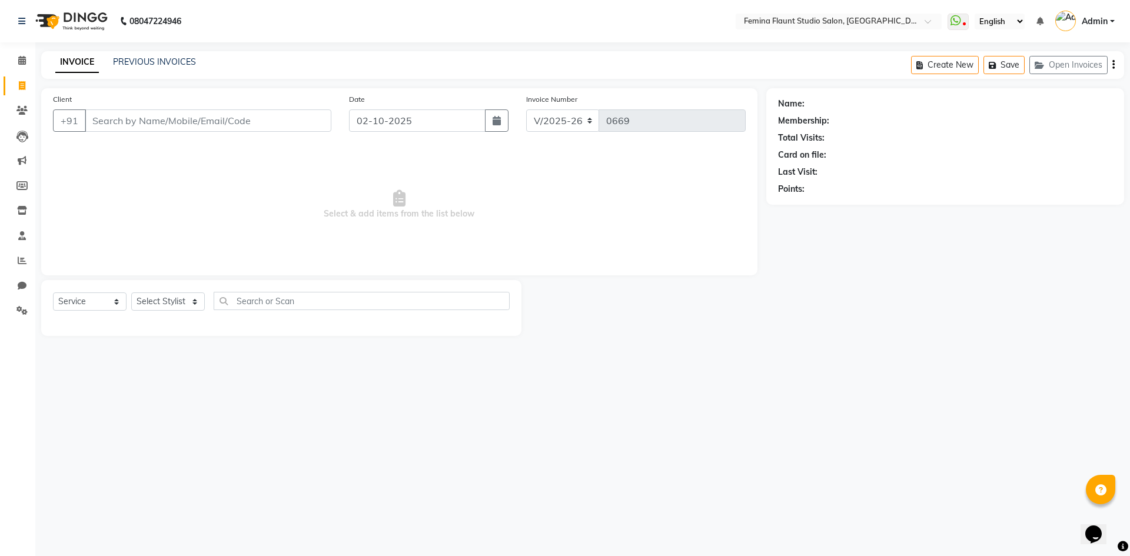
click at [221, 118] on input "Client" at bounding box center [208, 120] width 247 height 22
click at [206, 124] on input "Client" at bounding box center [208, 120] width 247 height 22
click at [151, 118] on input "Client" at bounding box center [208, 120] width 247 height 22
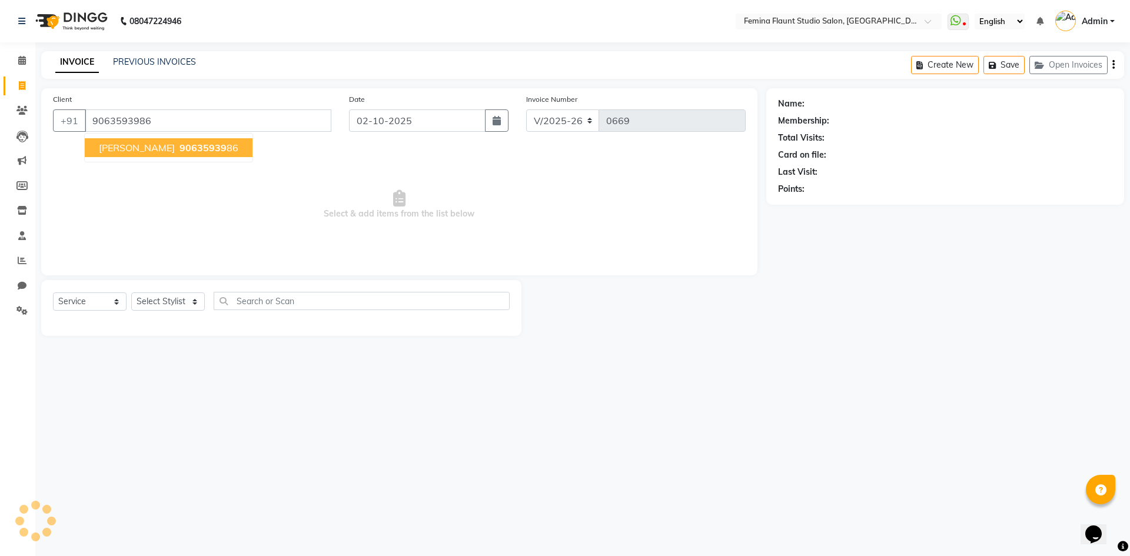
type input "9063593986"
click at [195, 144] on ngb-highlight "90635939 86" at bounding box center [207, 148] width 61 height 12
click at [195, 144] on div "Client [PHONE_NUMBER] [PERSON_NAME] 90635939 86 Date [DATE] Invoice Number V/20…" at bounding box center [399, 181] width 716 height 187
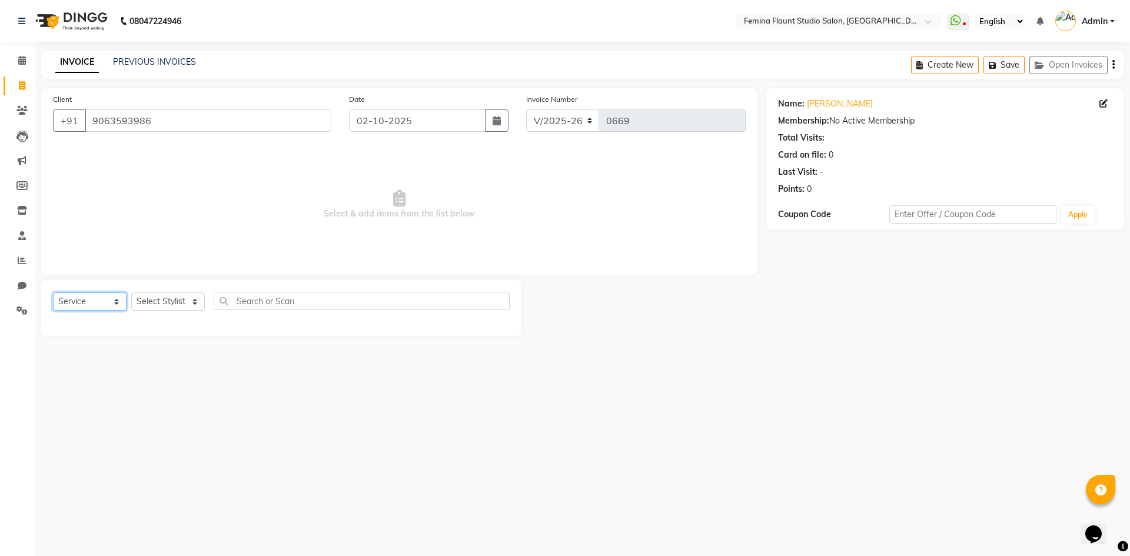
click at [103, 299] on select "Select Service Product Membership Package Voucher Prepaid Gift Card" at bounding box center [90, 301] width 74 height 18
click at [53, 292] on select "Select Service Product Membership Package Voucher Prepaid Gift Card" at bounding box center [90, 301] width 74 height 18
click at [191, 299] on select "Select Stylist Admin Durga [PERSON_NAME] [PERSON_NAME] Sri [PERSON_NAME] [PERSO…" at bounding box center [168, 301] width 74 height 18
select select "83818"
click at [131, 292] on select "Select Stylist Admin Durga [PERSON_NAME] [PERSON_NAME] Sri [PERSON_NAME] [PERSO…" at bounding box center [168, 301] width 74 height 18
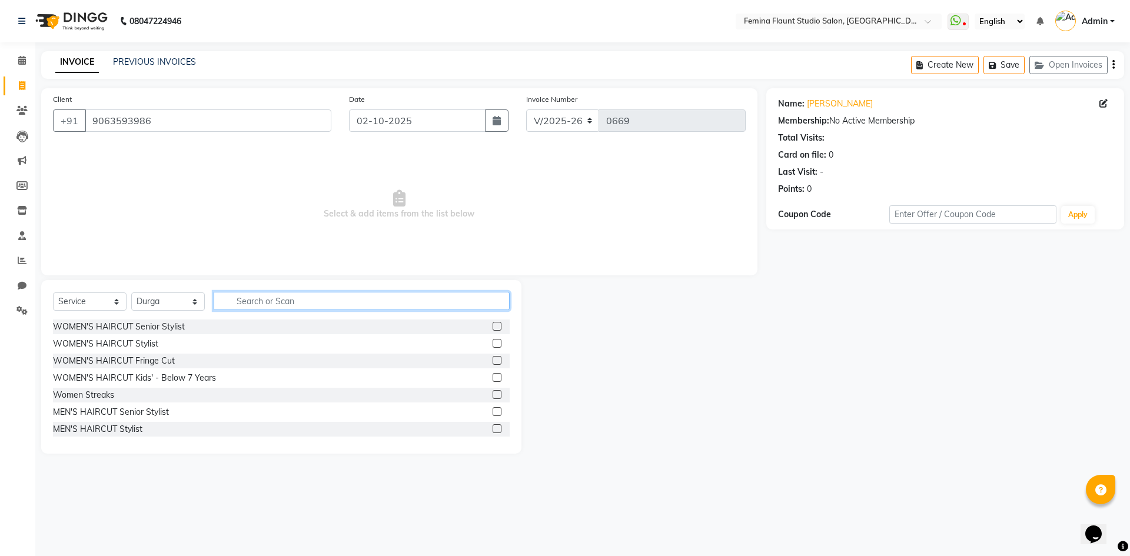
click at [239, 297] on input "text" at bounding box center [362, 301] width 296 height 18
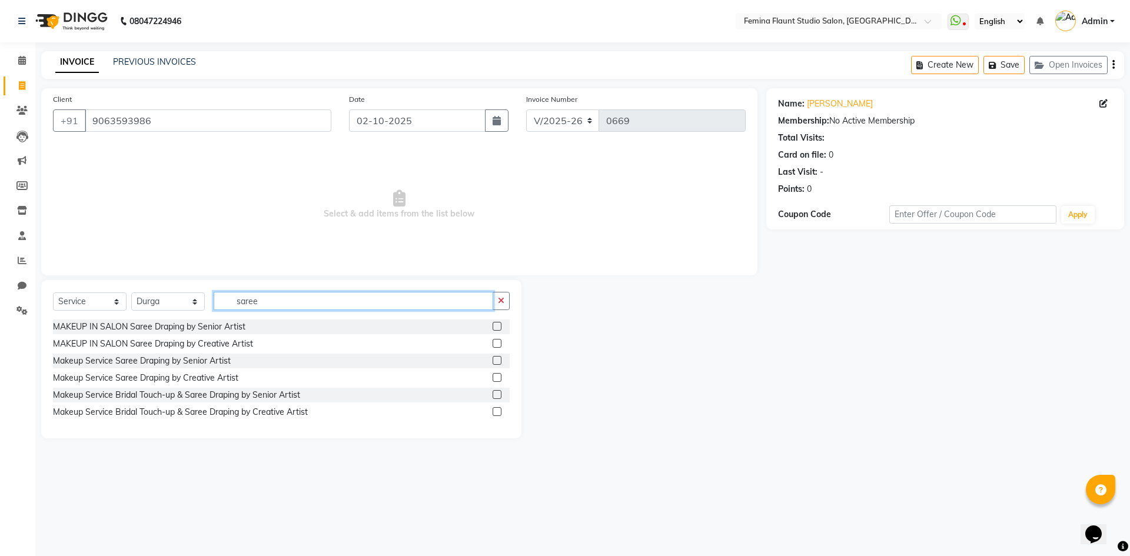
type input "saree"
click at [499, 325] on label at bounding box center [496, 326] width 9 height 9
click at [499, 325] on input "checkbox" at bounding box center [496, 327] width 8 height 8
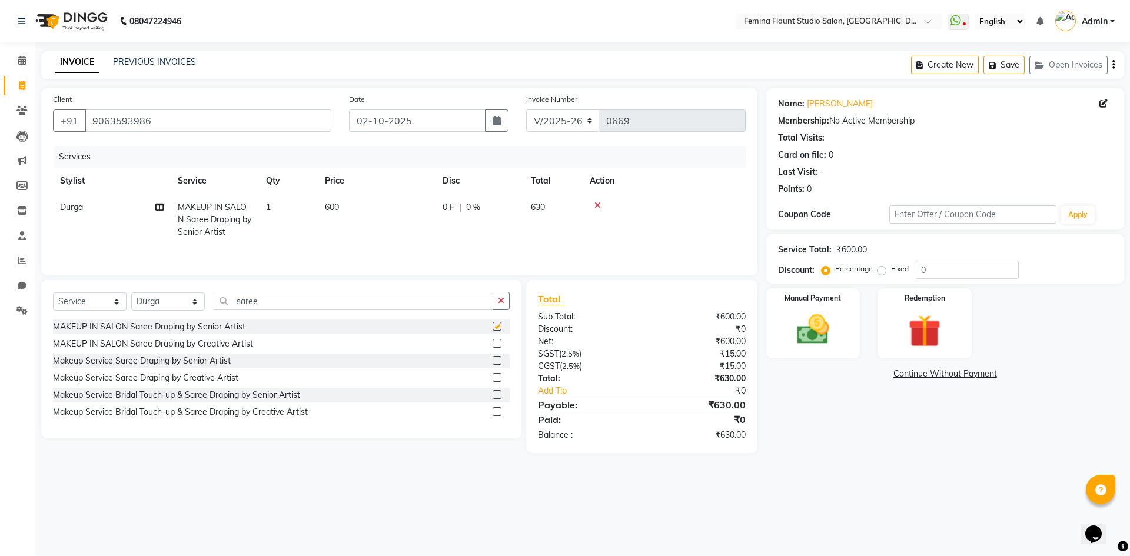
checkbox input "false"
click at [451, 205] on span "0 F" at bounding box center [448, 207] width 12 height 12
select select "83818"
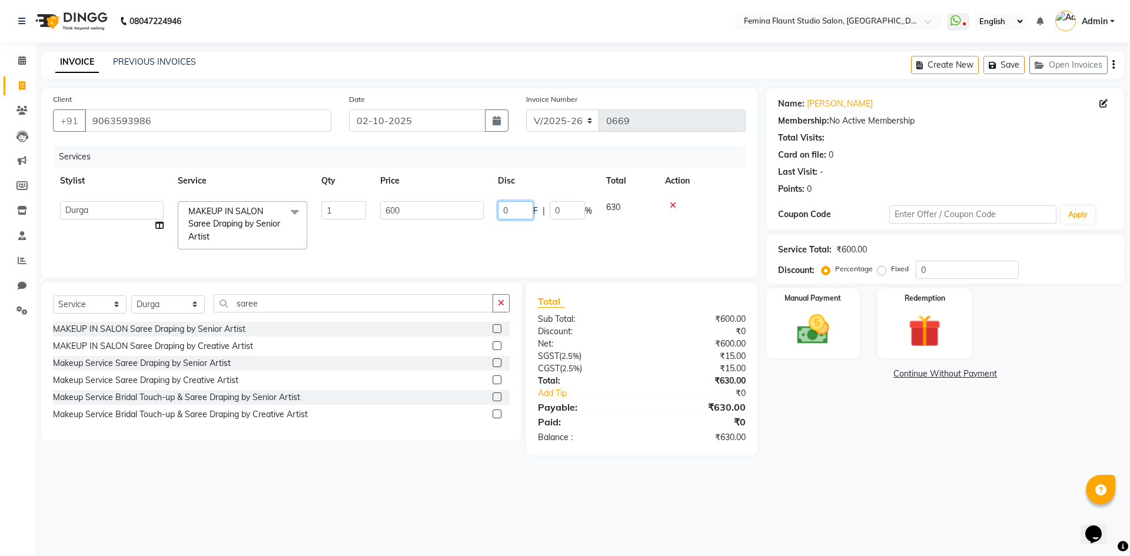
click at [517, 209] on input "0" at bounding box center [515, 210] width 35 height 18
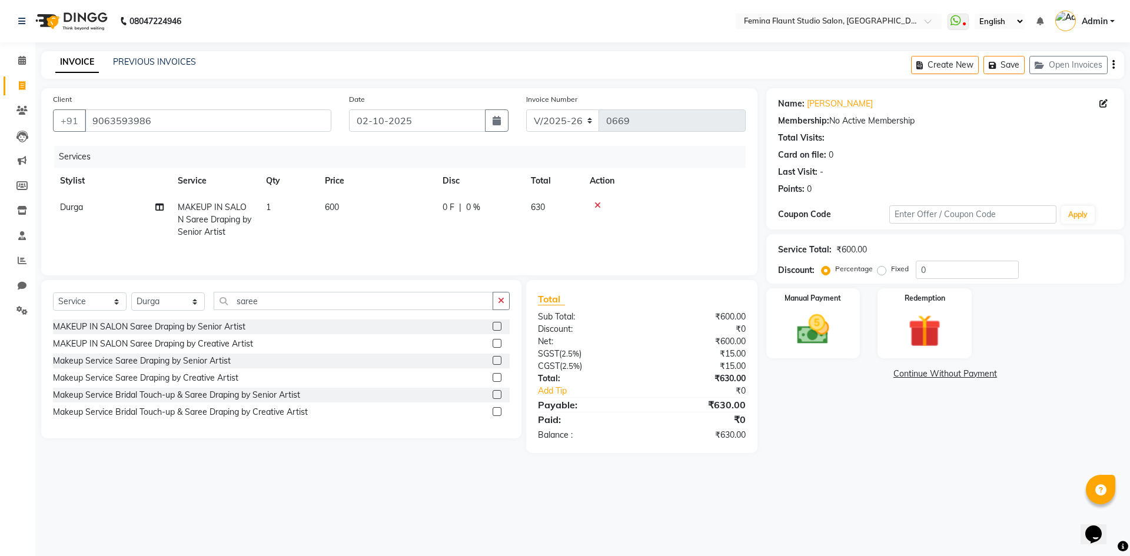
click at [282, 209] on td "1" at bounding box center [288, 219] width 59 height 51
select select "83818"
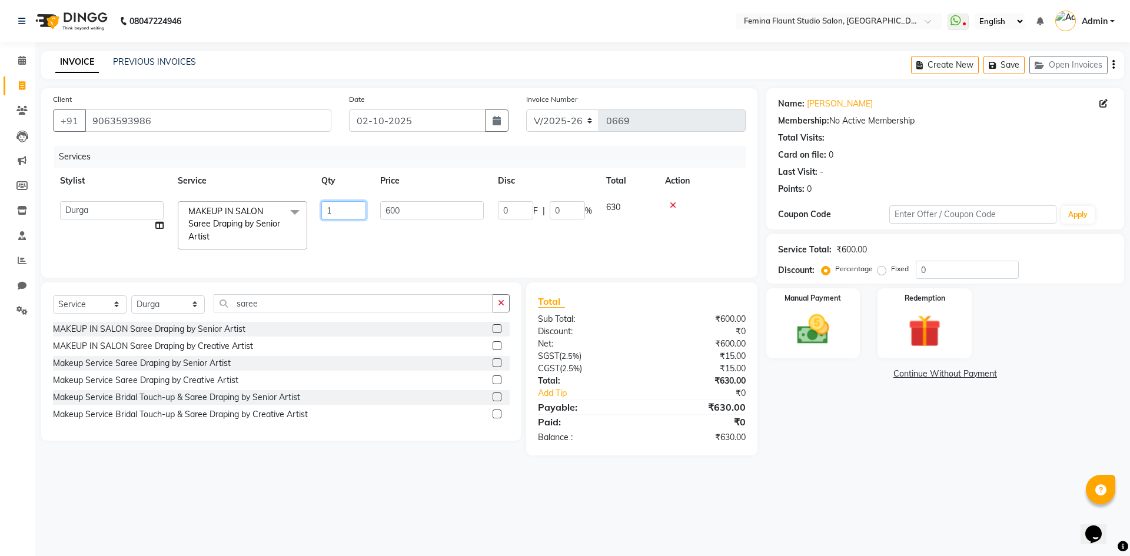
click at [350, 211] on input "1" at bounding box center [343, 210] width 45 height 18
type input "2"
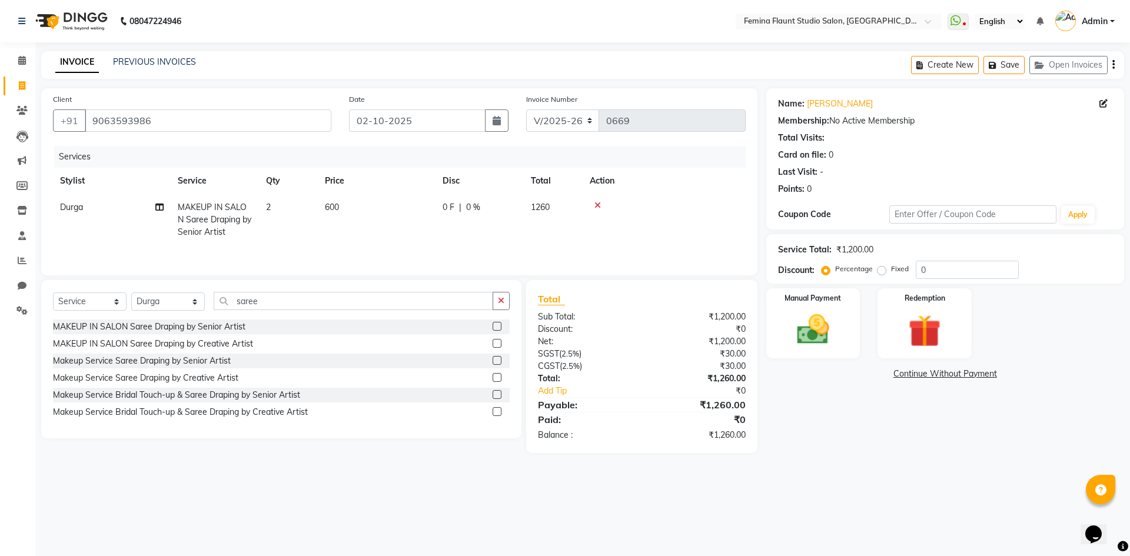
click at [740, 208] on td at bounding box center [663, 219] width 163 height 51
click at [506, 204] on div "0 F | 0 %" at bounding box center [479, 207] width 74 height 12
select select "83818"
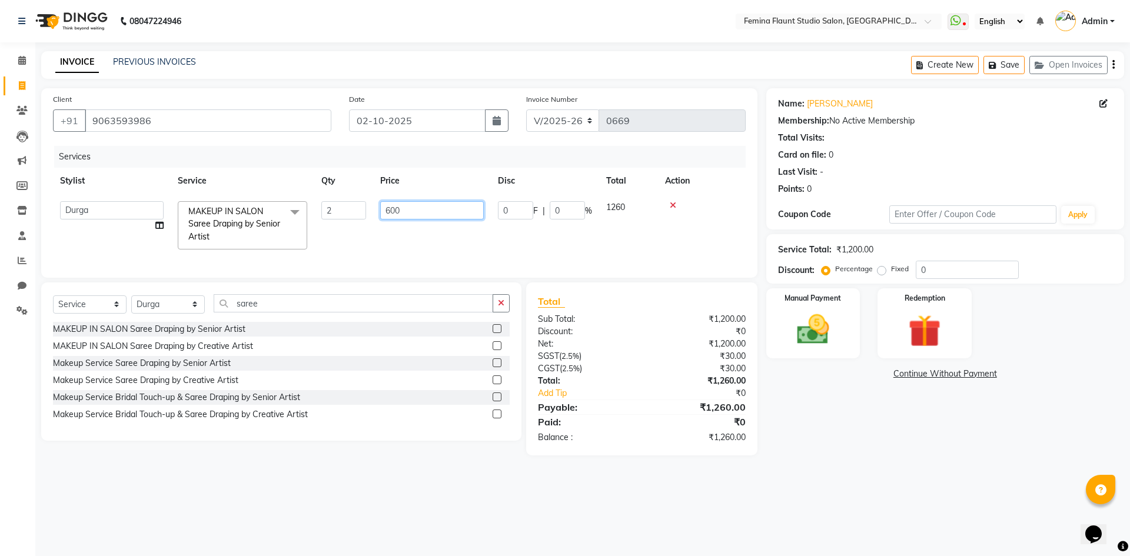
click at [439, 211] on input "600" at bounding box center [432, 210] width 104 height 18
click at [440, 211] on input "600" at bounding box center [432, 210] width 104 height 18
type input "650"
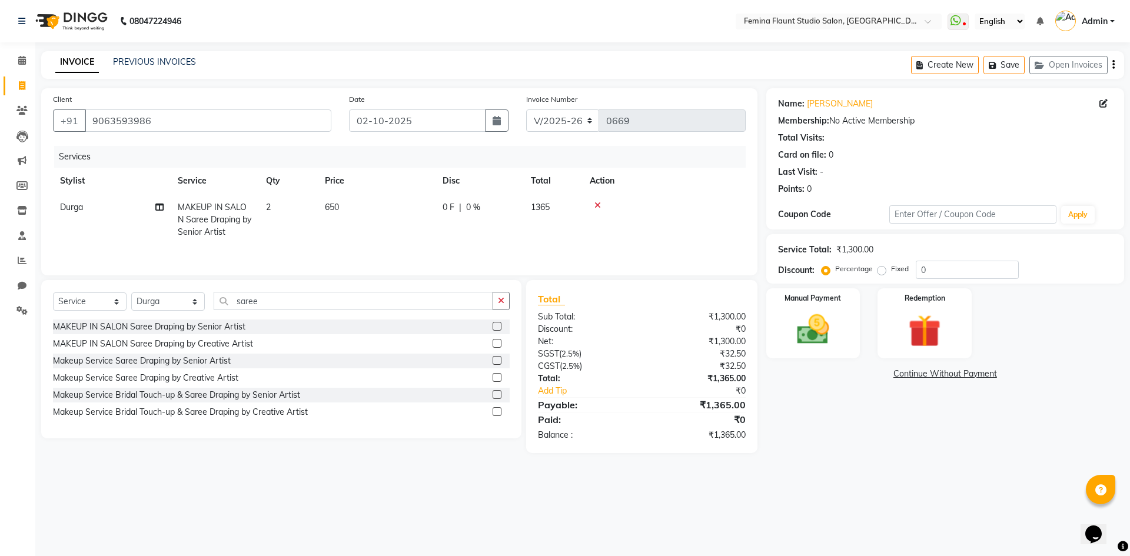
click at [721, 219] on td at bounding box center [663, 219] width 163 height 51
click at [945, 269] on input "0" at bounding box center [966, 270] width 103 height 18
click at [947, 269] on input "0" at bounding box center [966, 270] width 103 height 18
click at [891, 270] on label "Fixed" at bounding box center [900, 269] width 18 height 11
click at [880, 270] on input "Fixed" at bounding box center [884, 269] width 8 height 8
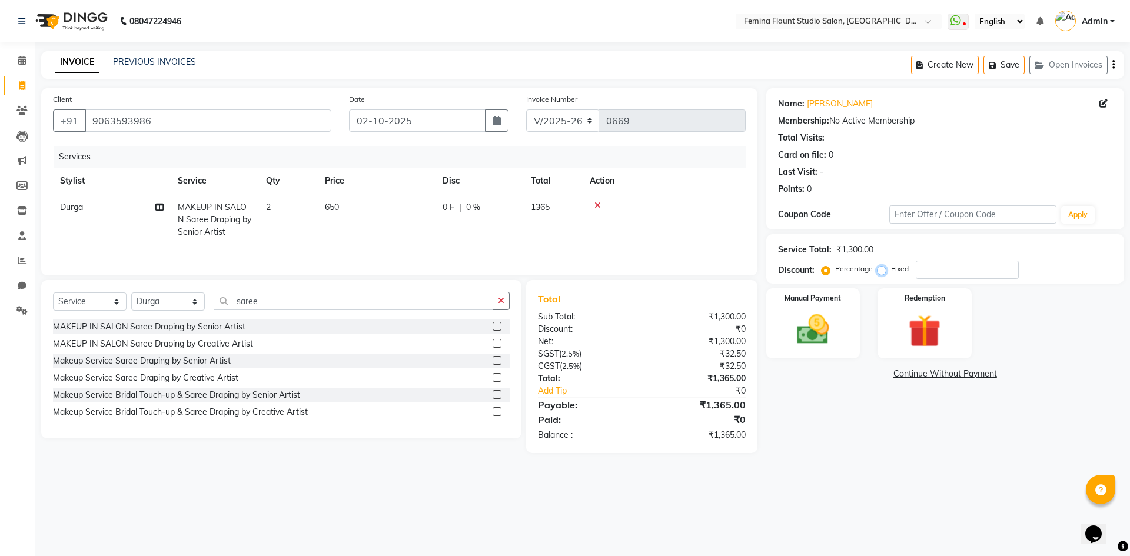
radio input "true"
click at [891, 270] on label "Fixed" at bounding box center [900, 269] width 18 height 11
click at [880, 270] on input "Fixed" at bounding box center [884, 269] width 8 height 8
click at [978, 267] on input "number" at bounding box center [966, 270] width 103 height 18
type input "65"
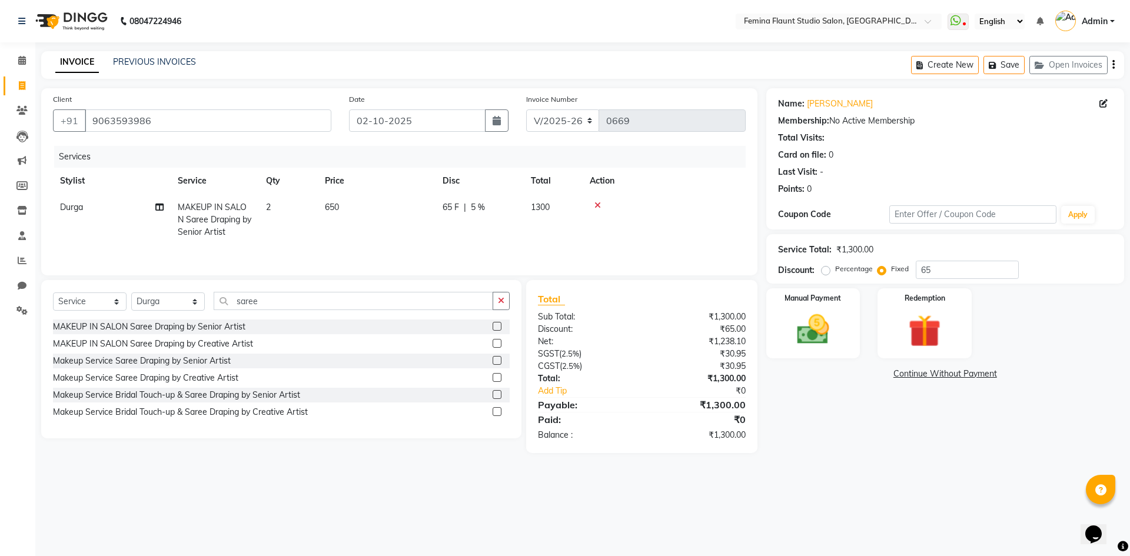
click at [647, 421] on div "₹0" at bounding box center [697, 419] width 112 height 14
click at [722, 203] on div at bounding box center [664, 205] width 149 height 8
click at [813, 322] on img at bounding box center [812, 329] width 55 height 39
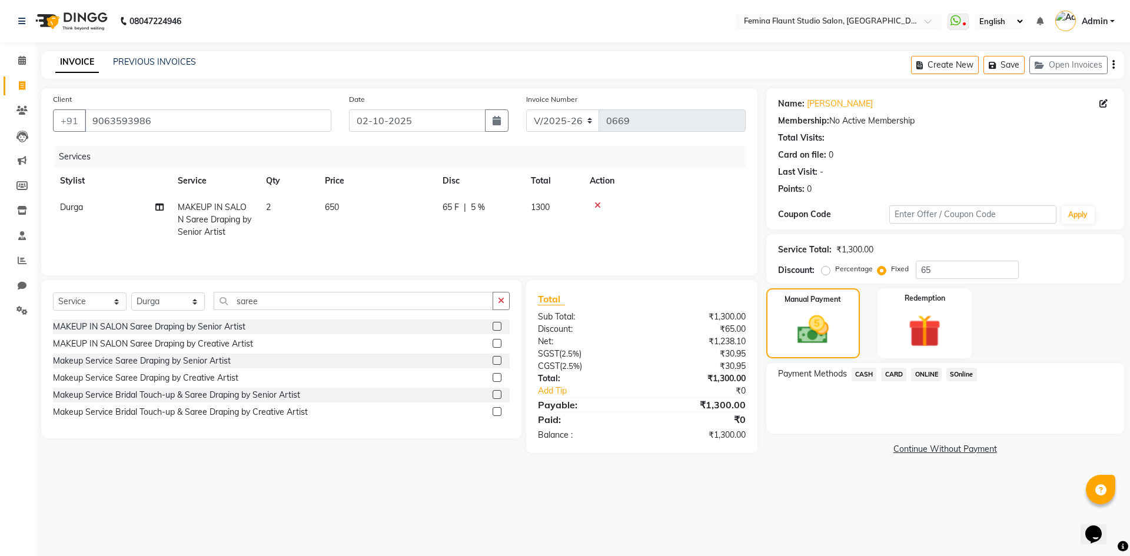
click at [959, 371] on span "SOnline" at bounding box center [961, 375] width 31 height 14
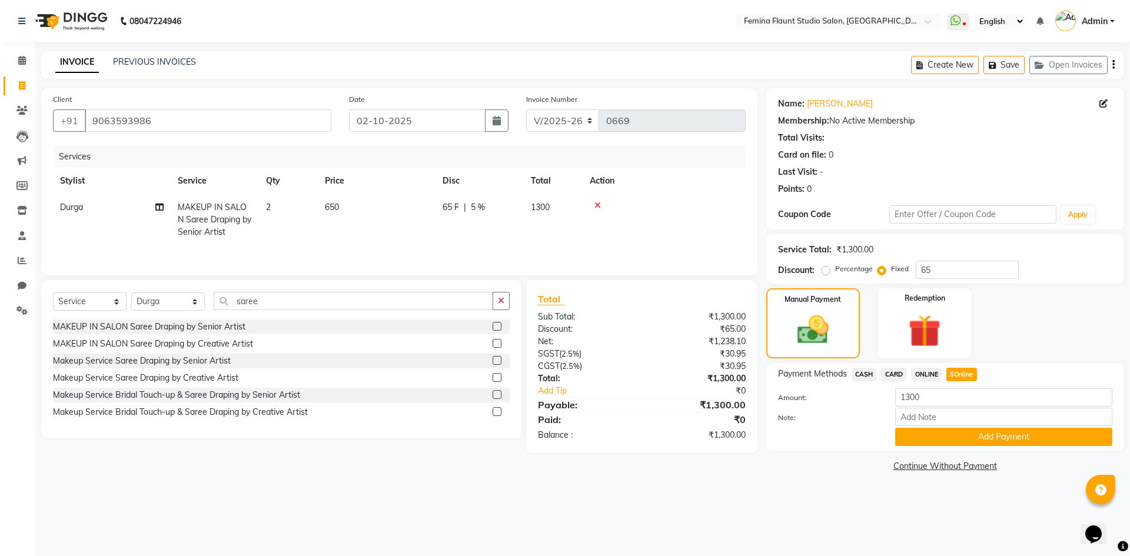
click at [959, 371] on span "SOnline" at bounding box center [961, 375] width 31 height 14
click at [985, 434] on button "Add Payment" at bounding box center [1003, 437] width 217 height 18
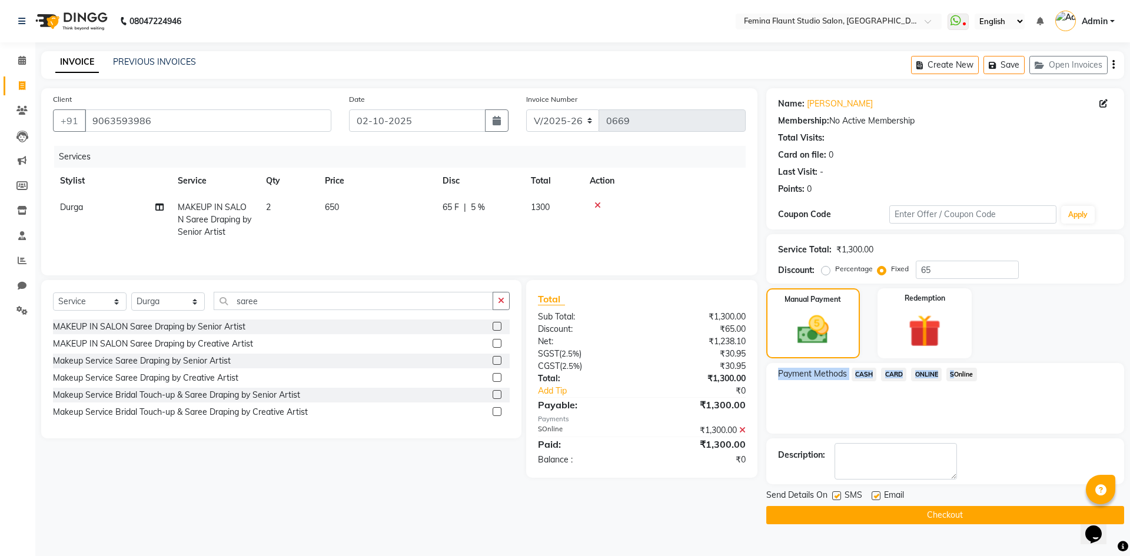
click at [985, 433] on div "Name: [PERSON_NAME] Membership: No Active Membership Total Visits: Card on file…" at bounding box center [949, 306] width 367 height 436
click at [937, 511] on button "Checkout" at bounding box center [945, 515] width 358 height 18
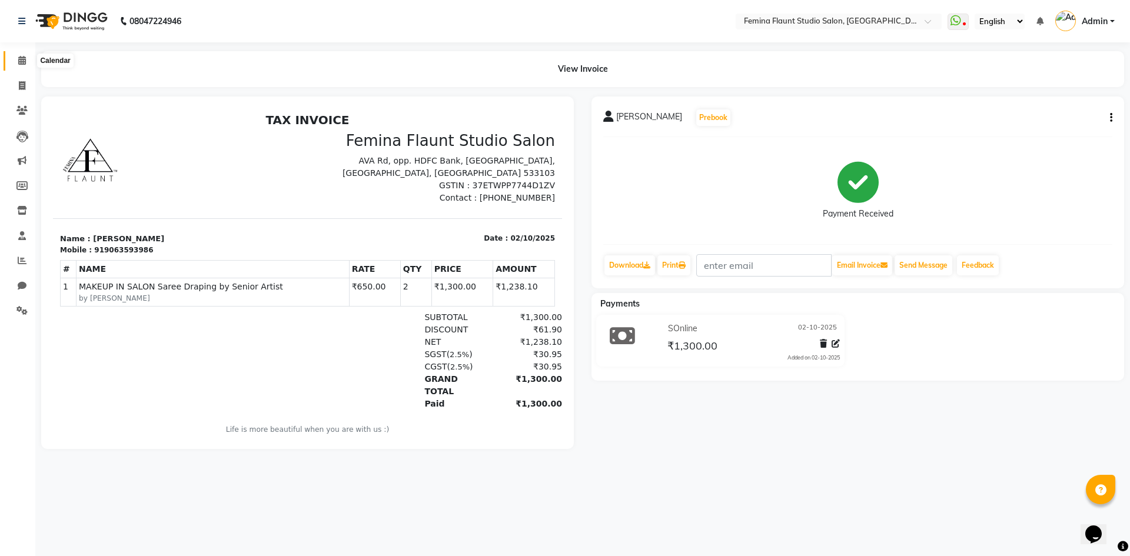
click at [15, 62] on span at bounding box center [22, 61] width 21 height 14
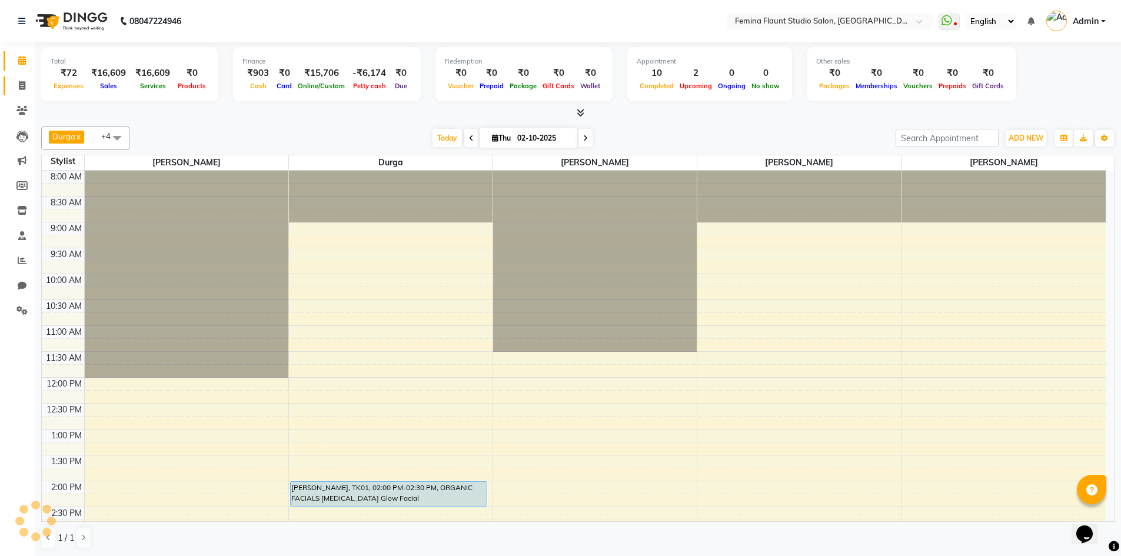
click at [18, 77] on link "Invoice" at bounding box center [18, 85] width 28 height 19
select select "service"
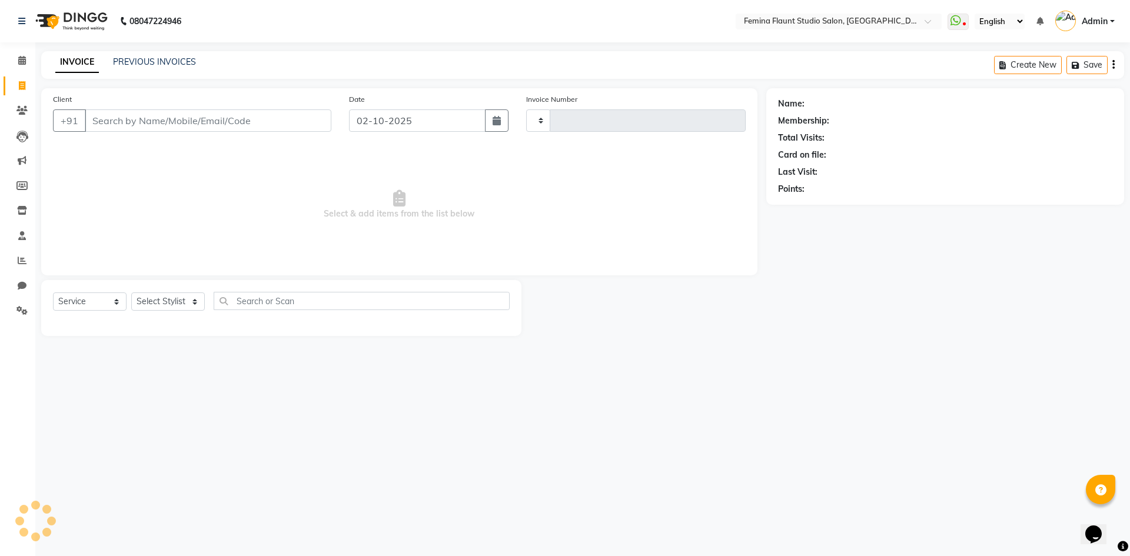
type input "0670"
select select "8333"
click at [18, 77] on link "Invoice" at bounding box center [18, 85] width 28 height 19
select select "service"
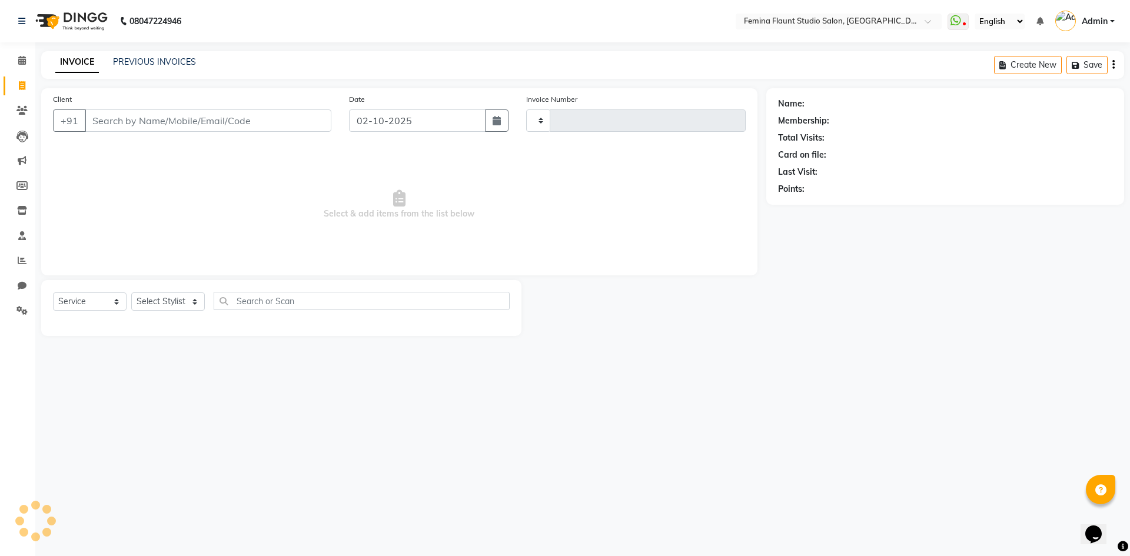
type input "0670"
select select "8333"
click at [24, 59] on icon at bounding box center [22, 60] width 8 height 9
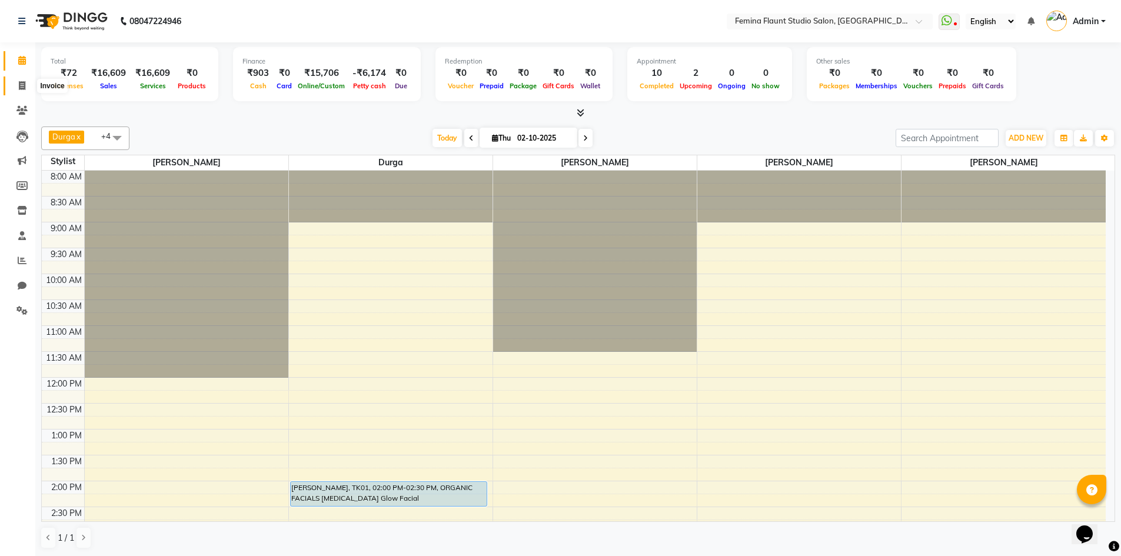
click at [18, 80] on span at bounding box center [22, 86] width 21 height 14
select select "service"
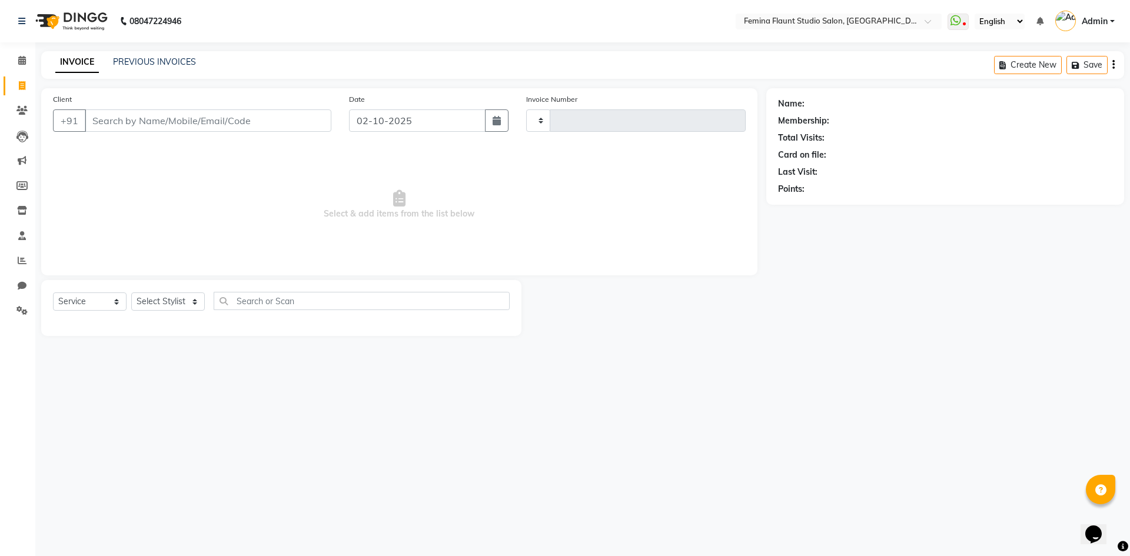
click at [18, 80] on span at bounding box center [22, 86] width 21 height 14
select select "8333"
select select "service"
click at [181, 56] on div "PREVIOUS INVOICES" at bounding box center [154, 62] width 83 height 12
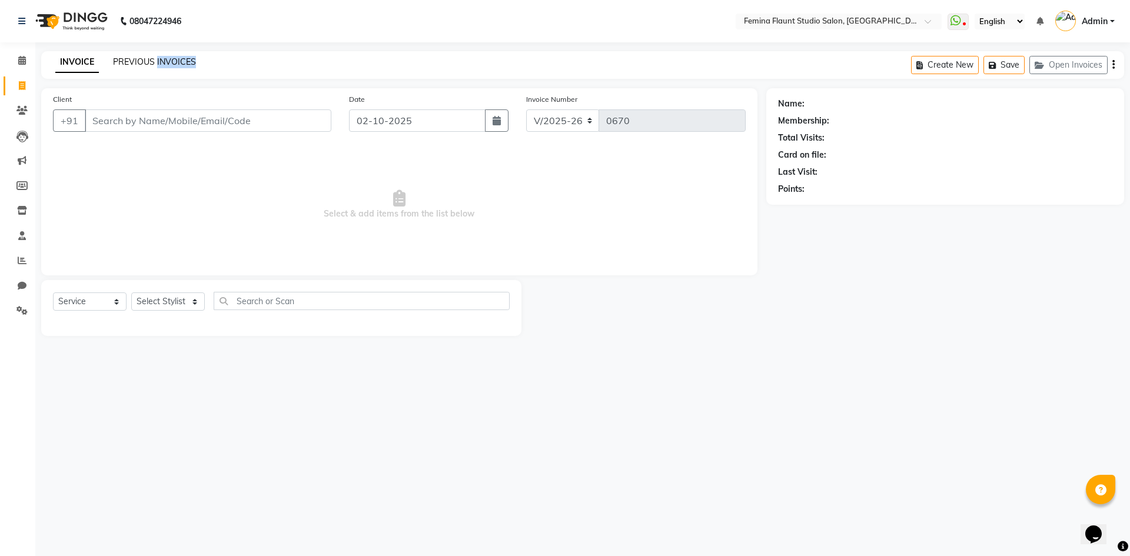
click at [132, 61] on link "PREVIOUS INVOICES" at bounding box center [154, 61] width 83 height 11
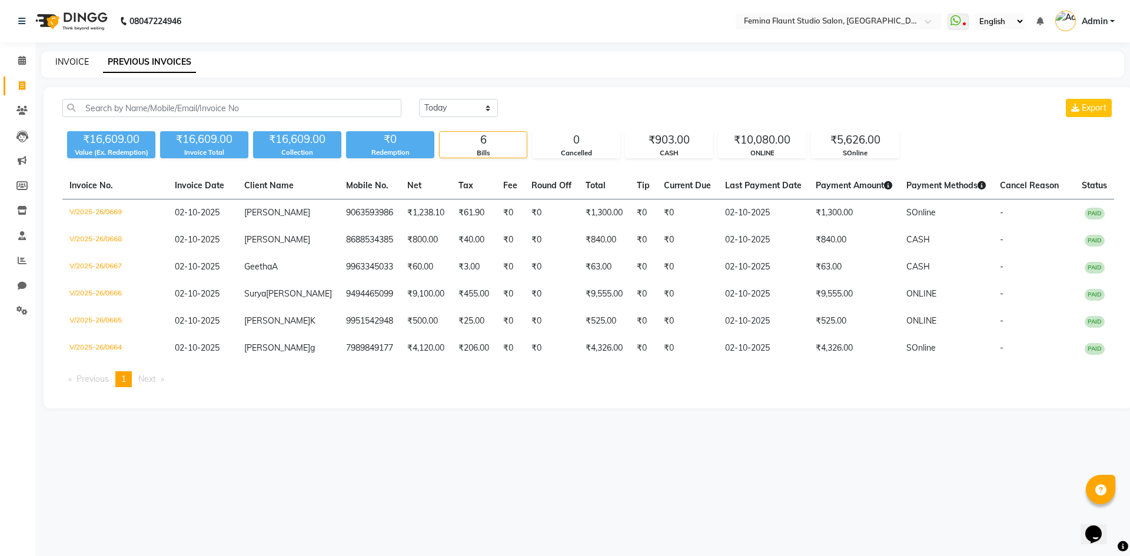
click at [58, 60] on link "INVOICE" at bounding box center [72, 61] width 34 height 11
select select "service"
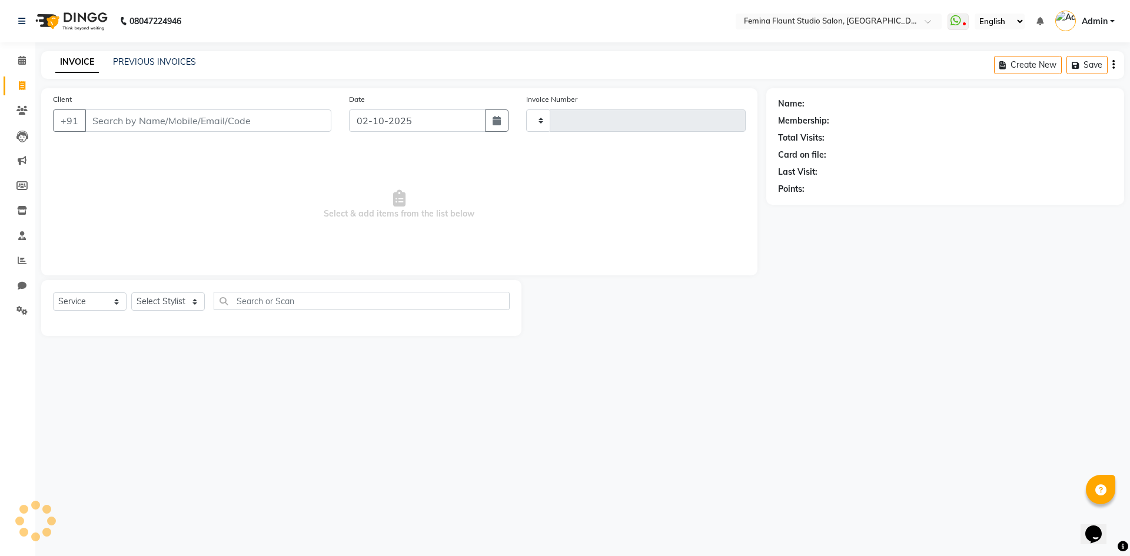
click at [58, 60] on link "INVOICE" at bounding box center [77, 62] width 44 height 21
type input "0670"
select select "8333"
